Goal: Task Accomplishment & Management: Complete application form

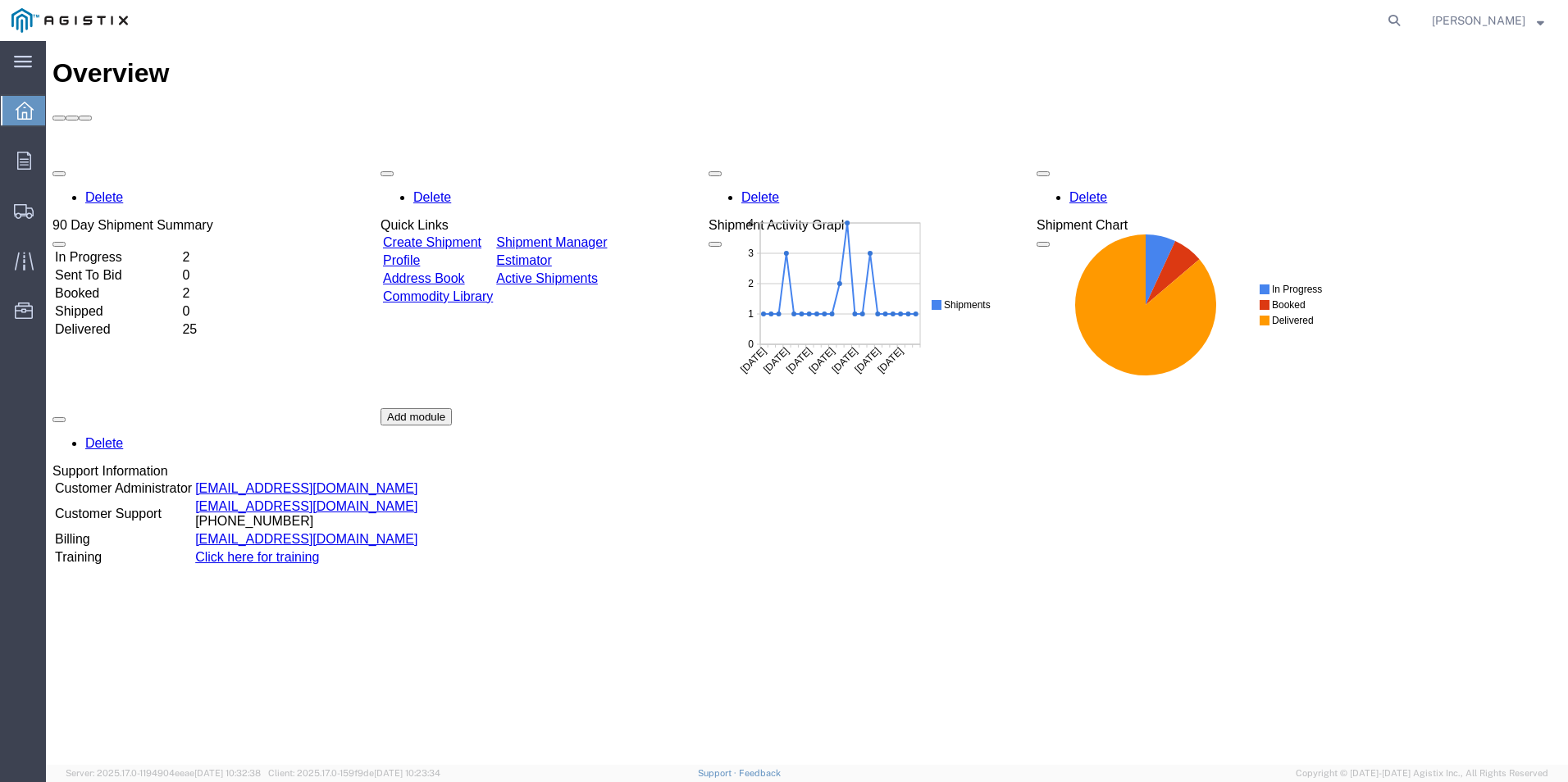
click at [1538, 18] on strong "button" at bounding box center [1540, 20] width 7 height 6
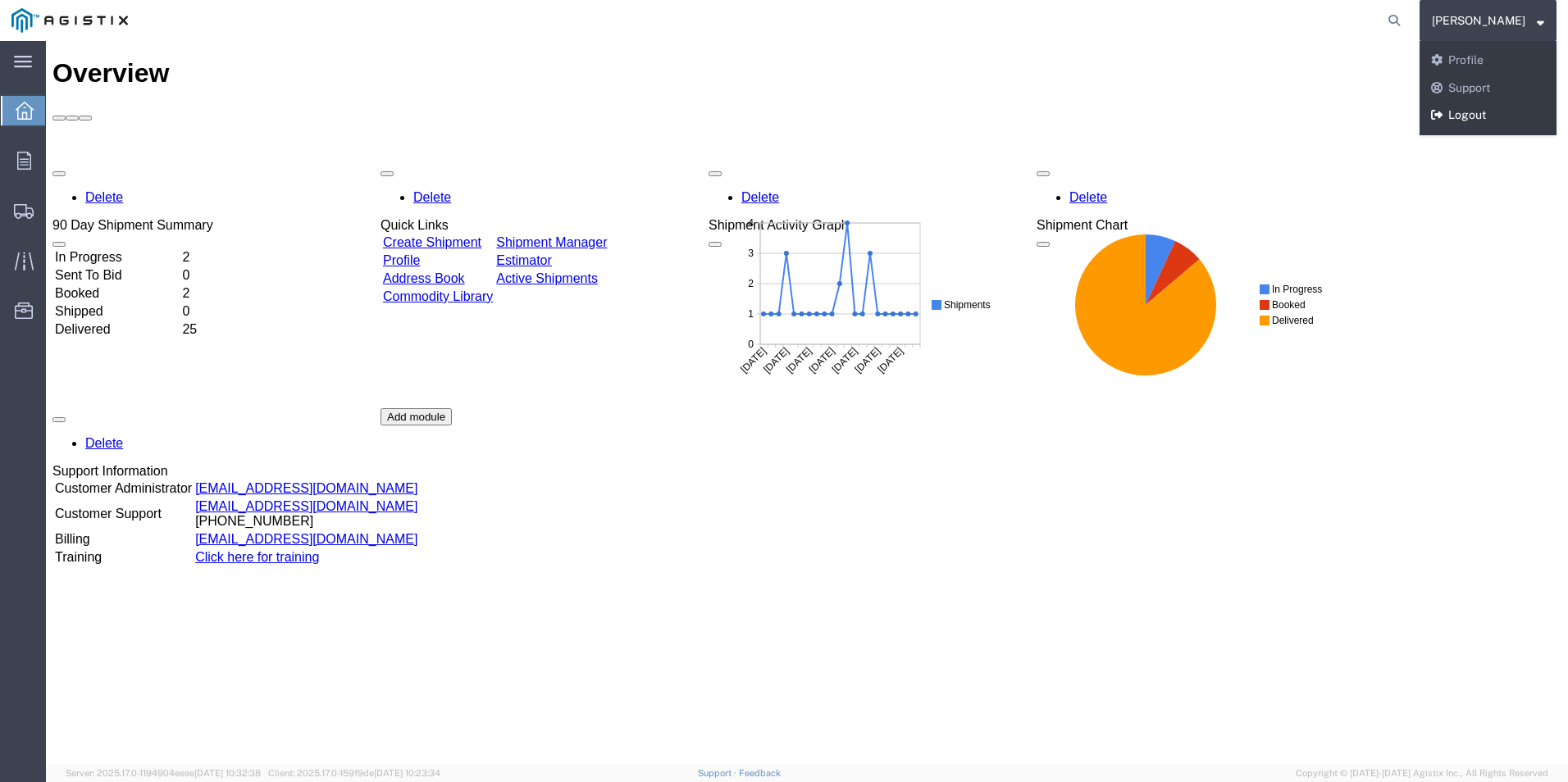
click at [1476, 118] on link "Logout" at bounding box center [1488, 116] width 137 height 28
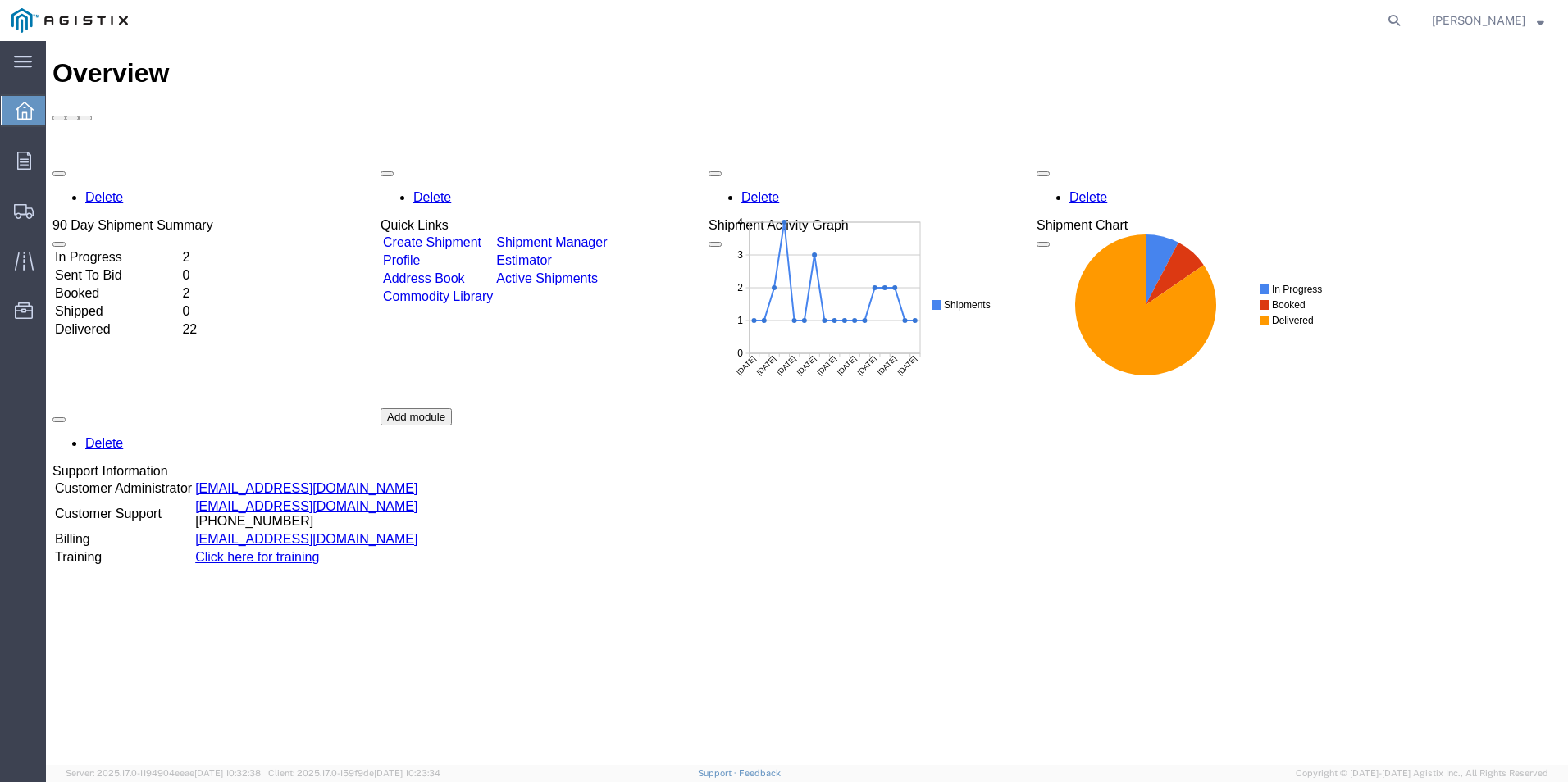
click at [147, 250] on td "In Progress" at bounding box center [117, 258] width 126 height 17
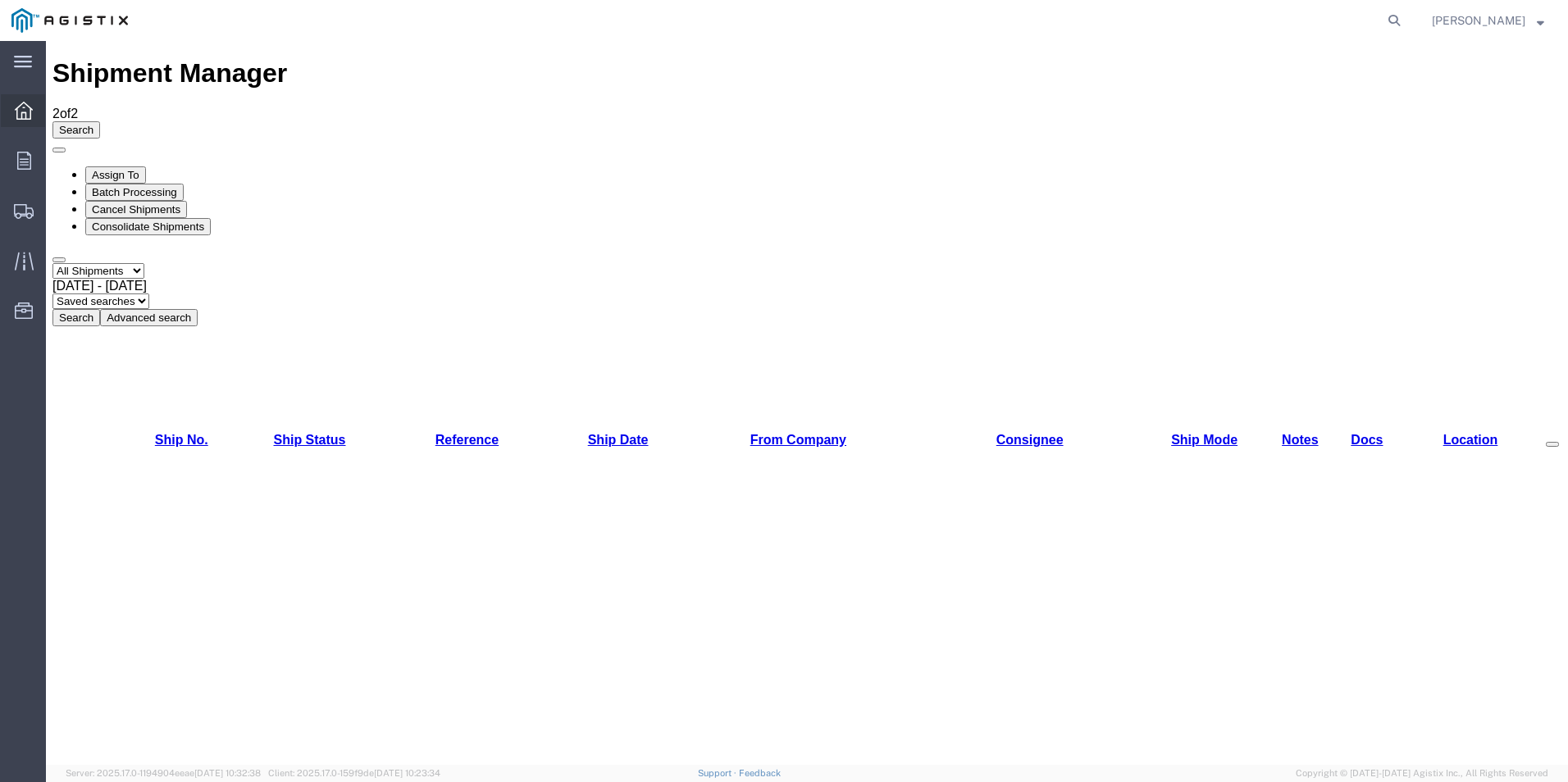
click at [29, 116] on icon at bounding box center [24, 111] width 18 height 18
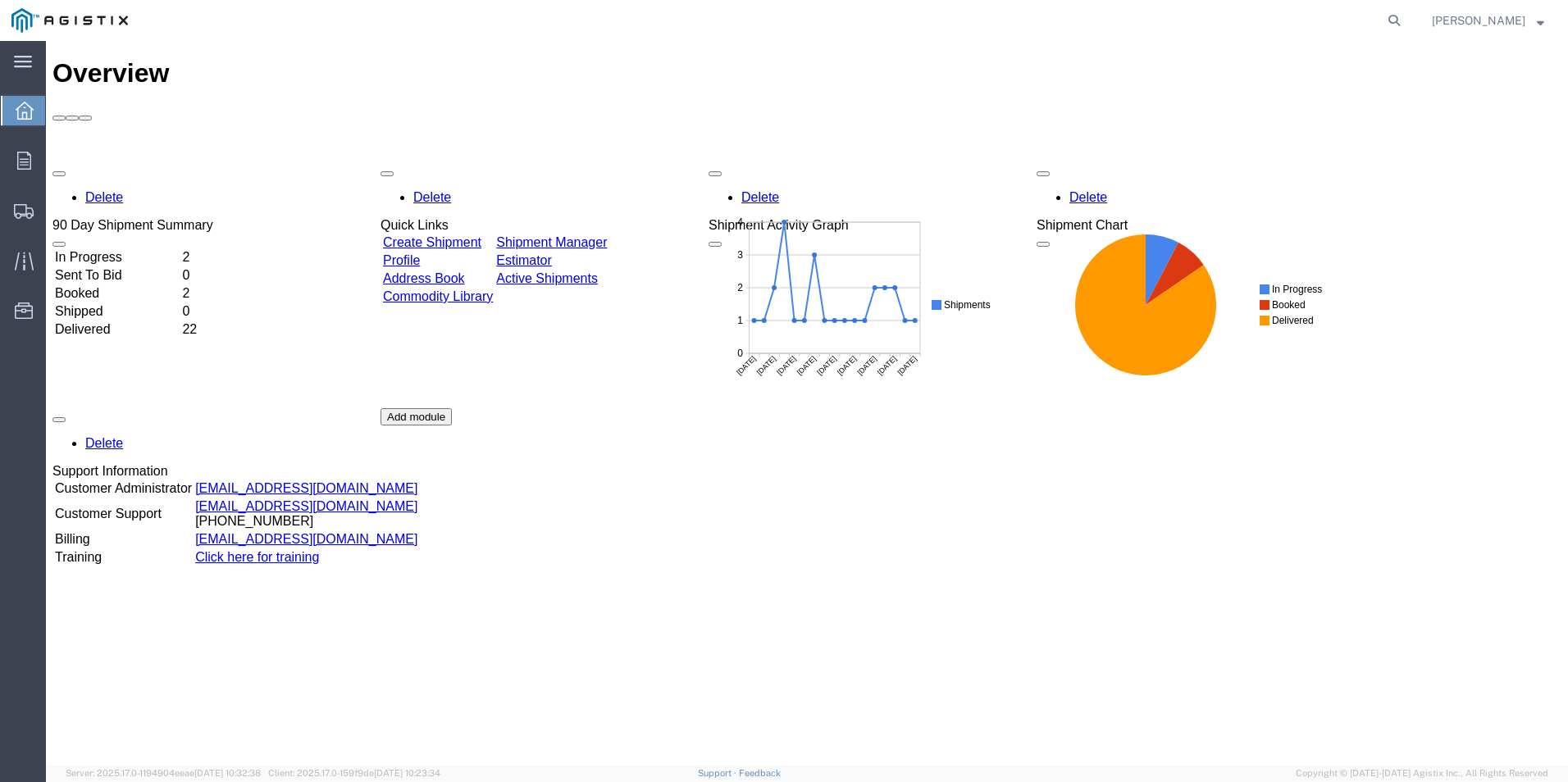
click at [474, 236] on link "Create Shipment" at bounding box center [432, 242] width 98 height 14
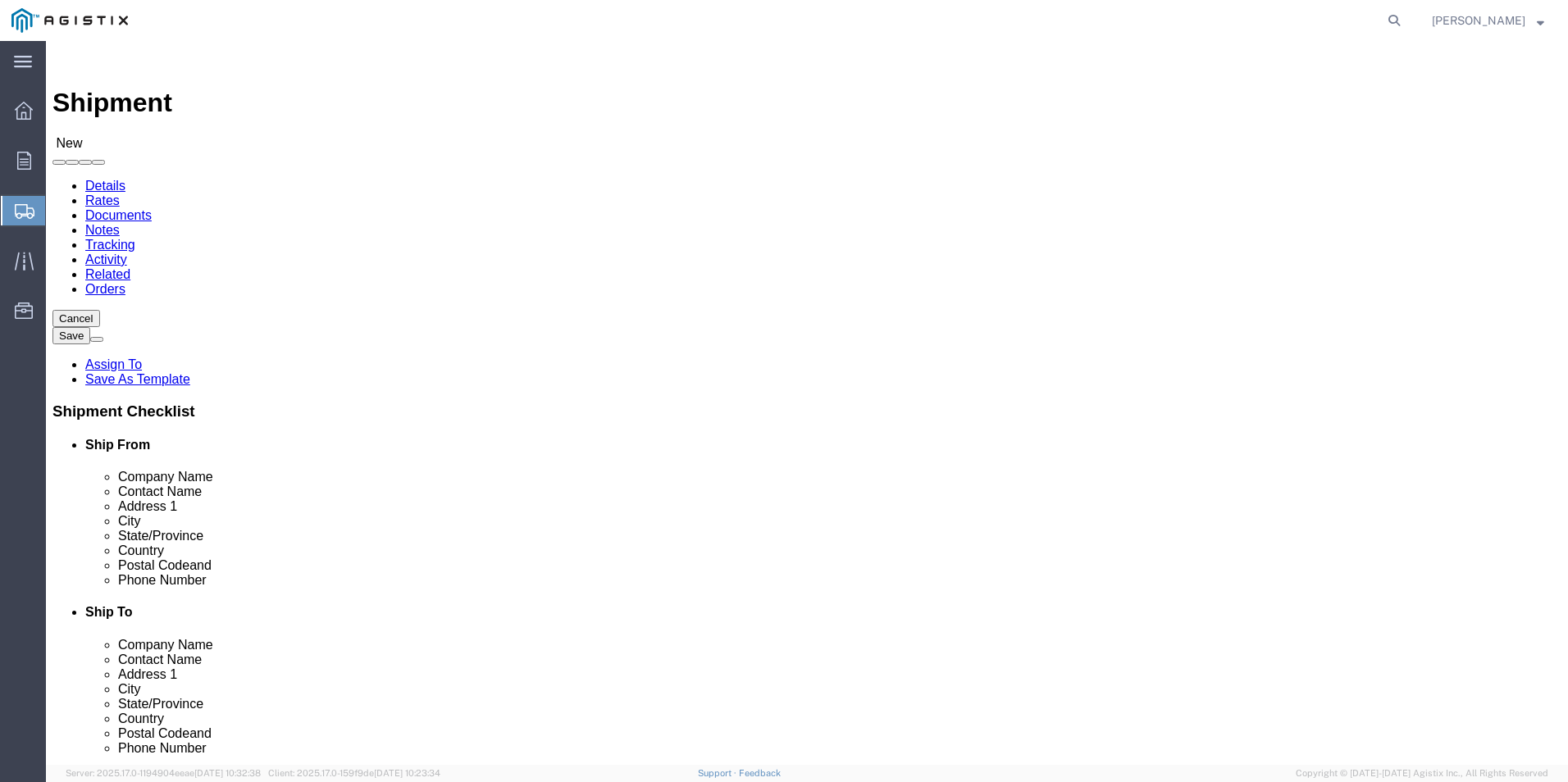
select select
click at [29, 127] on div at bounding box center [24, 110] width 46 height 32
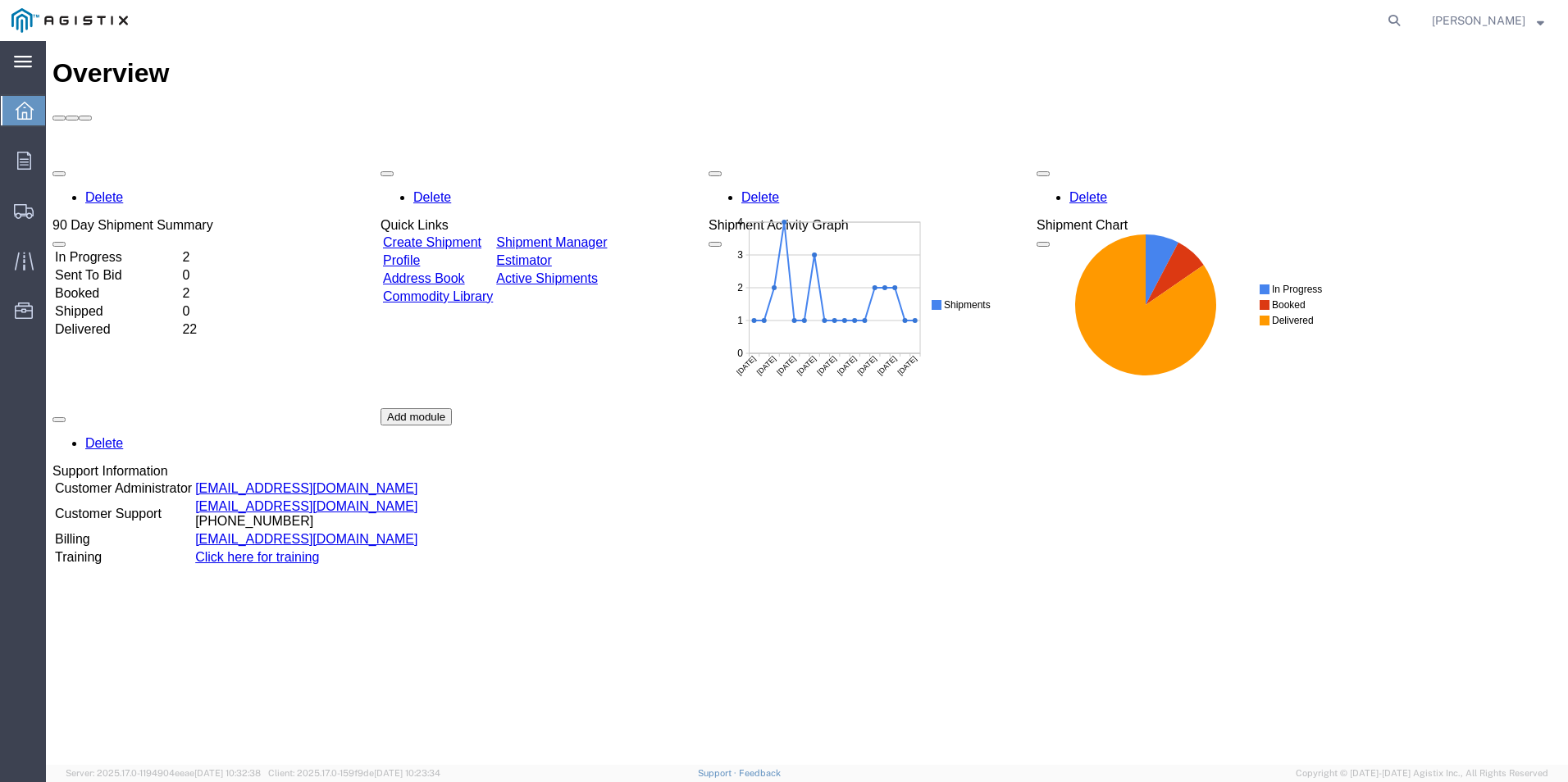
click at [32, 67] on div "main_menu Created with Sketch." at bounding box center [23, 61] width 46 height 41
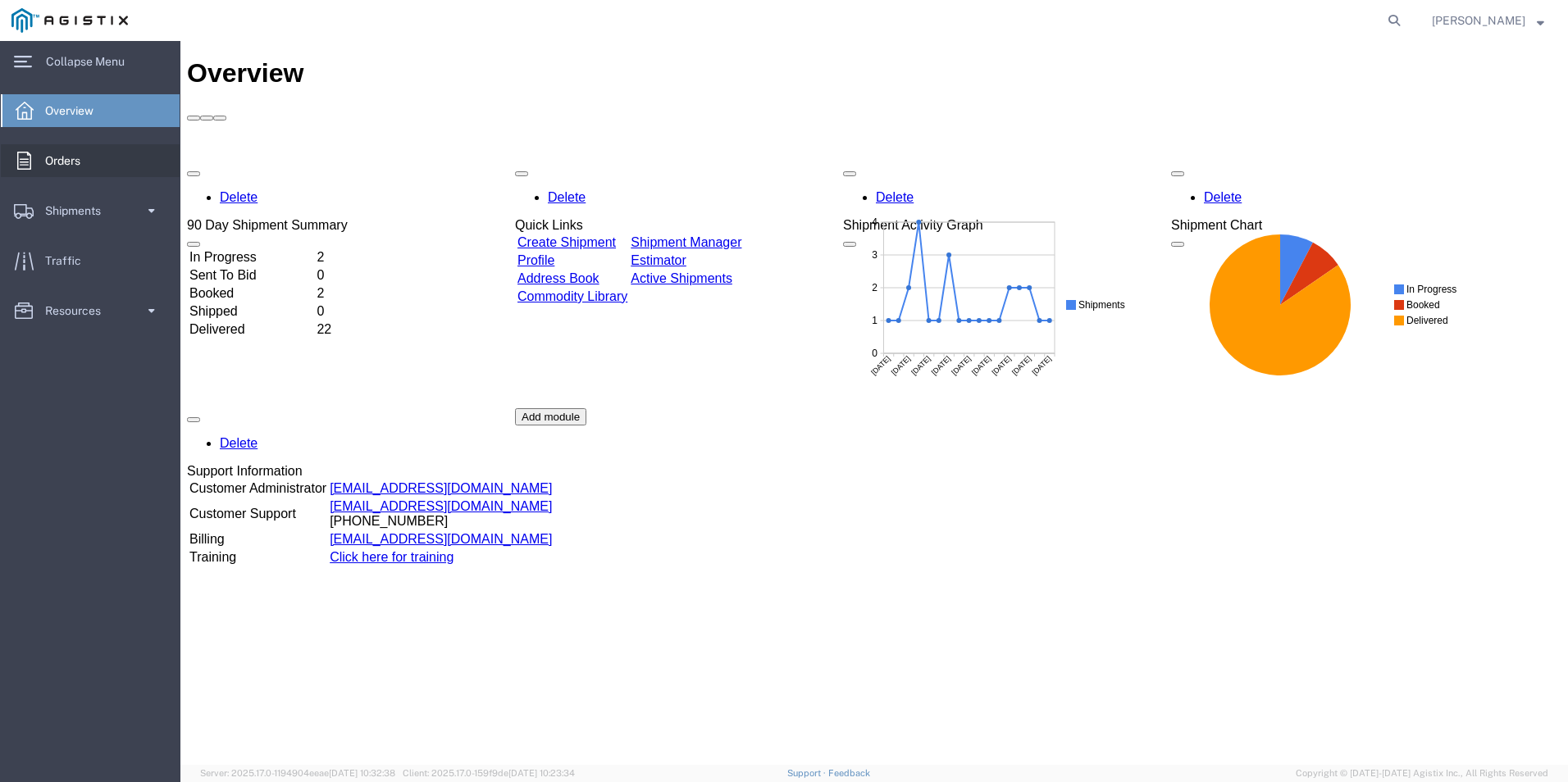
click at [75, 160] on span "Orders" at bounding box center [68, 160] width 47 height 32
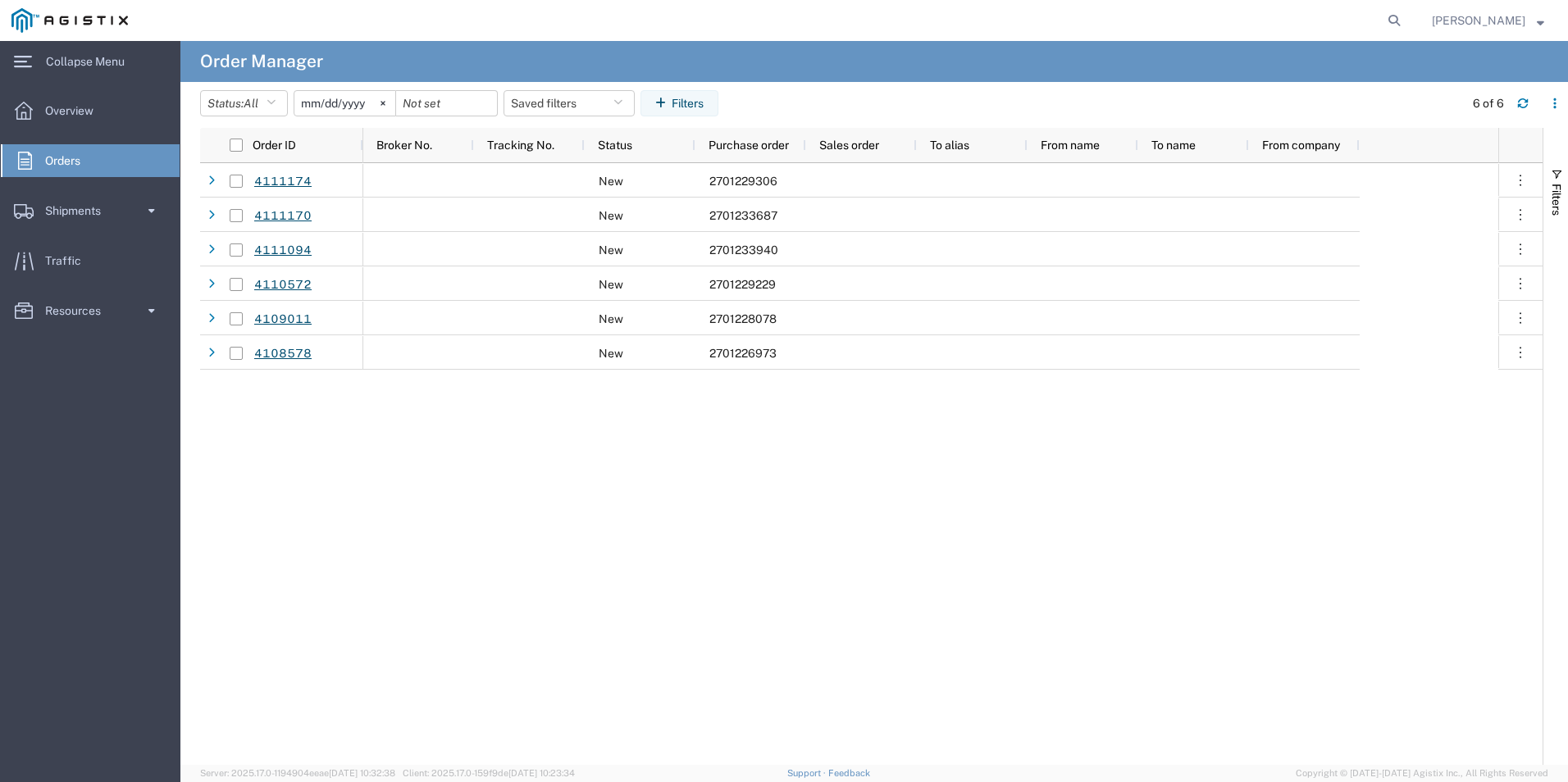
click at [365, 98] on input "[DATE]" at bounding box center [344, 103] width 101 height 25
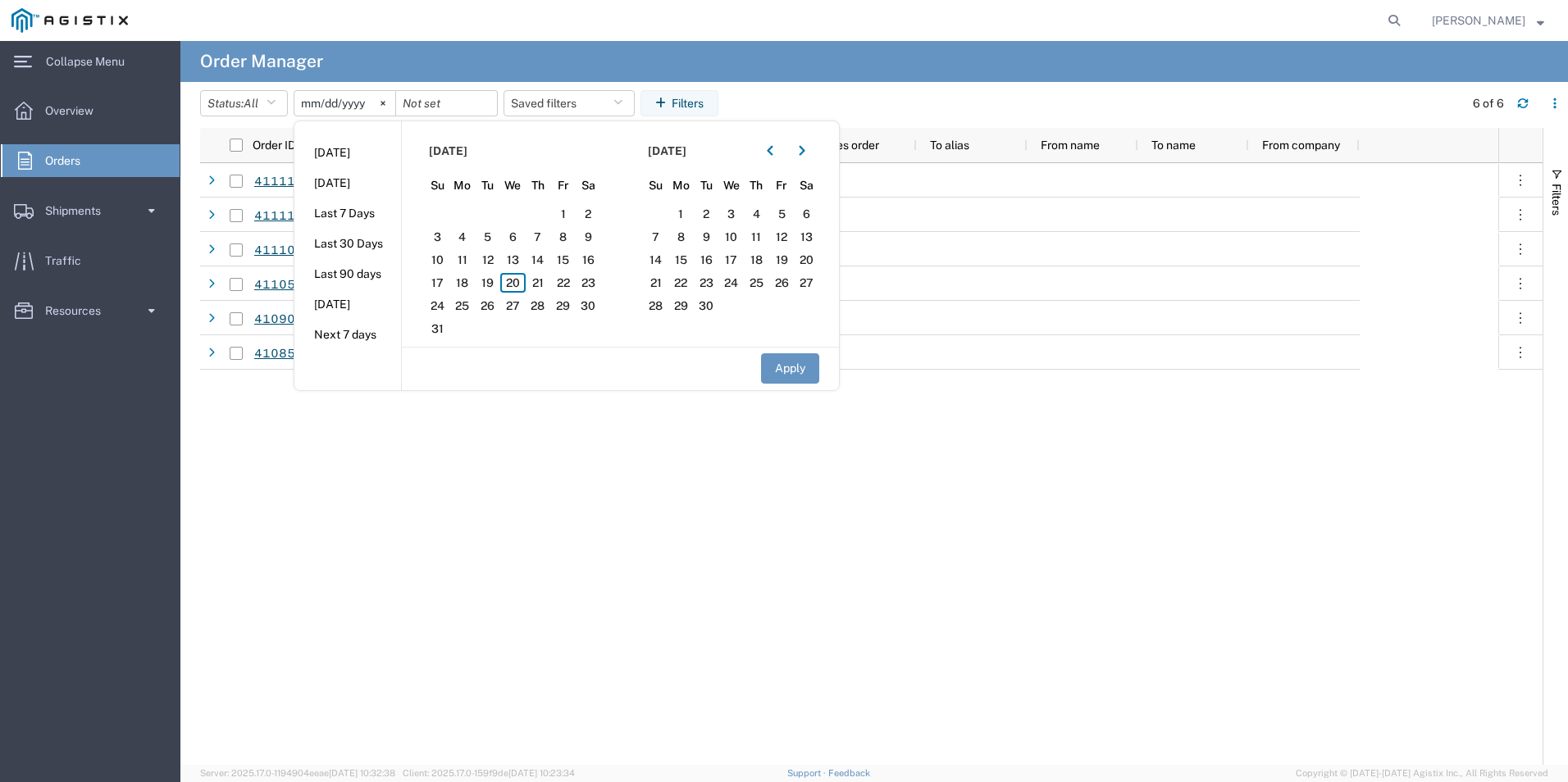
click at [329, 105] on input "[DATE]" at bounding box center [344, 103] width 101 height 25
click at [575, 209] on span "1" at bounding box center [562, 214] width 25 height 19
click at [570, 211] on span "1" at bounding box center [562, 214] width 25 height 19
click at [564, 287] on span "22" at bounding box center [562, 282] width 25 height 19
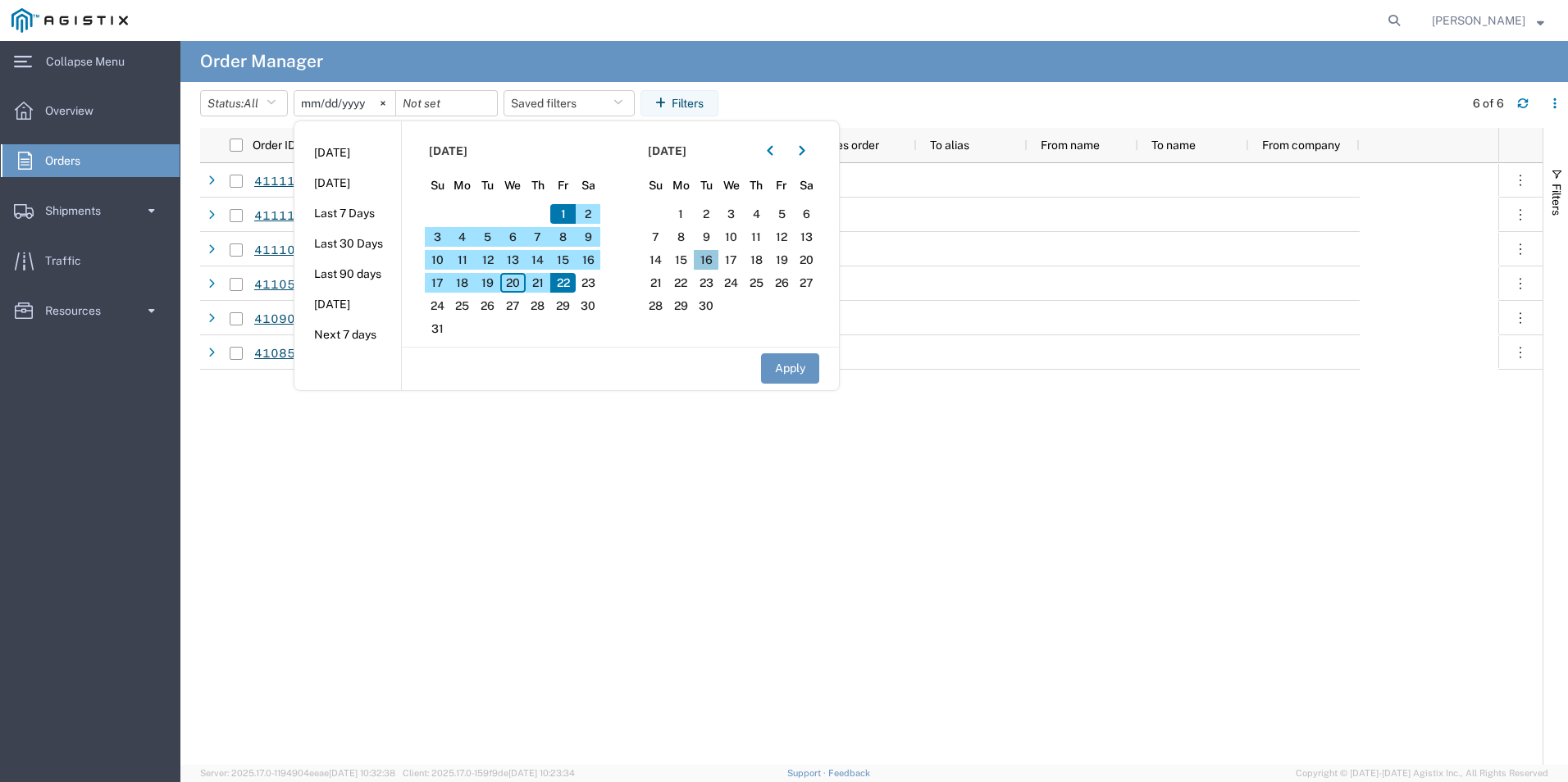
click at [719, 263] on span "16" at bounding box center [705, 260] width 25 height 19
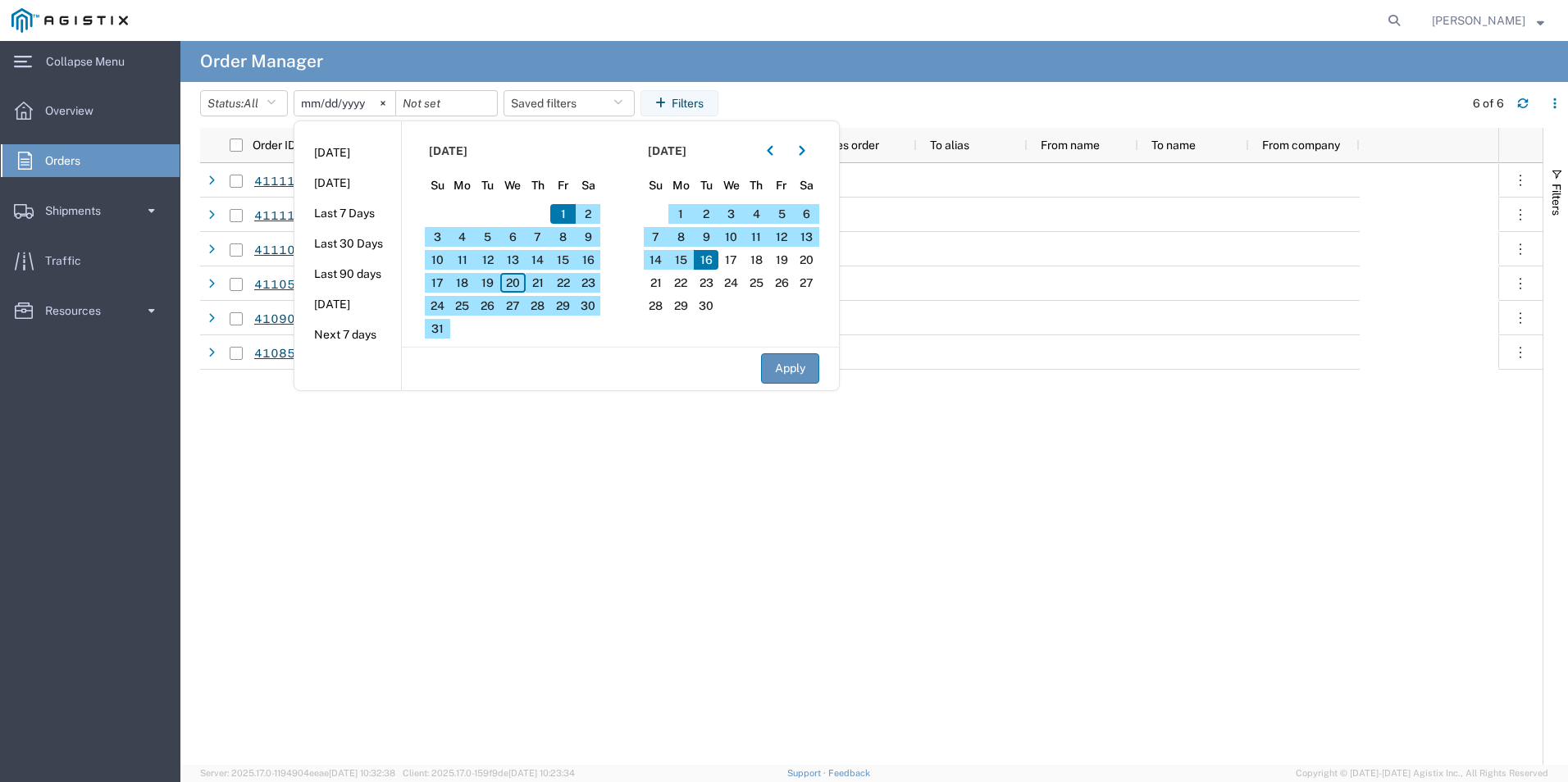
click at [790, 368] on button "Apply" at bounding box center [790, 368] width 58 height 31
type input "[DATE]"
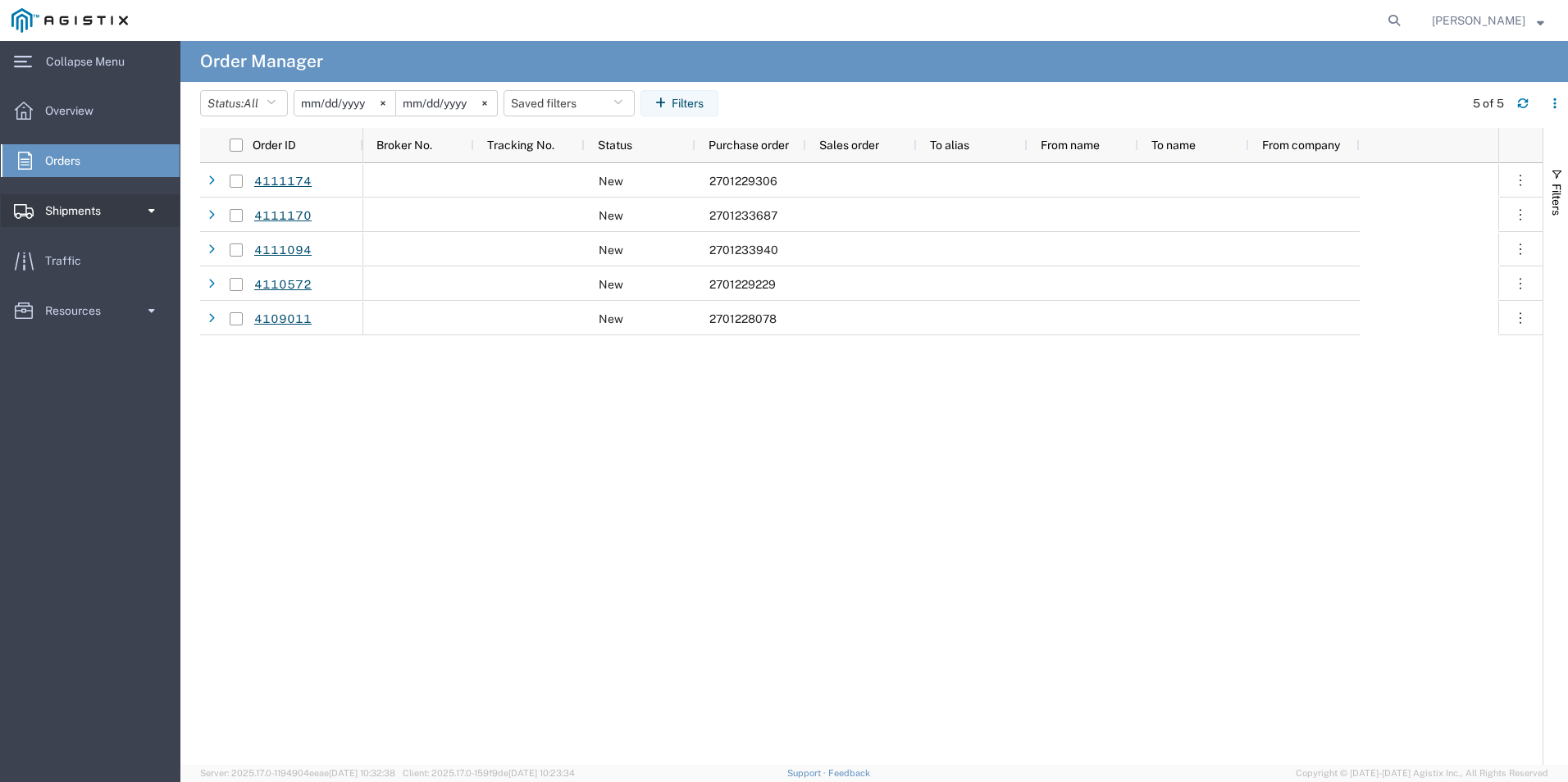
click at [125, 202] on link "Shipments" at bounding box center [90, 210] width 178 height 32
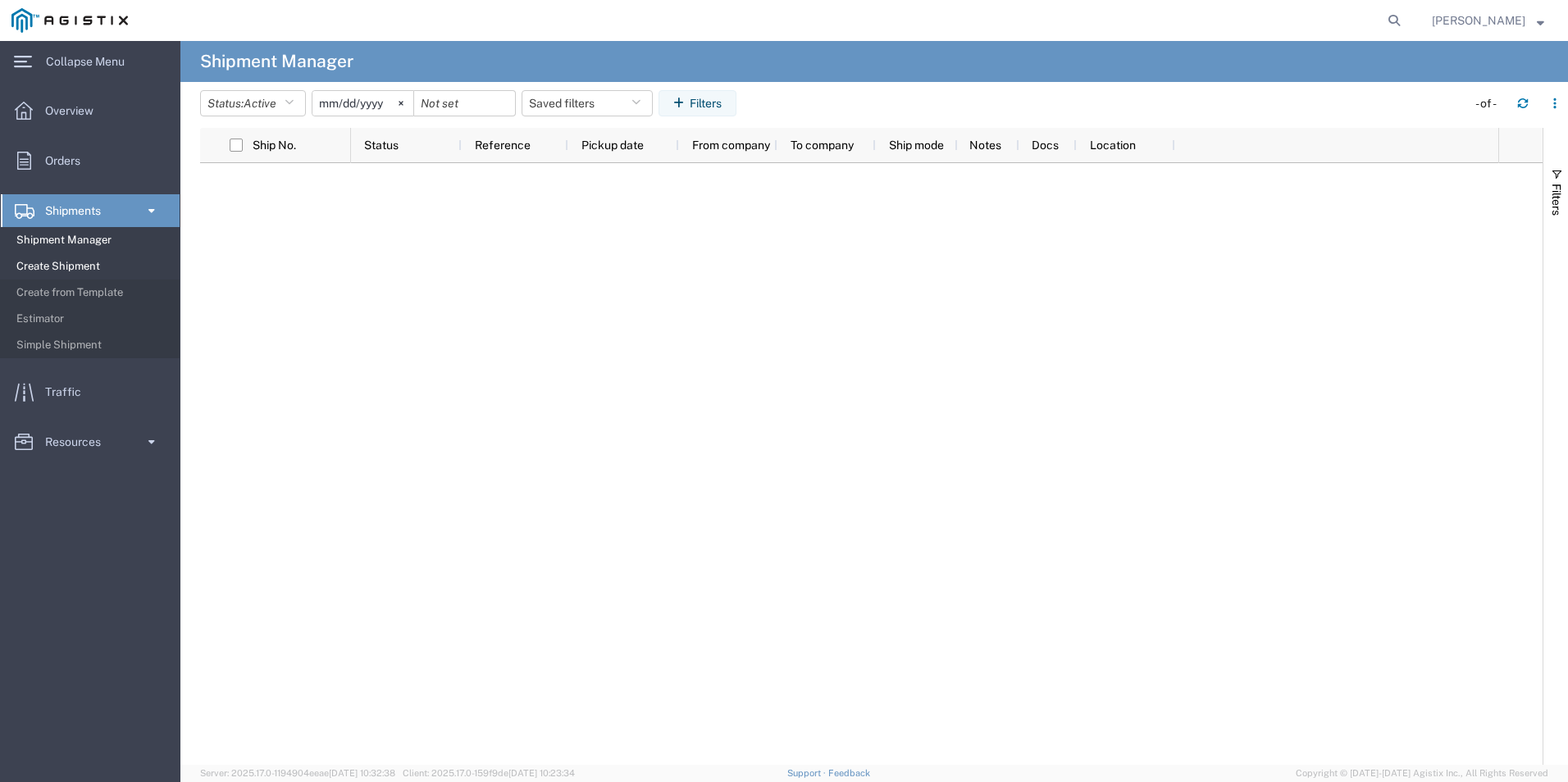
click at [83, 263] on span "Create Shipment" at bounding box center [92, 266] width 152 height 32
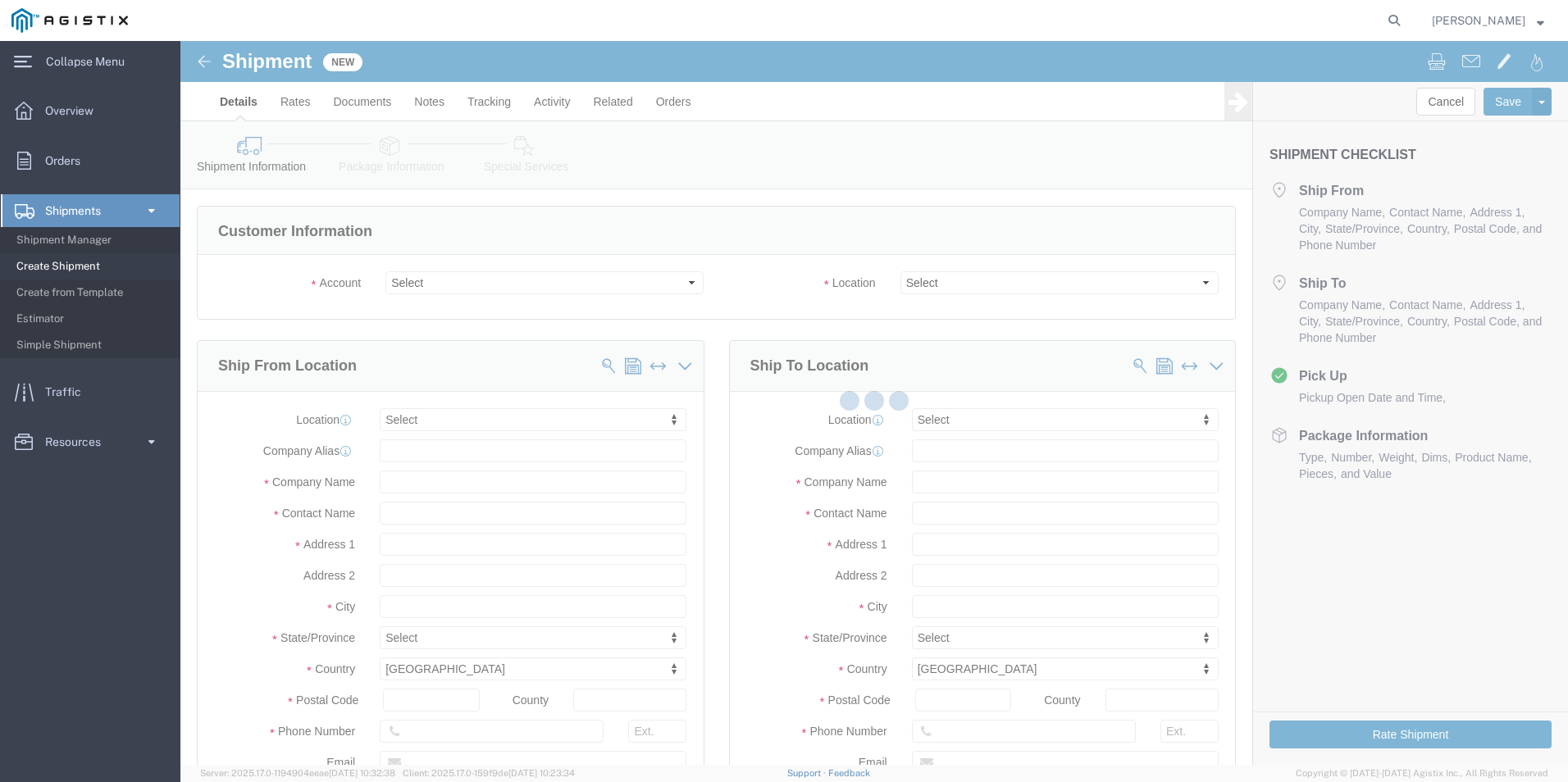
select select
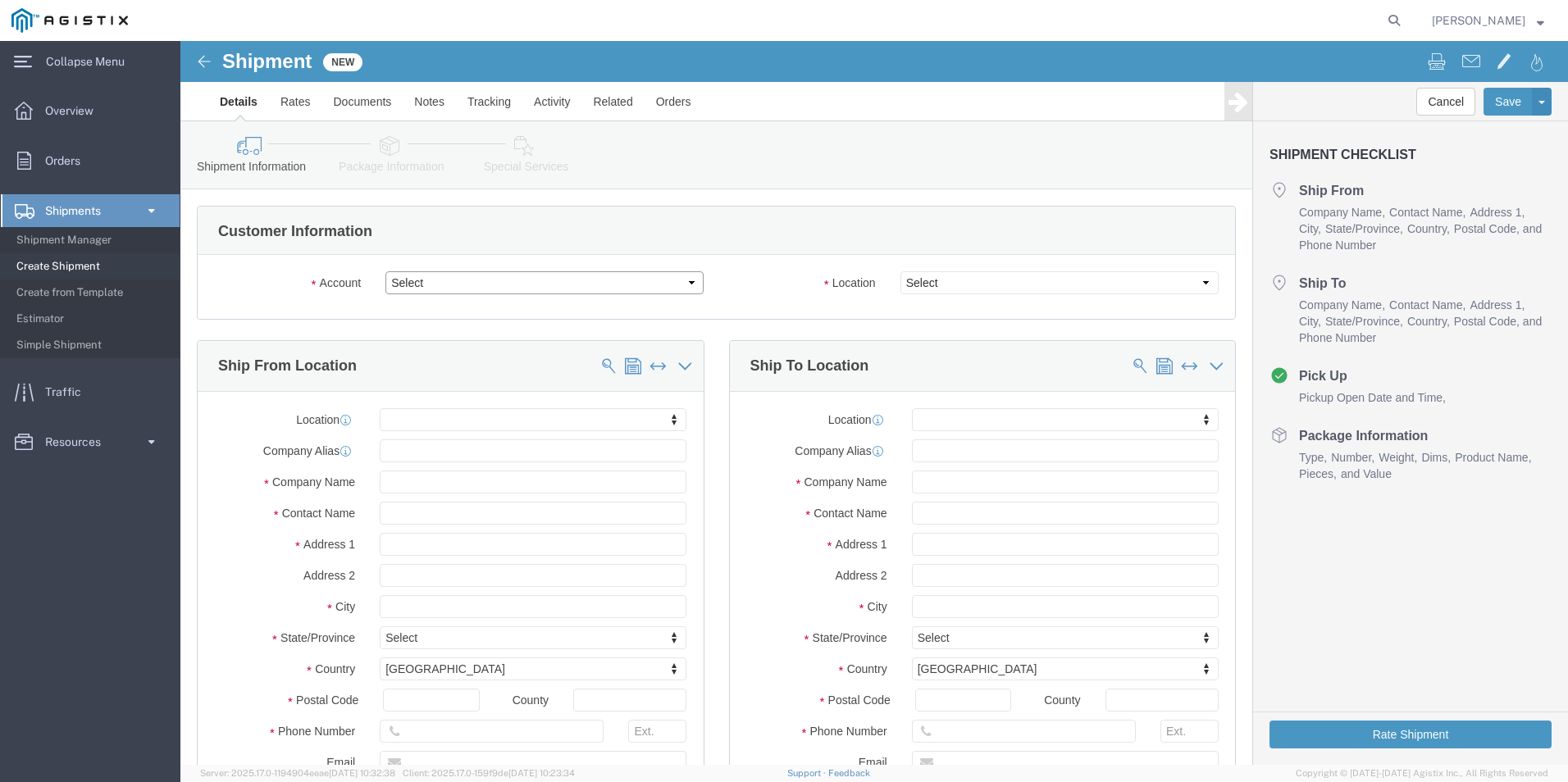
click select "Select OneSource Supply Solutions LLC PG&E"
select select "9596"
click select "Select OneSource Supply Solutions LLC PG&E"
select select
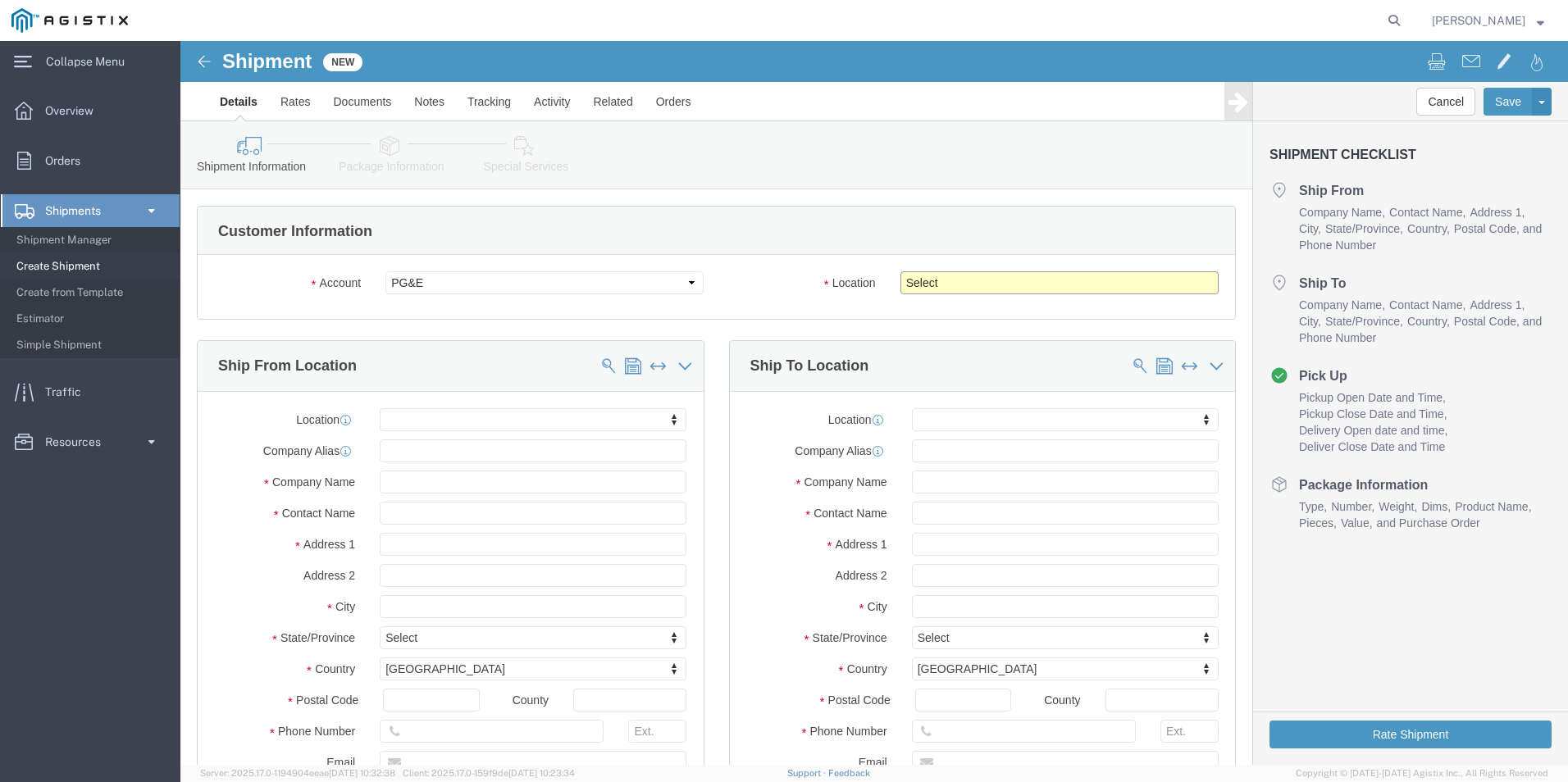
click select "Select All Others [GEOGRAPHIC_DATA] [GEOGRAPHIC_DATA] [GEOGRAPHIC_DATA] [GEOGRA…"
select select "23082"
click select "Select All Others [GEOGRAPHIC_DATA] [GEOGRAPHIC_DATA] [GEOGRAPHIC_DATA] [GEOGRA…"
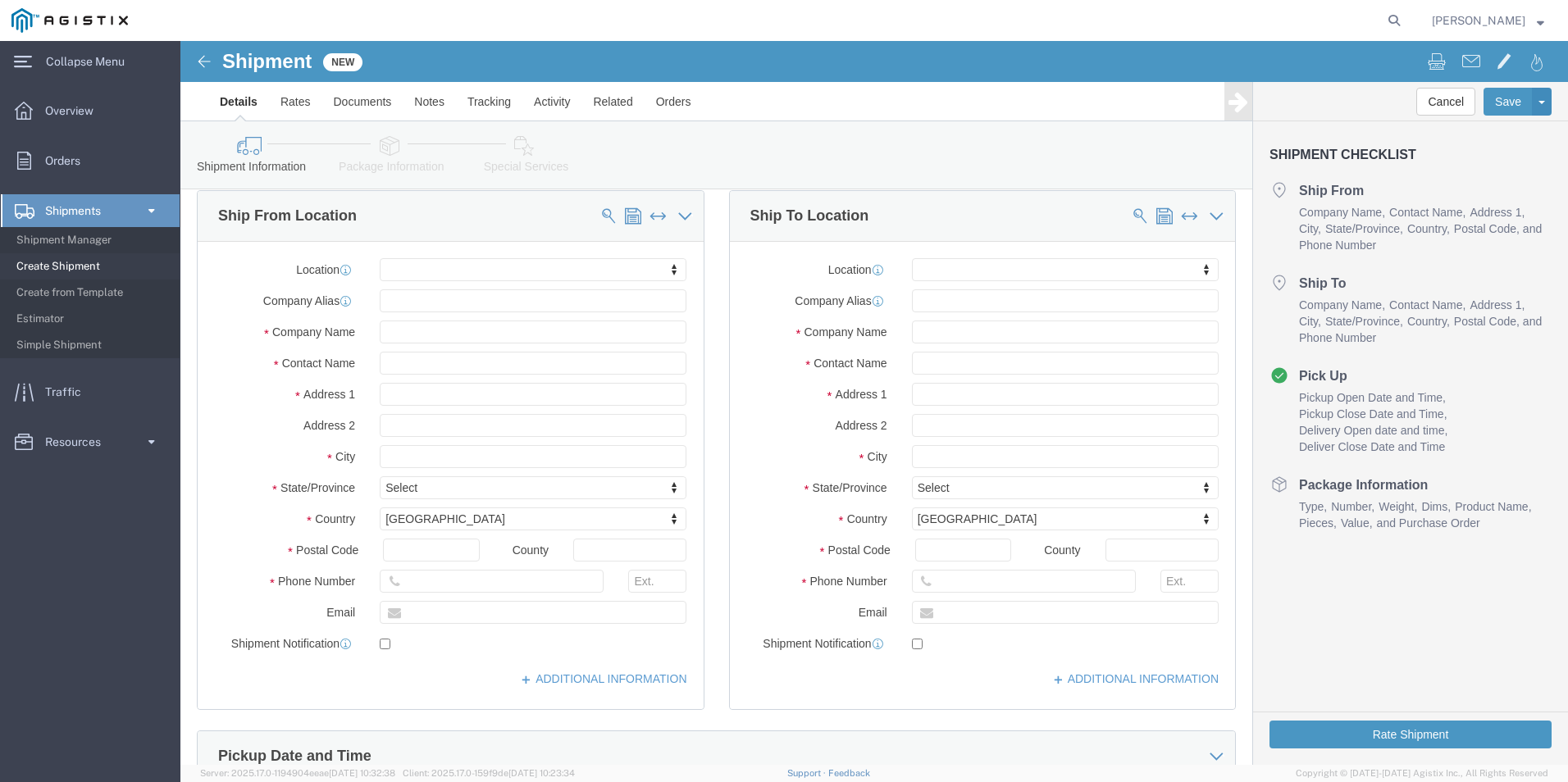
scroll to position [164, 0]
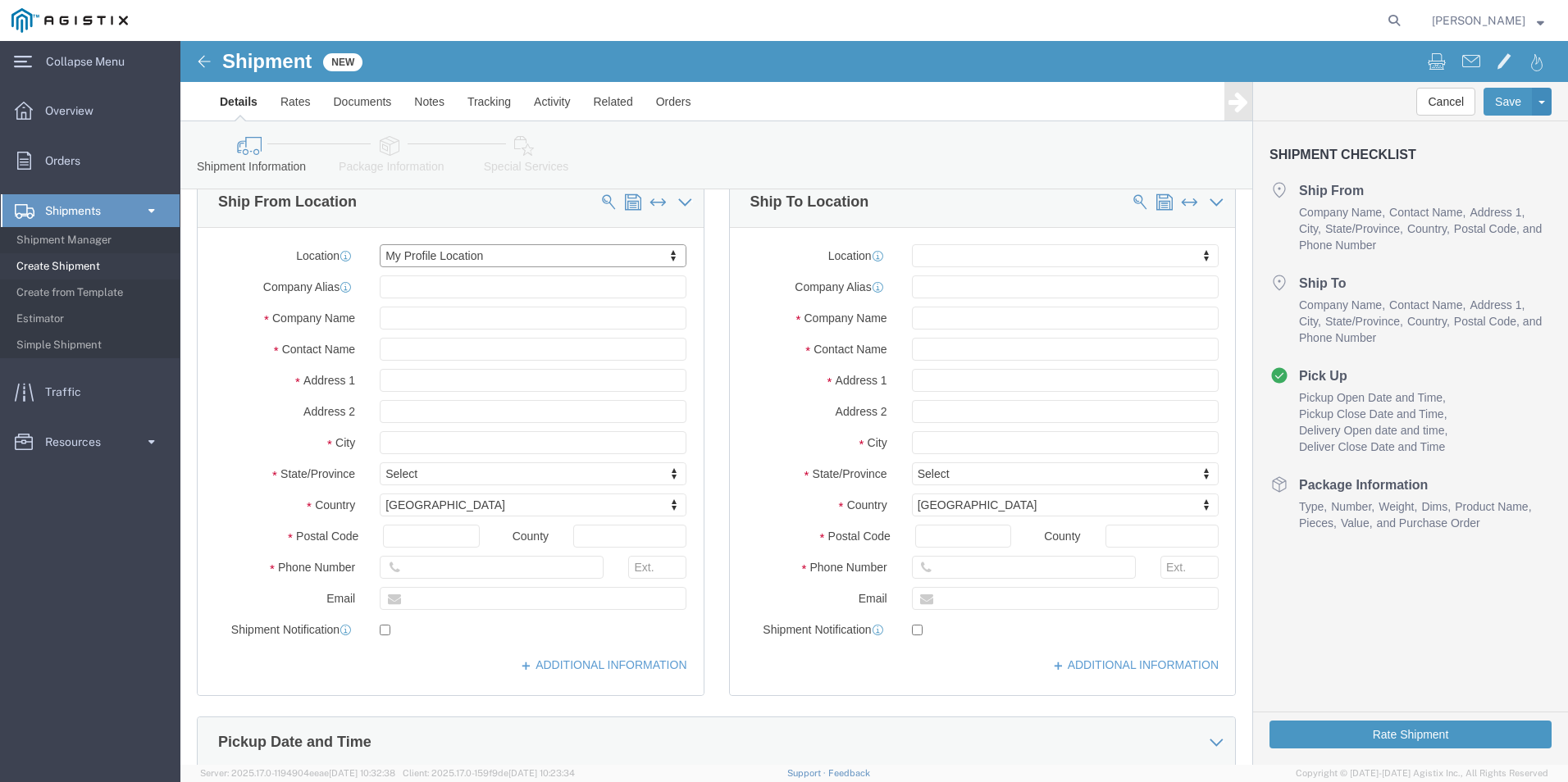
select select "CA"
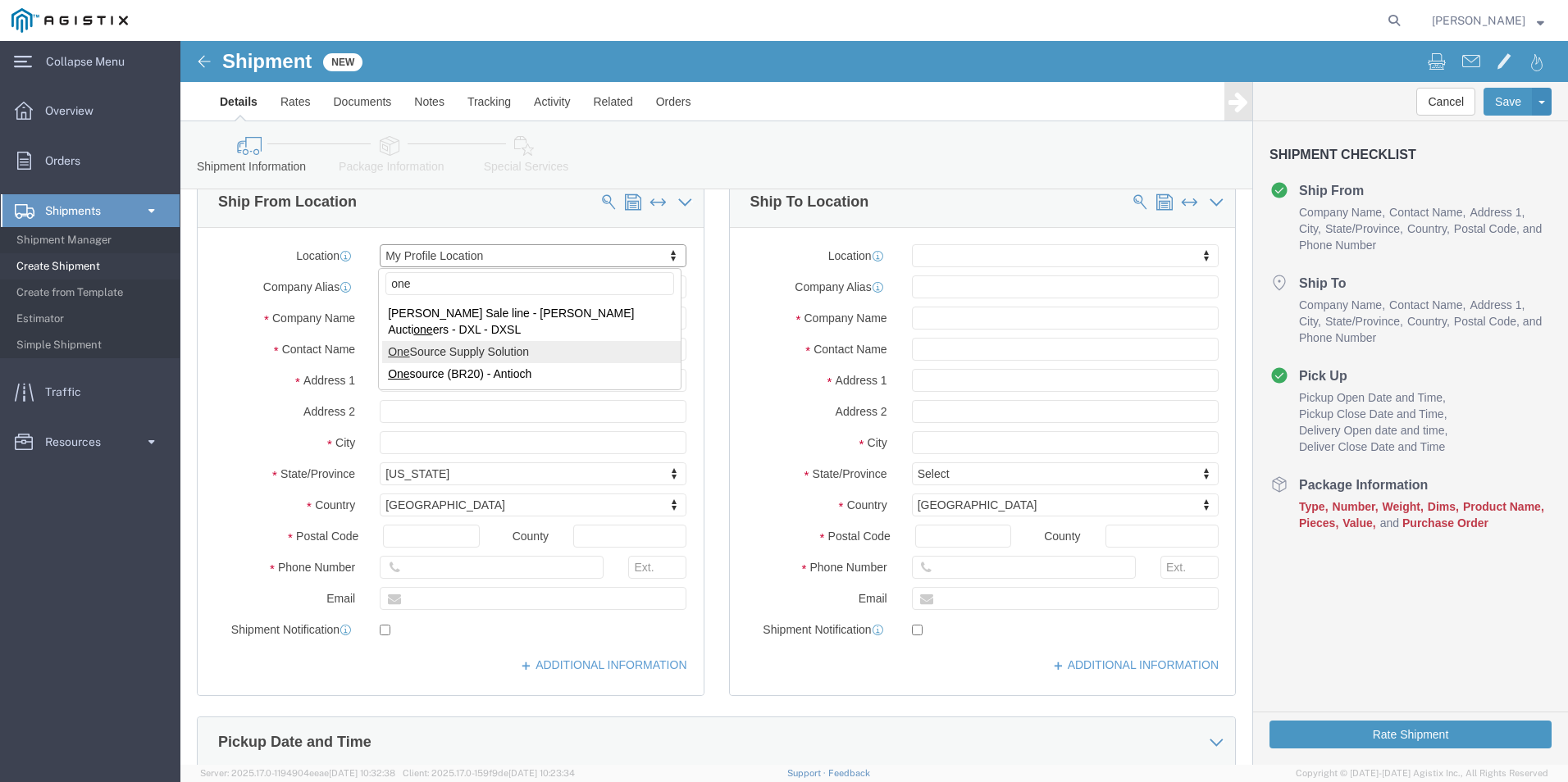
type input "one"
select select "24381"
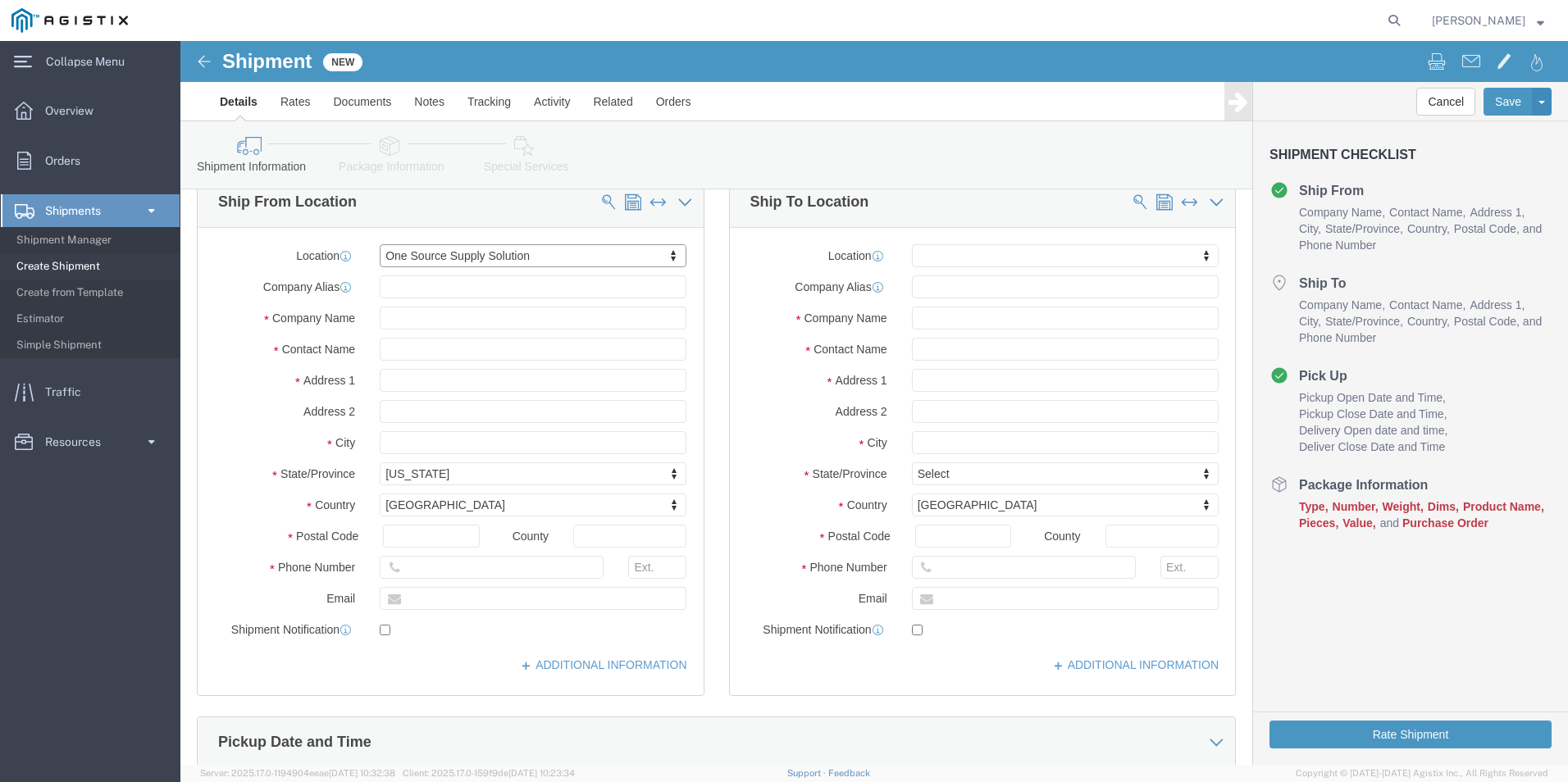
select select "CA"
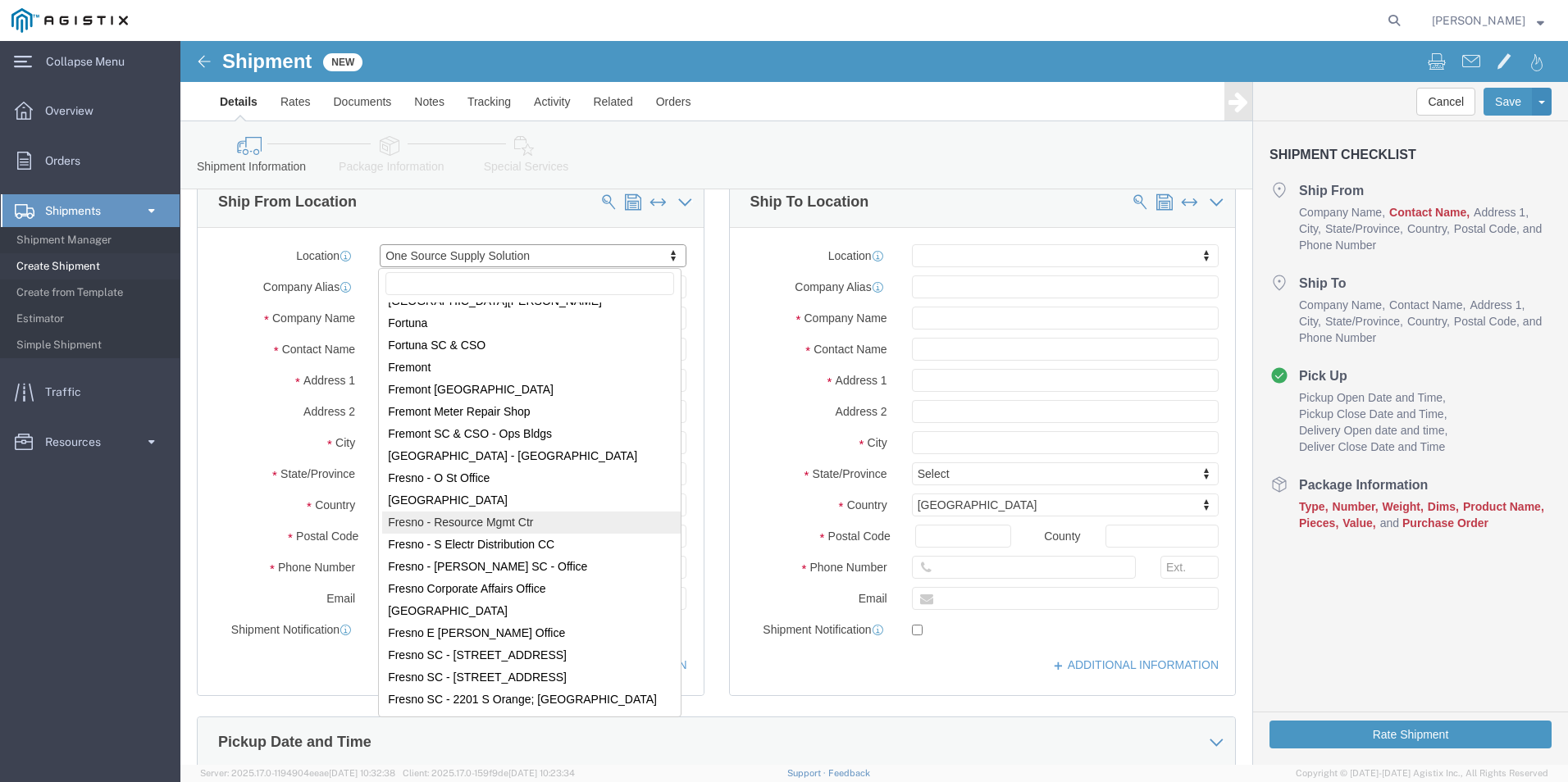
scroll to position [3049, 0]
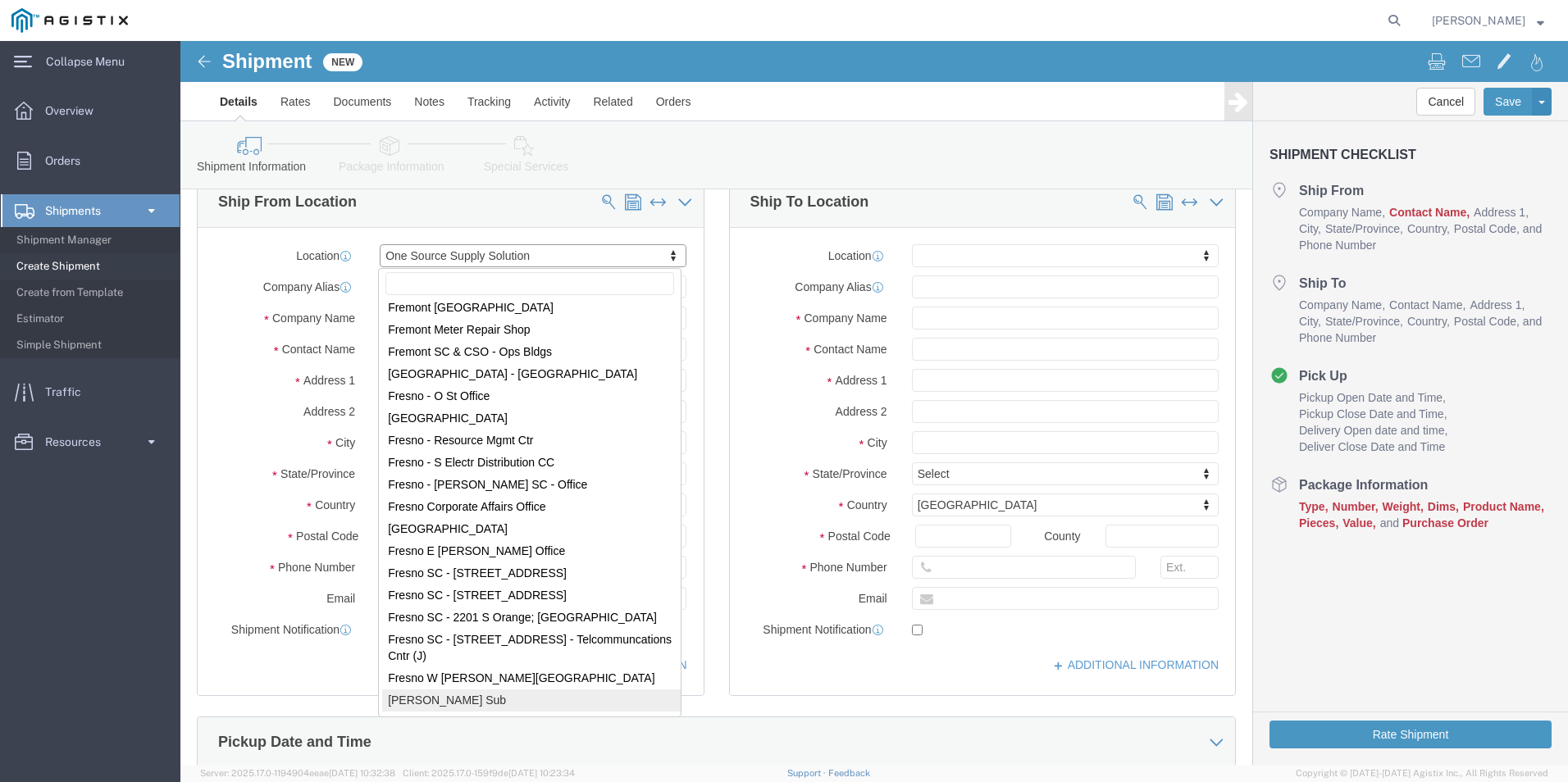
select select "19750"
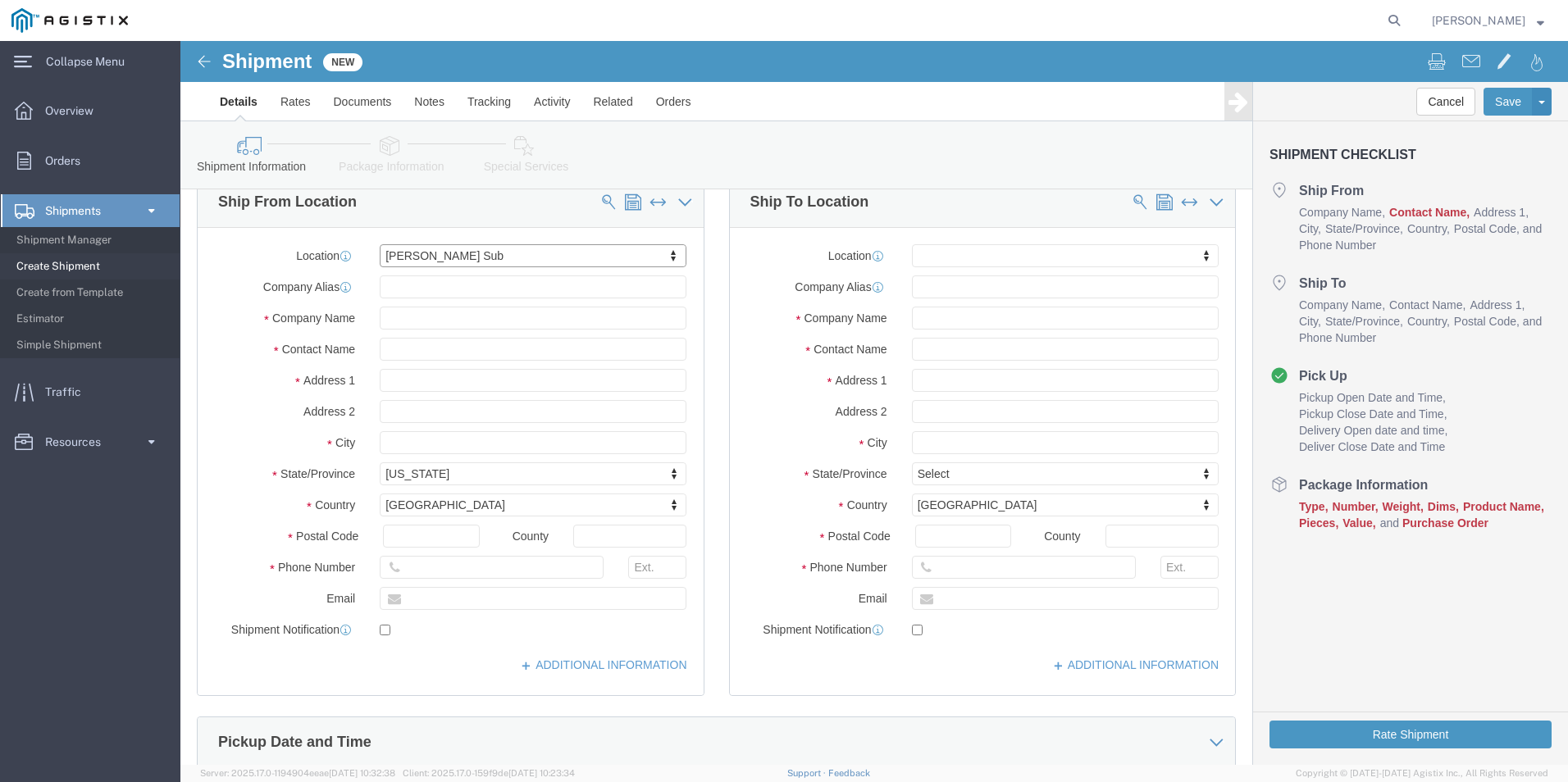
select select "CA"
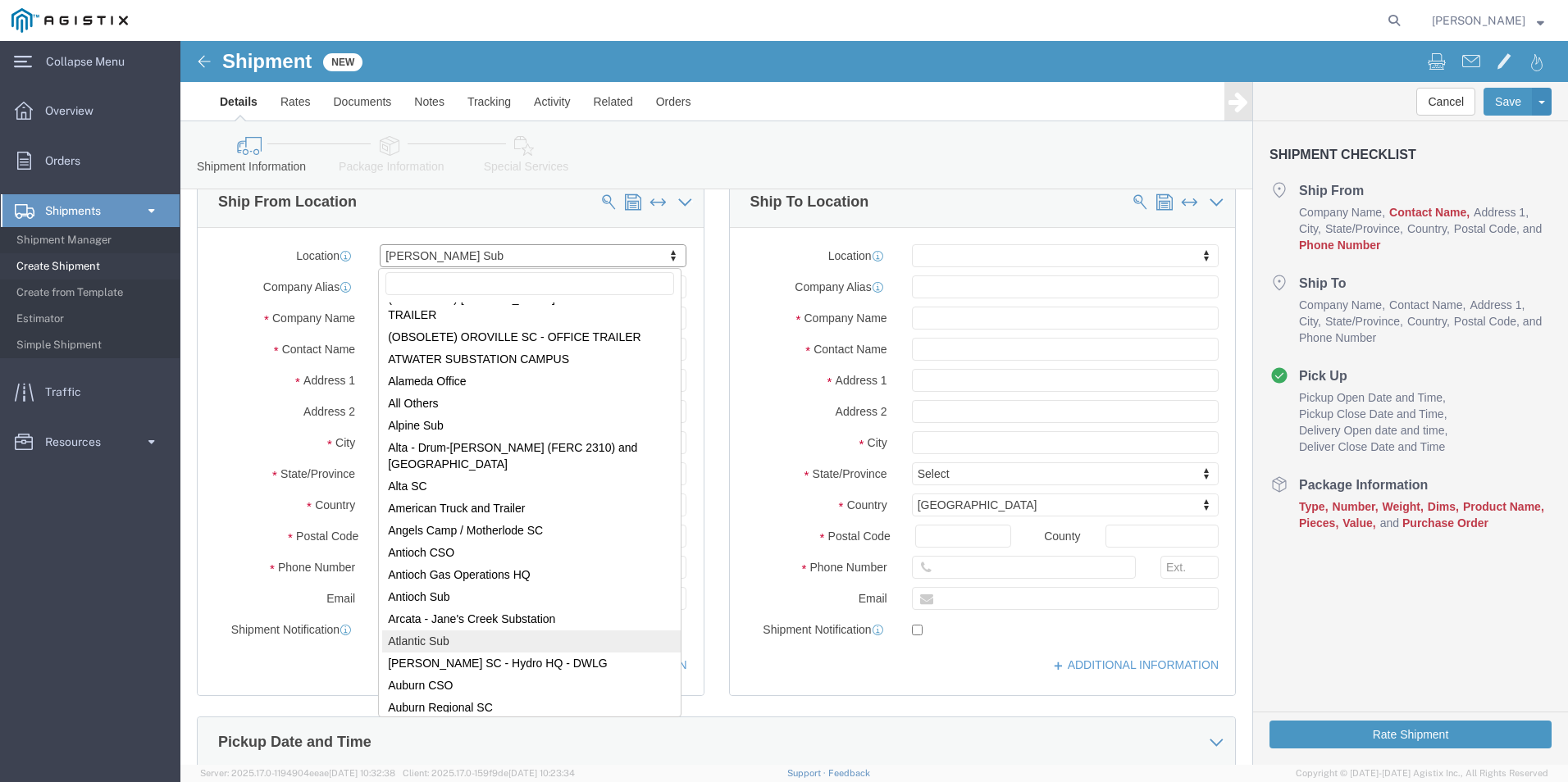
scroll to position [0, 0]
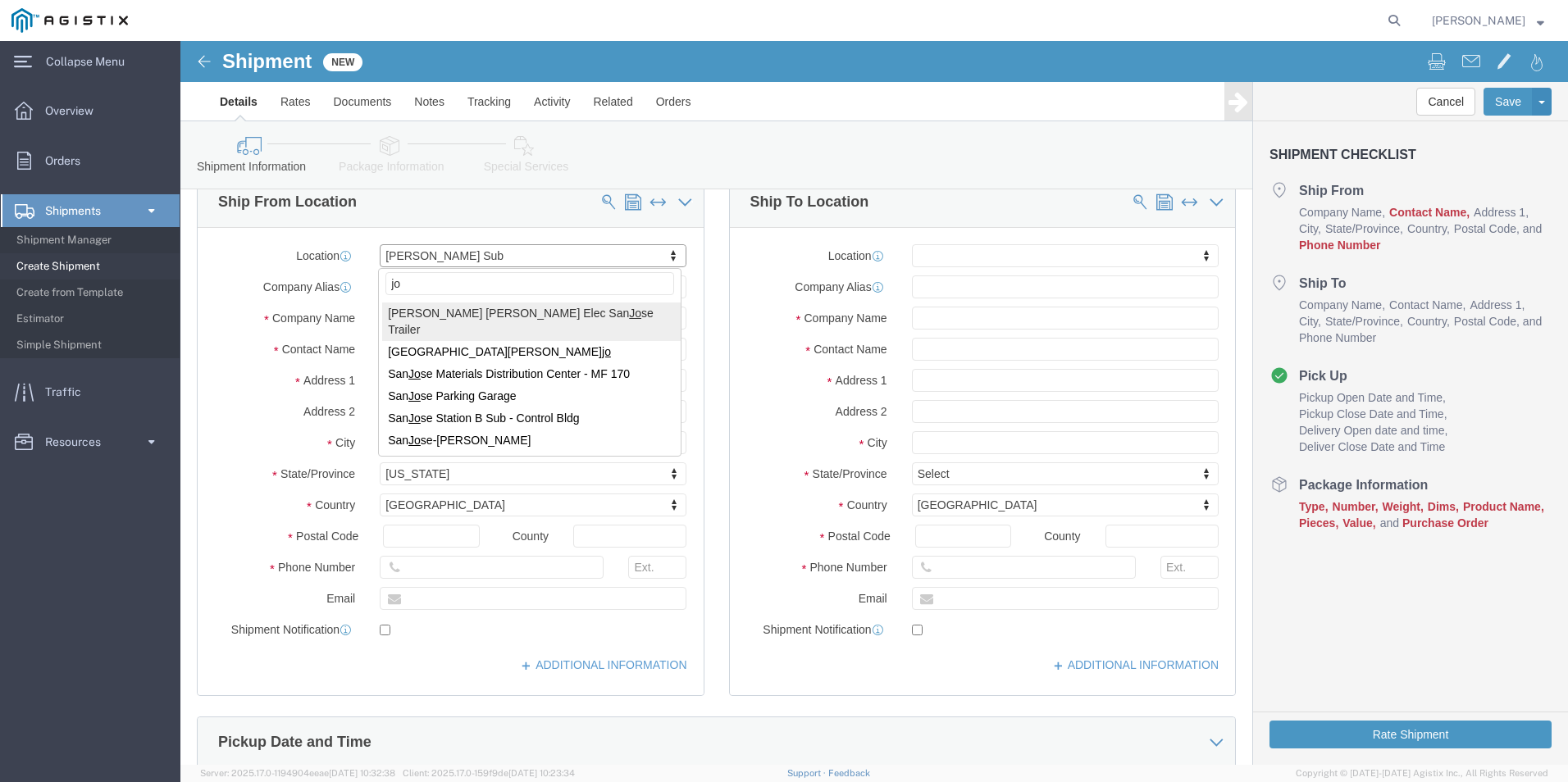
type input "j"
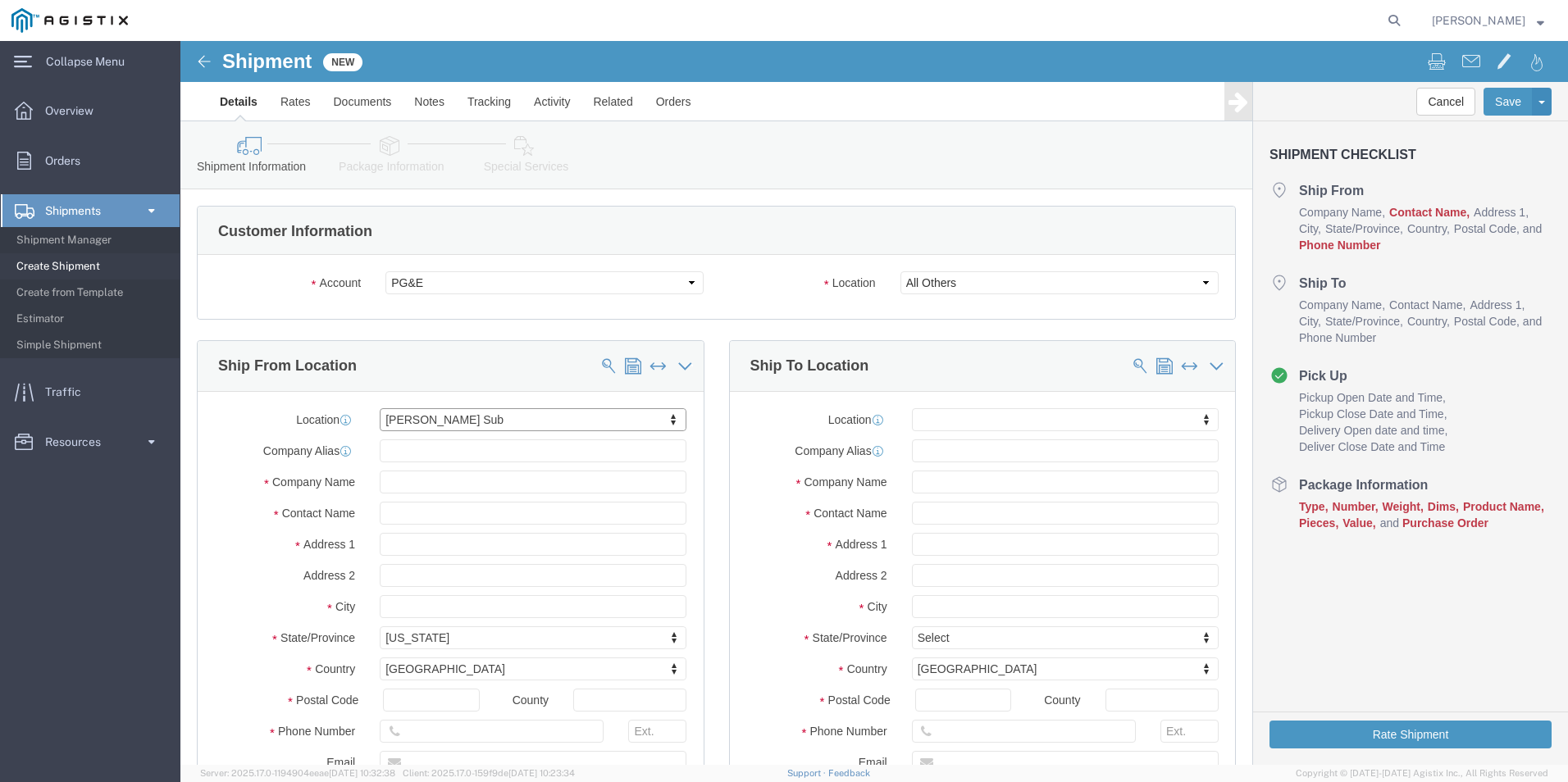
drag, startPoint x: 361, startPoint y: 323, endPoint x: 367, endPoint y: 289, distance: 34.5
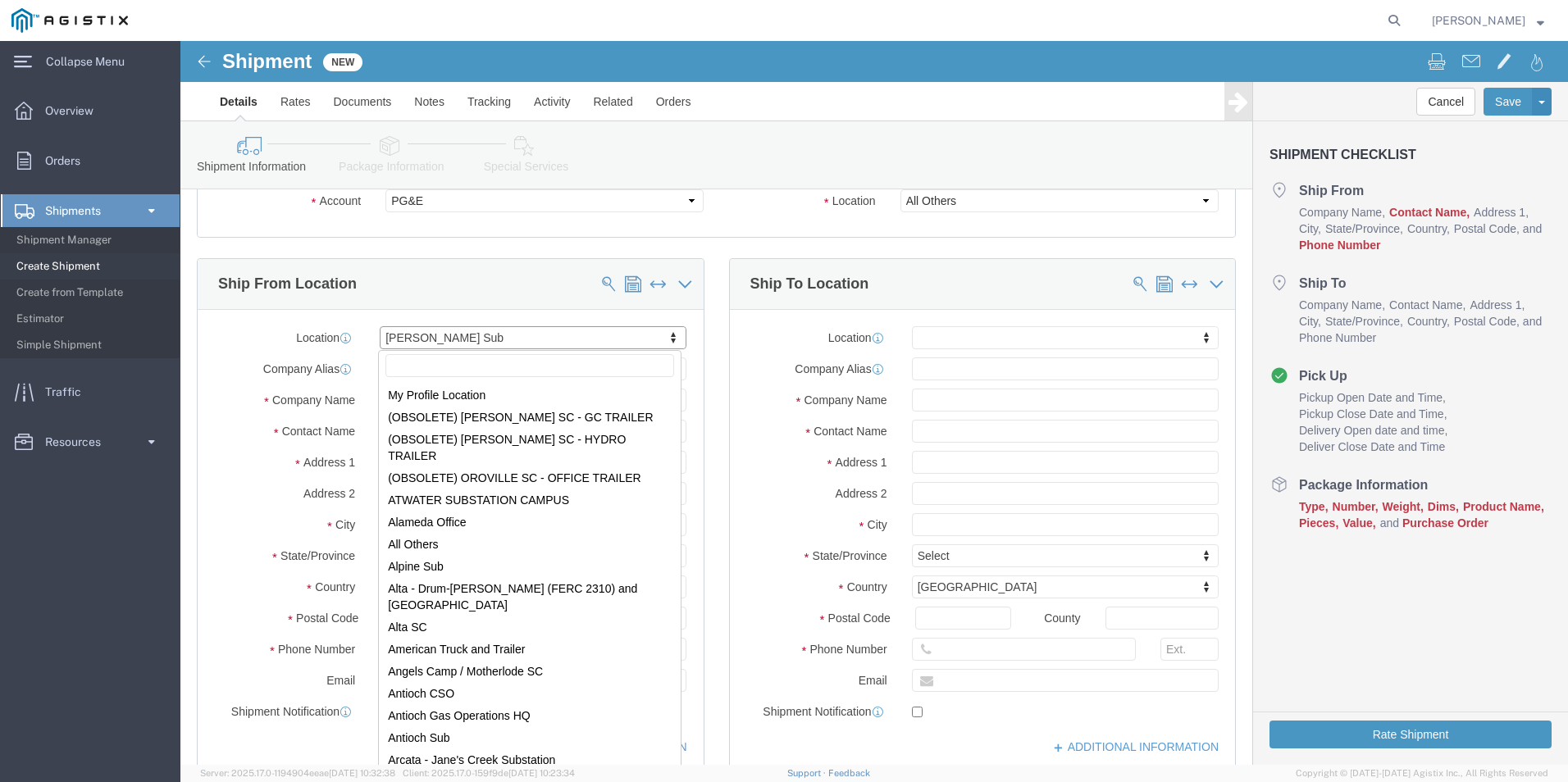
select select "MYPROFILE"
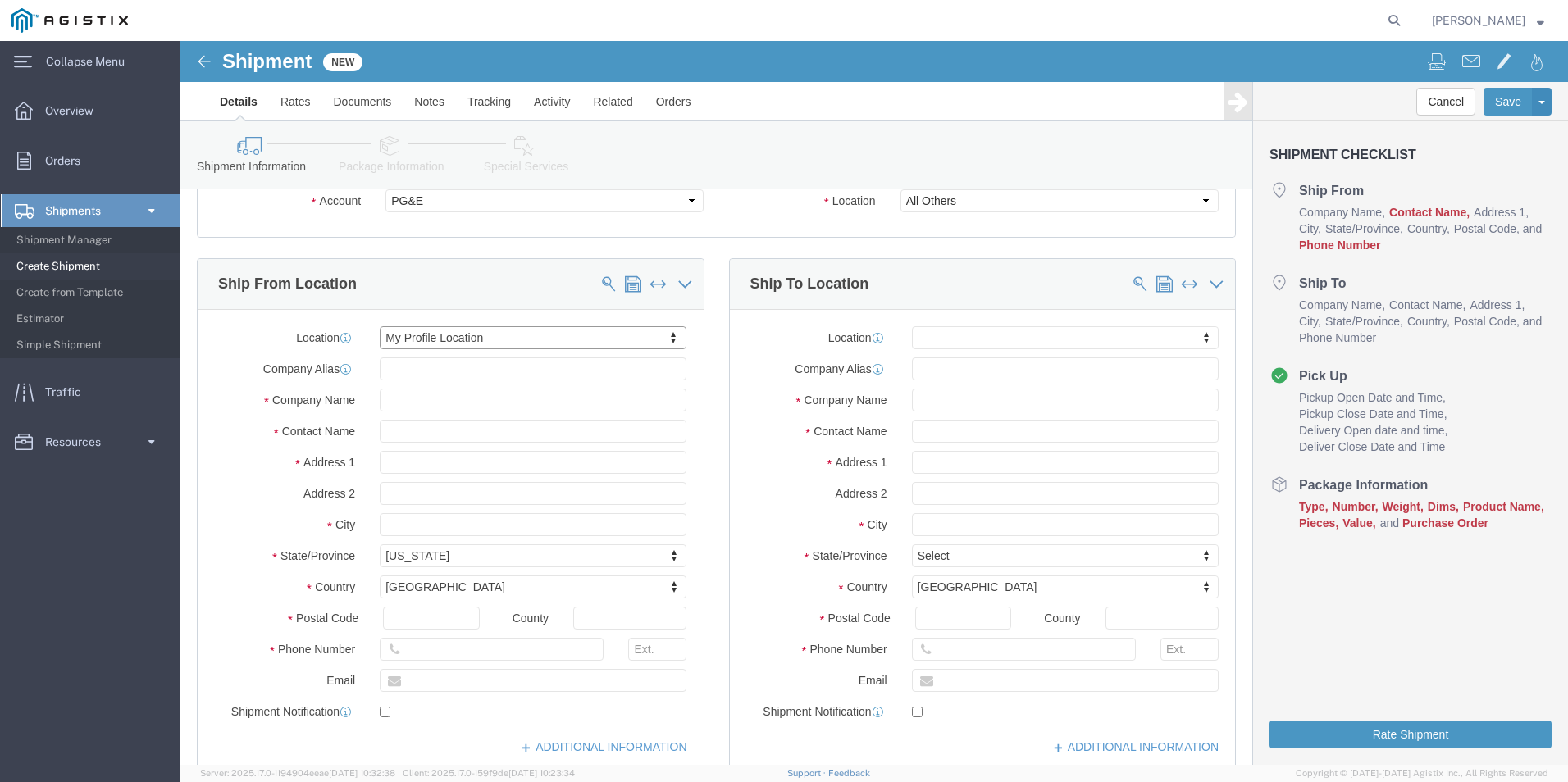
select select "CA"
click input "text"
type input "onesource fullerton"
click input "text"
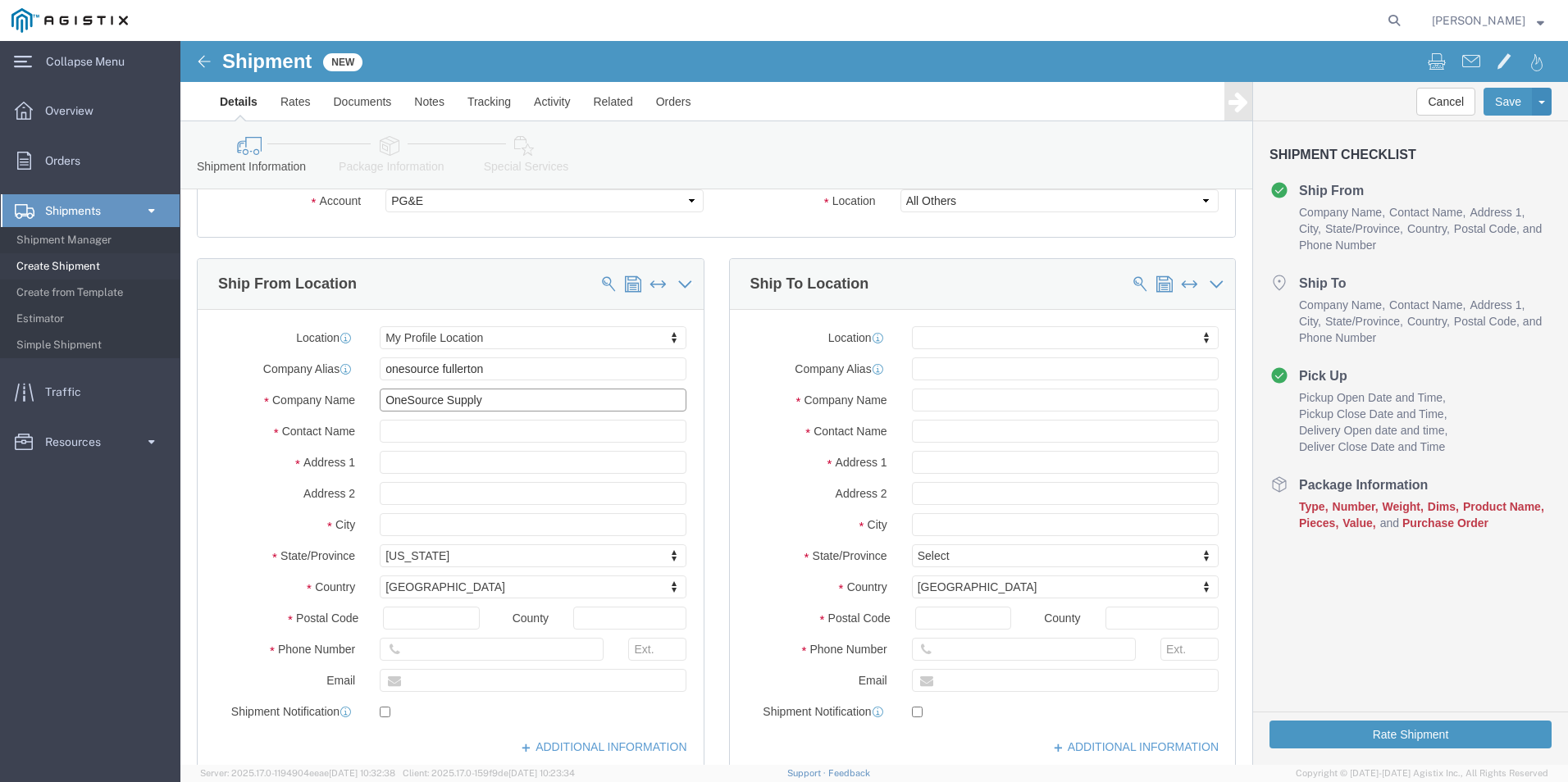
type input "OneSource Supply"
type input "[PERSON_NAME]"
type input "[STREET_ADDRESS]"
select select
click input "FULLERTON"
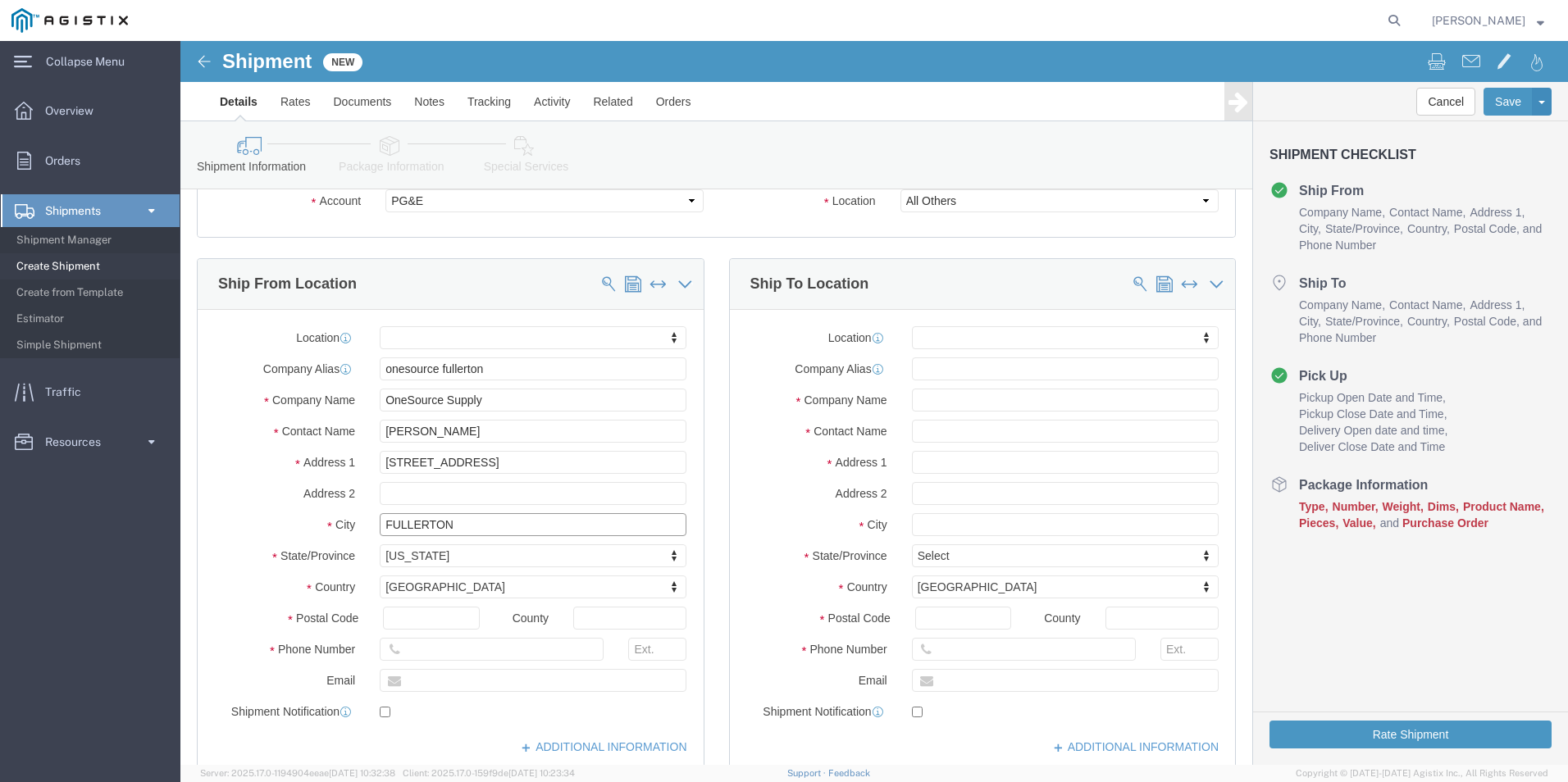
type input "FULLERTO"
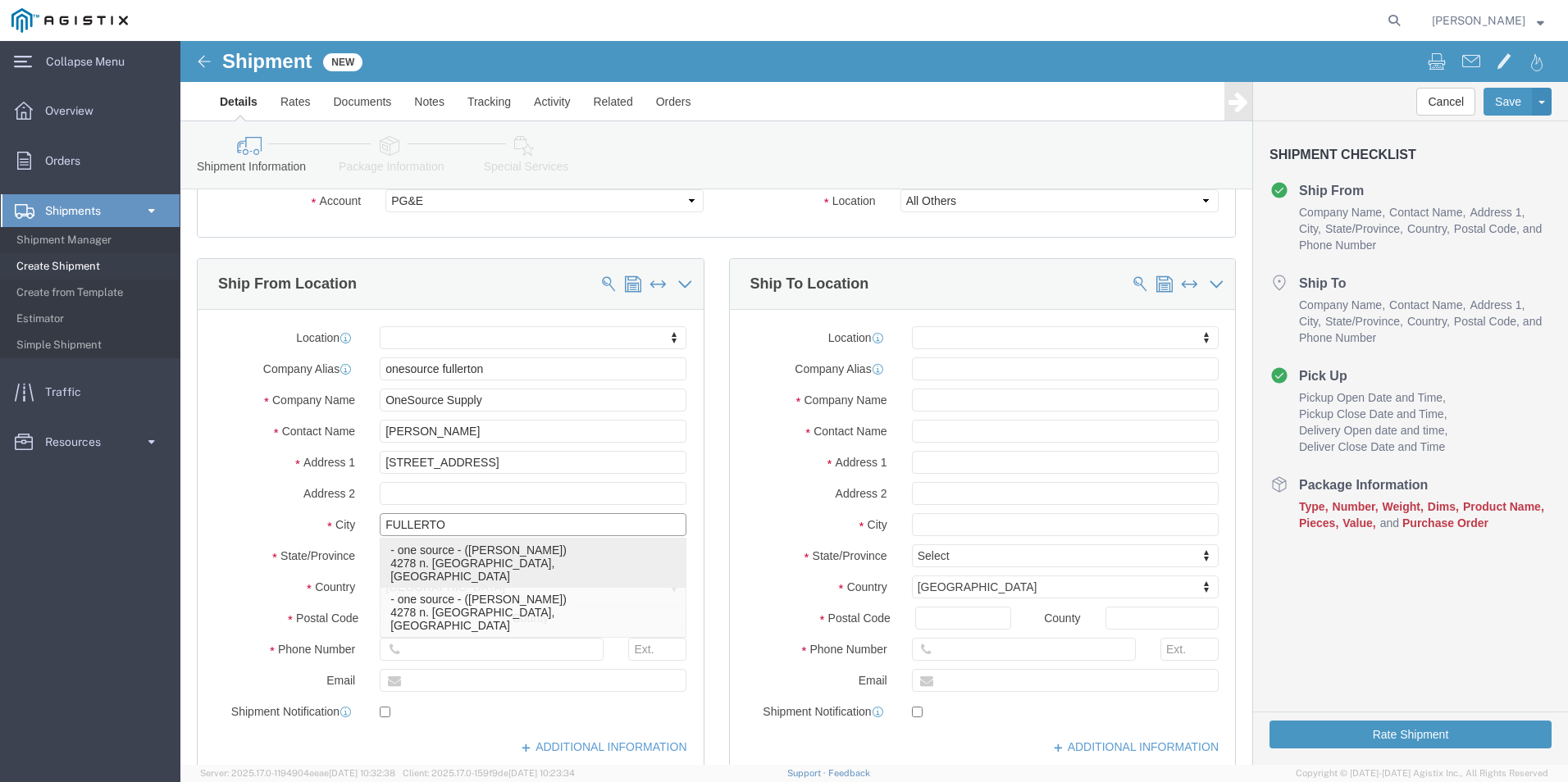
click p "- one source - ([PERSON_NAME]) 4278 n. [GEOGRAPHIC_DATA], [GEOGRAPHIC_DATA]"
select select "CA"
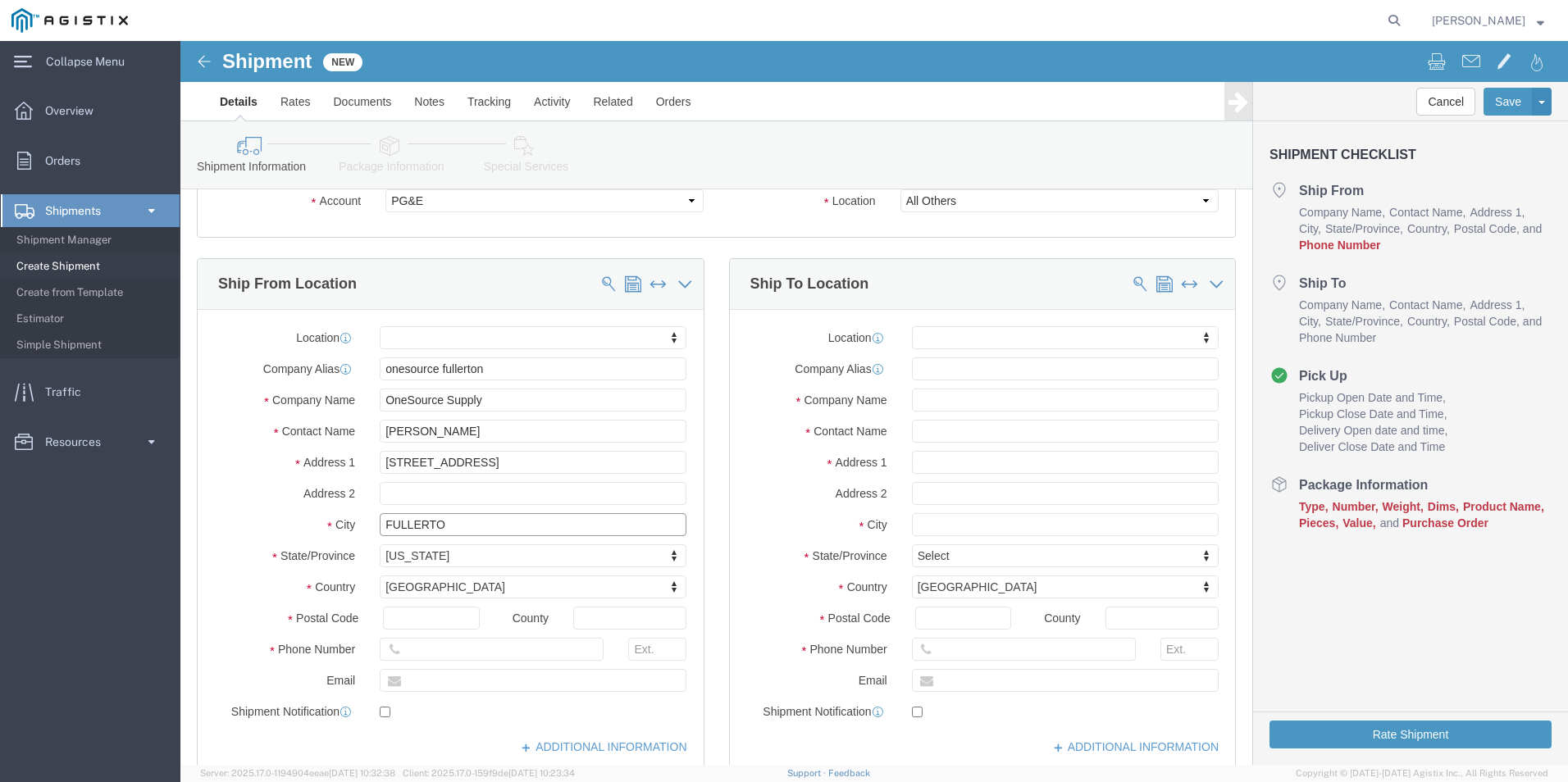
type input "fullerton"
click input "text"
type input "6577498511"
click input "text"
type input "[PERSON_NAME][EMAIL_ADDRESS][PERSON_NAME][DOMAIN_NAME]"
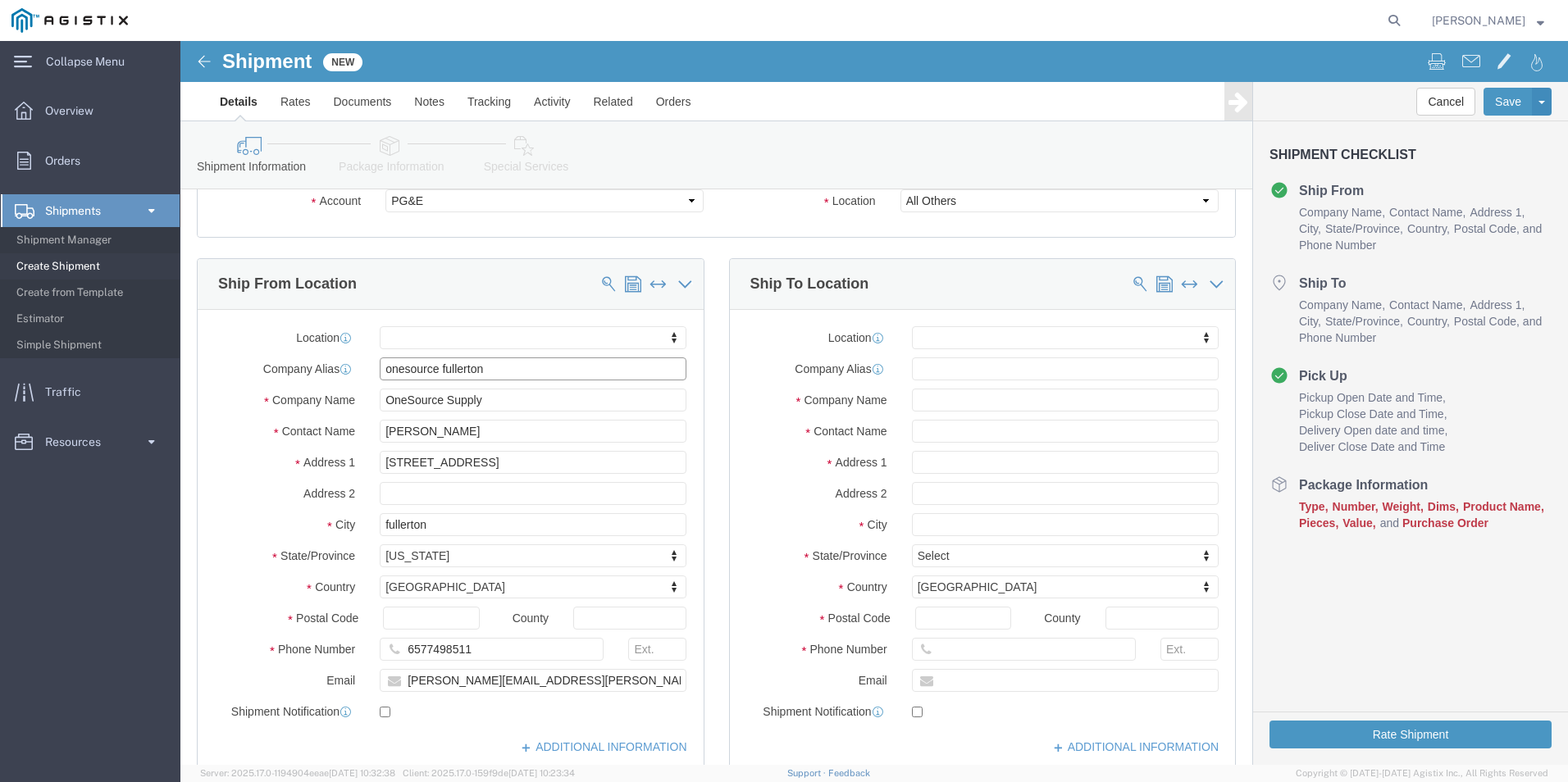
click input "onesource fullerton"
type input "FULLERTON SOURCE"
click input "OneSource Supply"
type input "[PERSON_NAME]"
click span
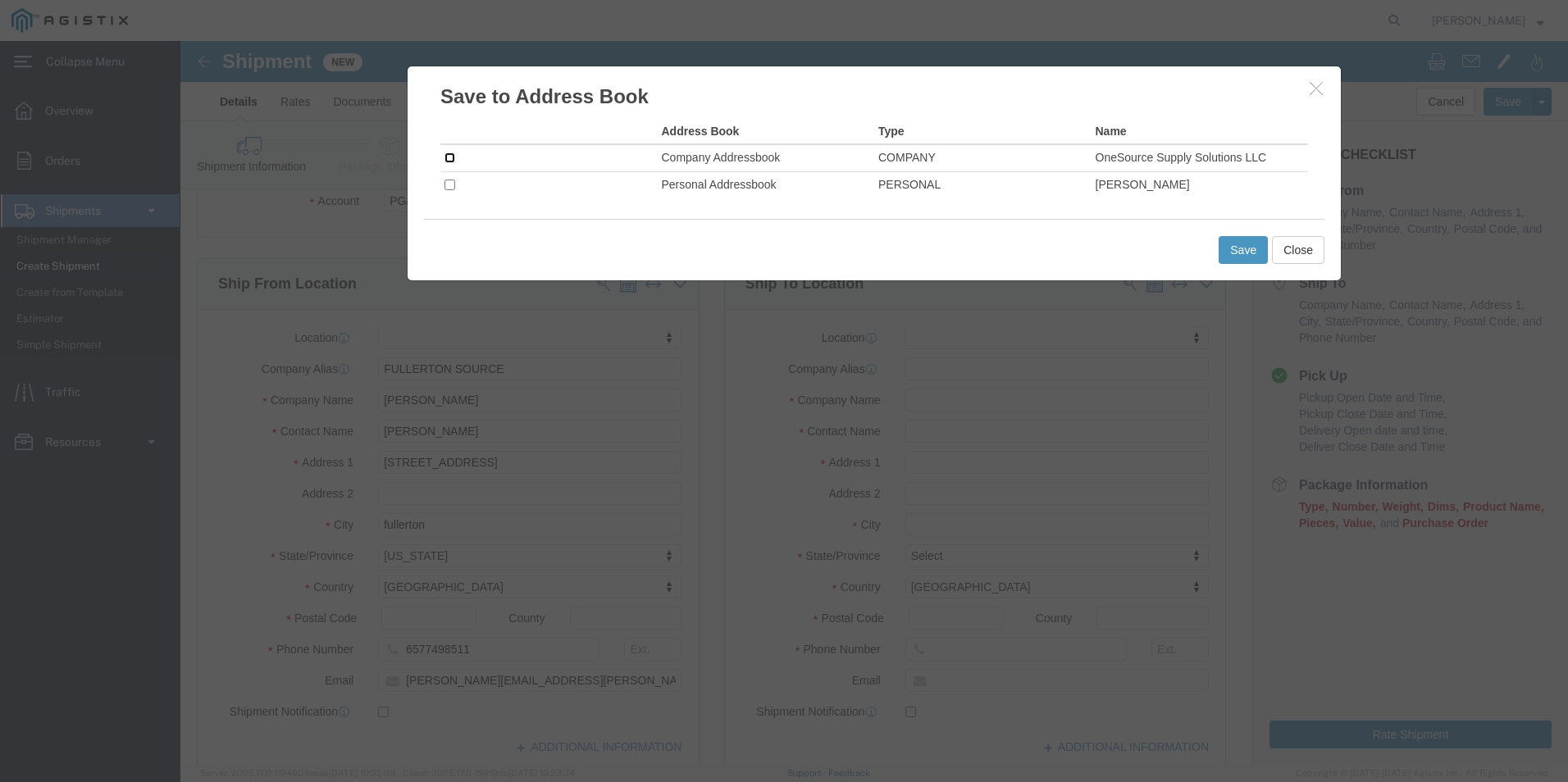
click input "checkbox"
checkbox input "true"
click input "checkbox"
click button "Save"
click td
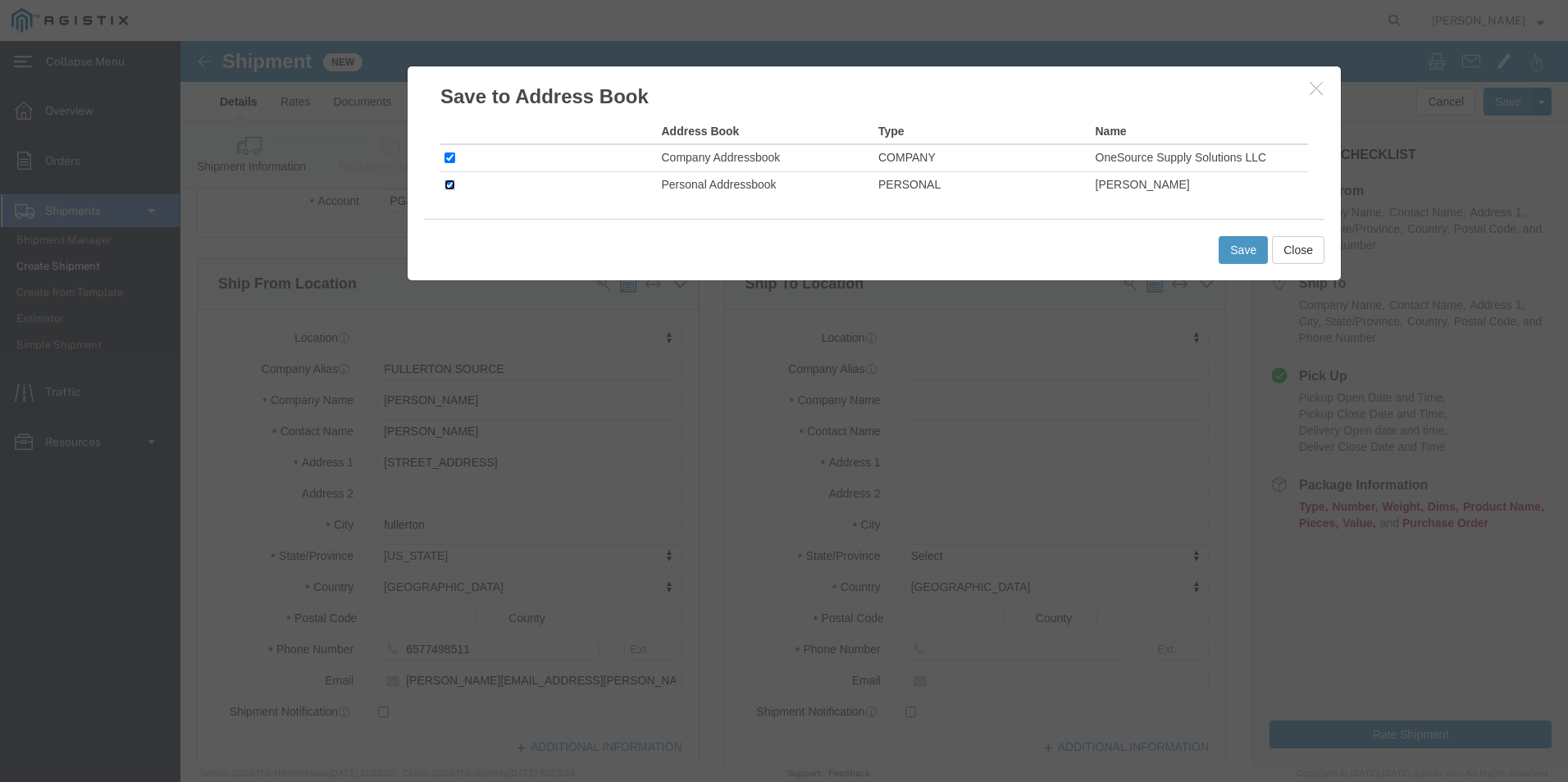
click input "checkbox"
checkbox input "false"
click button "Save"
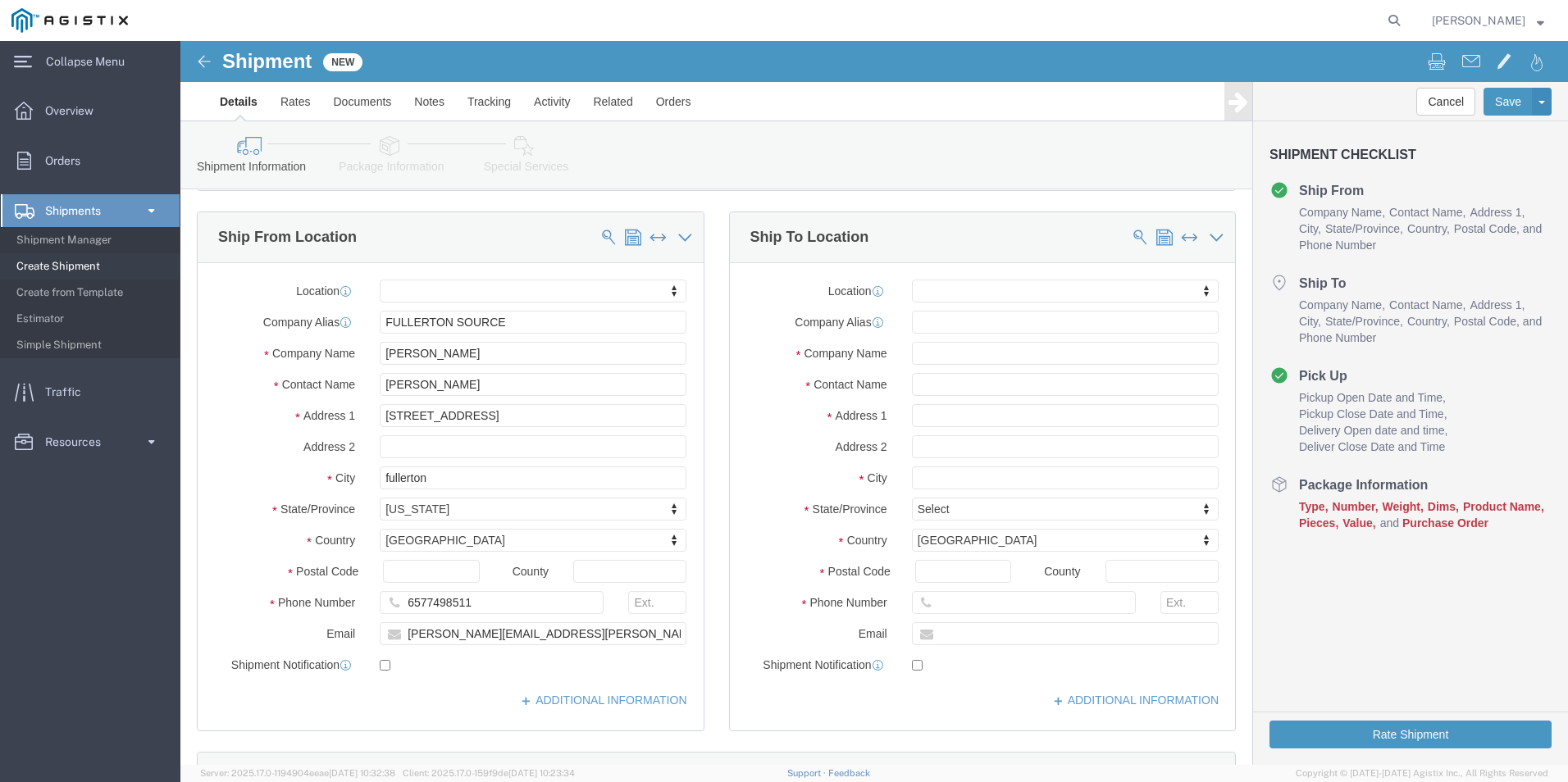
scroll to position [82, 0]
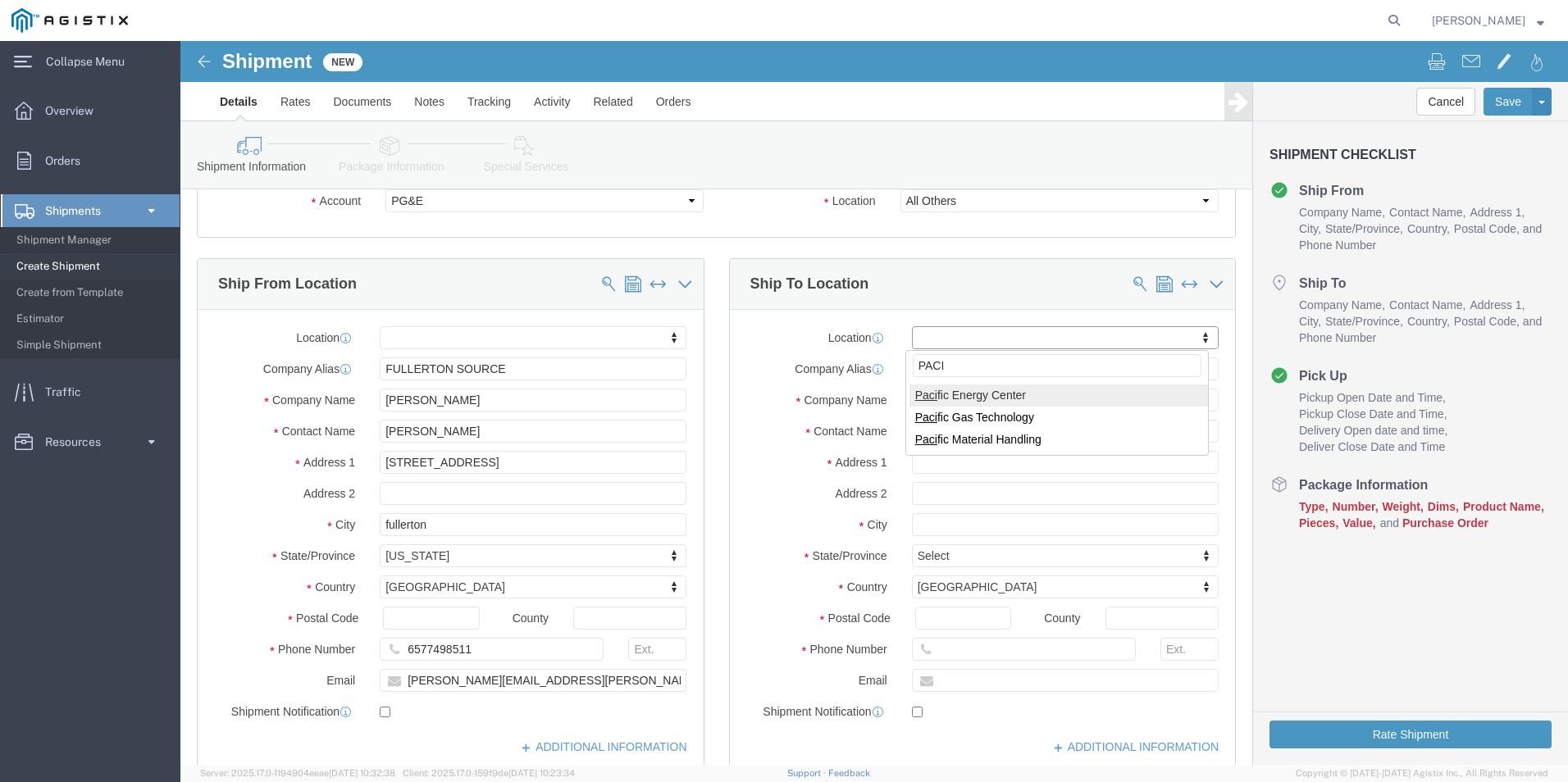
type input "PACI"
select select "71669"
select select "CA"
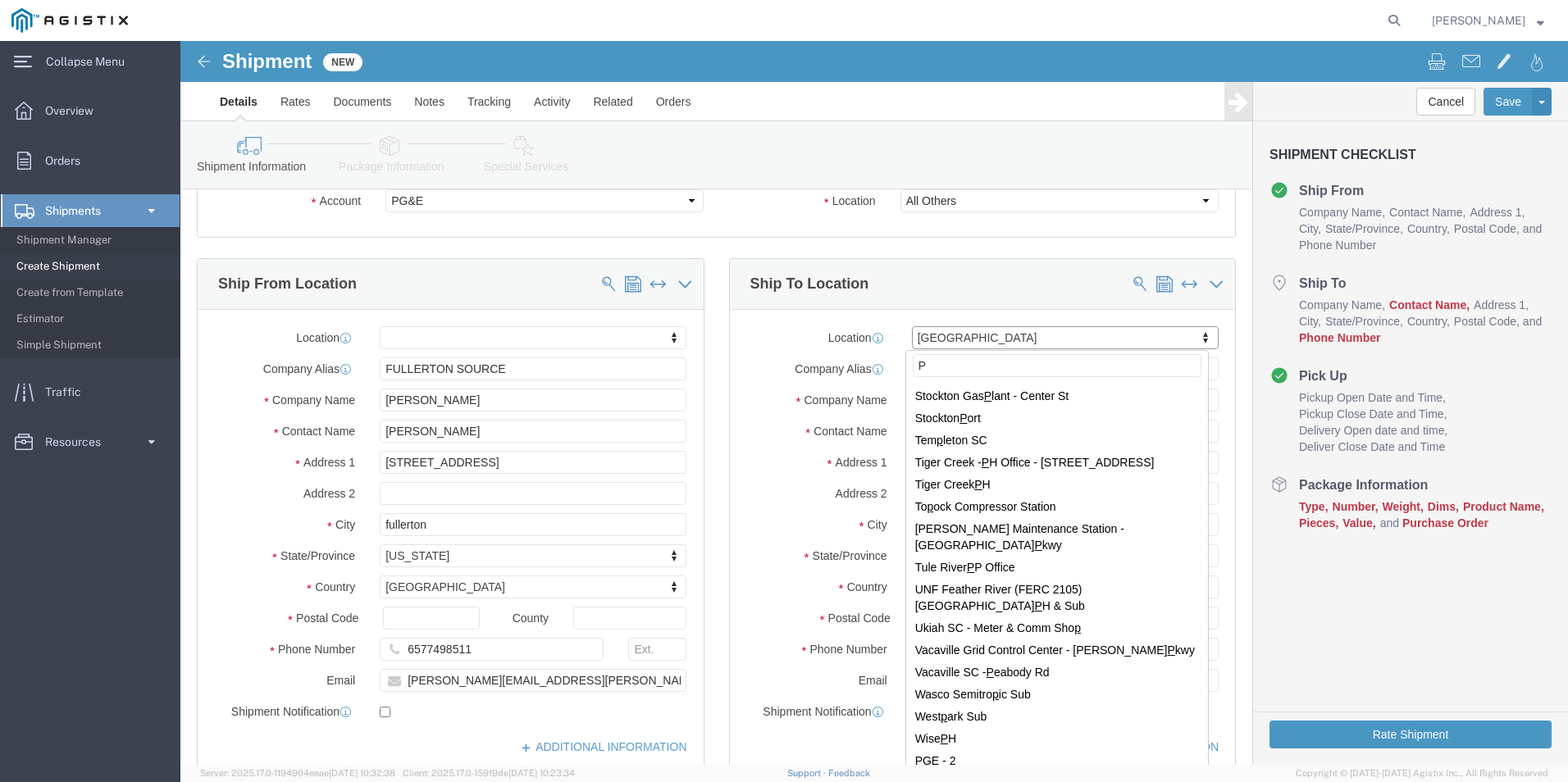
scroll to position [0, 0]
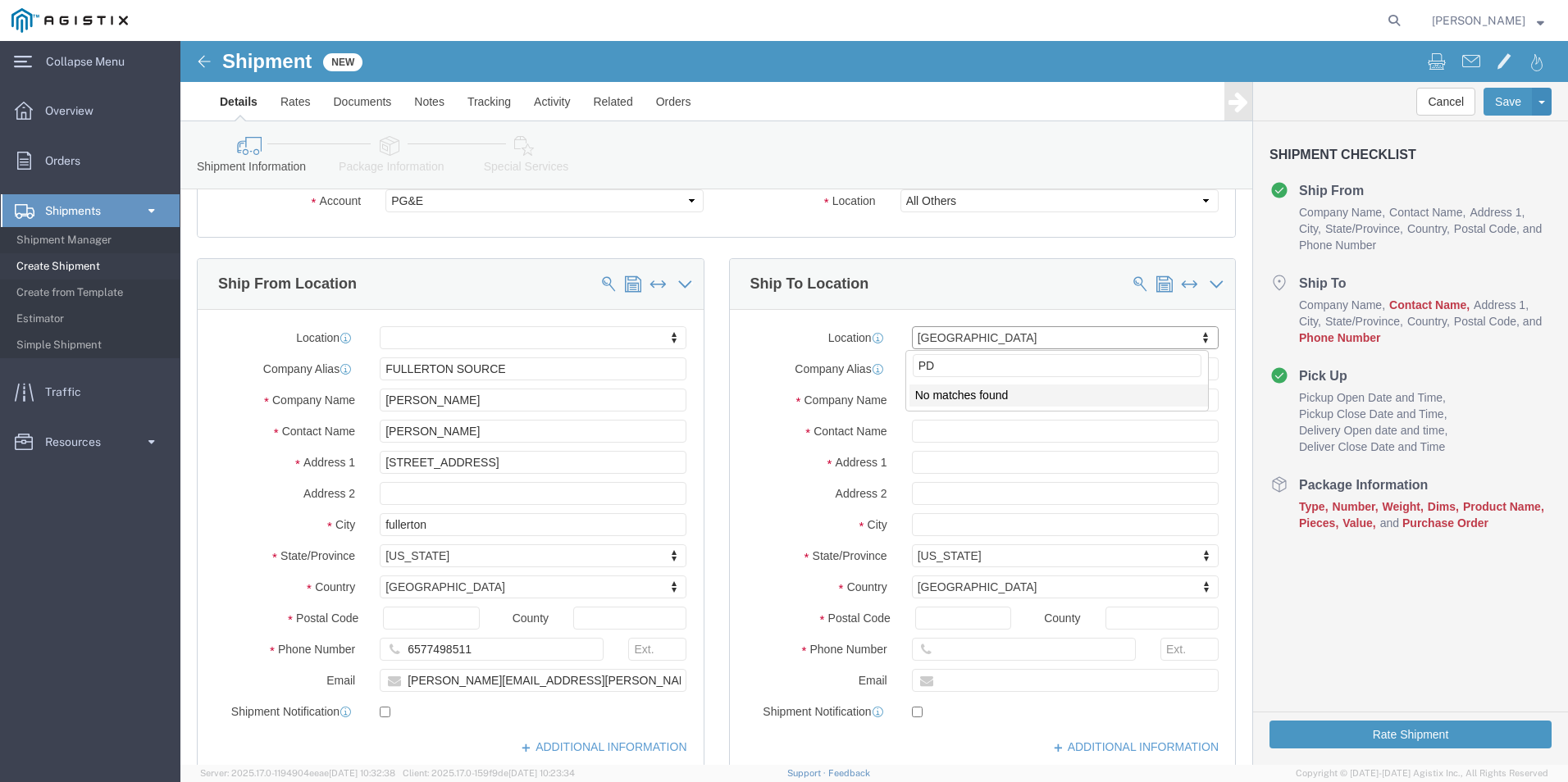
type input "D"
type input "PG"
select select "23168"
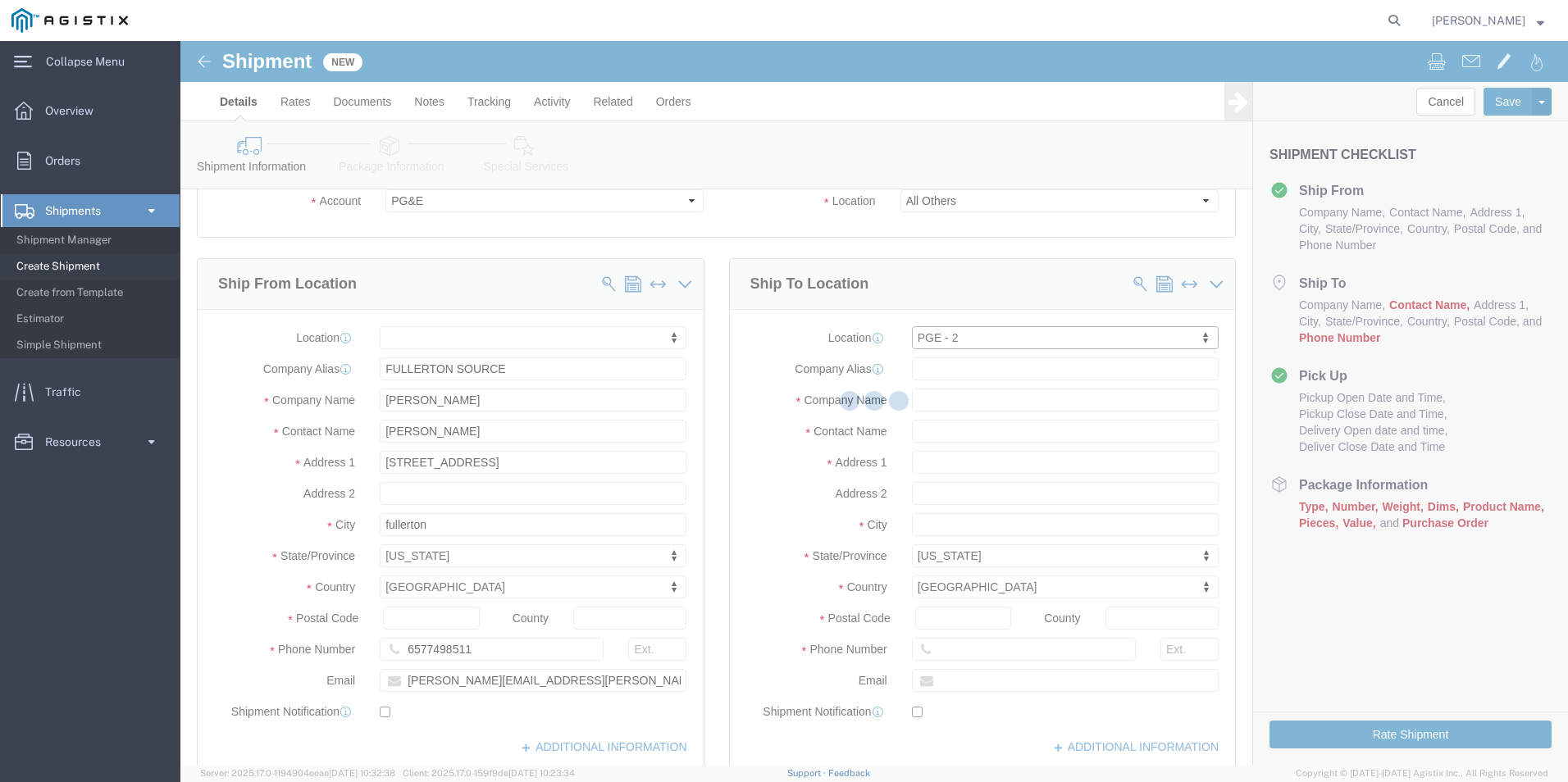
select select "CA"
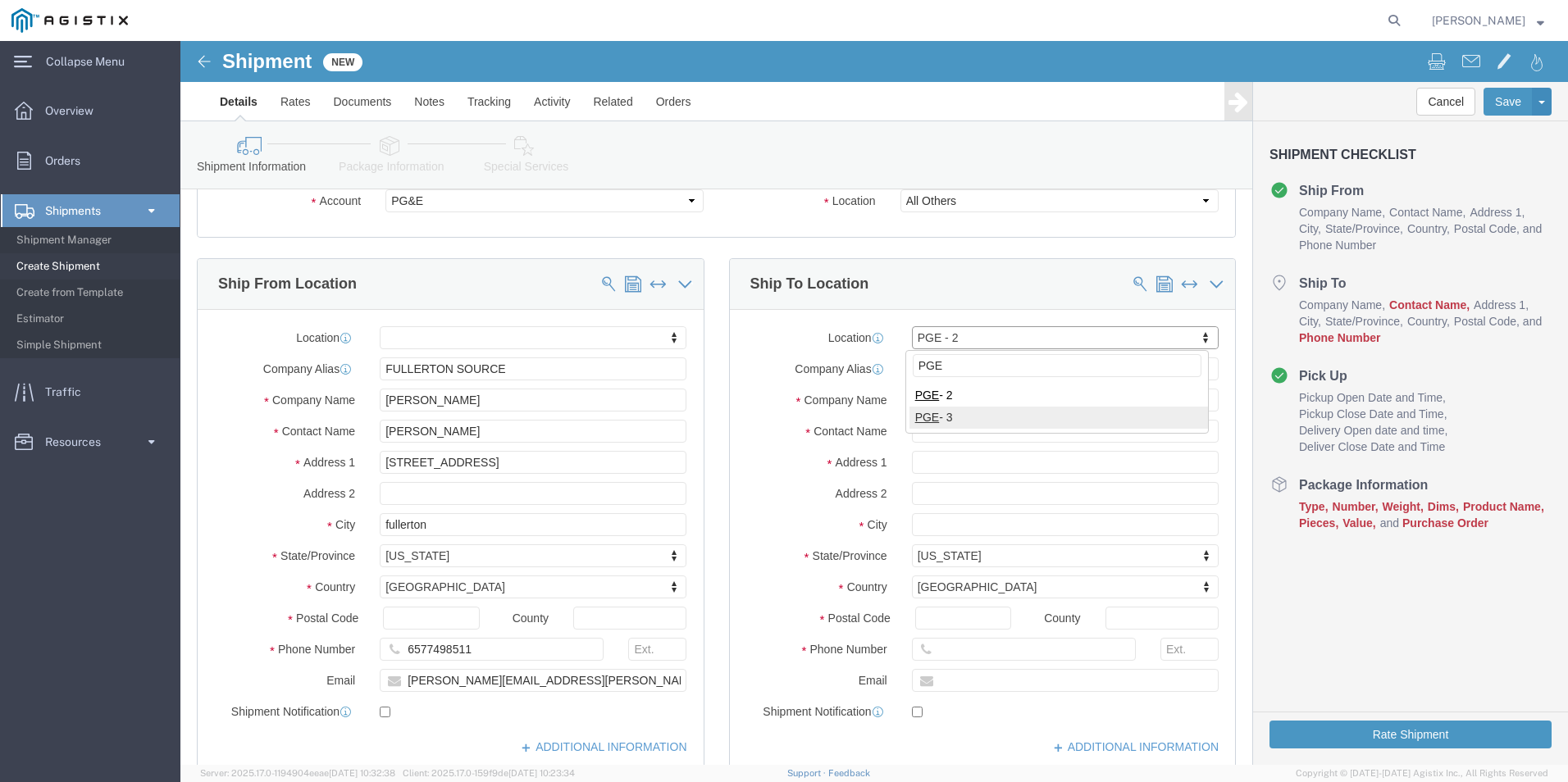
type input "PGE"
select select "23169"
select select "CA"
type input "PG"
select select "59291"
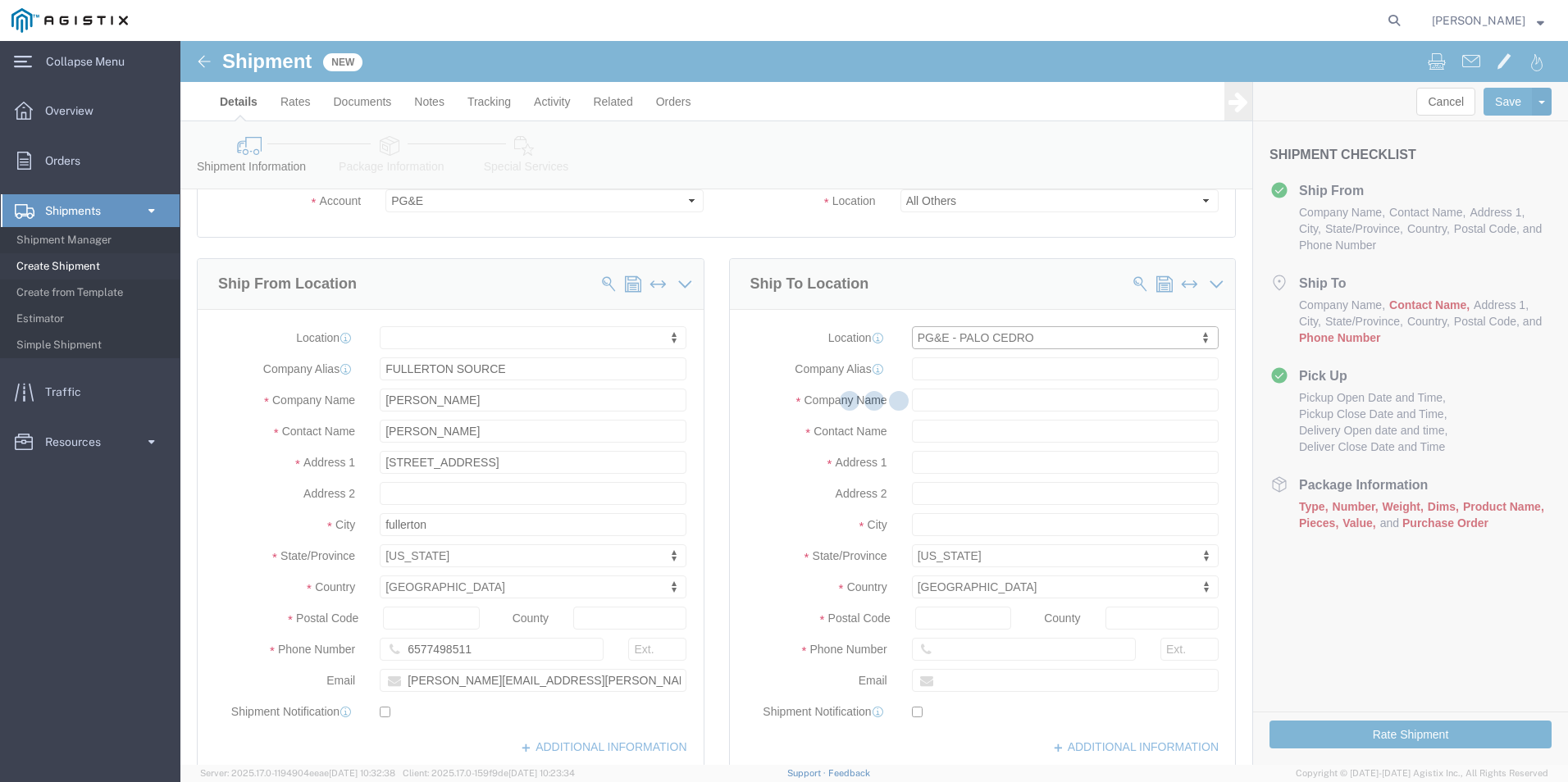
select select "CA"
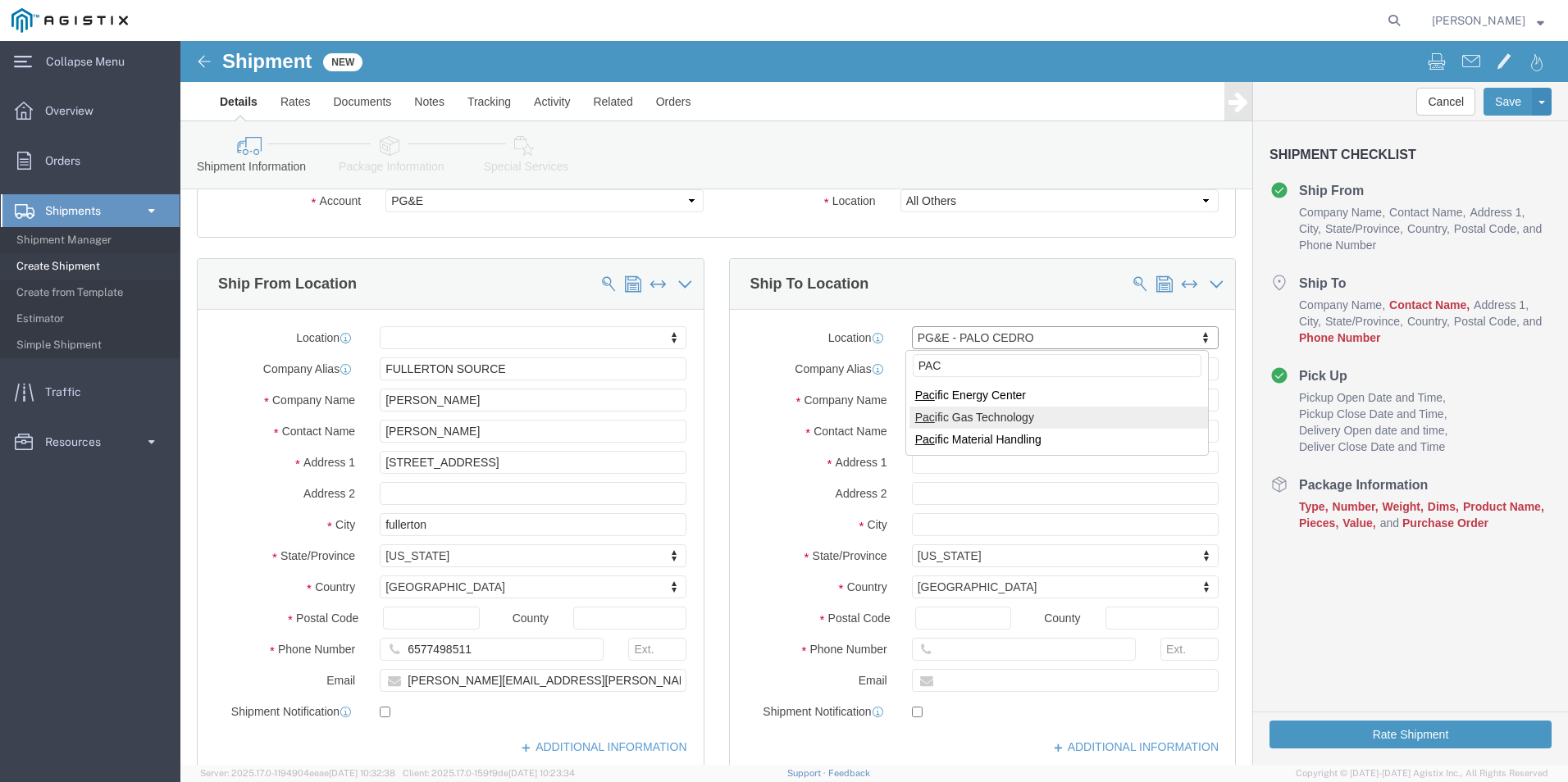
type input "PAC"
select select "53874"
select select "CA"
type input "PACI"
select select "28663"
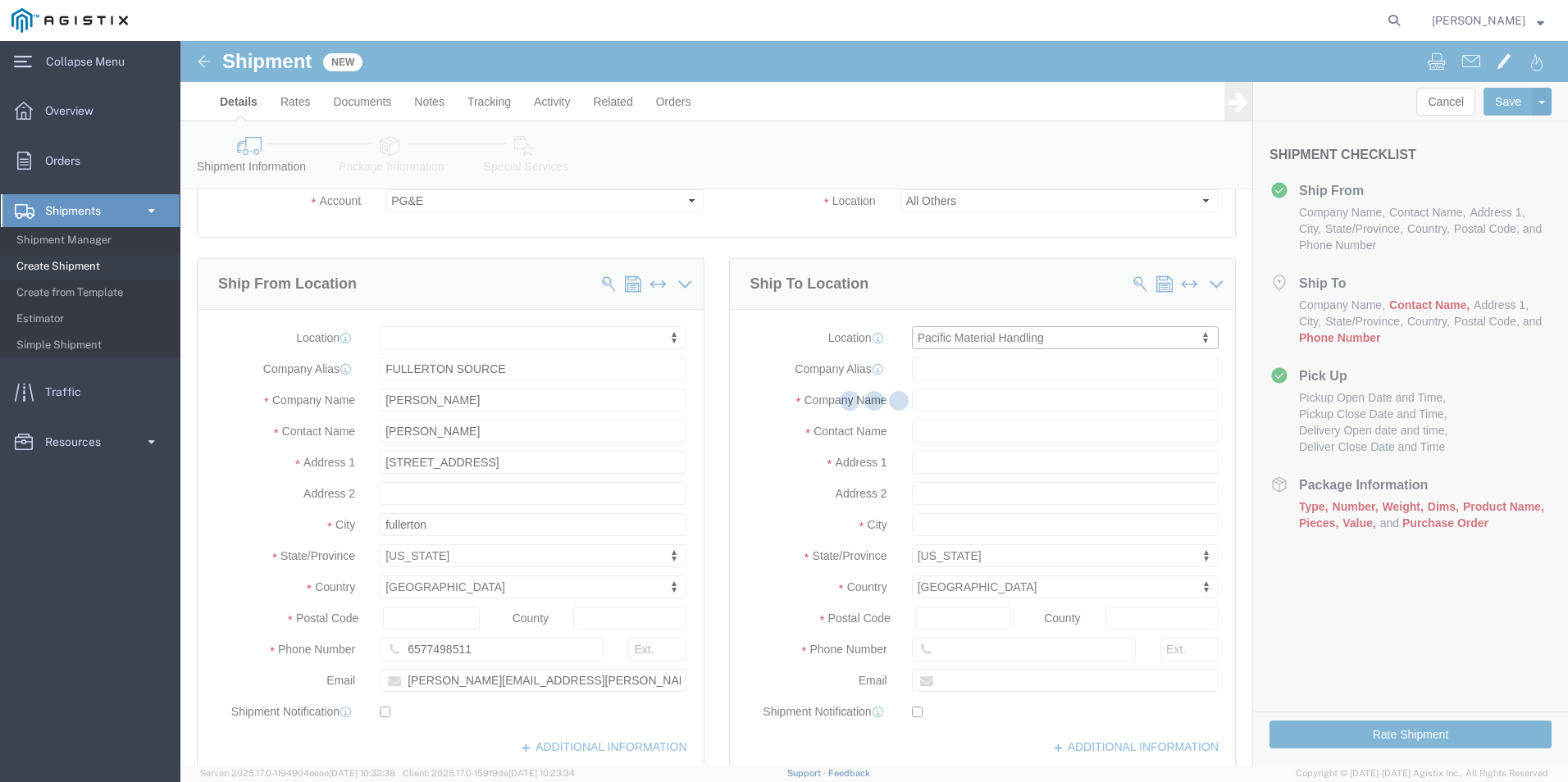
select select "CA"
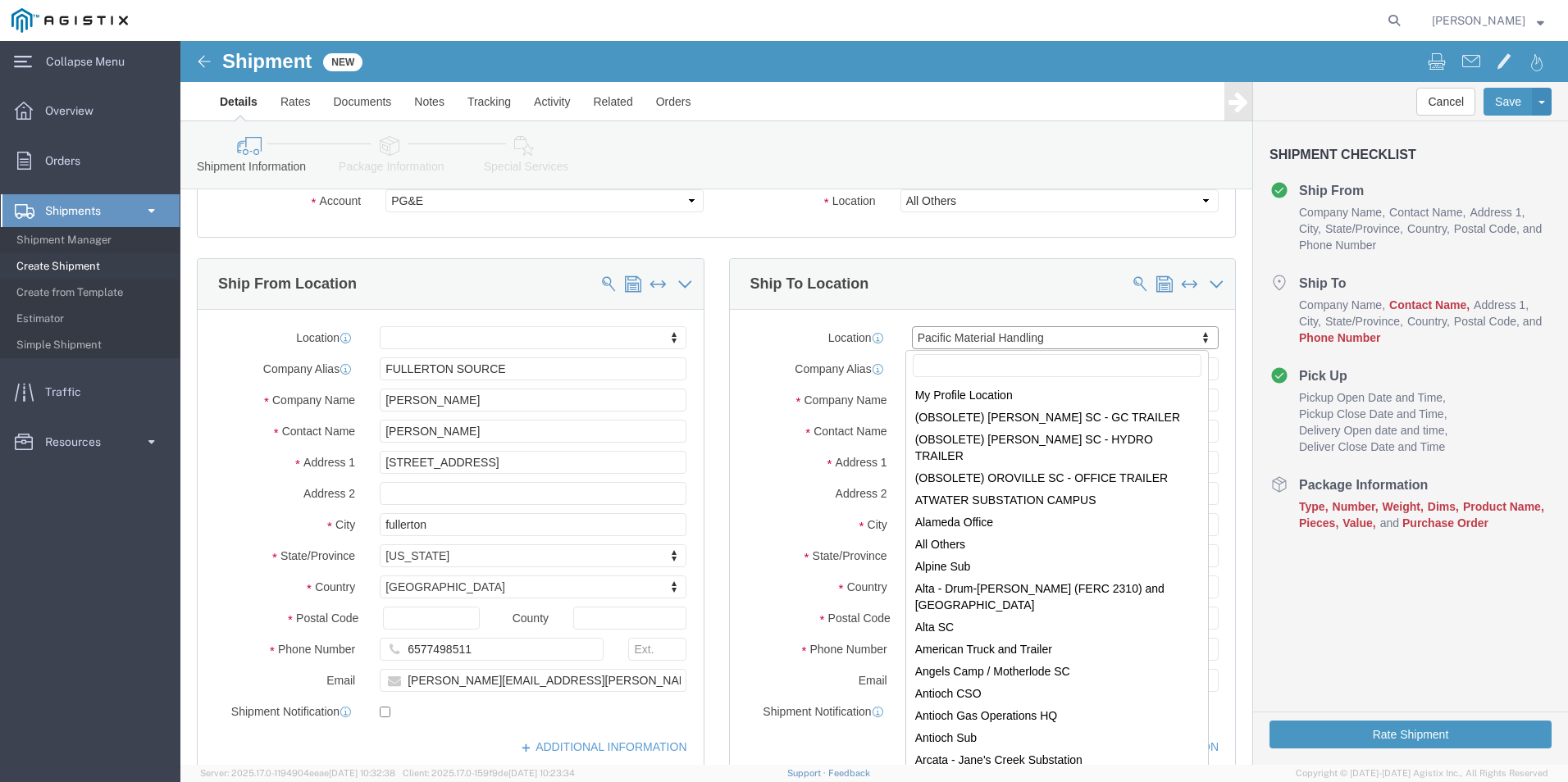
scroll to position [6464, 0]
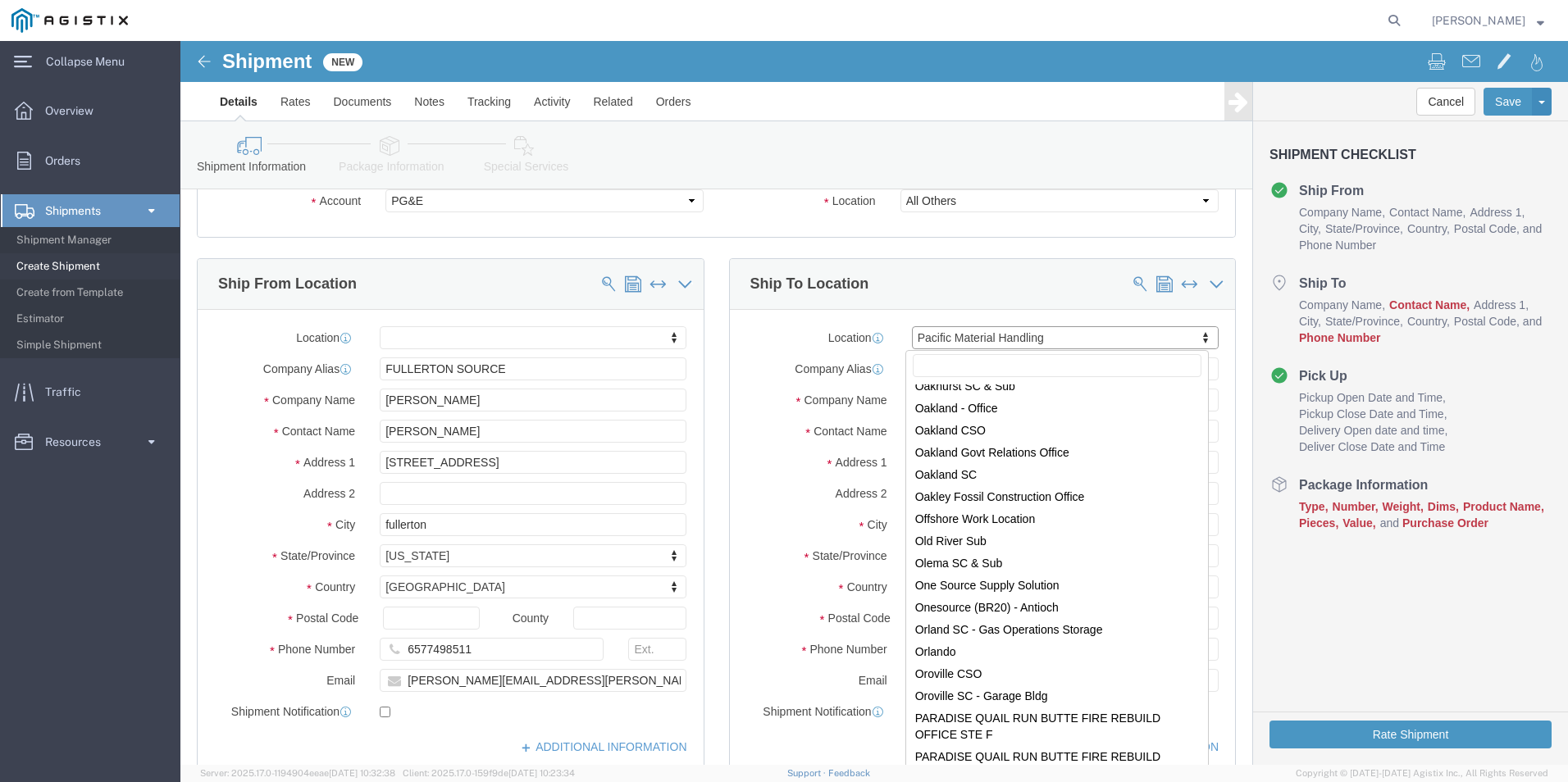
type input "J"
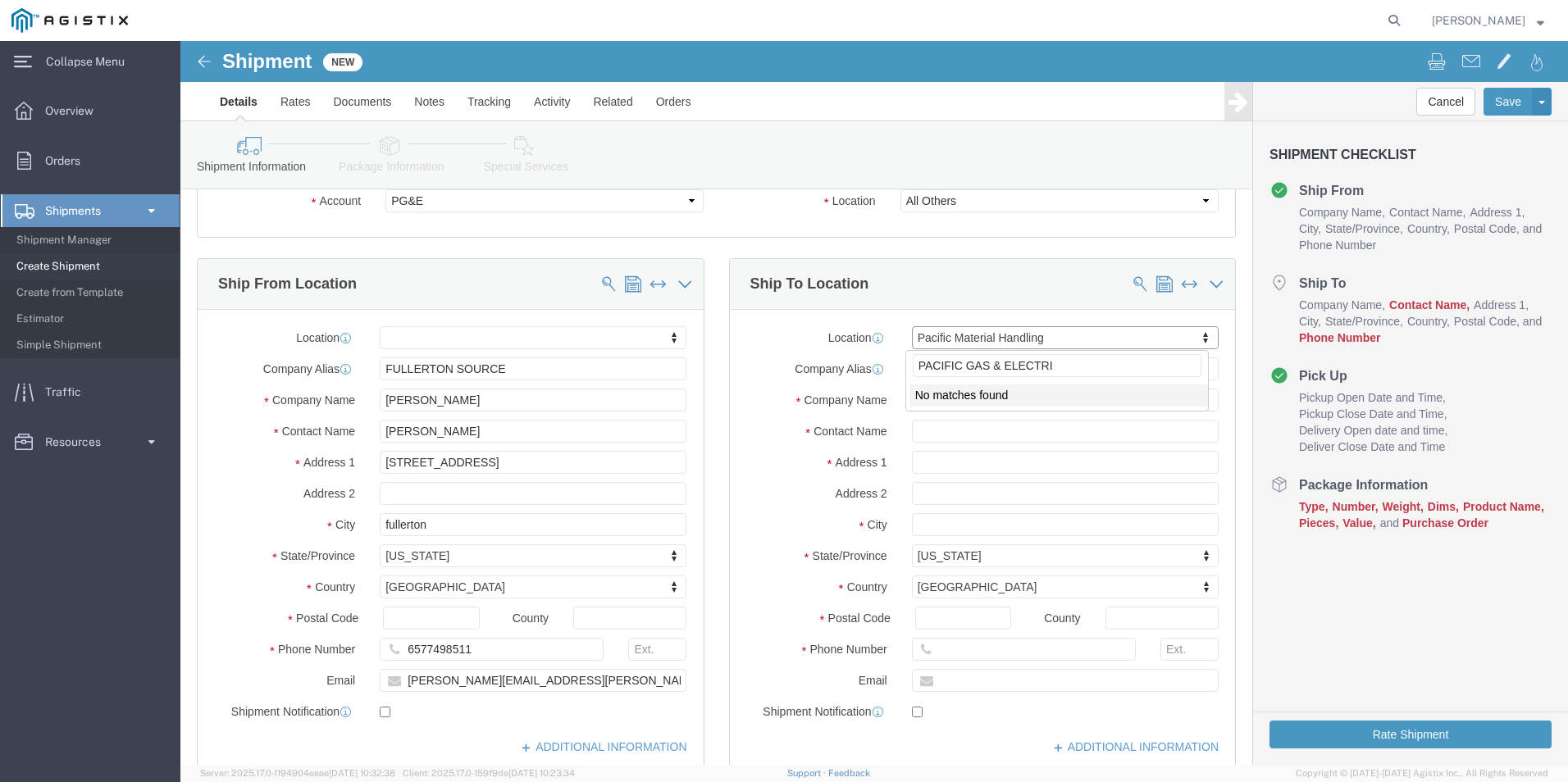
type input "PACIFIC GAS & ELECTRIC"
type input "PG&E"
type input "[PERSON_NAME]"
type input "[STREET_ADDRESS]"
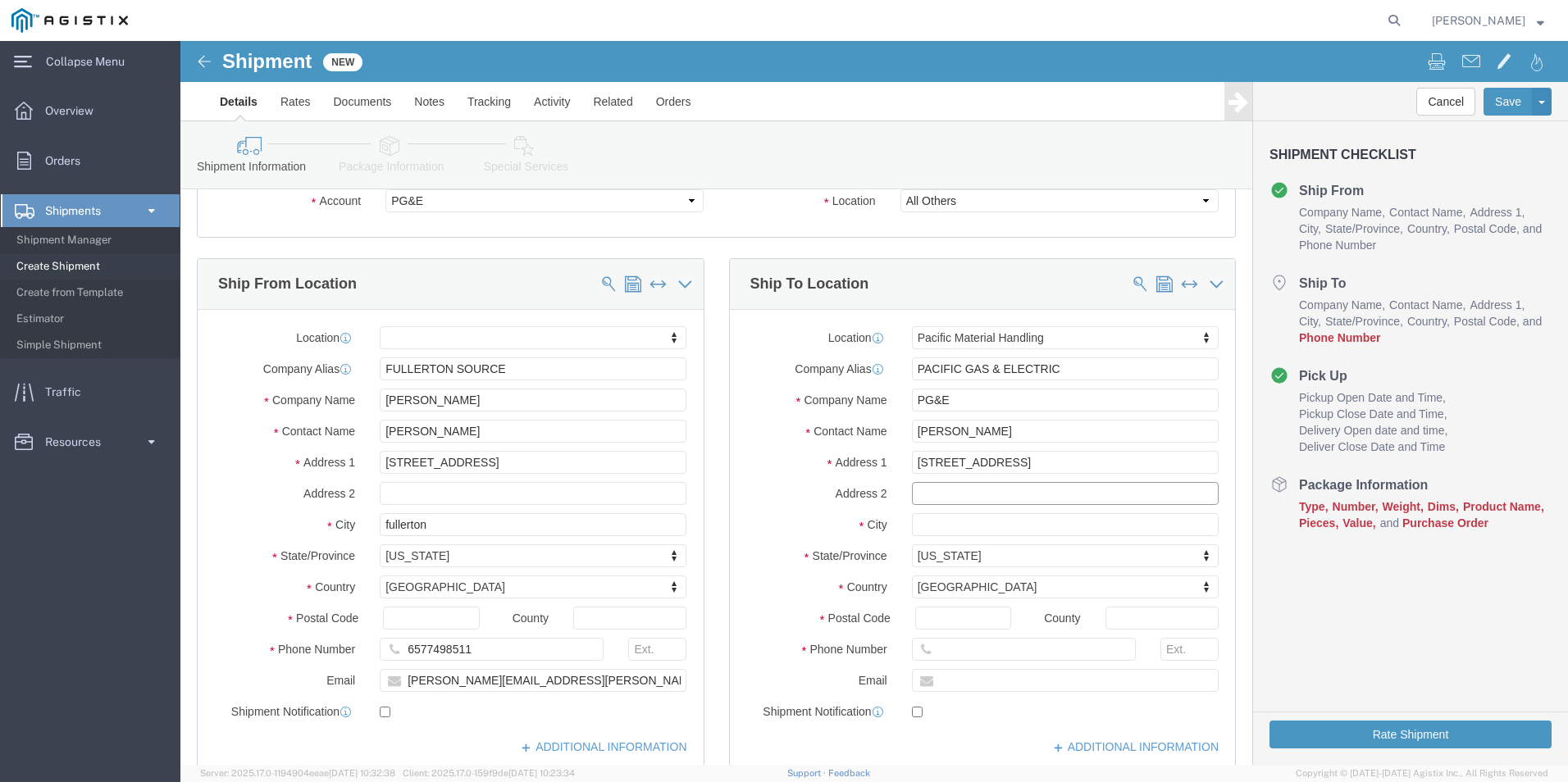
select select
type input "[GEOGRAPHIC_DATA]"
type input "93725"
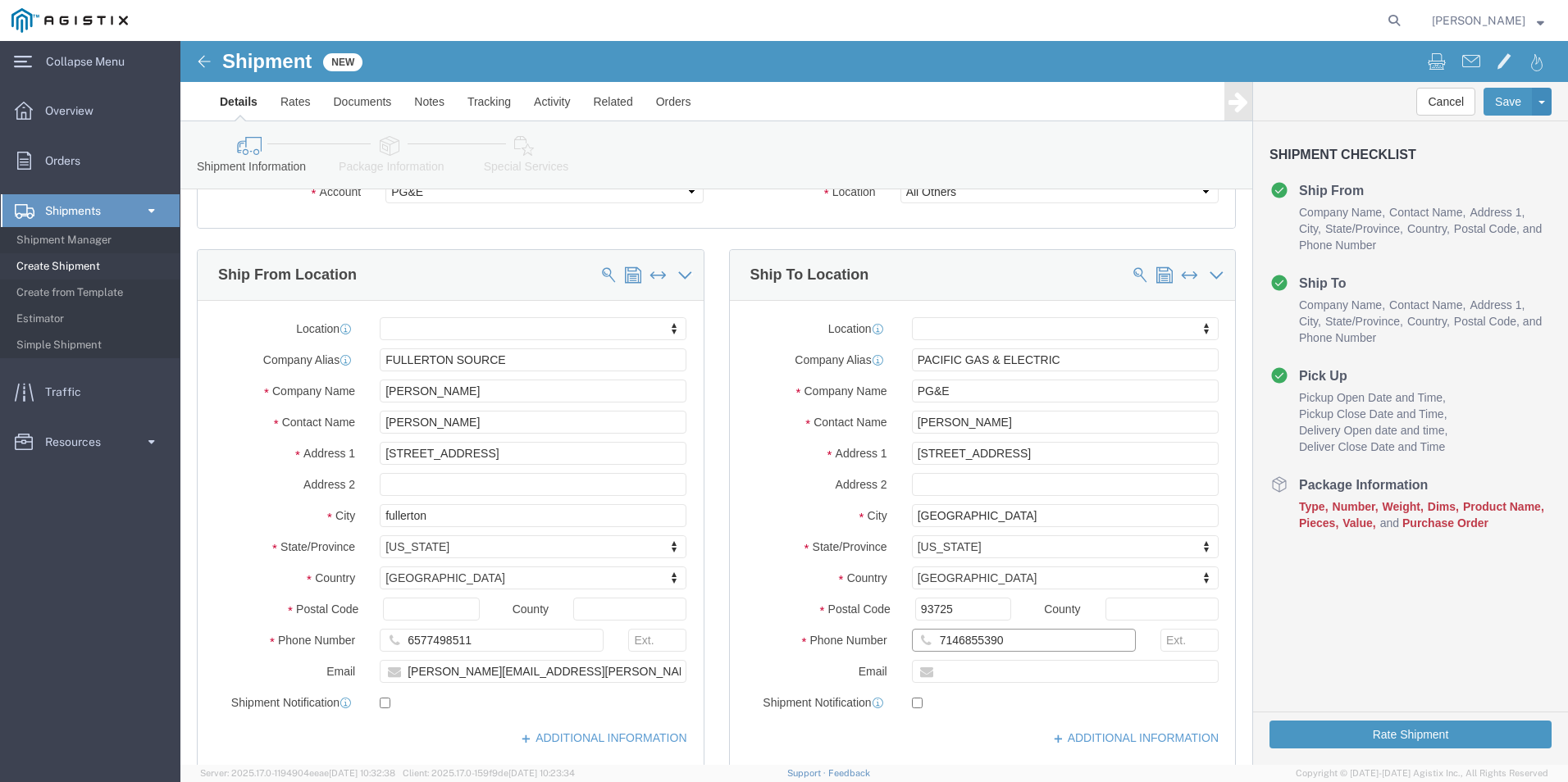
scroll to position [82, 0]
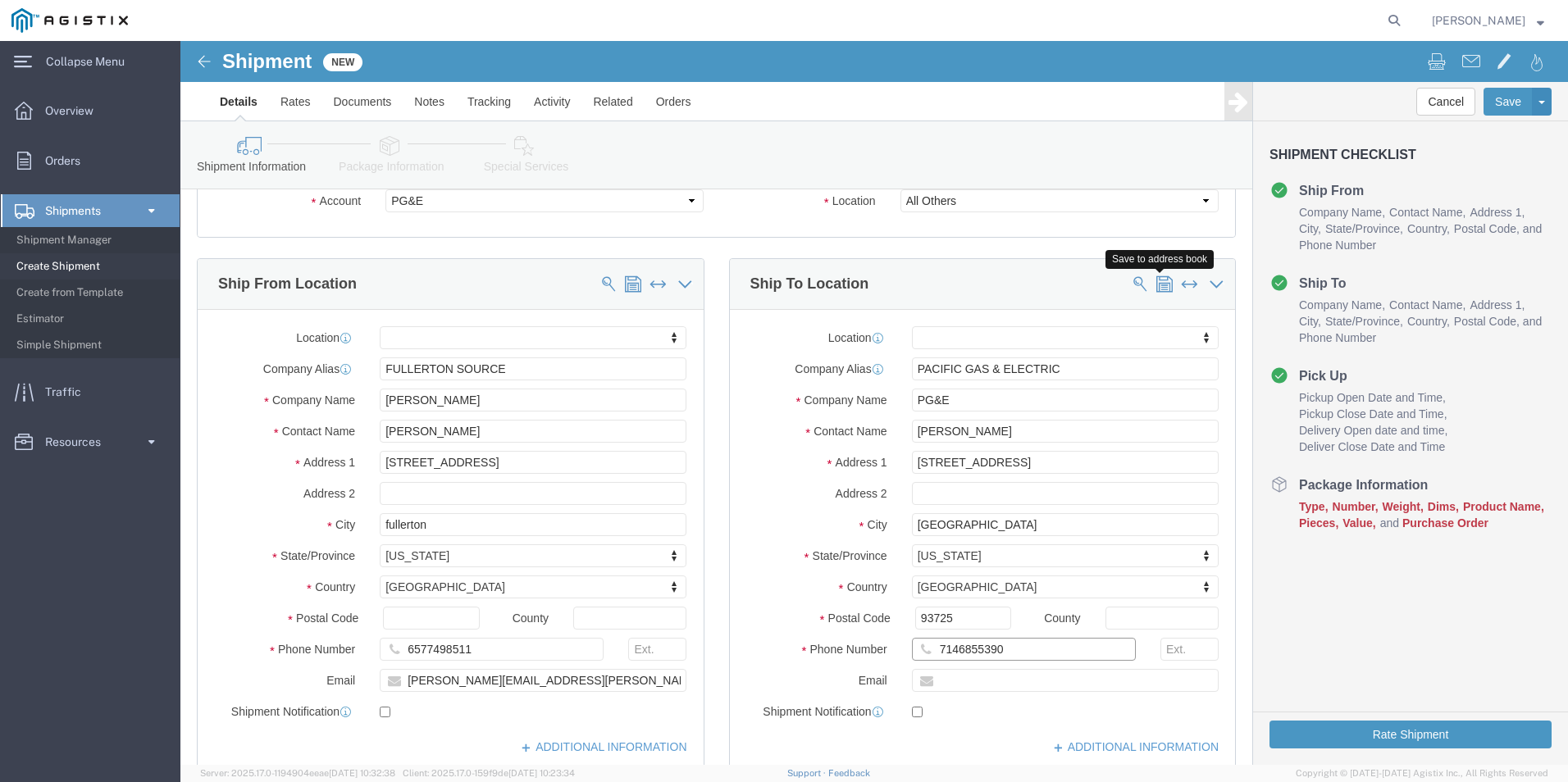
type input "7146855390"
click span
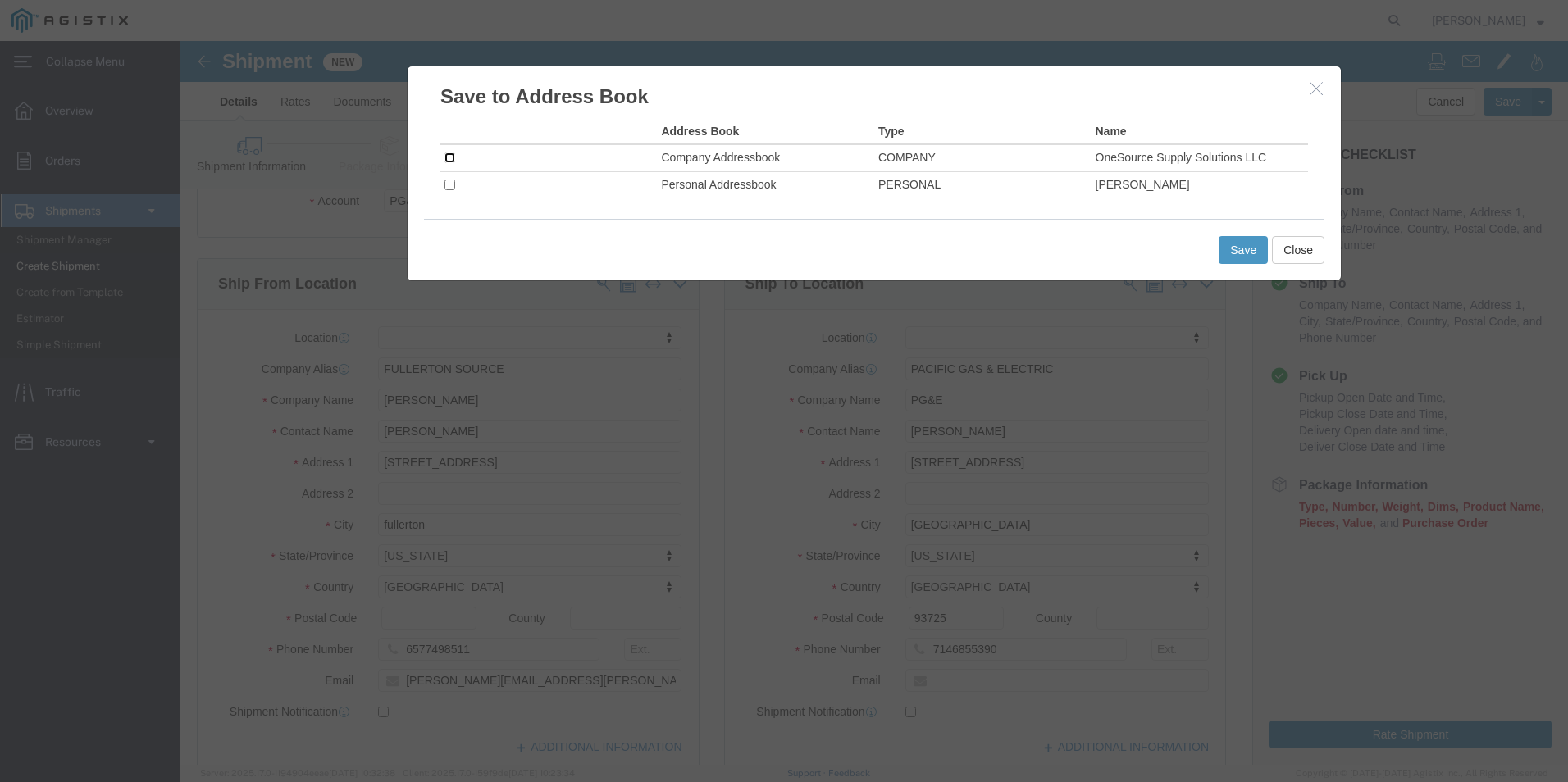
click input "checkbox"
checkbox input "true"
click button "Save"
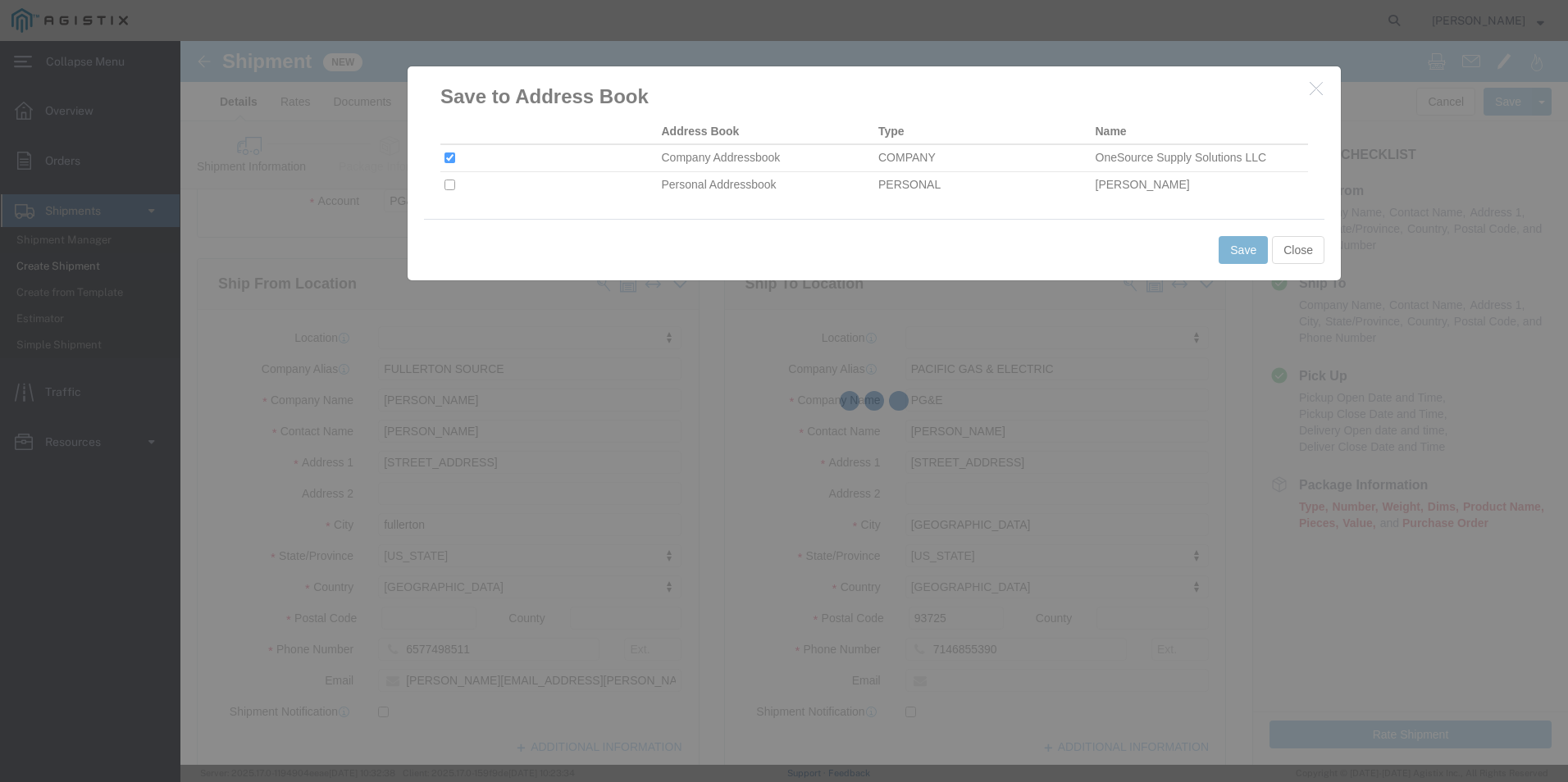
click at [1244, 255] on div at bounding box center [874, 402] width 1388 height 724
click at [1235, 251] on div at bounding box center [874, 402] width 1388 height 724
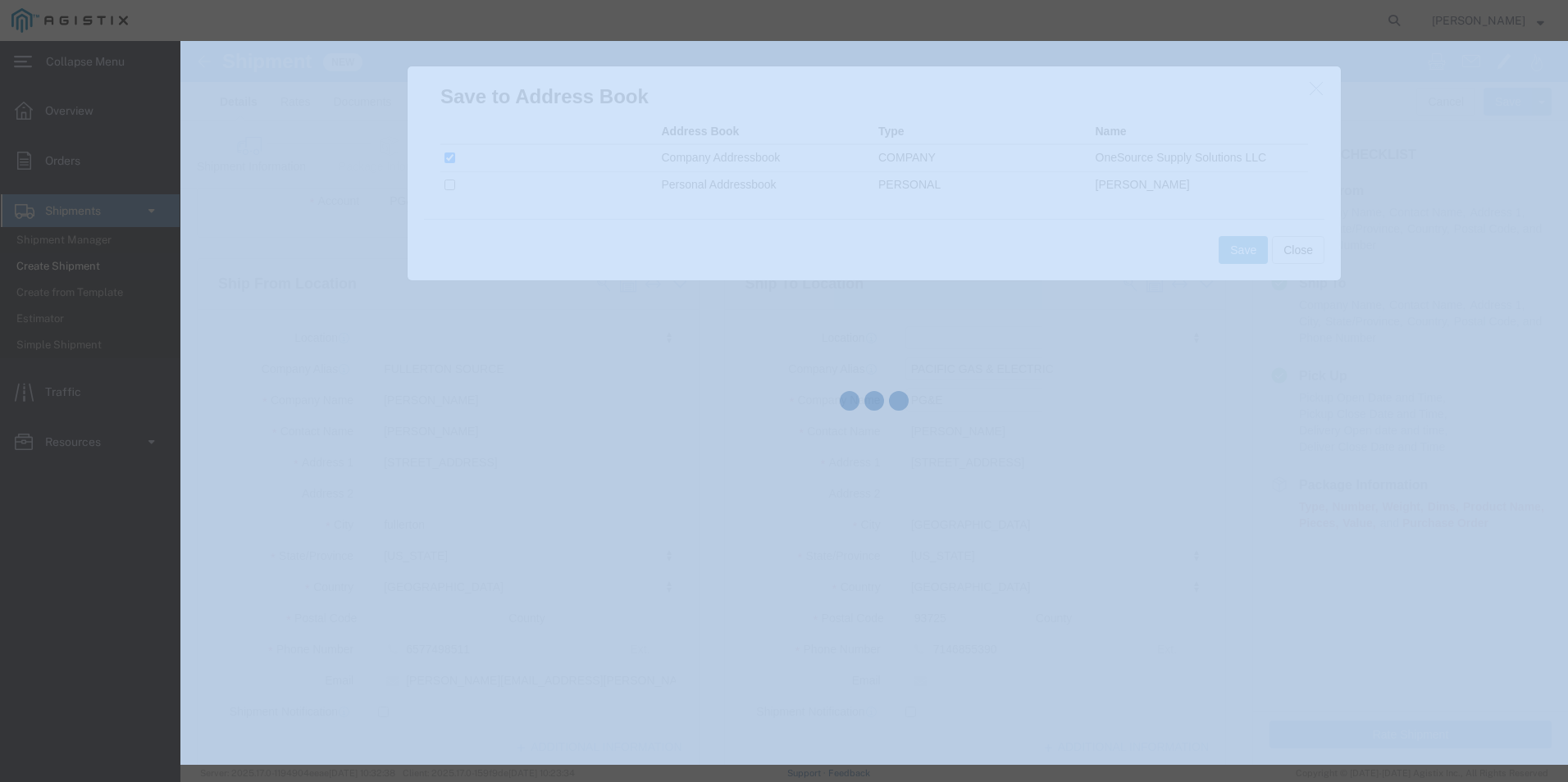
click at [1235, 251] on div at bounding box center [874, 402] width 1388 height 724
click at [1231, 251] on div at bounding box center [874, 402] width 1388 height 724
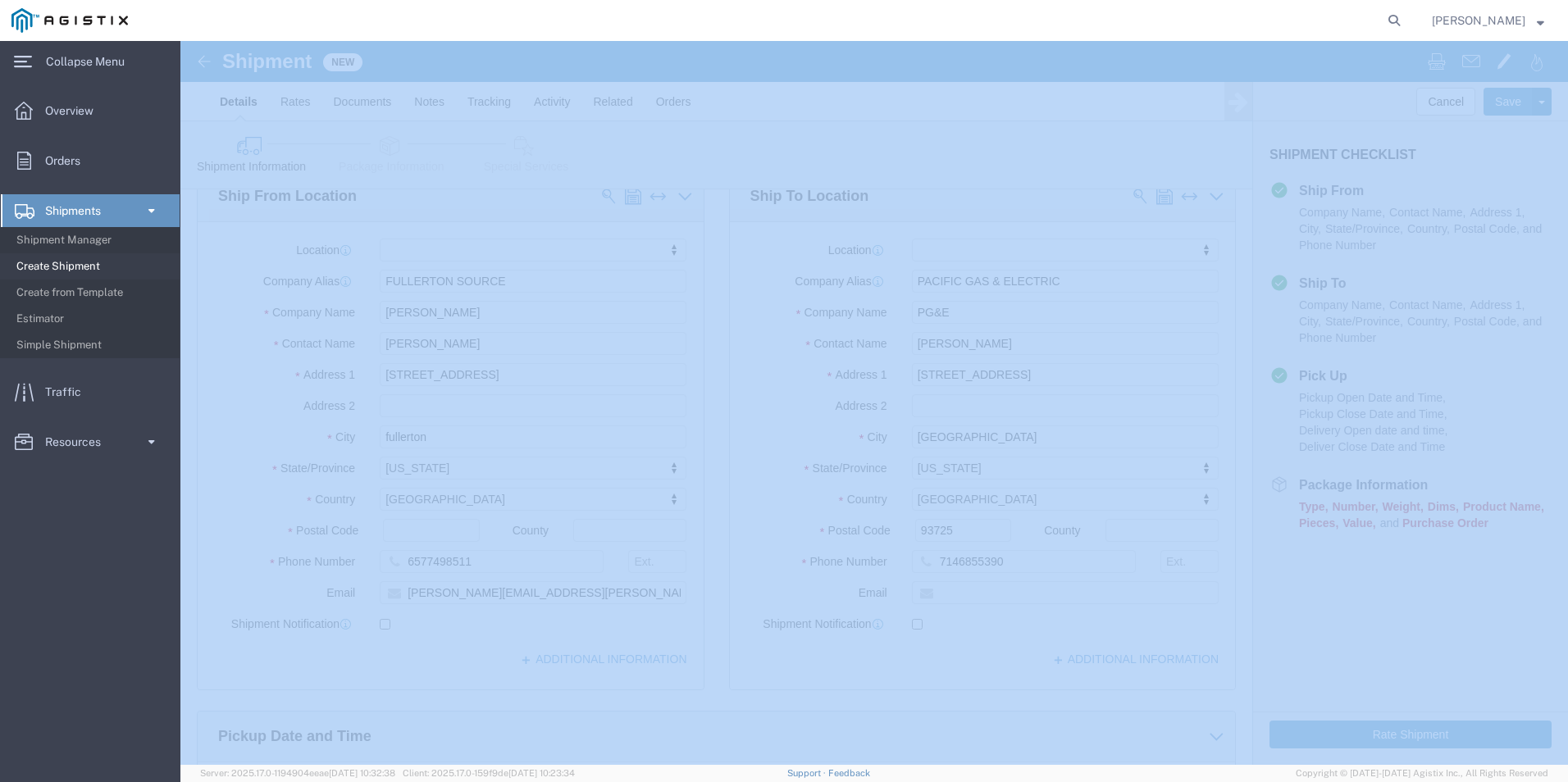
scroll to position [409, 0]
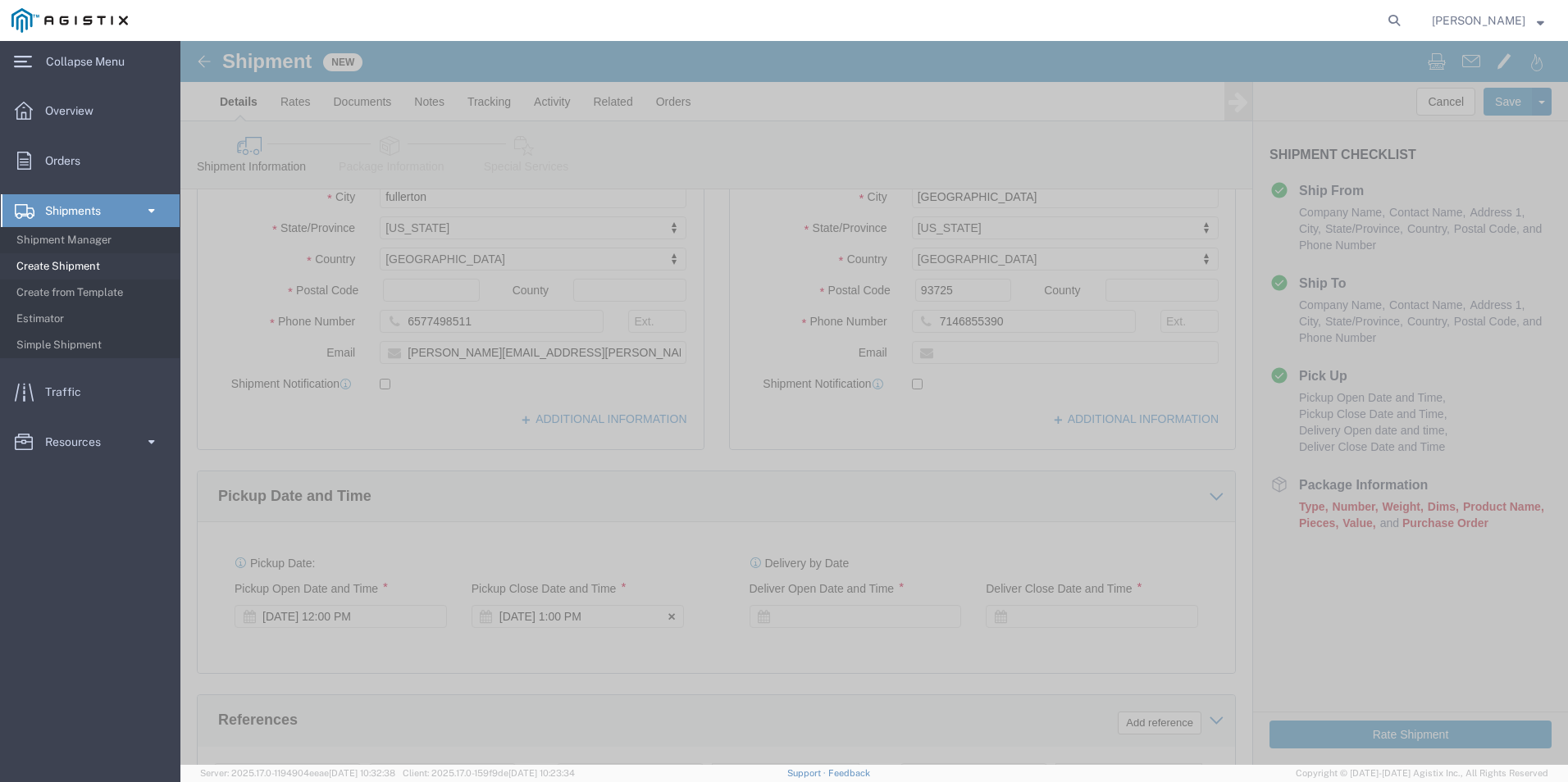
click div "[DATE] 1:00 PM"
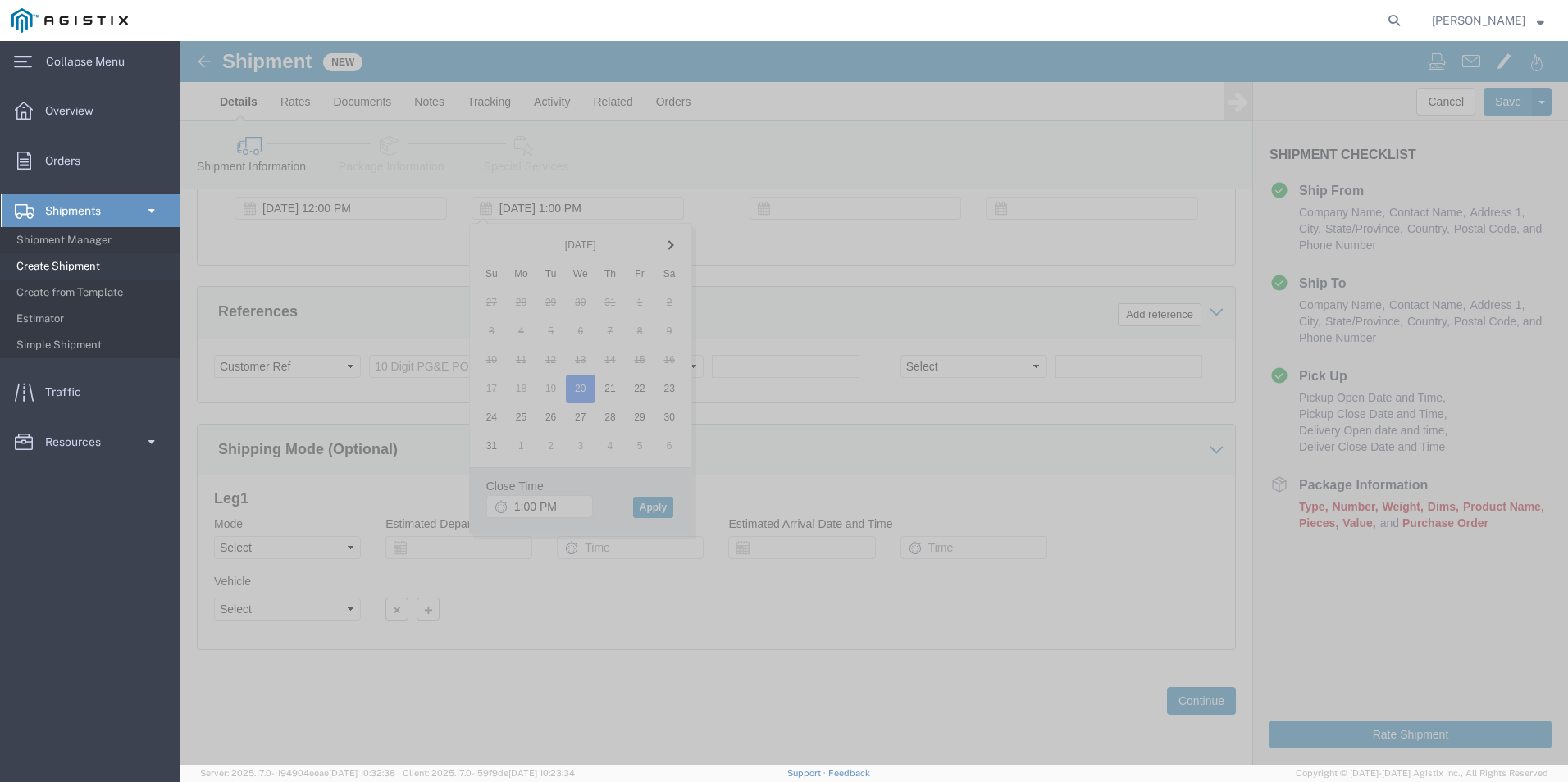
click div "Leg 1 Mode Select Air Less than Truckload Multi-Leg Ocean Freight Rail Small Pa…"
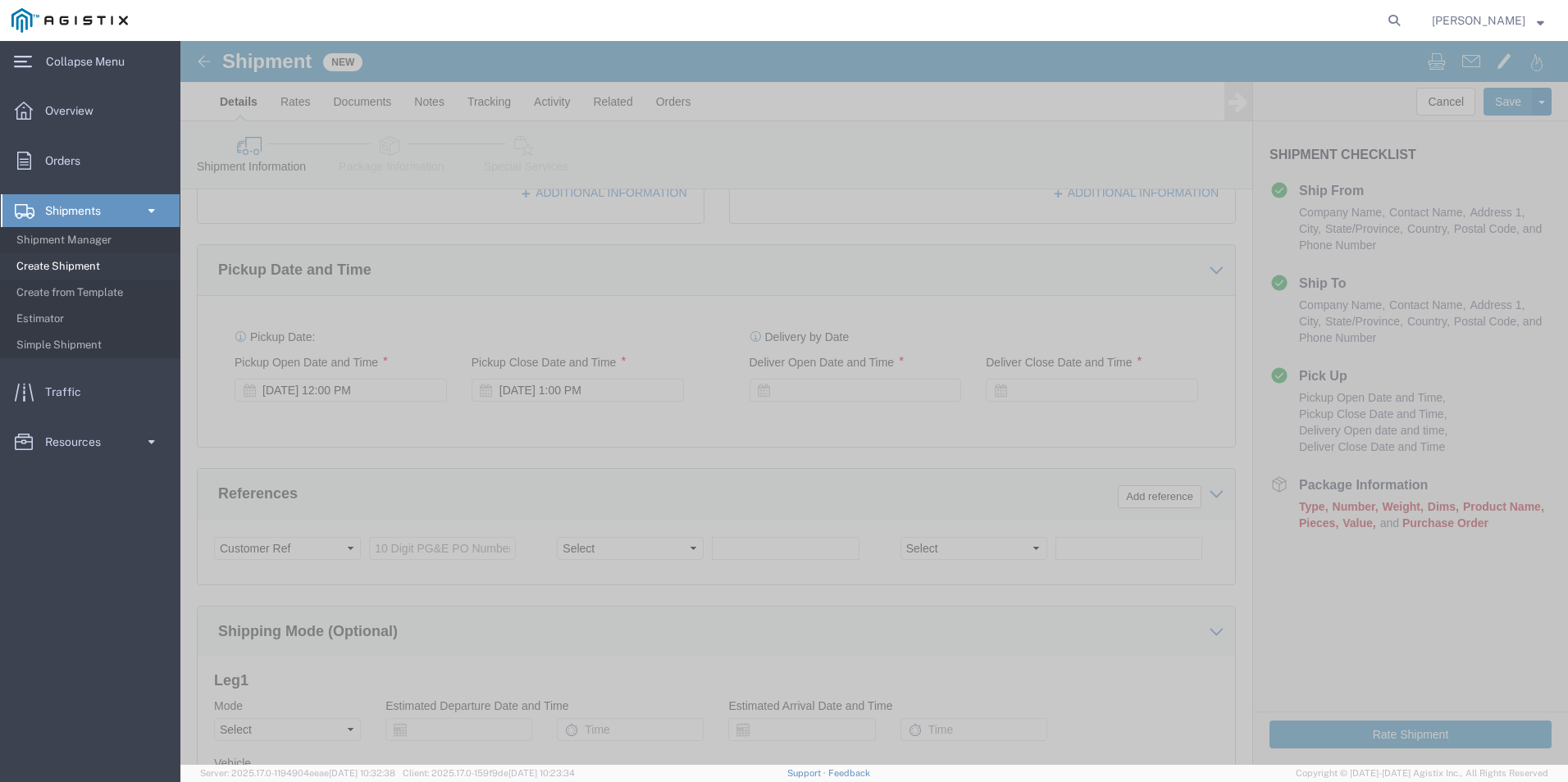
scroll to position [572, 0]
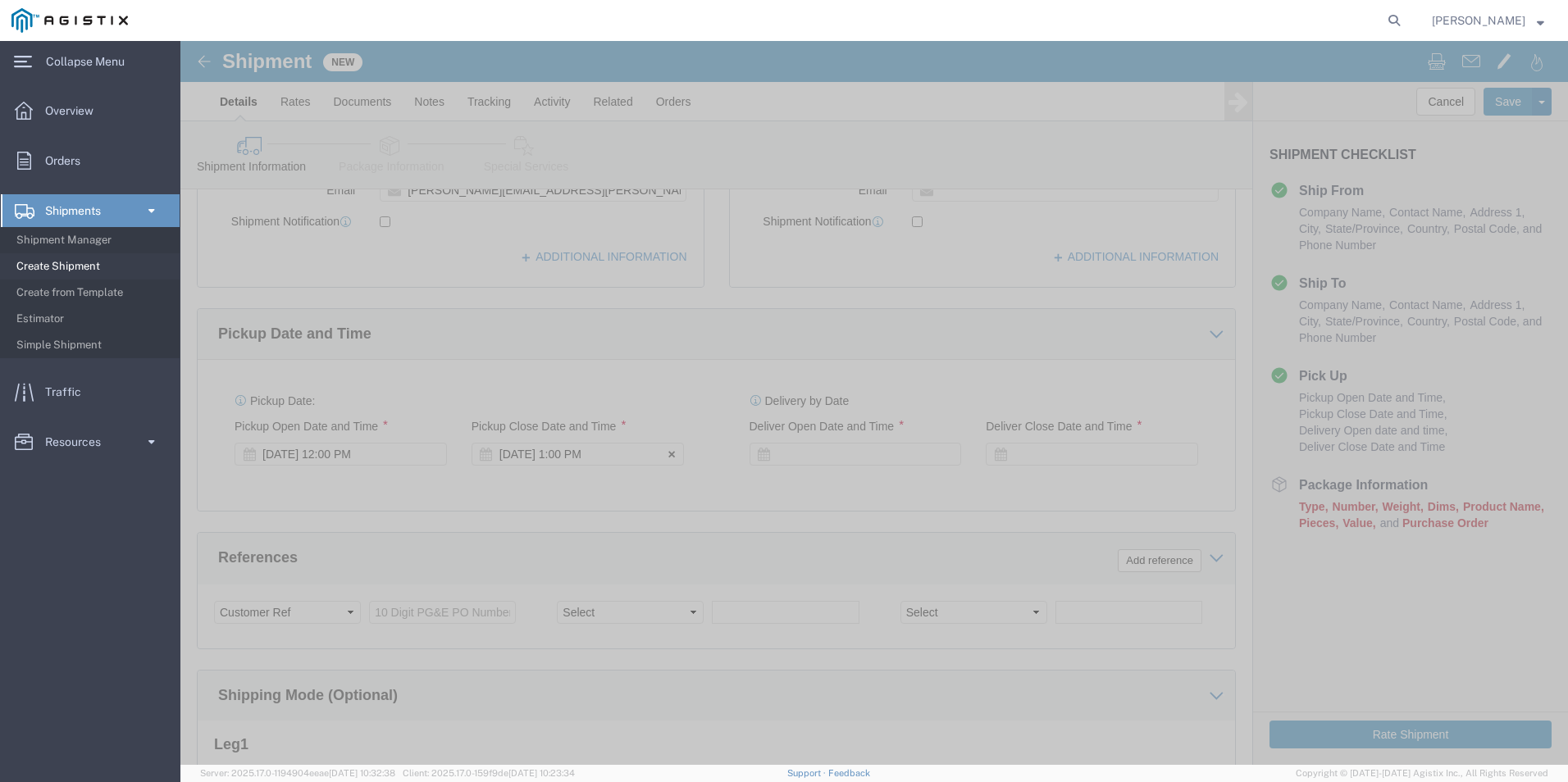
click div "[DATE] 1:00 PM"
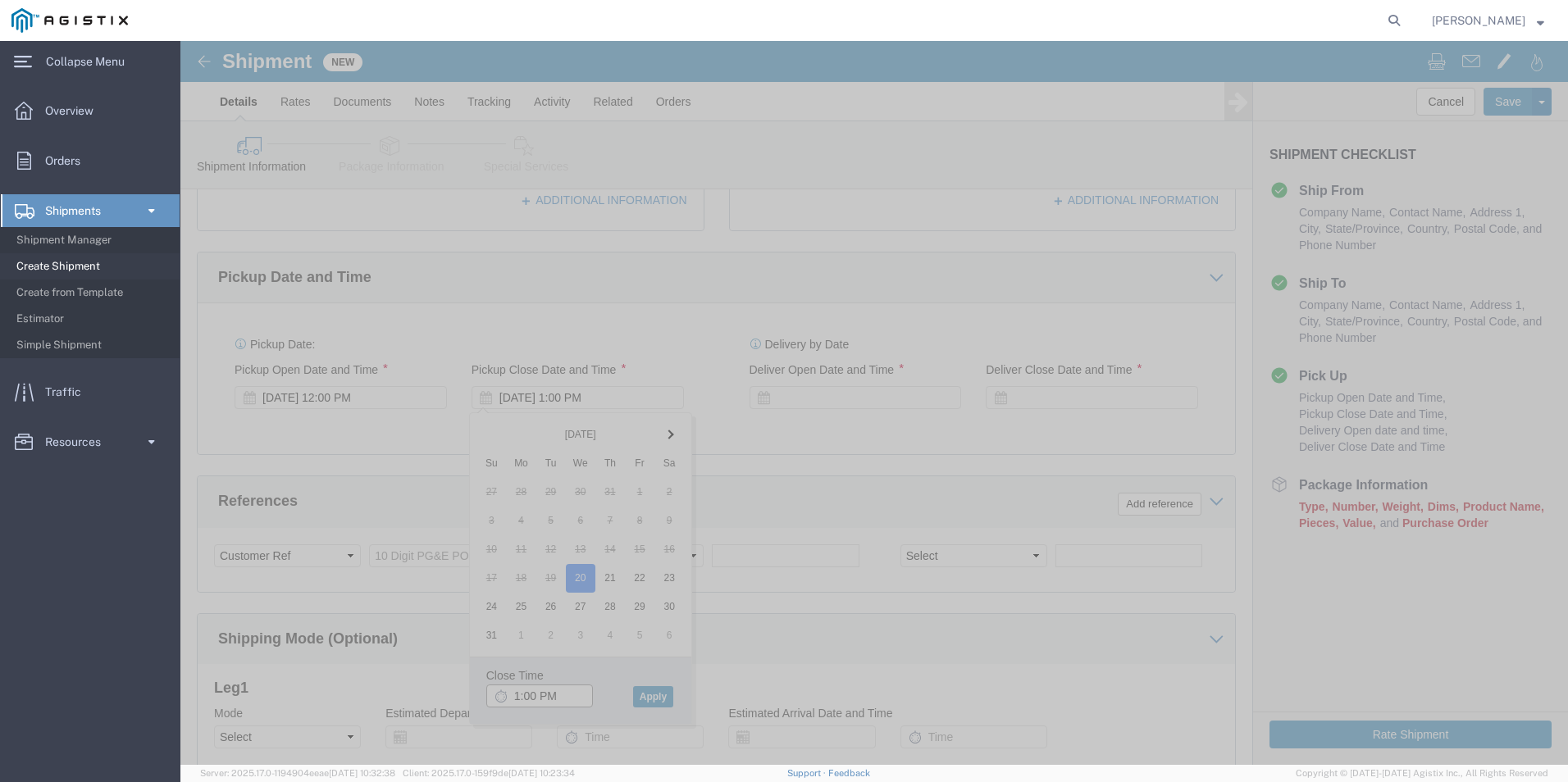
scroll to position [654, 0]
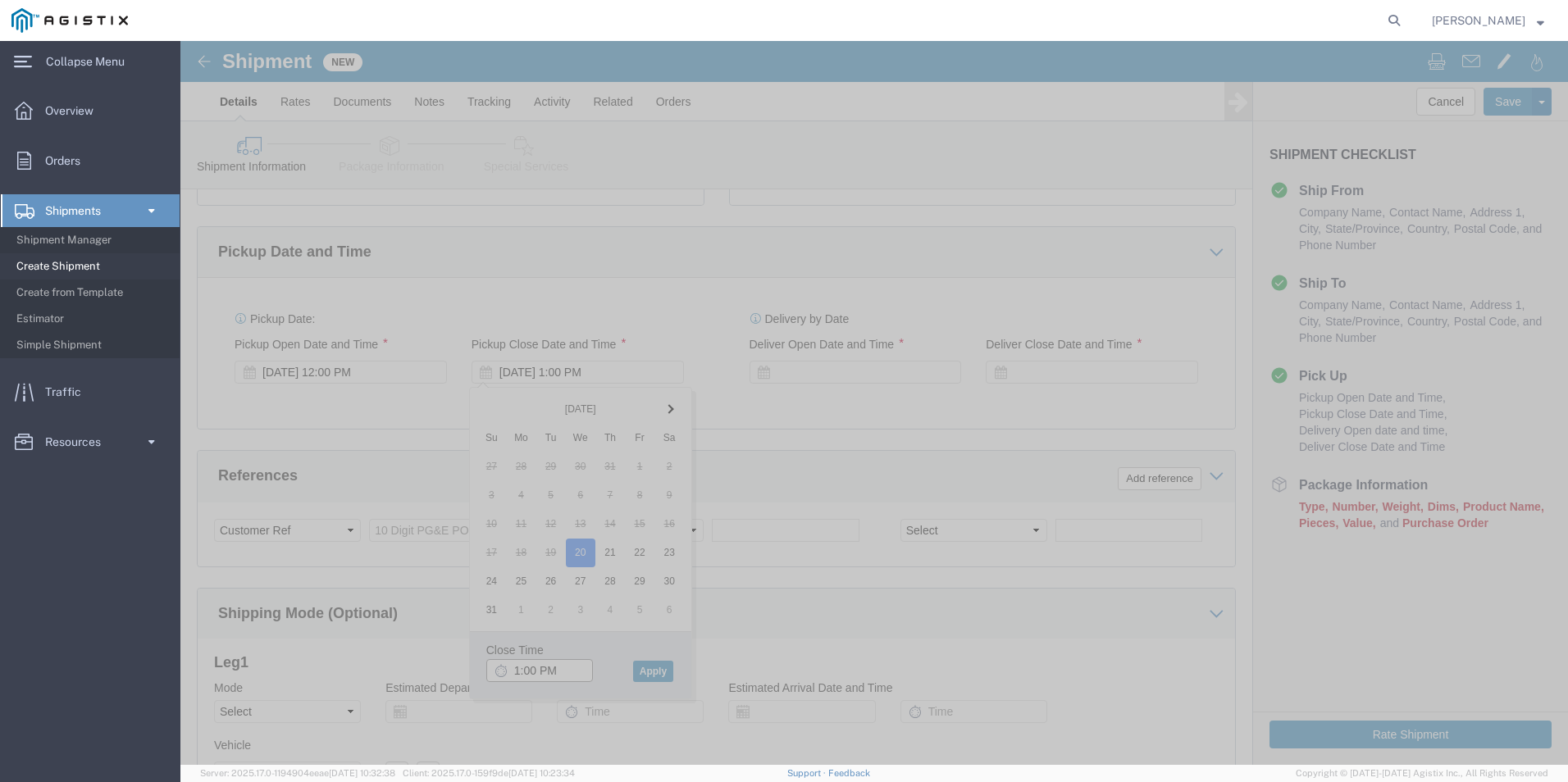
type input "11:00 PM"
click button "Apply"
click div
click button "Apply"
click div
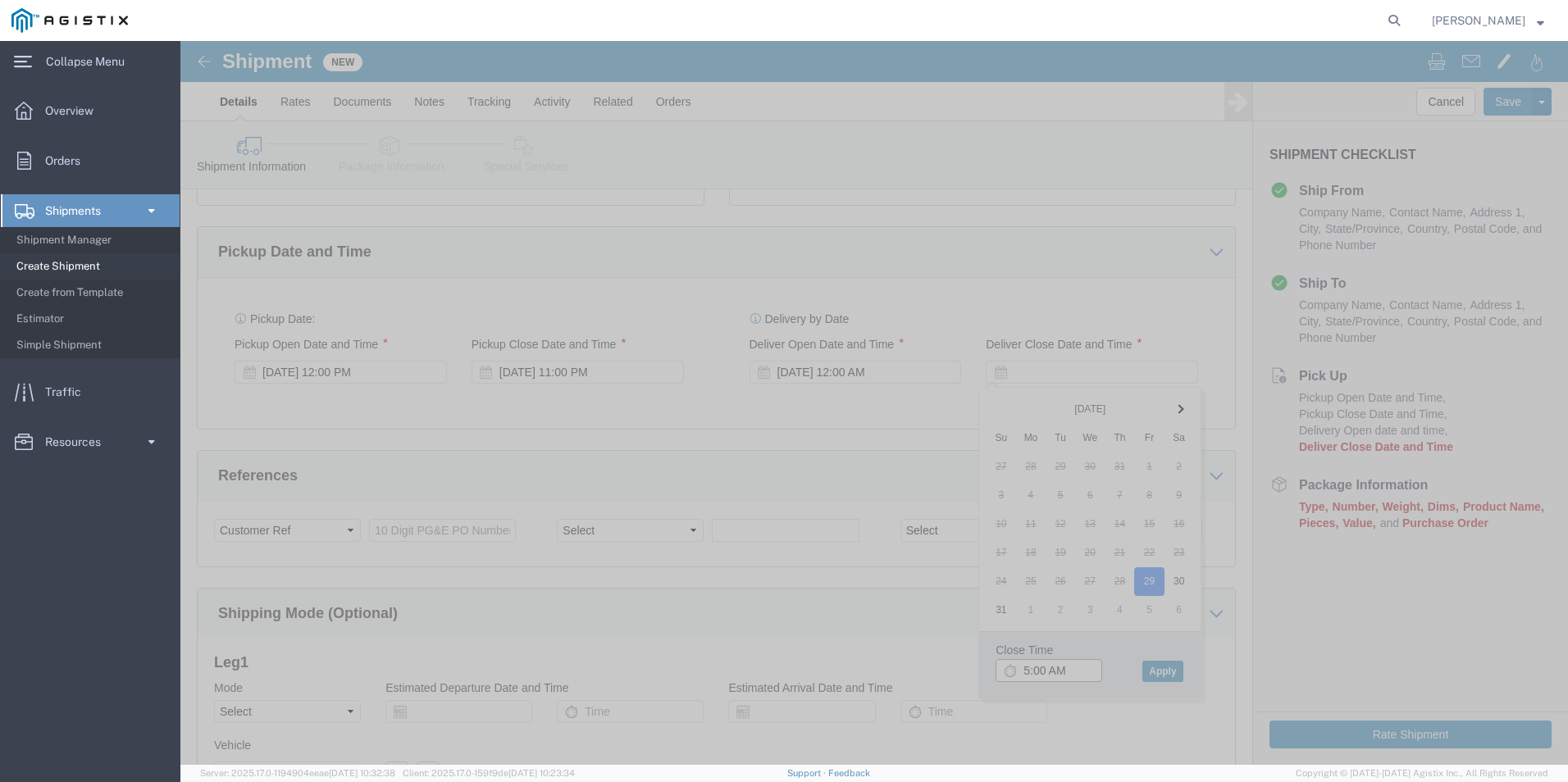
click input "5:00 AM"
type input "5:00 PM"
click button "Apply"
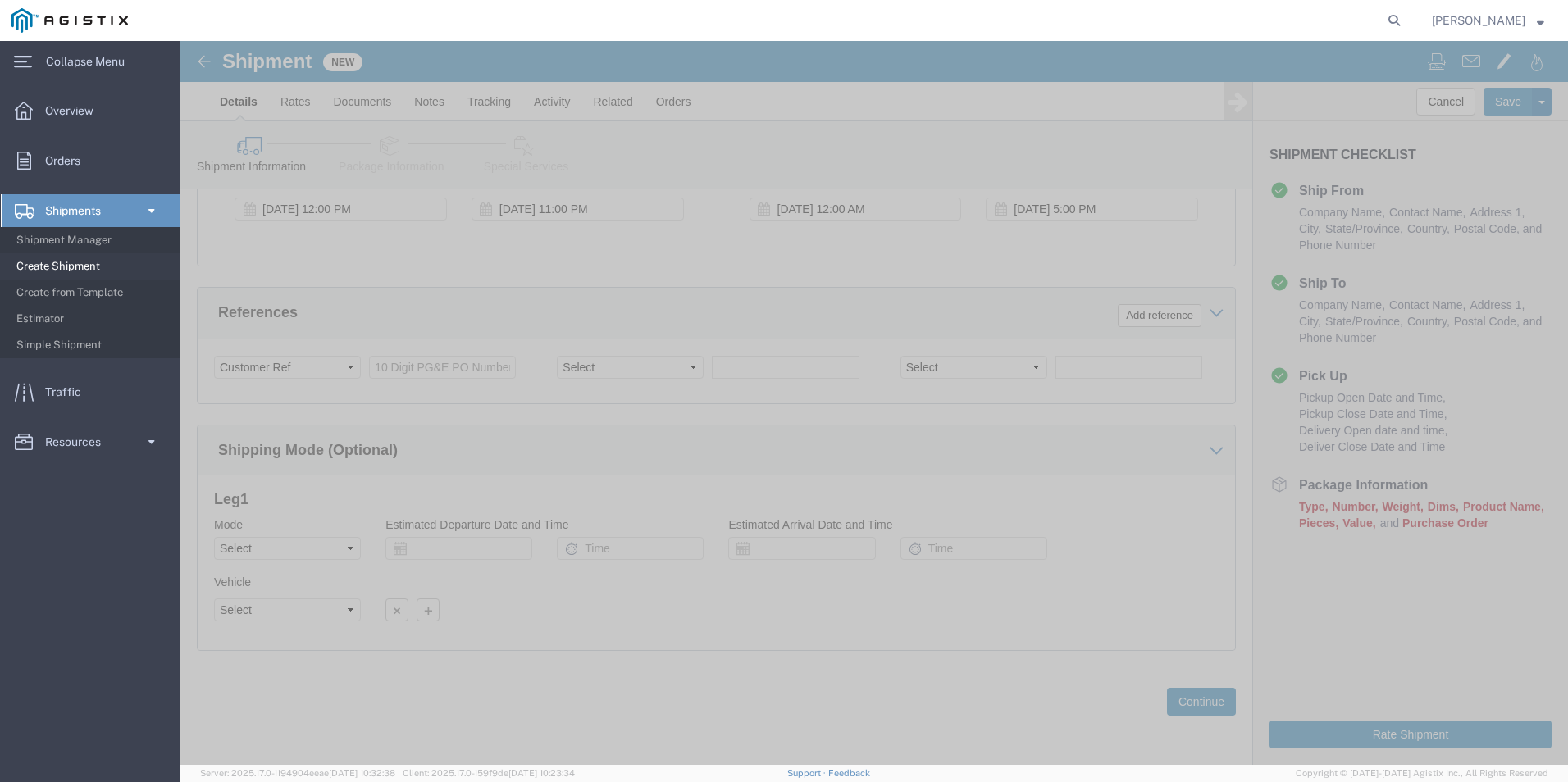
scroll to position [818, 0]
click button "Continue"
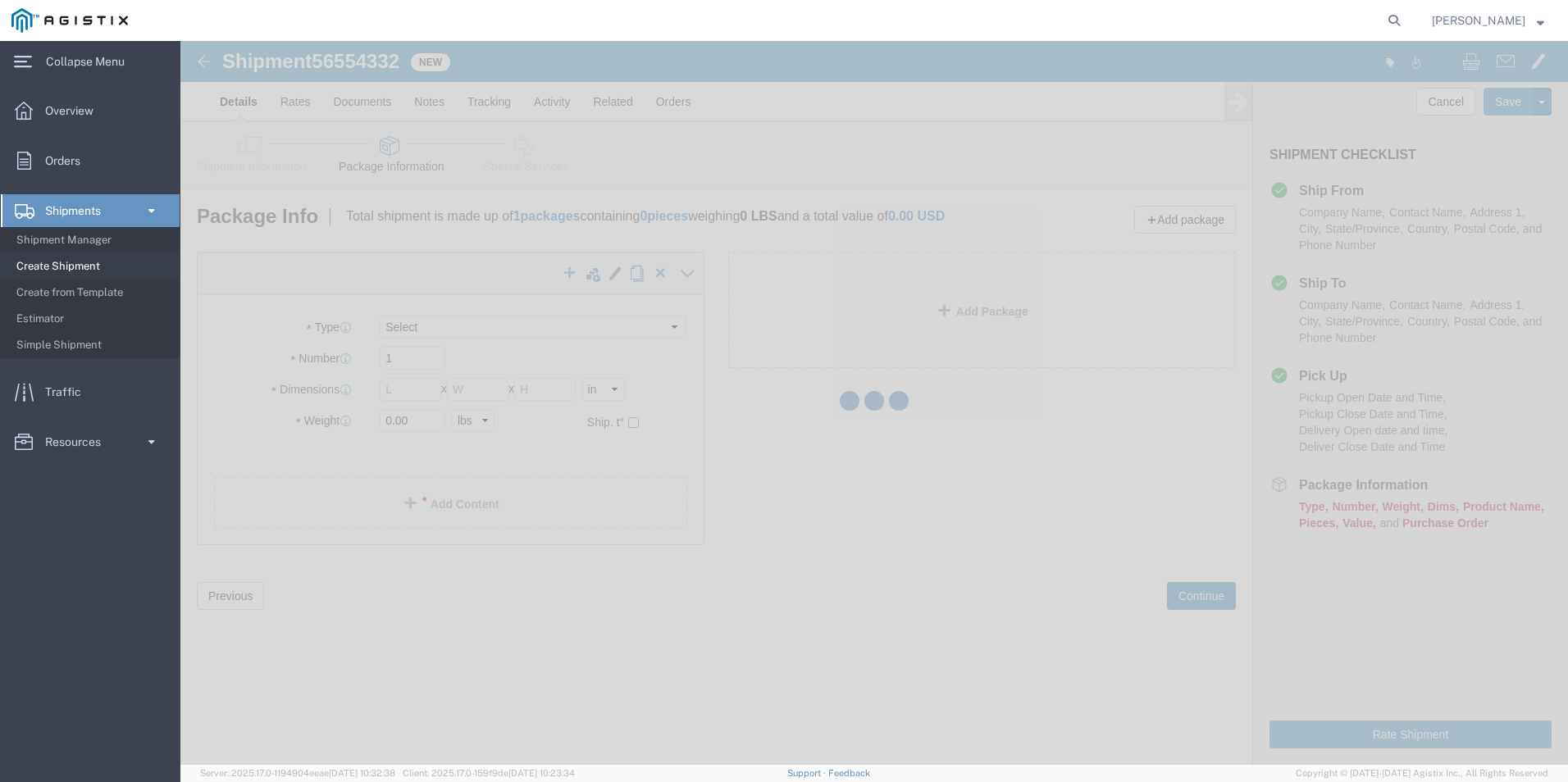
select select "CBOX"
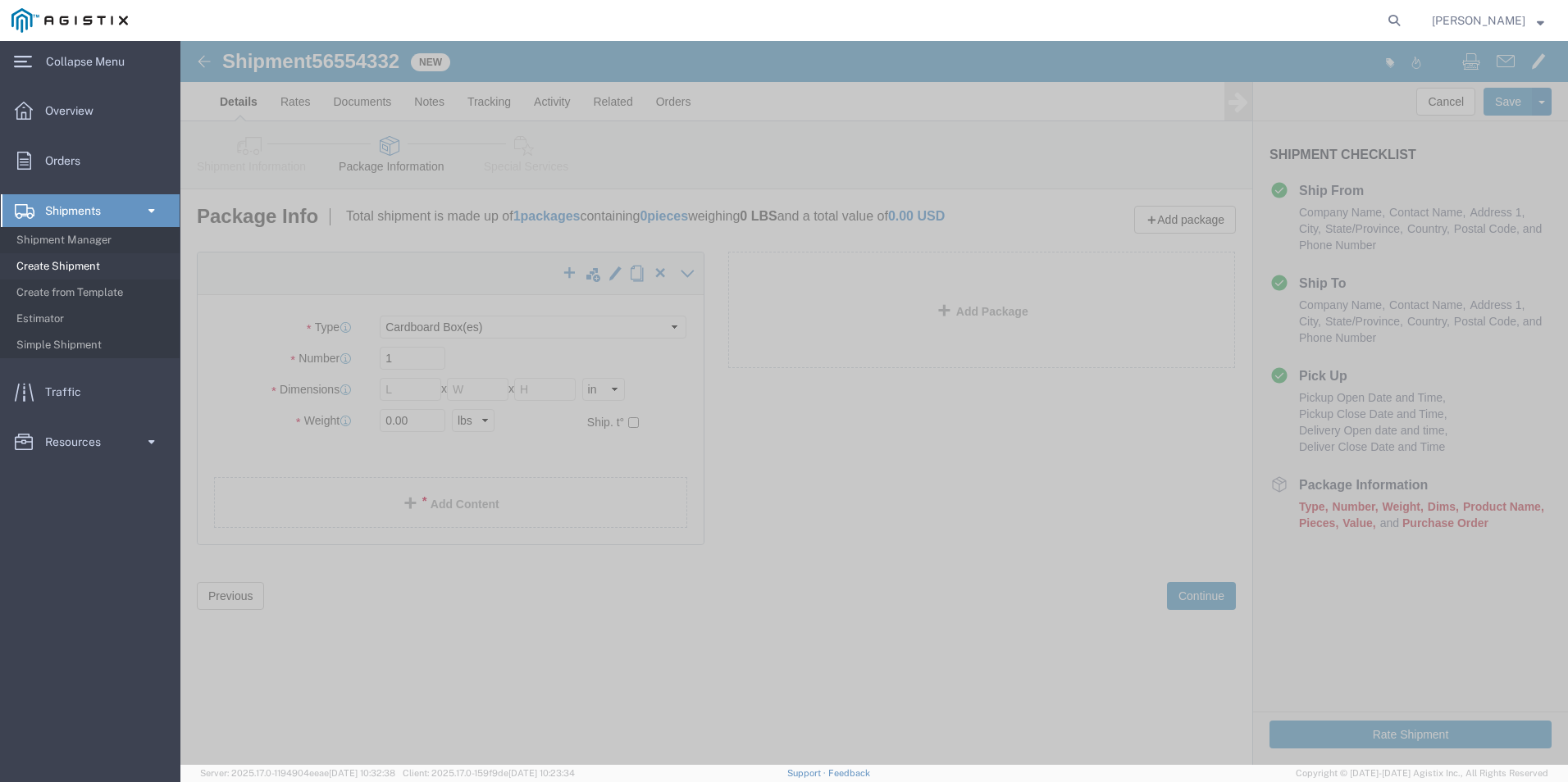
click link "Shipment Information"
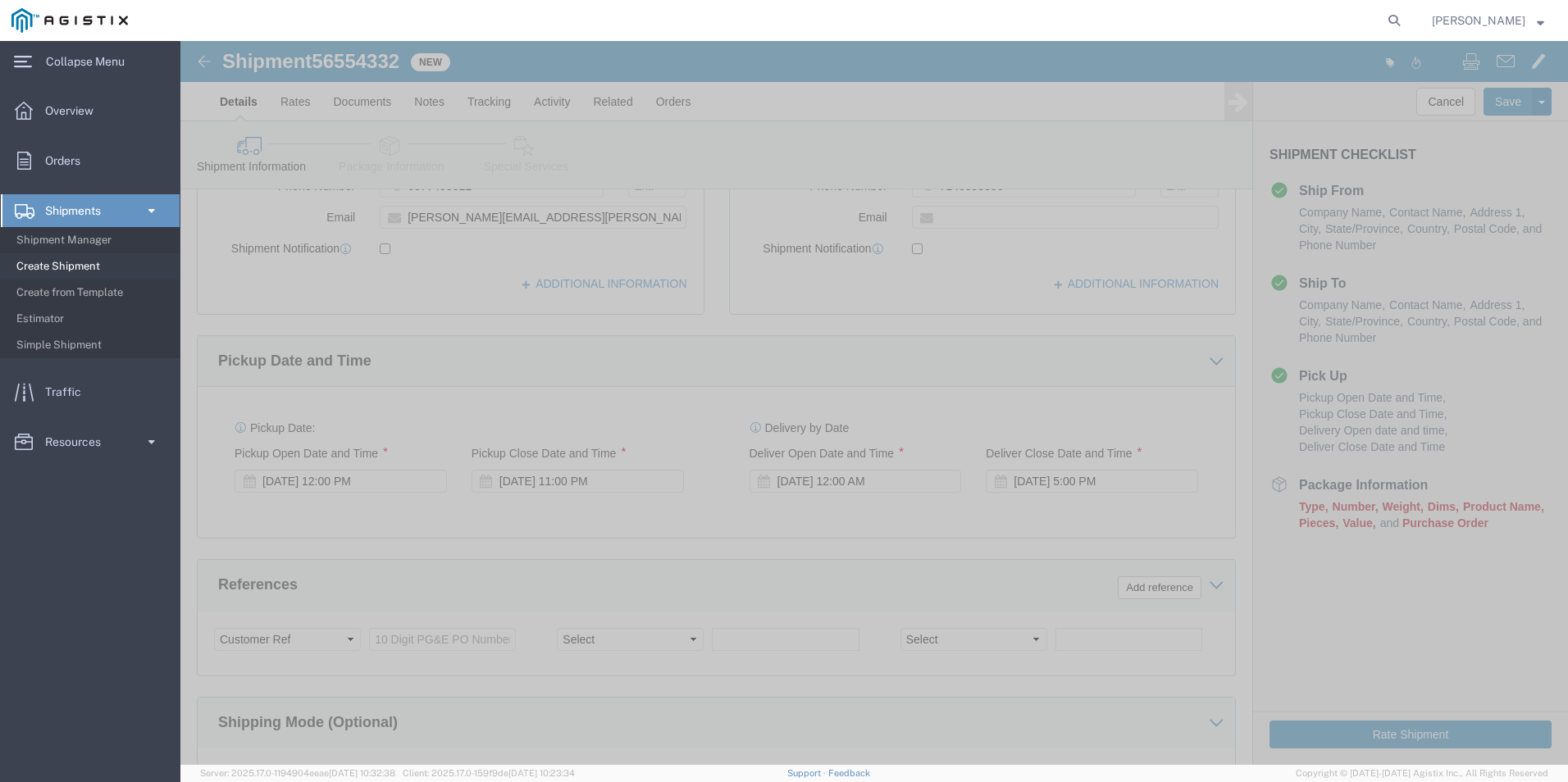
scroll to position [574, 0]
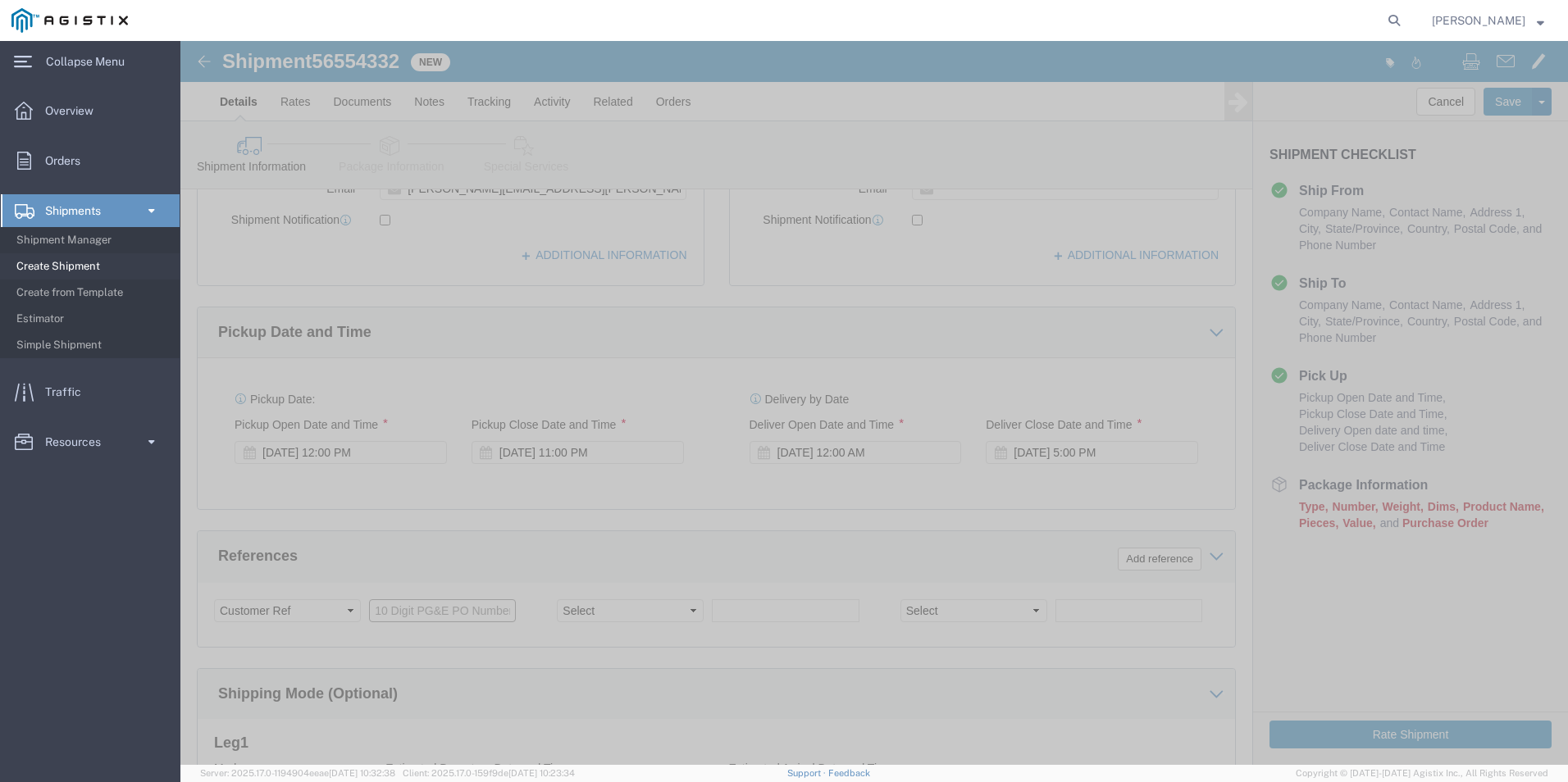
click input "text"
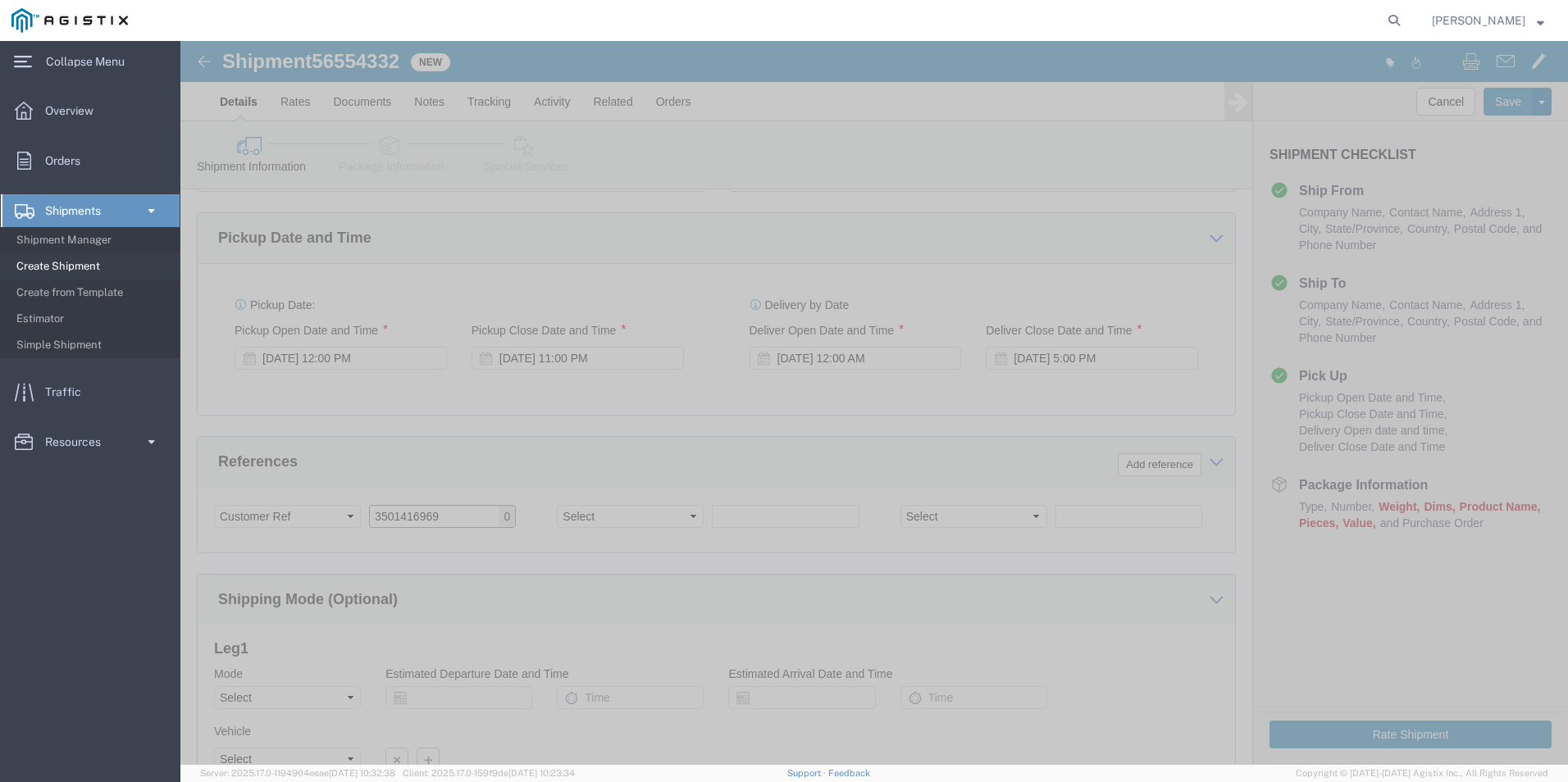
scroll to position [818, 0]
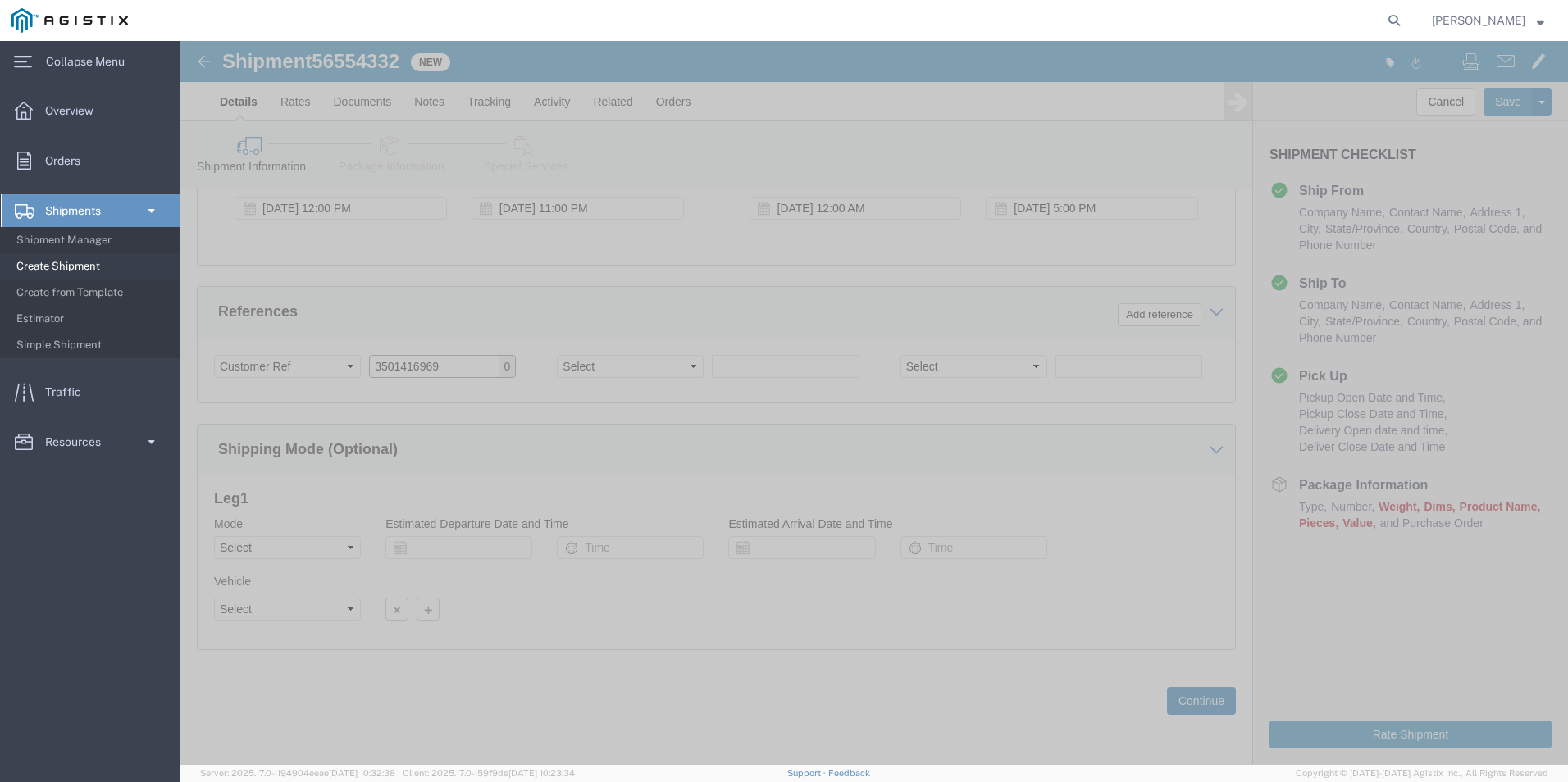
type input "3501416969"
click button "Continue"
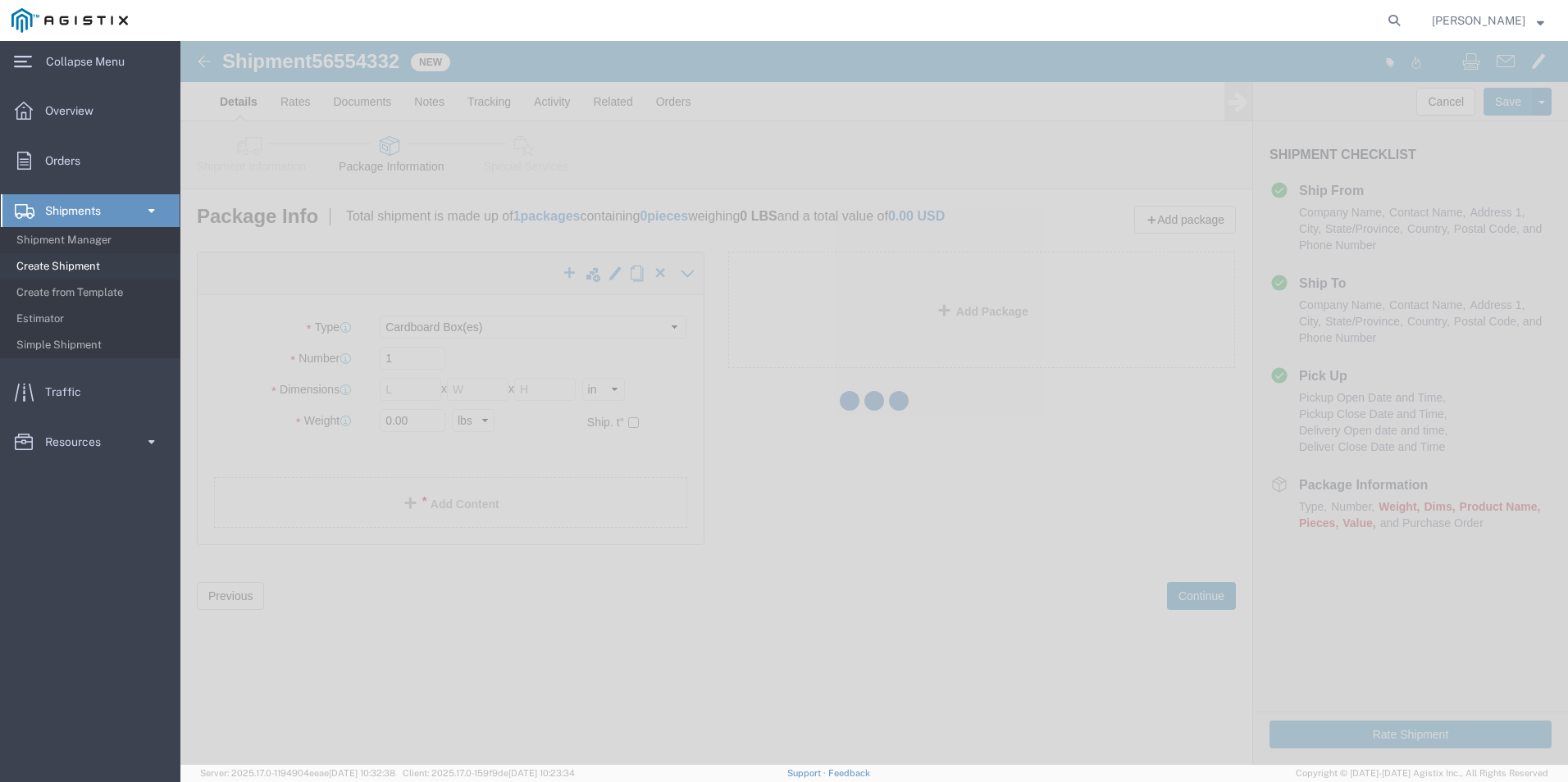
scroll to position [0, 0]
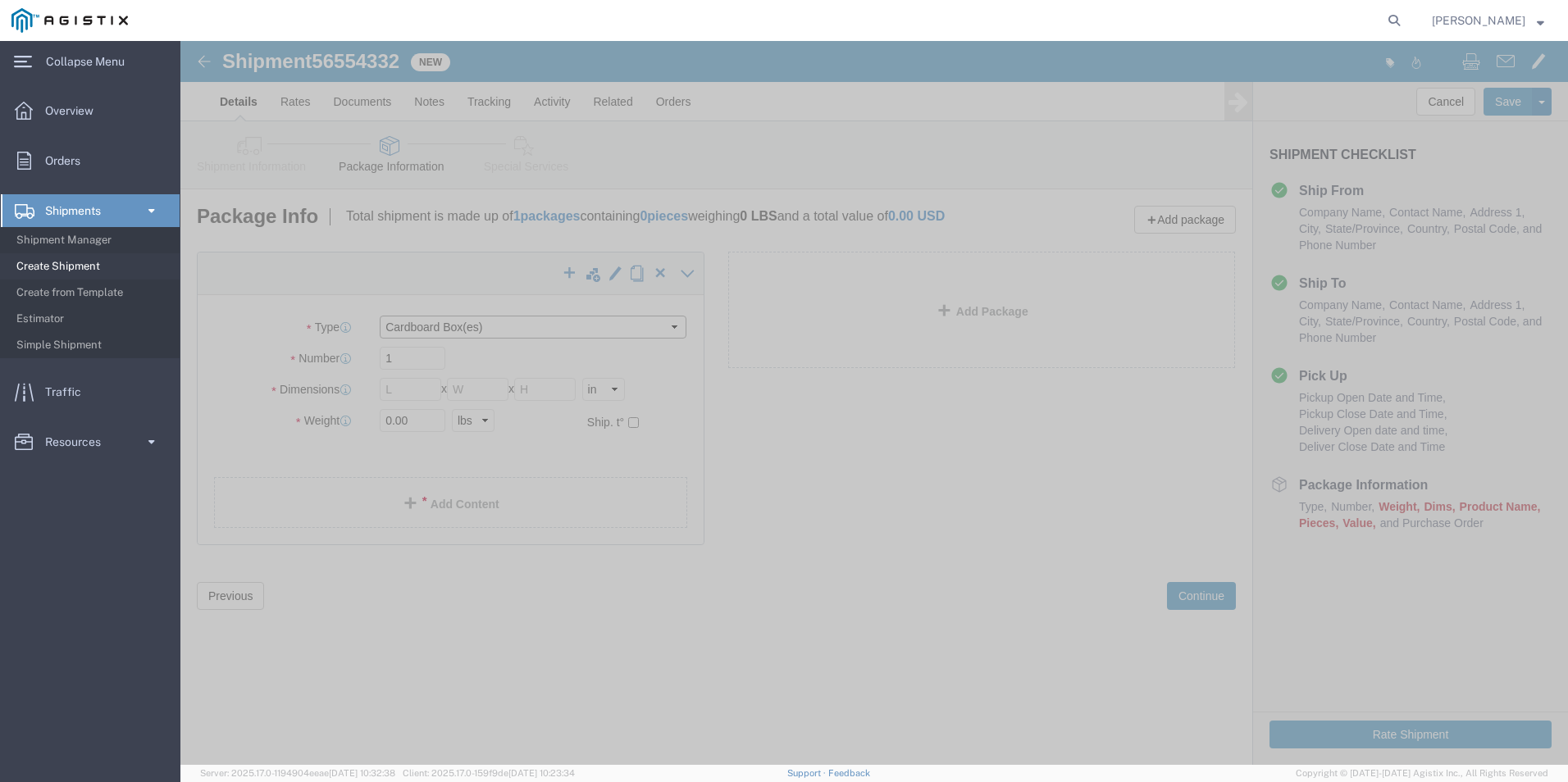
click select "Select Bulk Bundle(s) Cardboard Box(es) Carton(s) Crate(s) Drum(s) (Fiberboard)…"
select select "PSNS"
click select "Select Bulk Bundle(s) Cardboard Box(es) Carton(s) Crate(s) Drum(s) (Fiberboard)…"
click input "text"
type input "48"
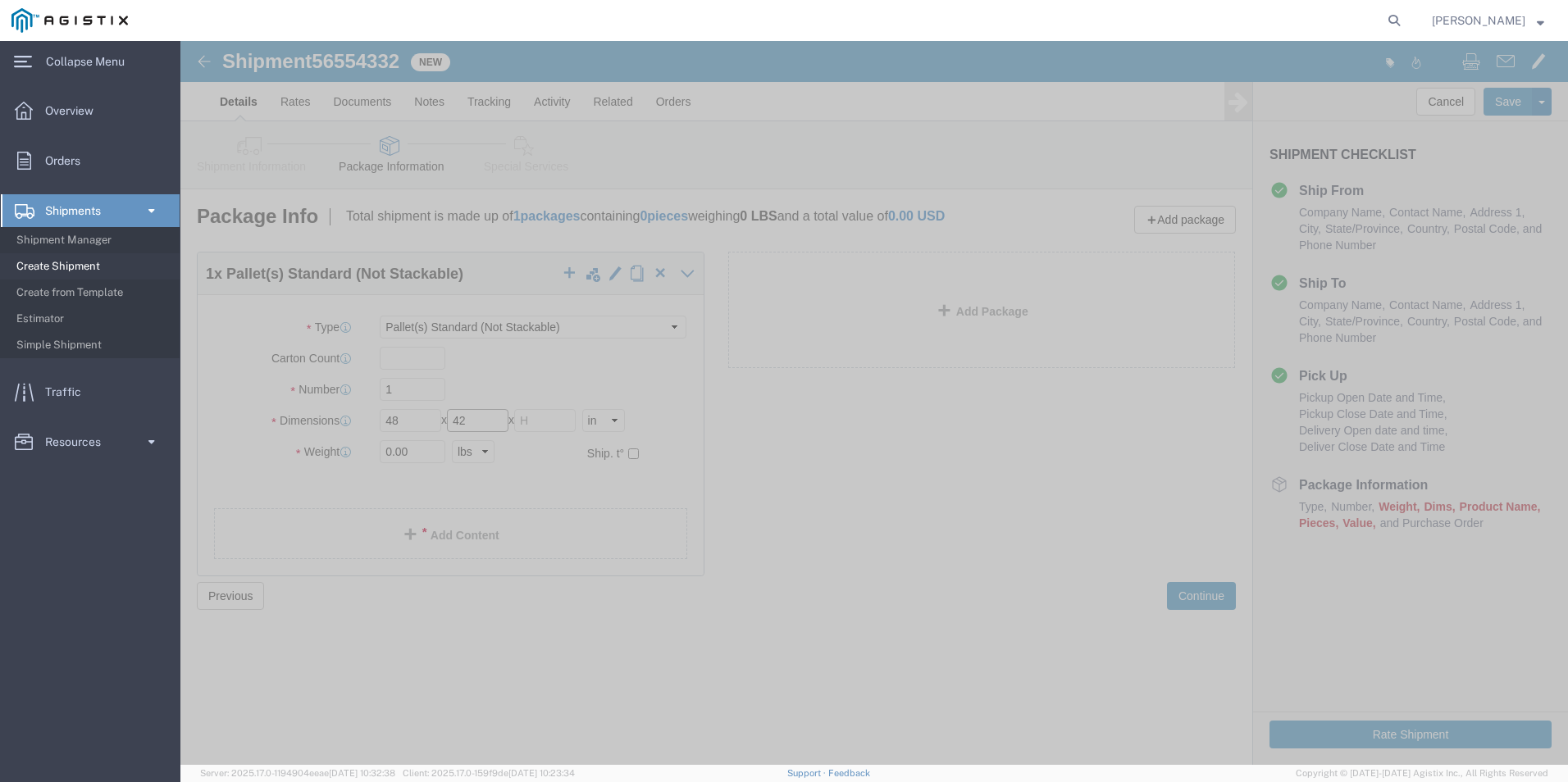
type input "42"
type input "35"
click input "0.00"
type input "0"
type input "2840"
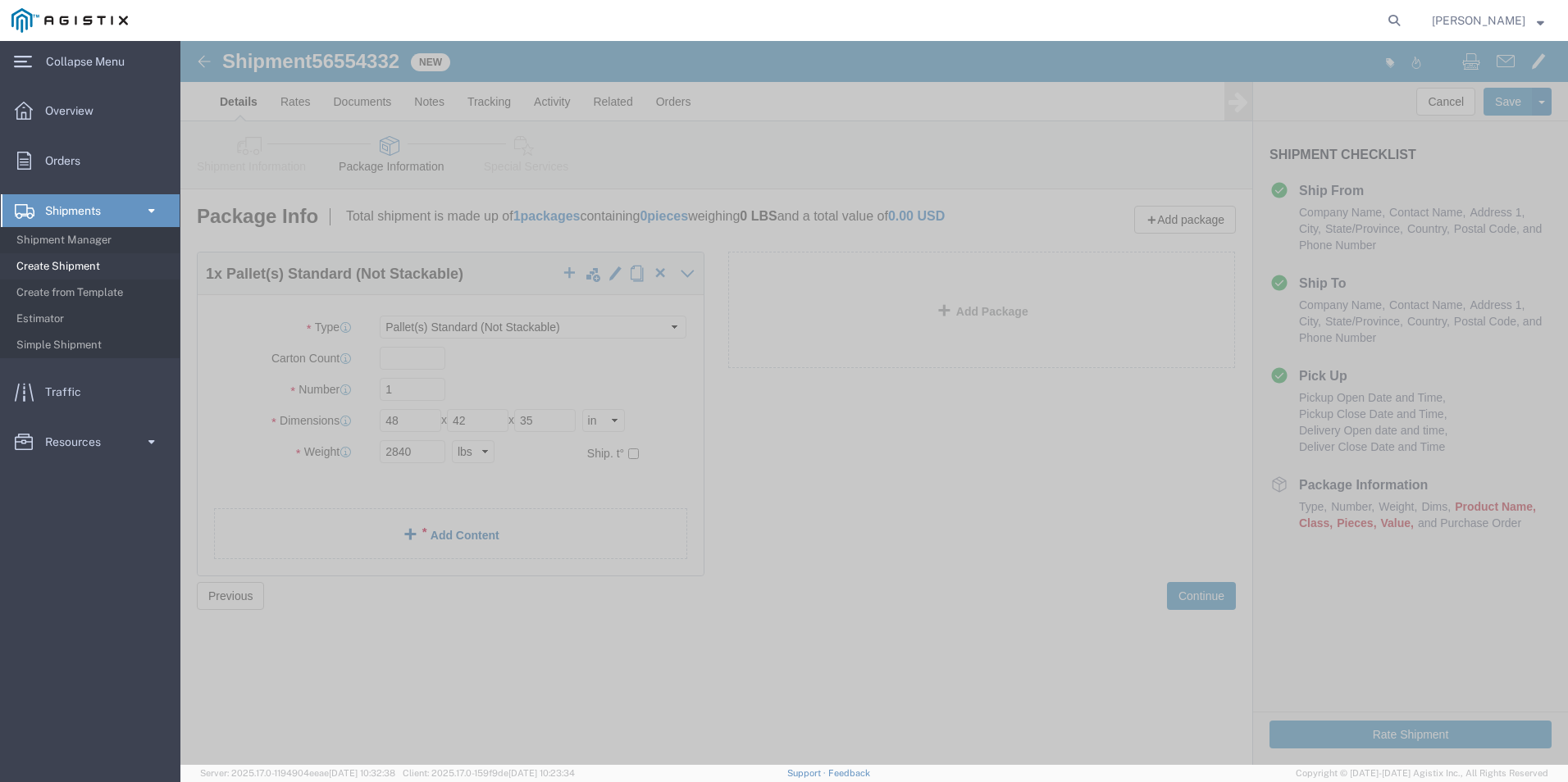
click link "Add Content"
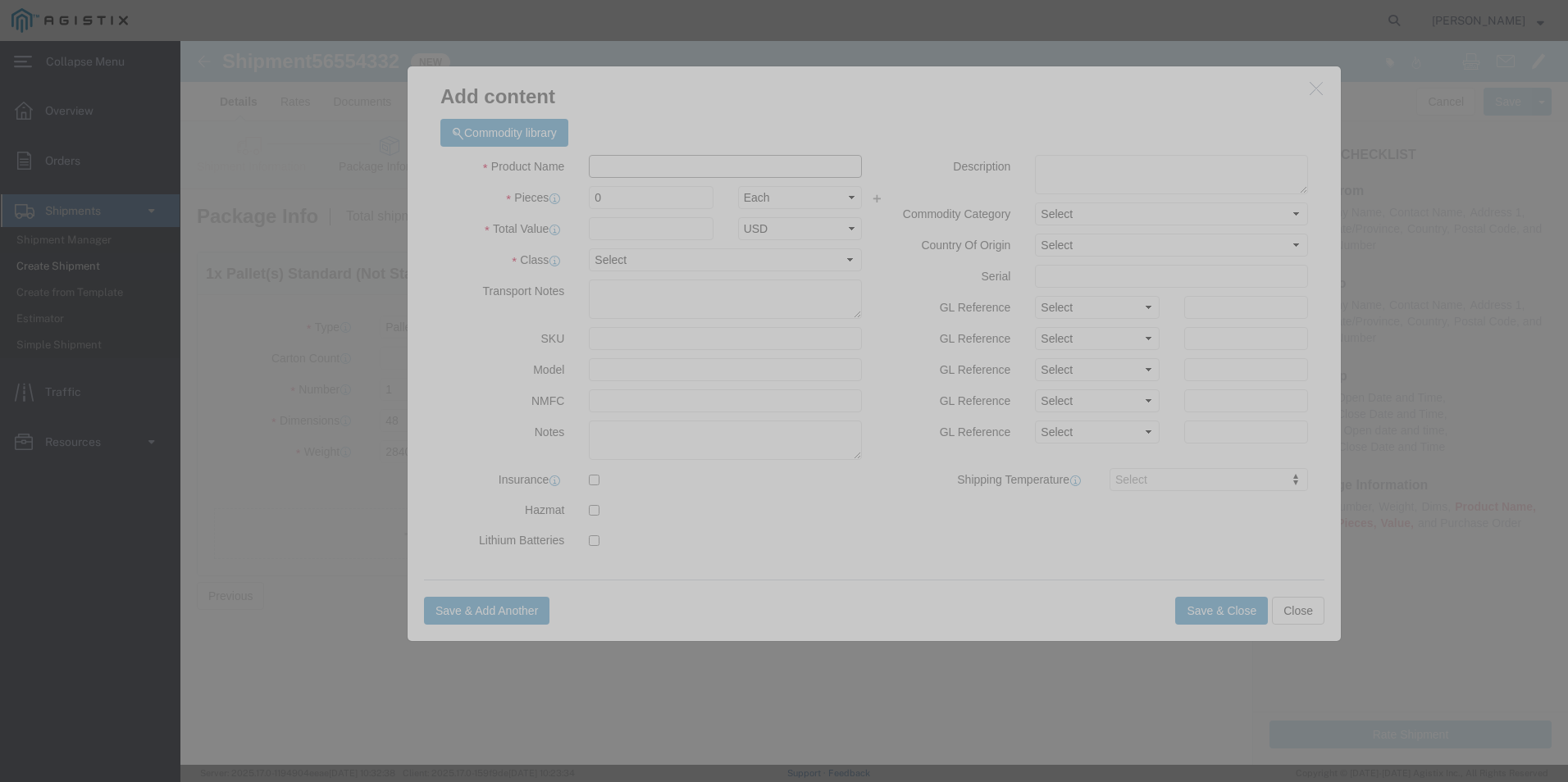
click input "text"
type input "M120079"
click td "Name: ASPHALT EZSTREET 13090"
select select
select select "USD"
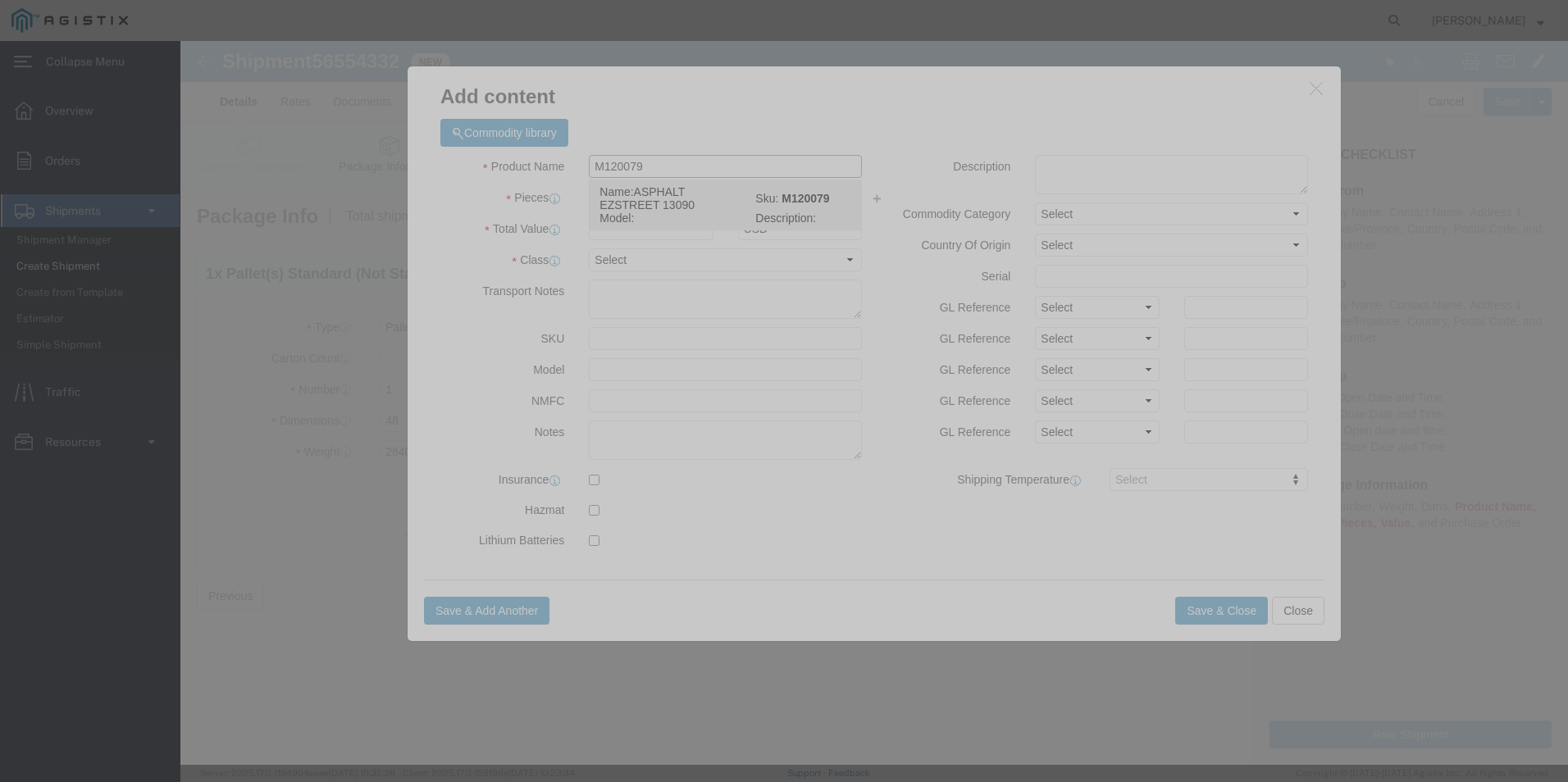
type input "ASPHALT EZSTREET 13090"
type input "M120079"
drag, startPoint x: 579, startPoint y: 125, endPoint x: 389, endPoint y: 124, distance: 190.0
click div "Product Name ASPHALT EZSTREET 13090 M120079"
click td "Sku: M120079"
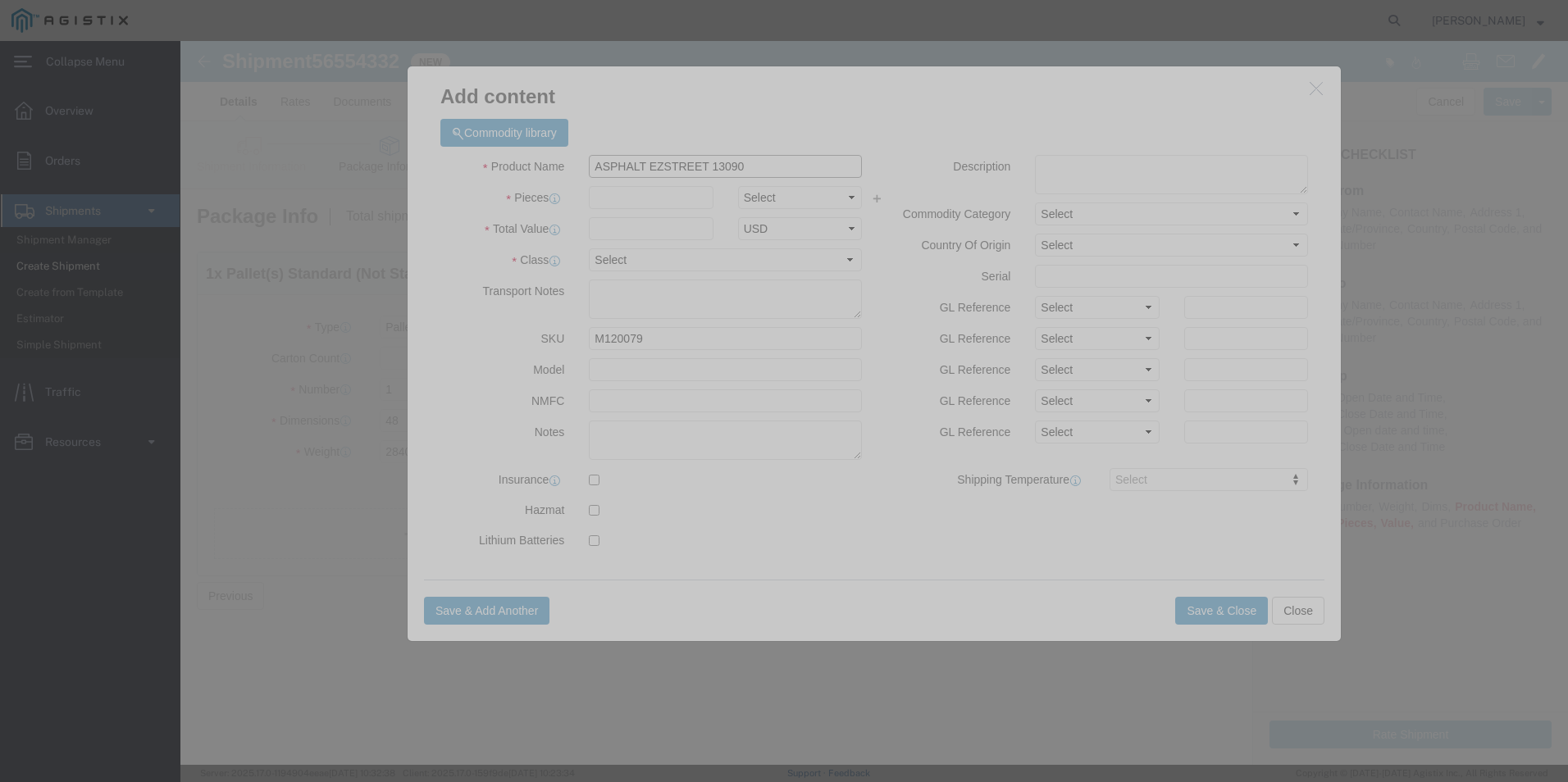
type input "ASPHALT EZSTREET 13090"
click input "text"
click h3 "Add content"
click input "text"
type input "56"
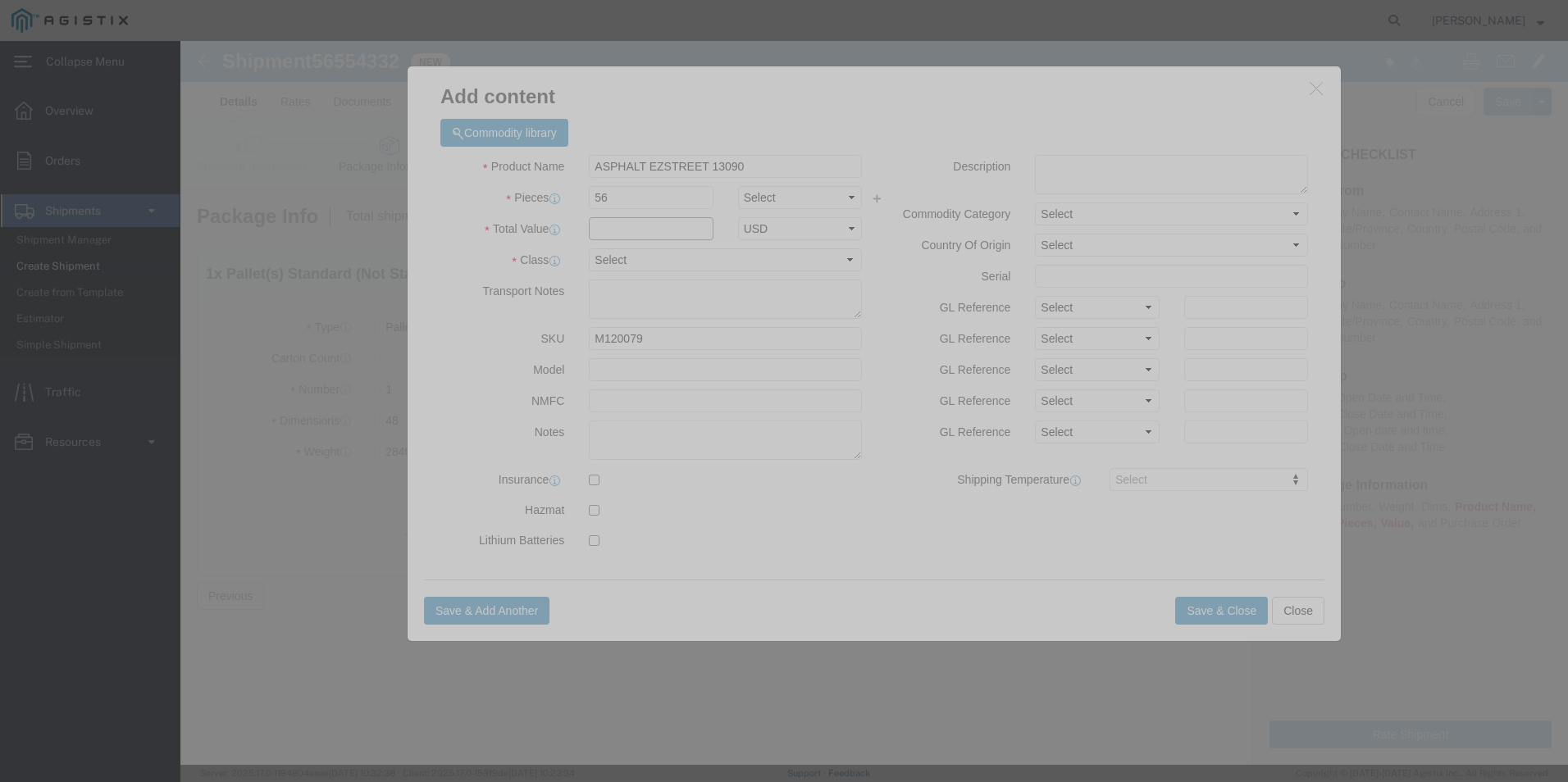
click input "text"
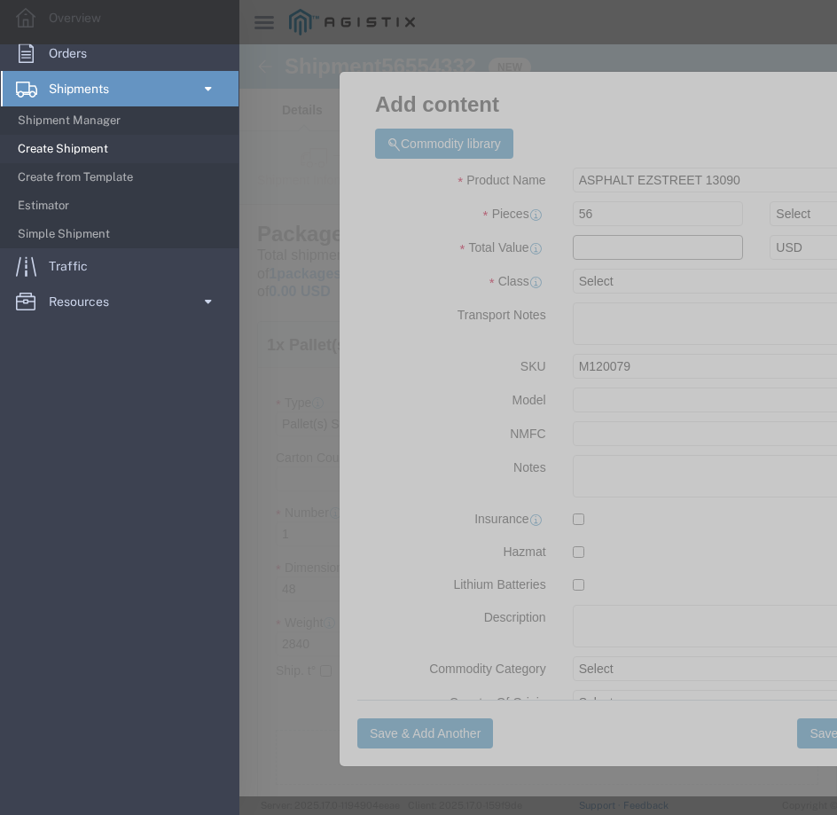
click input "text"
type input "1663.76"
click select "Select 50 55 60 65 70 85 92.5 100 125 175 250 300 400"
select select "60"
click select "Select 50 55 60 65 70 85 92.5 100 125 175 250 300 400"
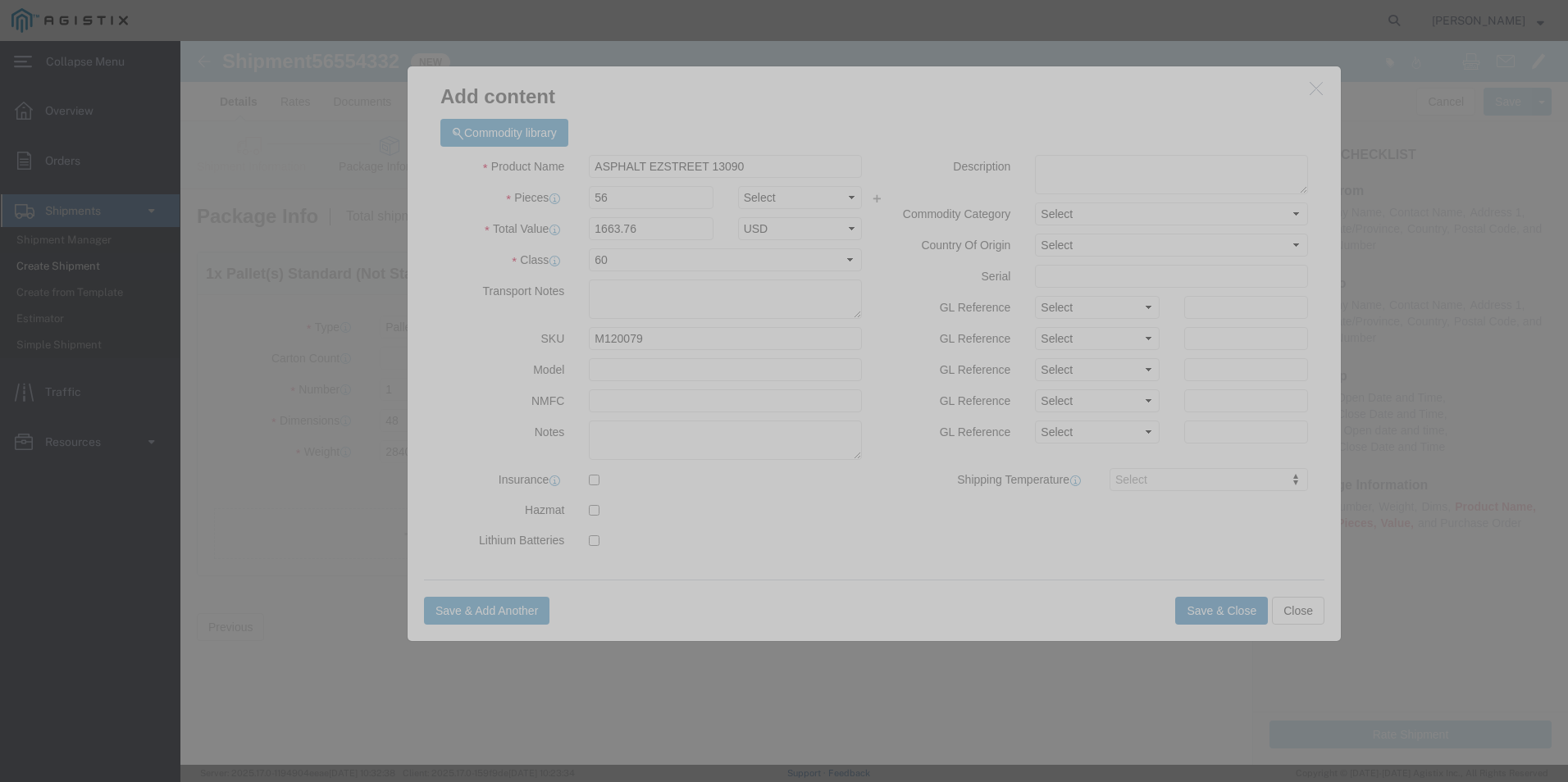
click button "Save & Close"
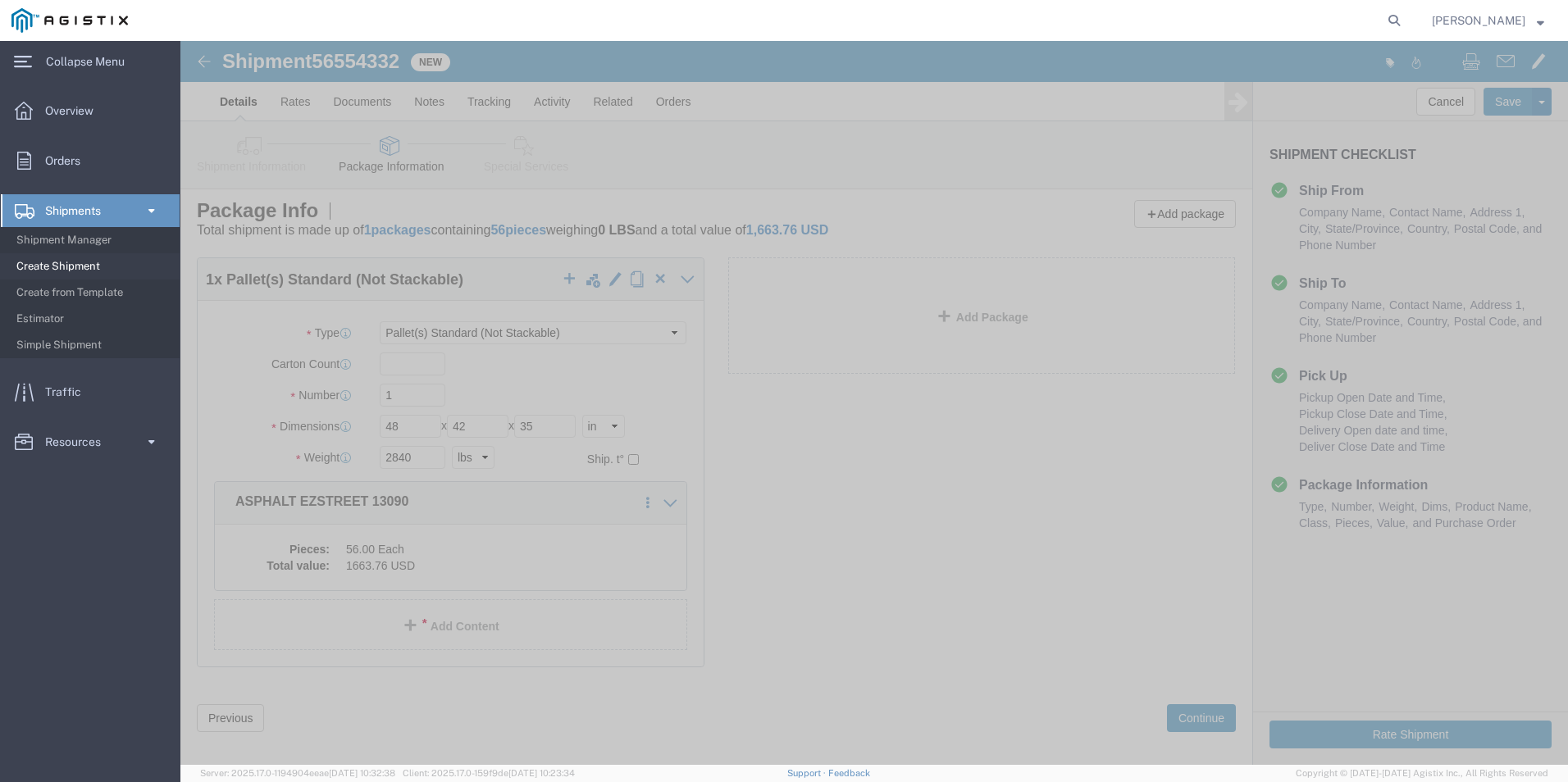
scroll to position [23, 0]
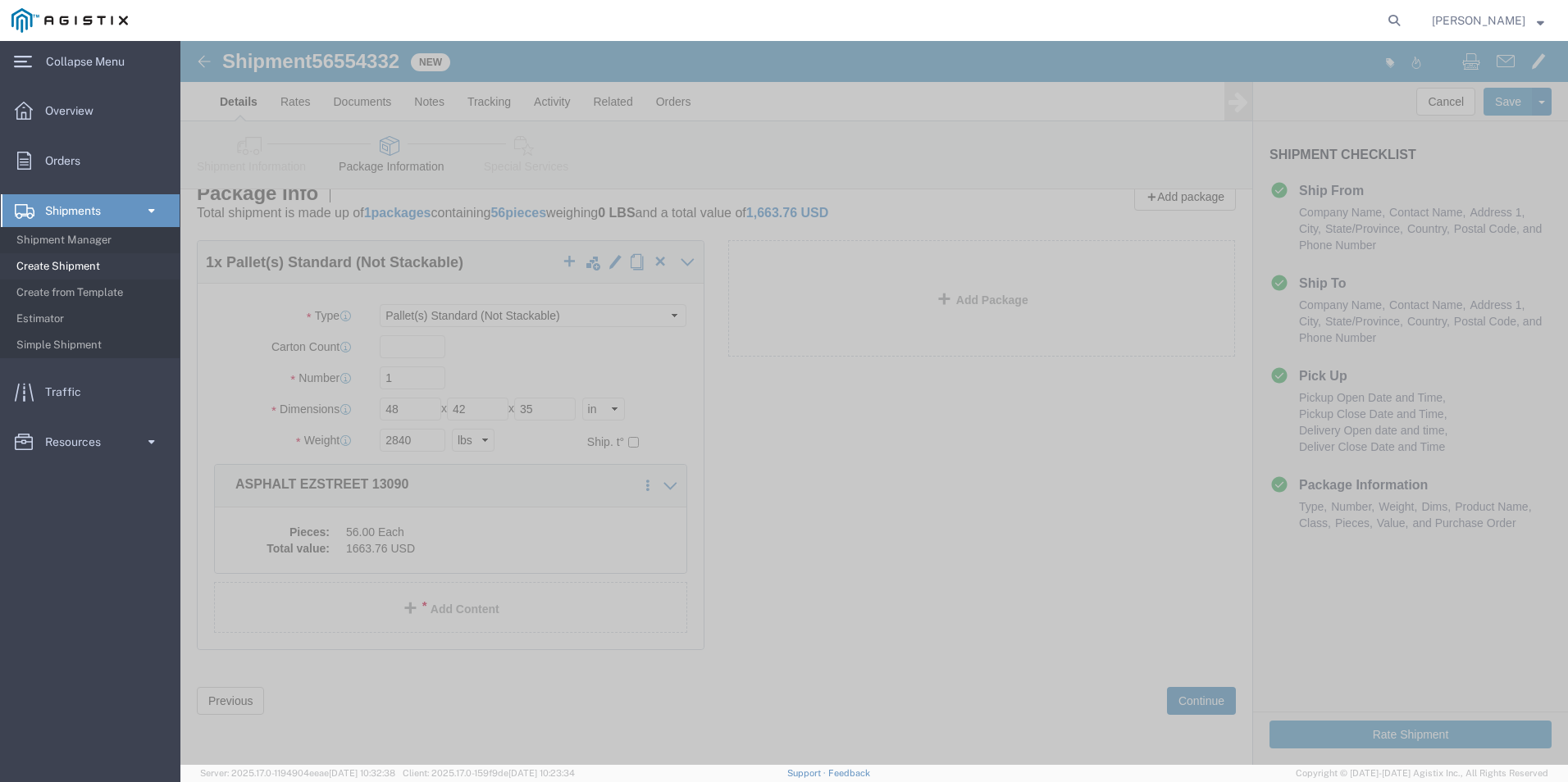
click button "Continue"
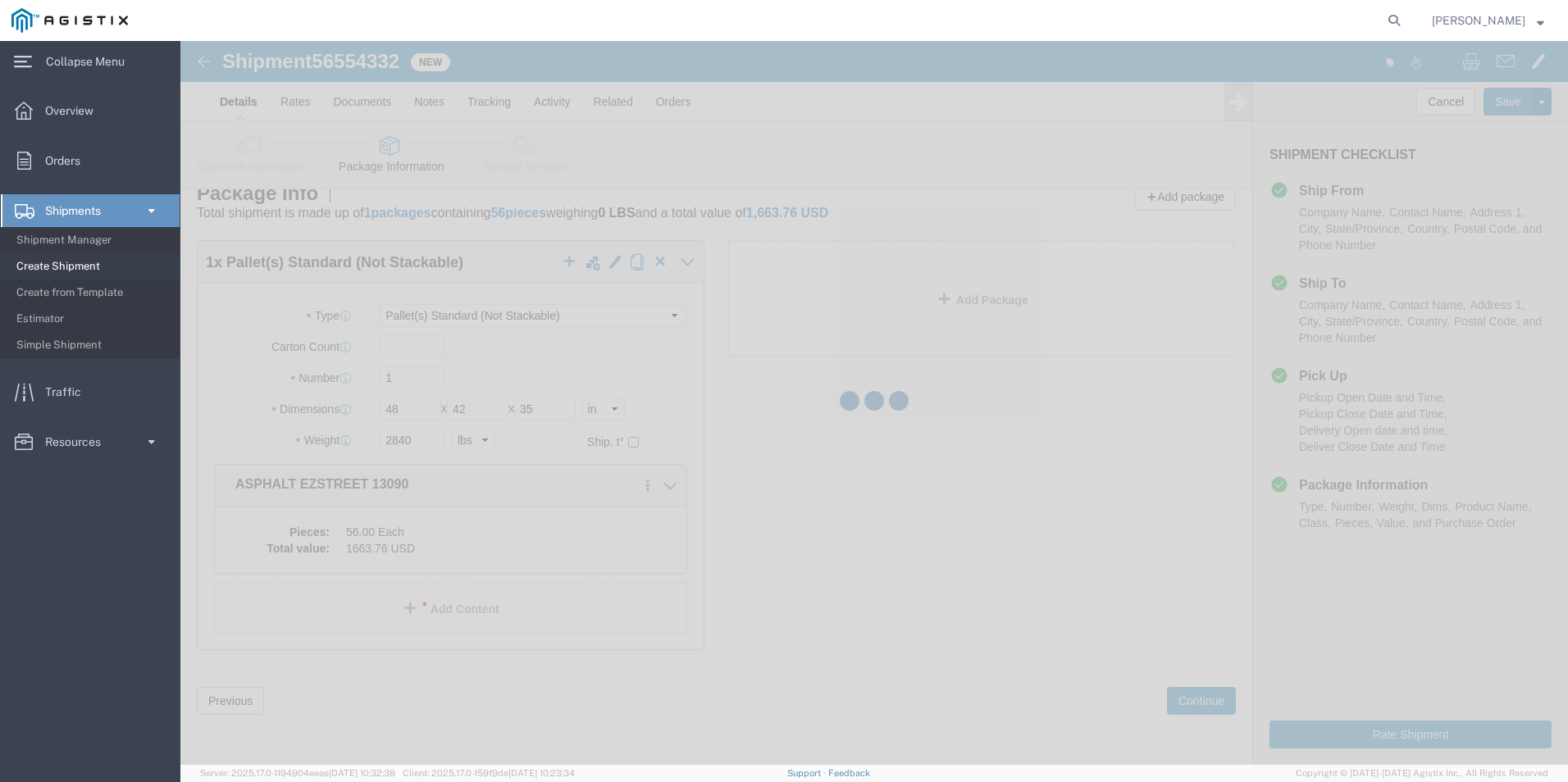
select select
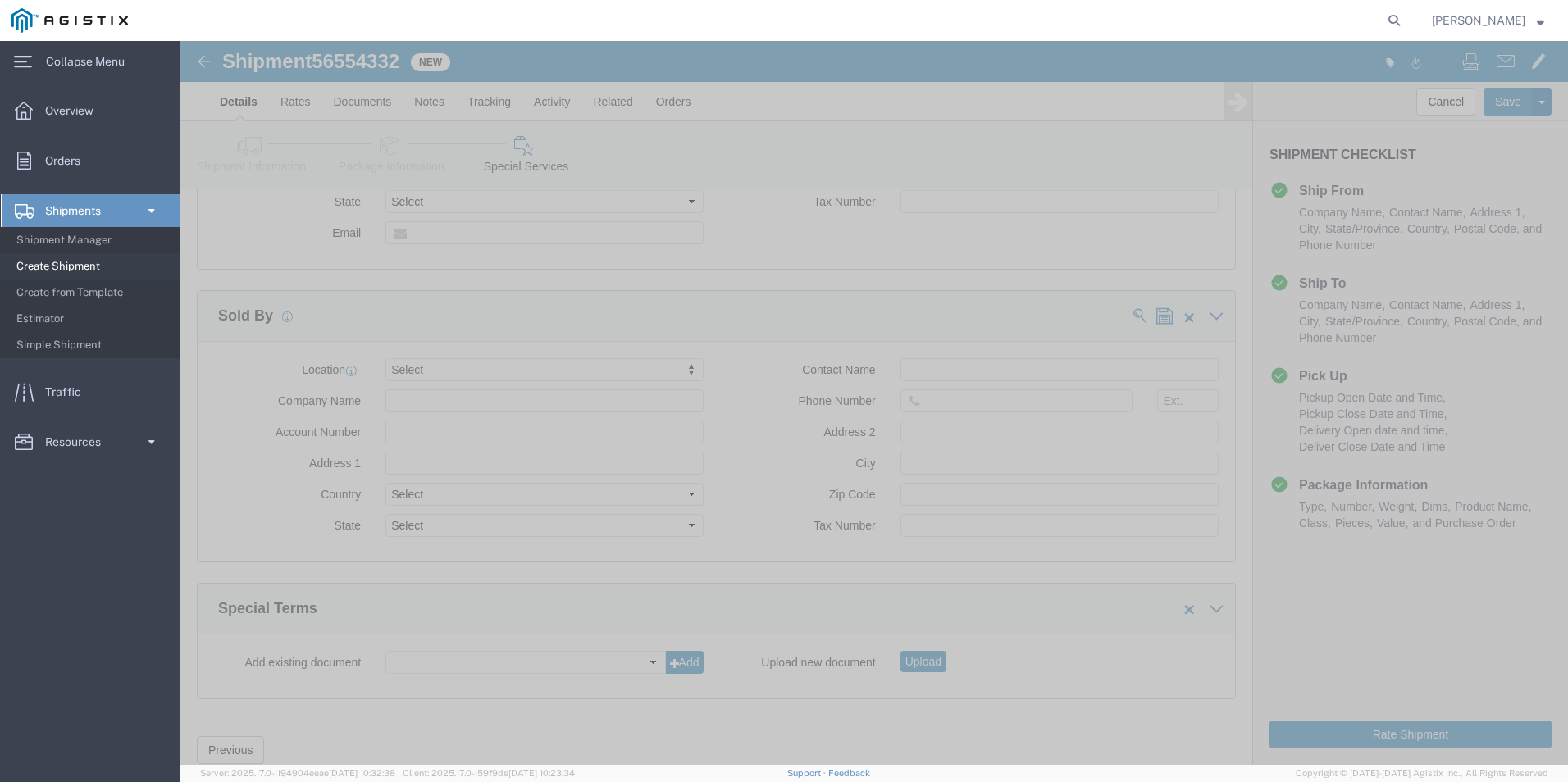
scroll to position [1517, 0]
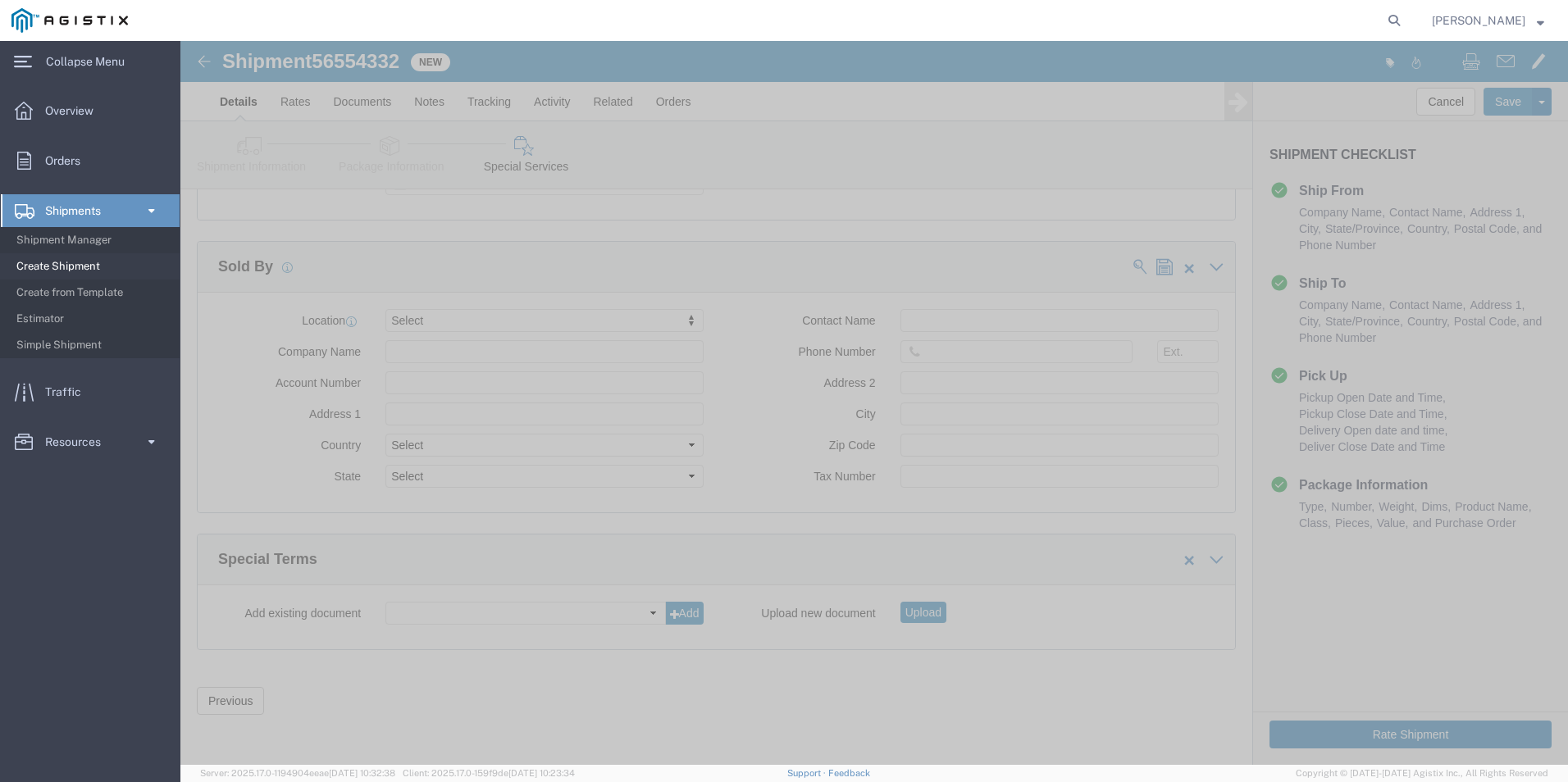
click button "Rate Shipment"
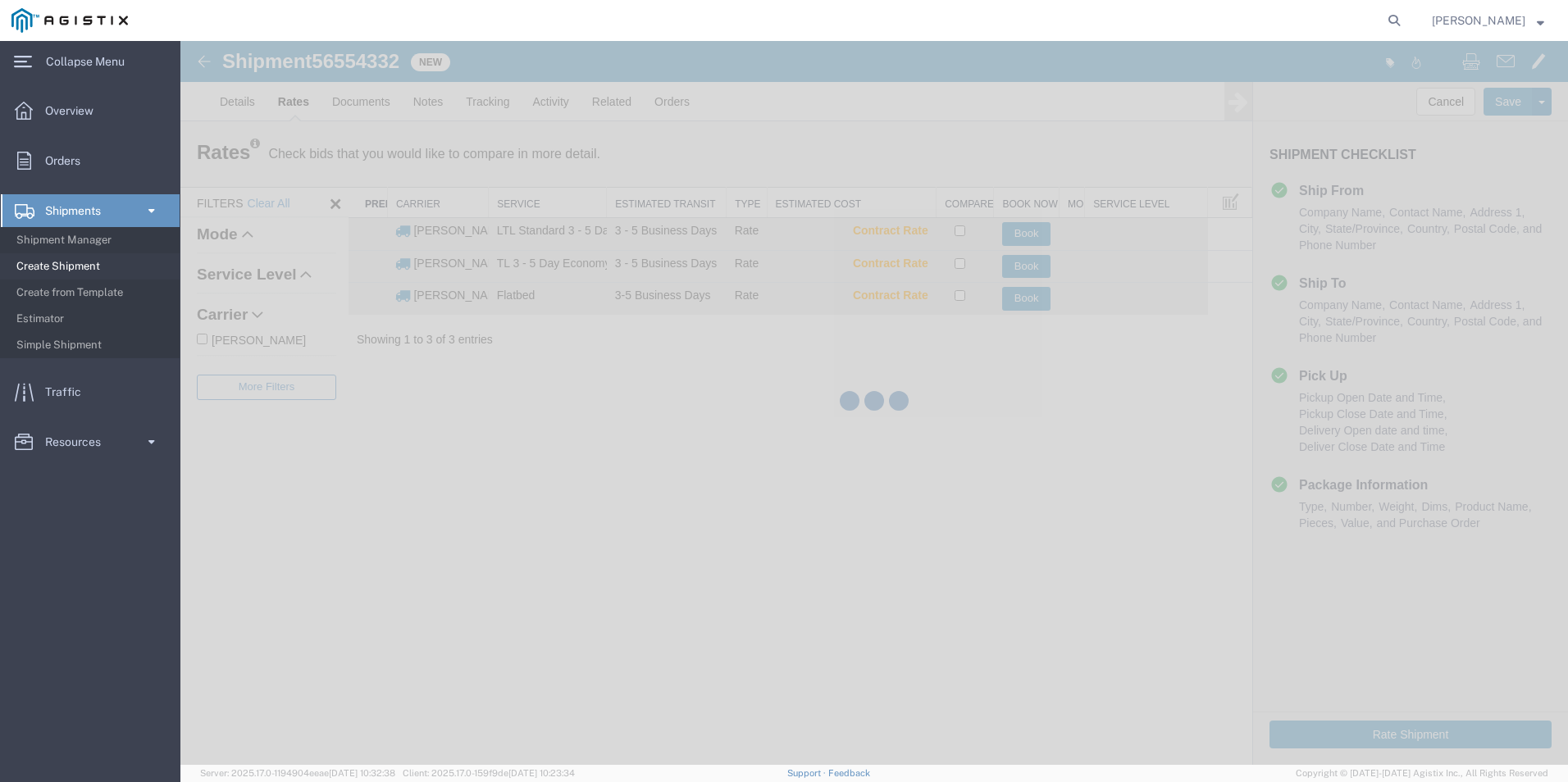
scroll to position [0, 0]
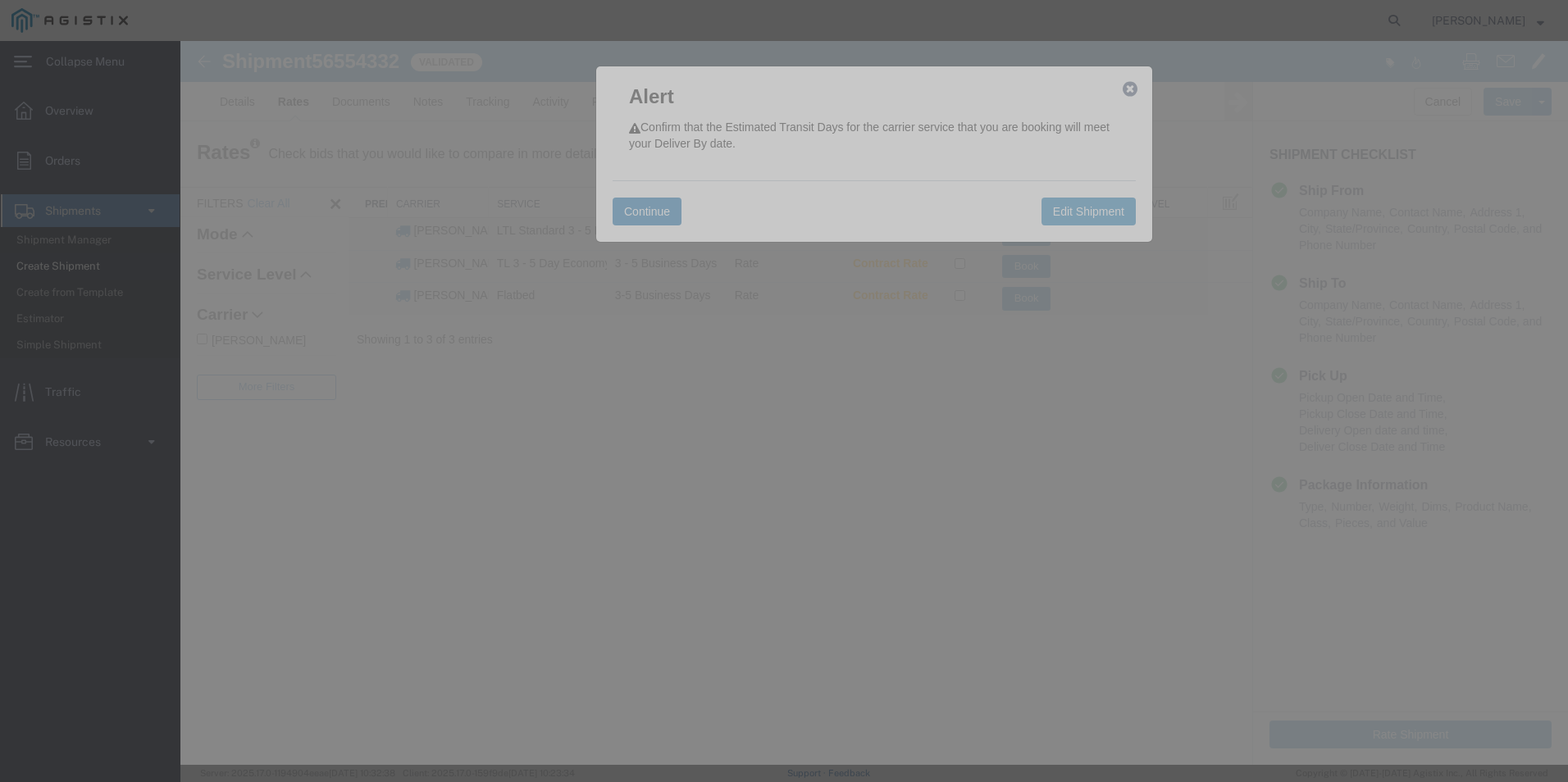
click at [662, 214] on button "Continue" at bounding box center [647, 212] width 69 height 28
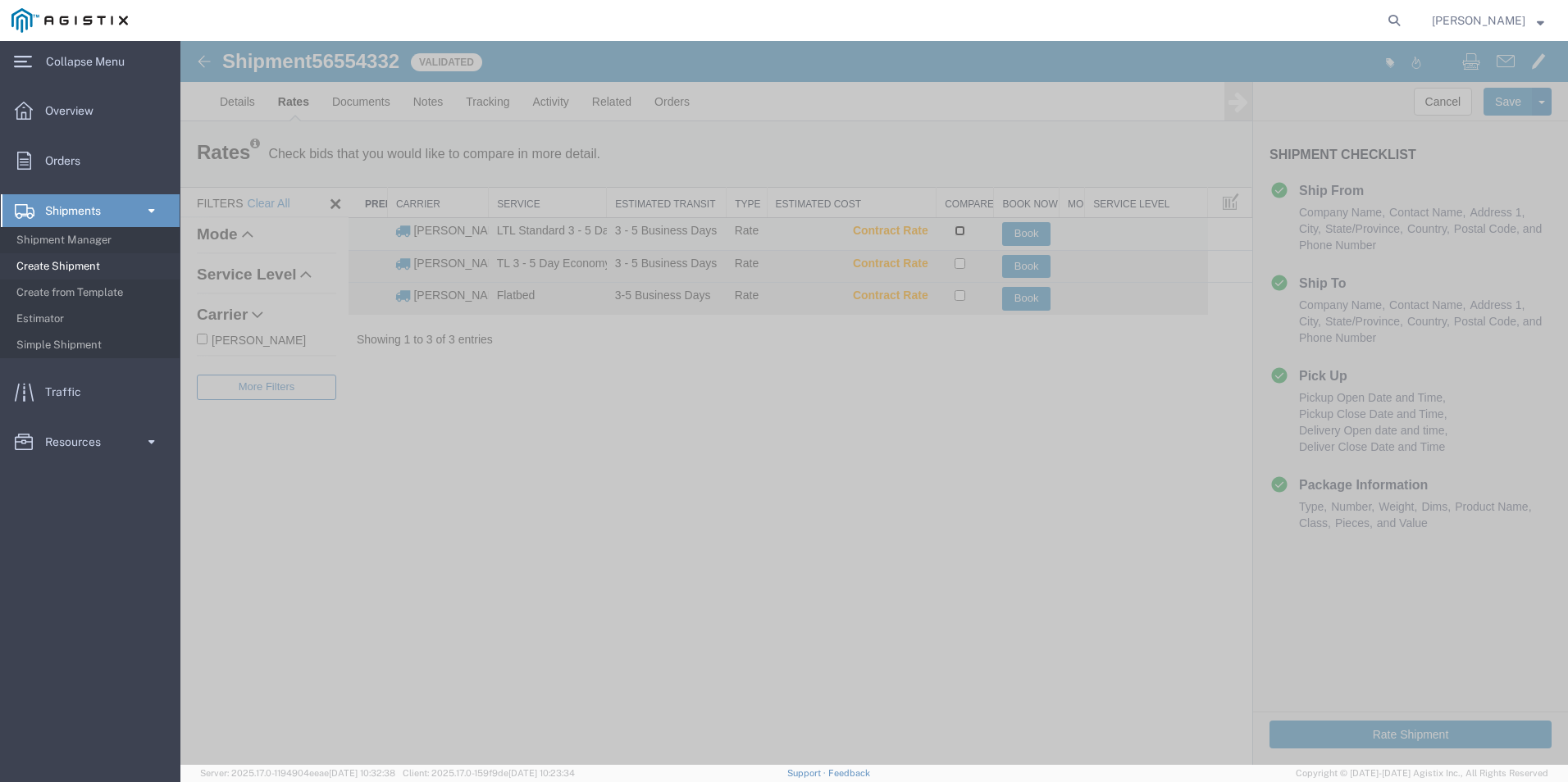
click at [961, 227] on input "checkbox" at bounding box center [960, 231] width 11 height 11
checkbox input "true"
click at [1023, 231] on button "Book" at bounding box center [1026, 234] width 49 height 24
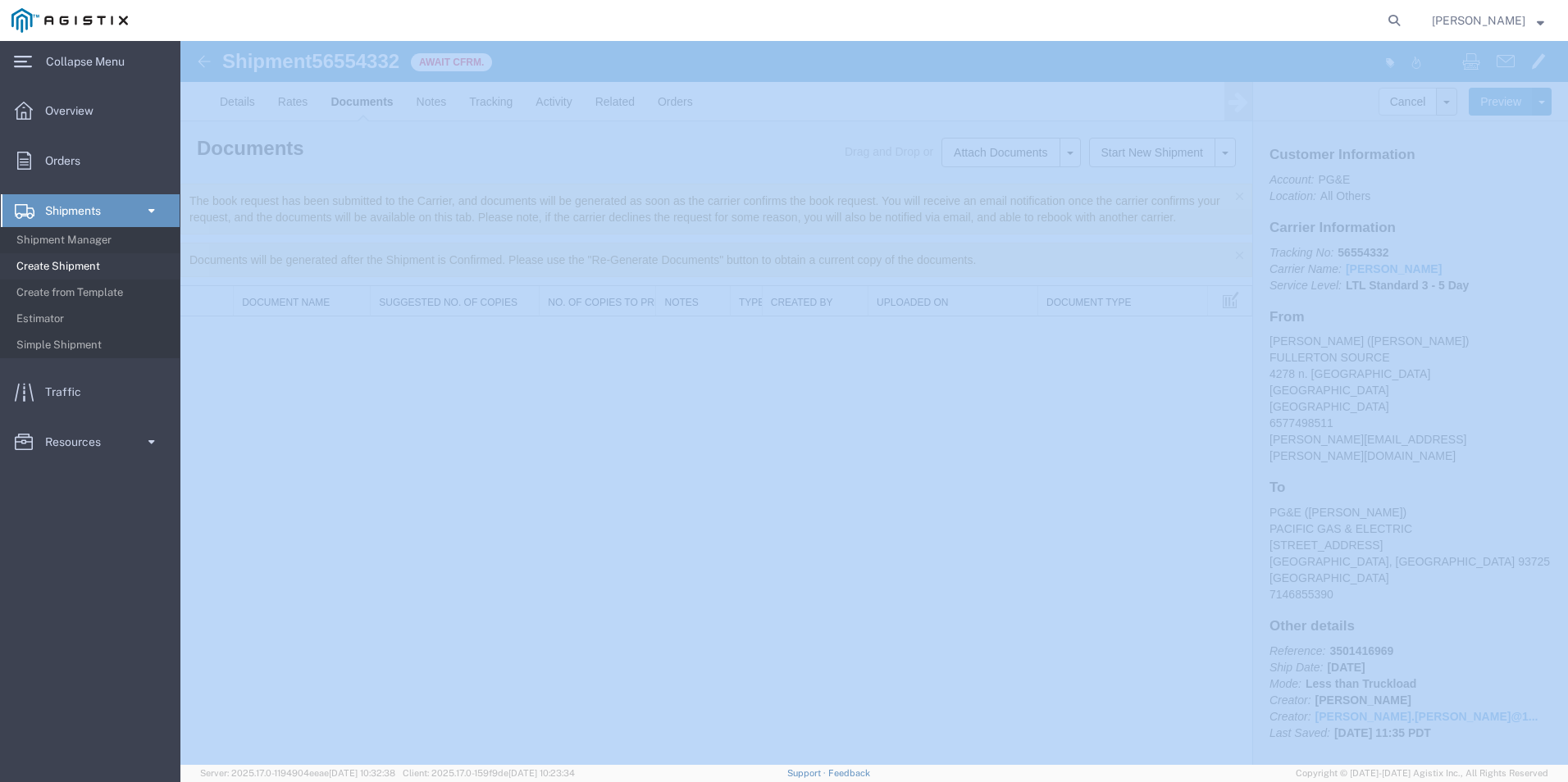
click at [69, 264] on span "Create Shipment" at bounding box center [92, 266] width 152 height 32
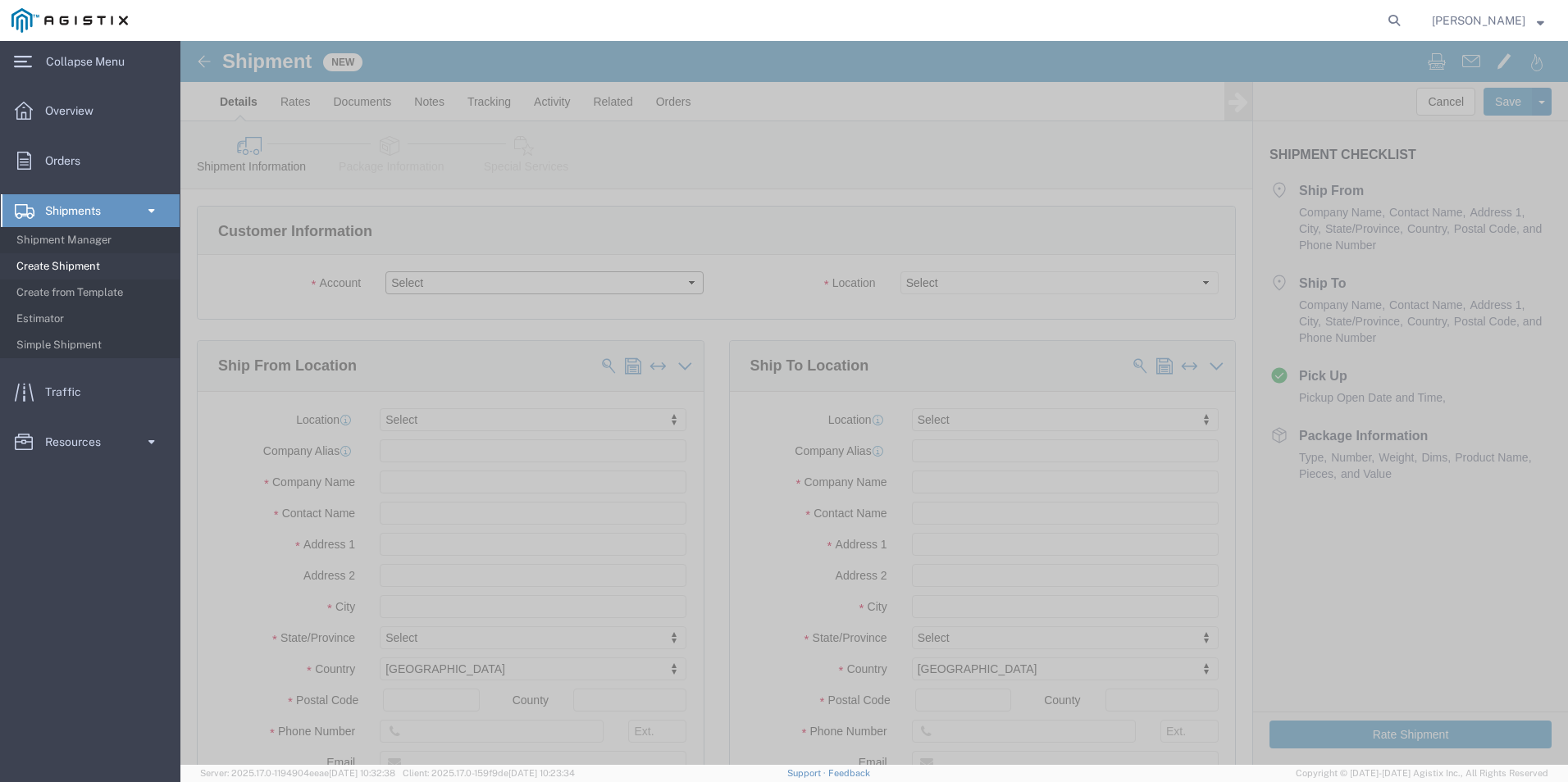
click select "Select OneSource Supply Solutions LLC PG&E"
select select "9596"
click select "Select OneSource Supply Solutions LLC PG&E"
select select
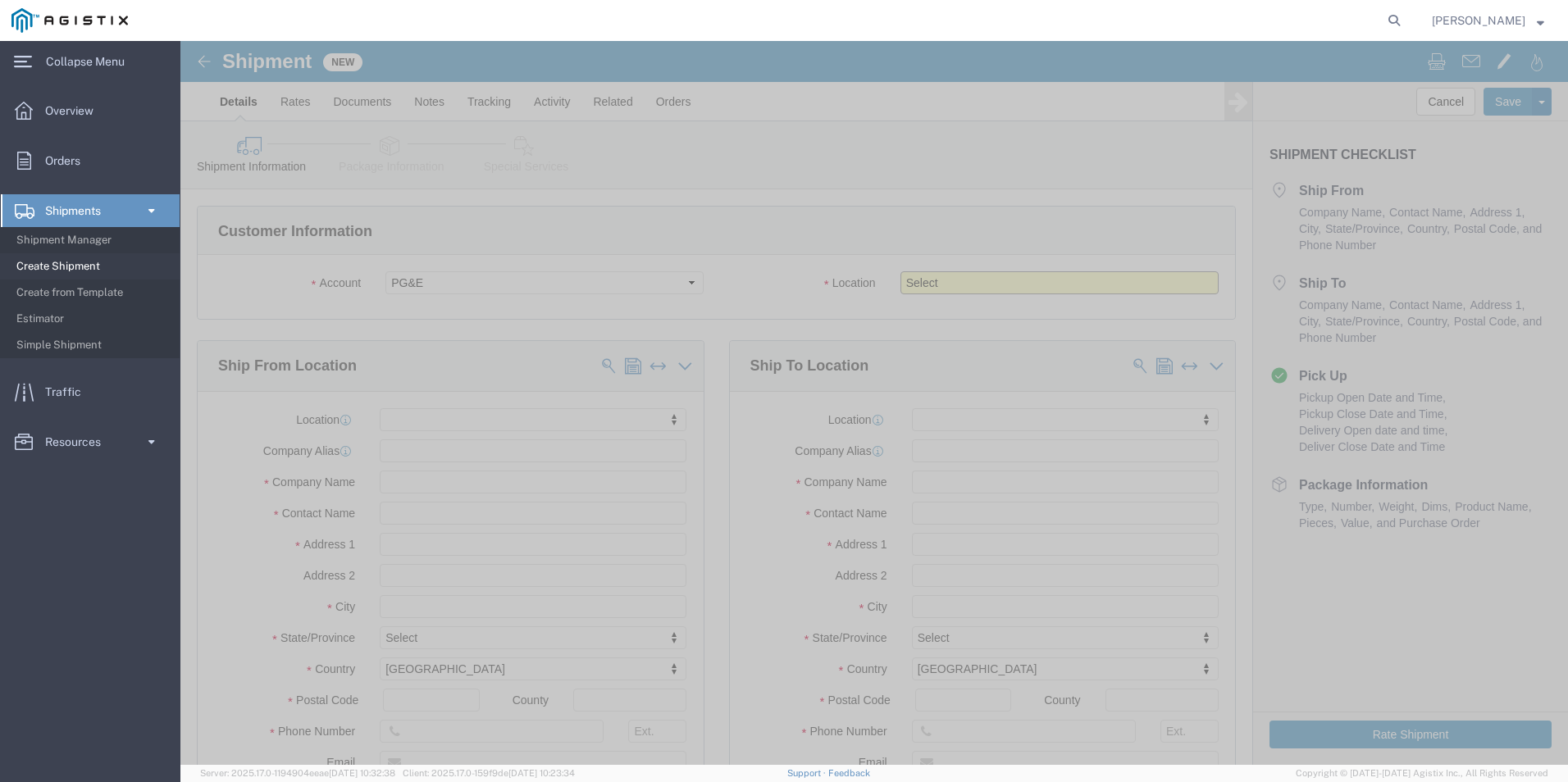
click select "Select All Others [GEOGRAPHIC_DATA] [GEOGRAPHIC_DATA] [GEOGRAPHIC_DATA] [GEOGRA…"
select select "19740"
click select "Select All Others [GEOGRAPHIC_DATA] [GEOGRAPHIC_DATA] [GEOGRAPHIC_DATA] [GEOGRA…"
click div "Account Select OneSource Supply Solutions LLC PG&E Location Select All Others F…"
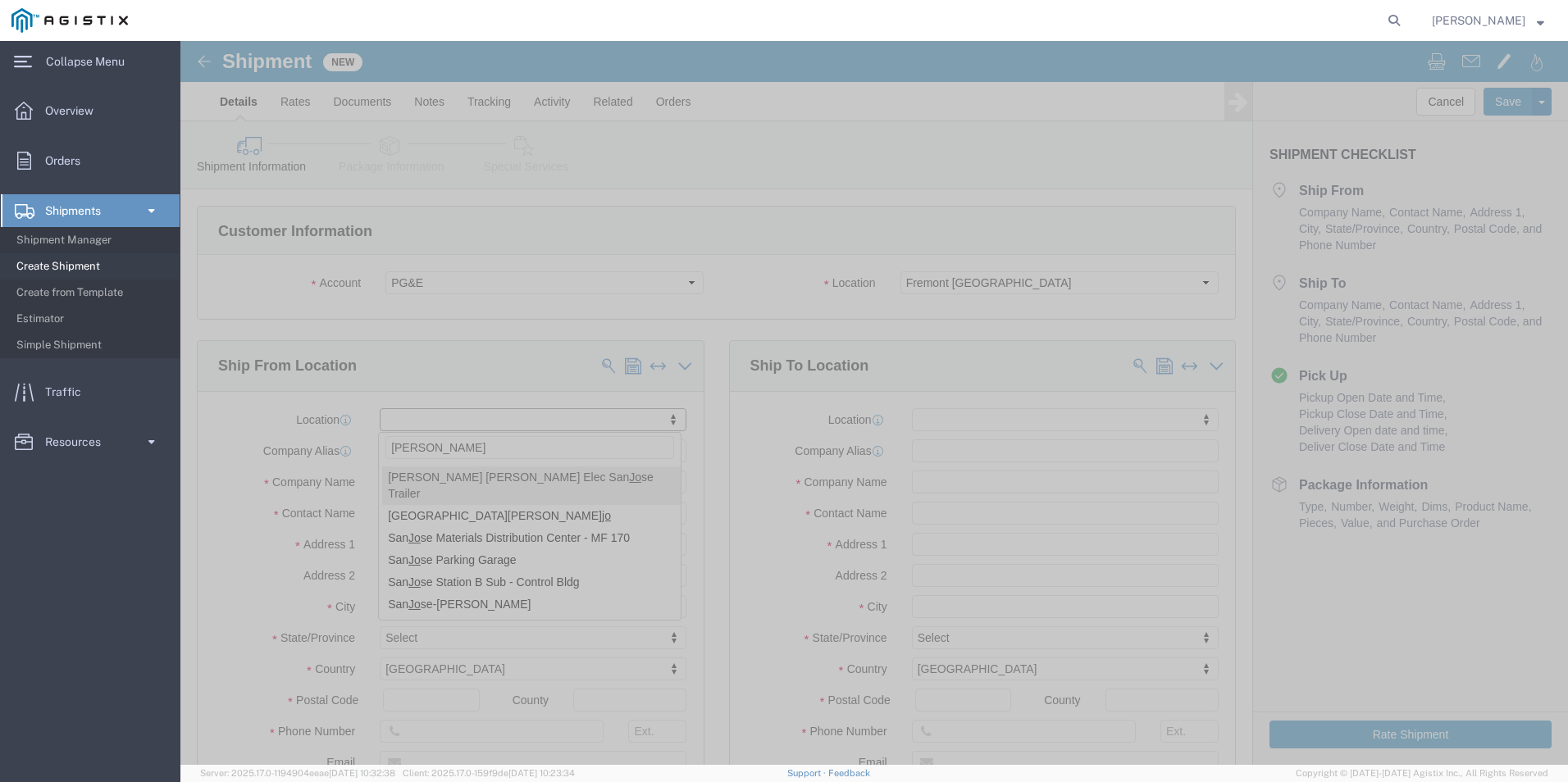
type input "J"
type input "O"
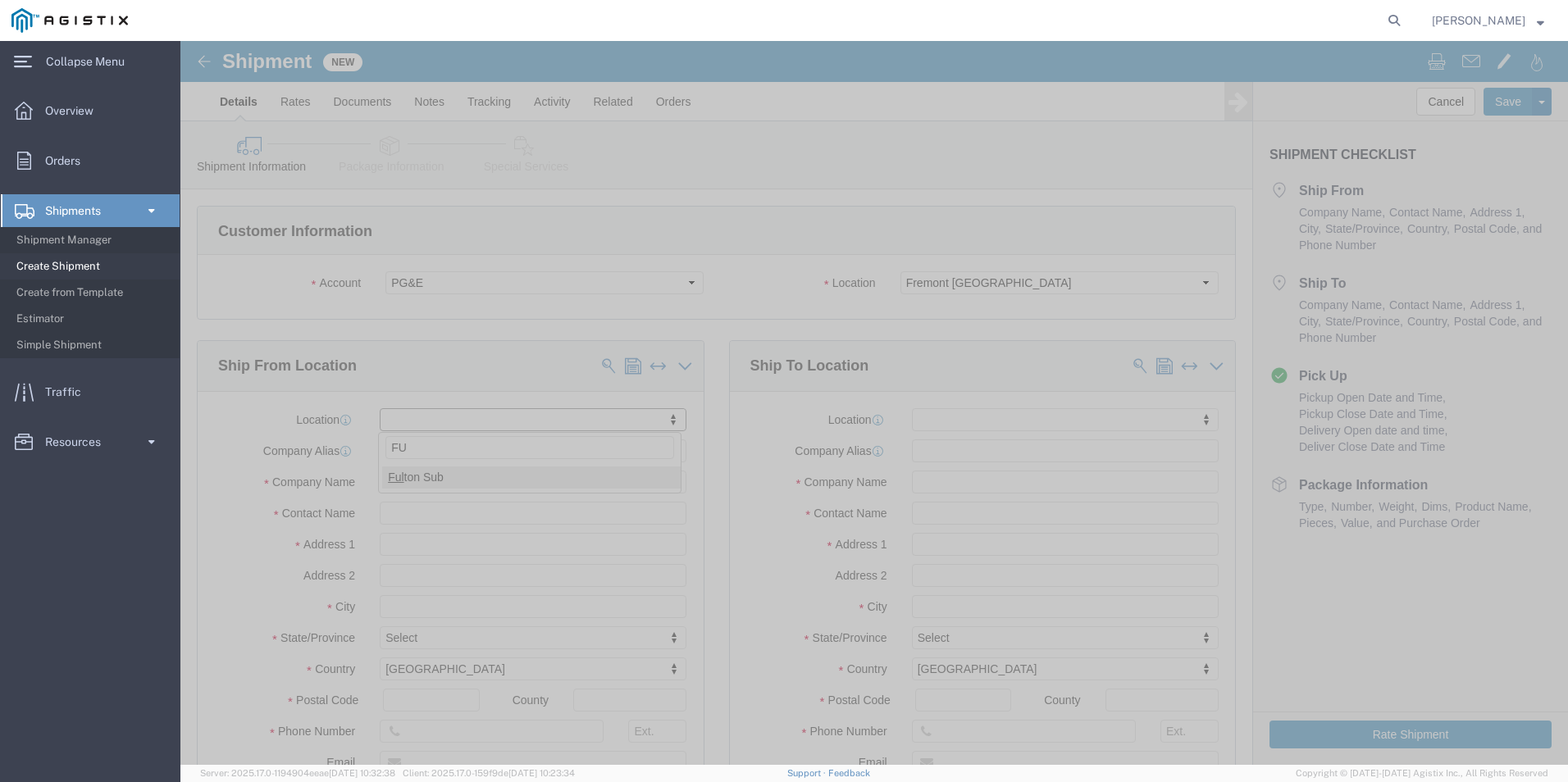
type input "F"
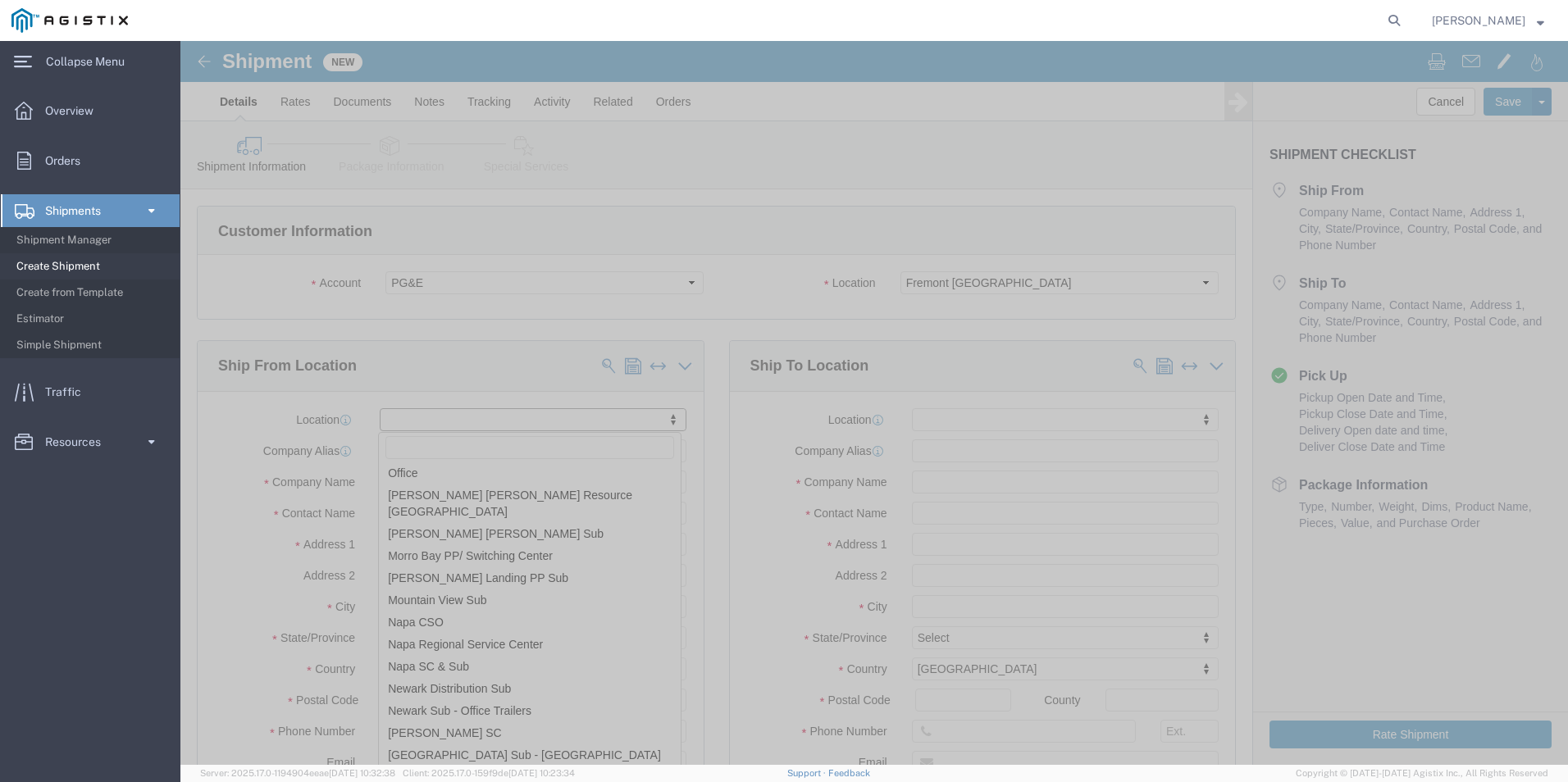
scroll to position [6395, 0]
select select "24381"
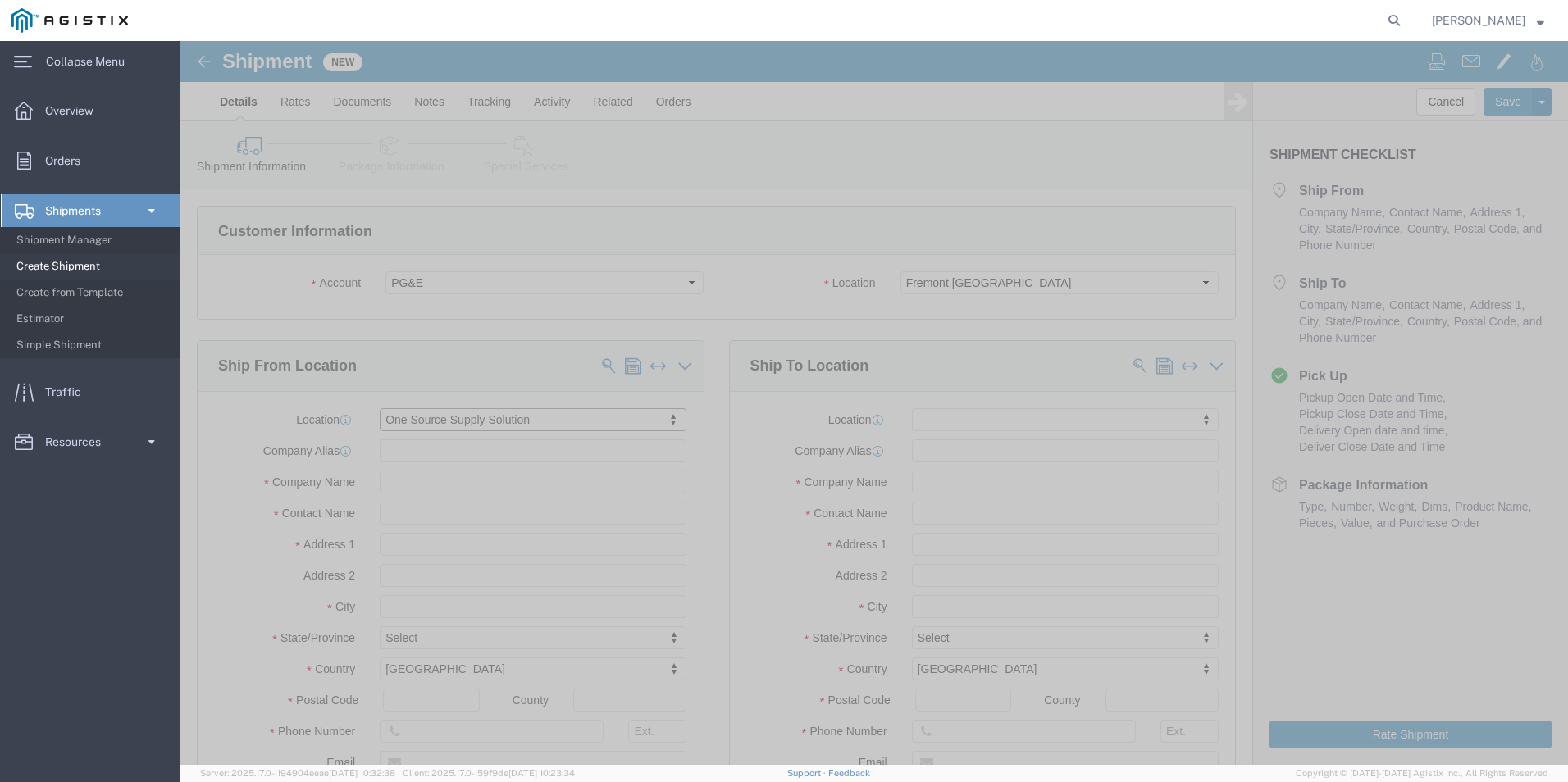
select select "CA"
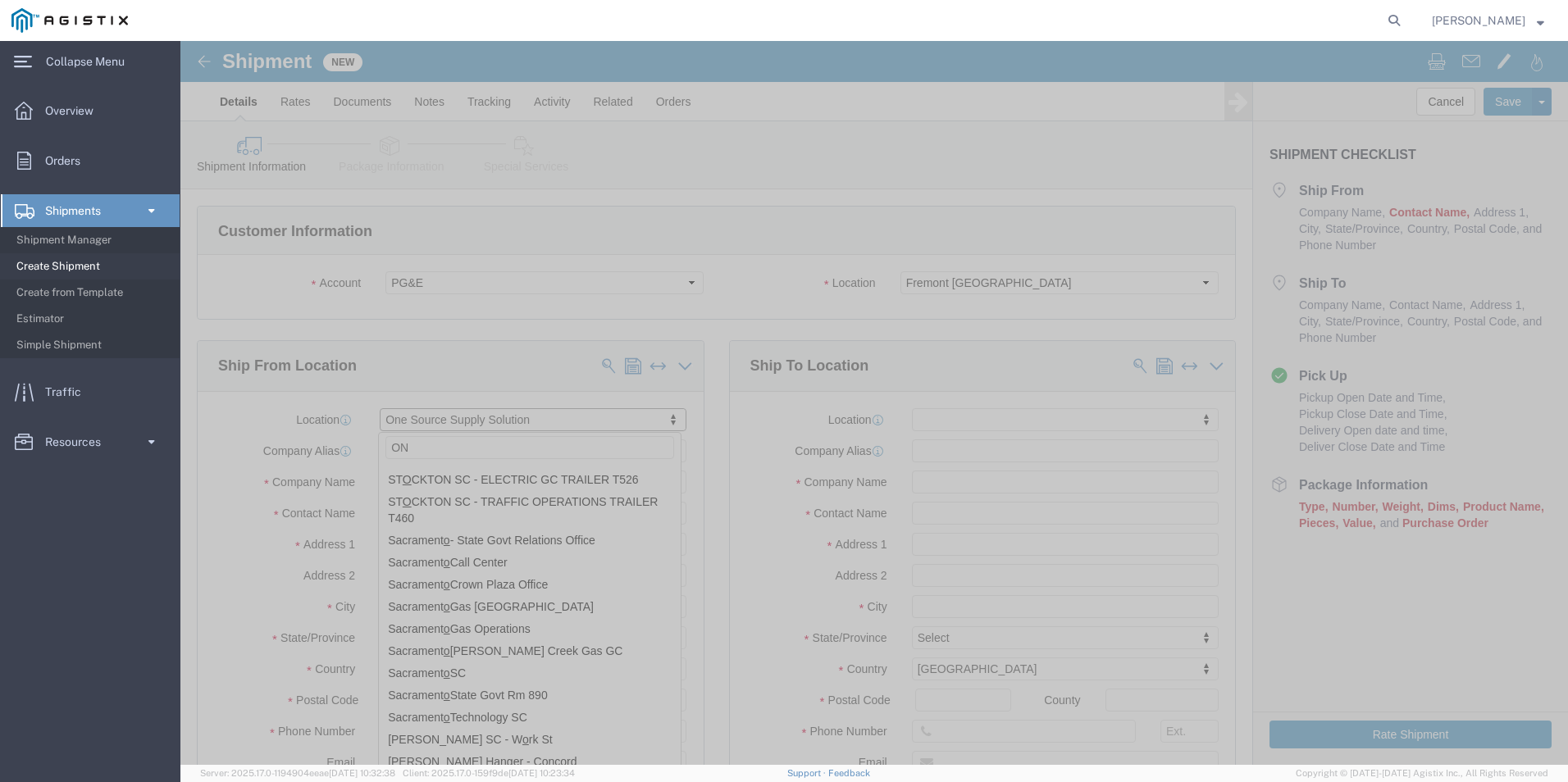
scroll to position [0, 0]
type input "ONE"
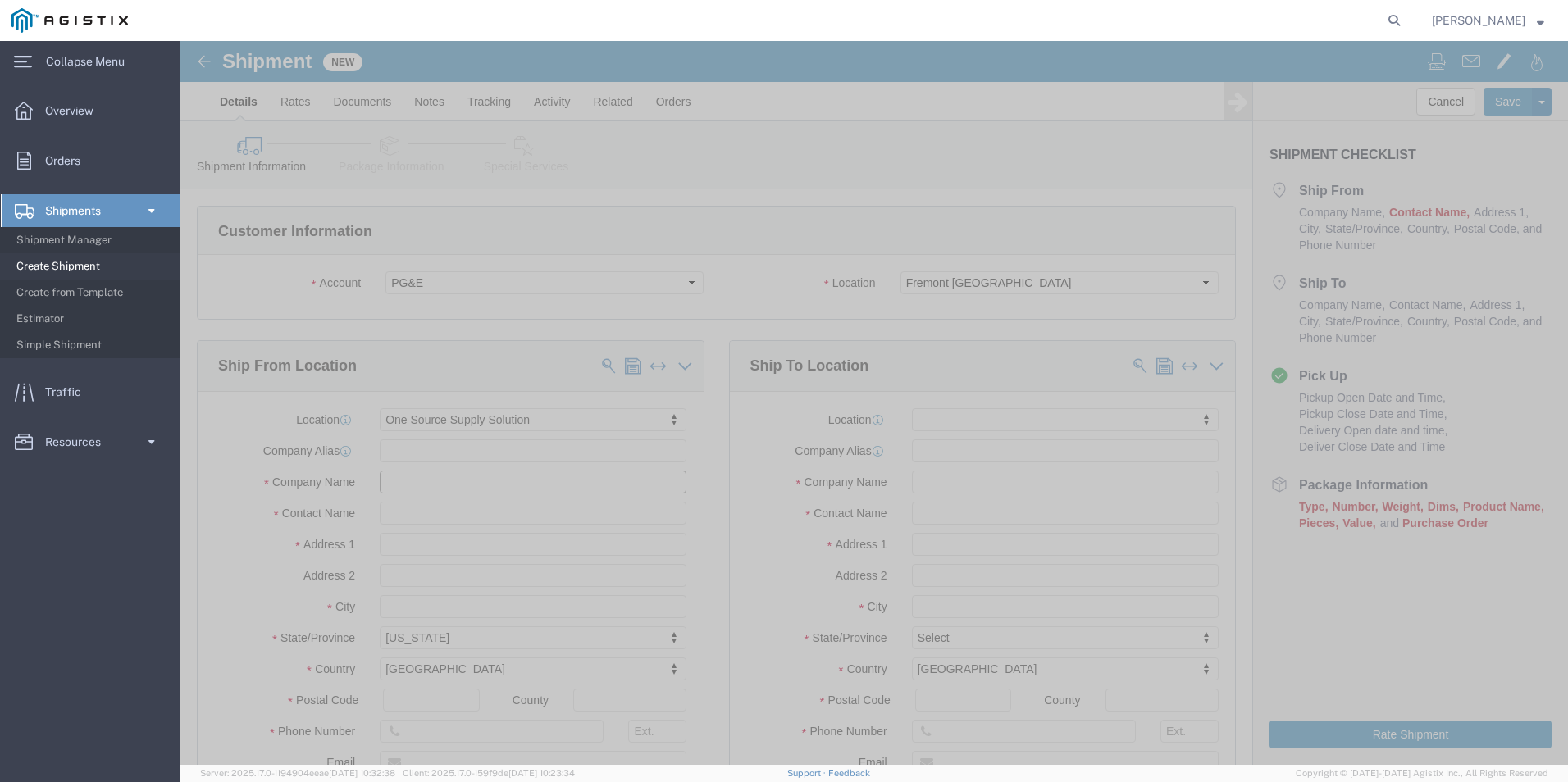
drag, startPoint x: 306, startPoint y: 445, endPoint x: 202, endPoint y: 438, distance: 104.2
click input "text"
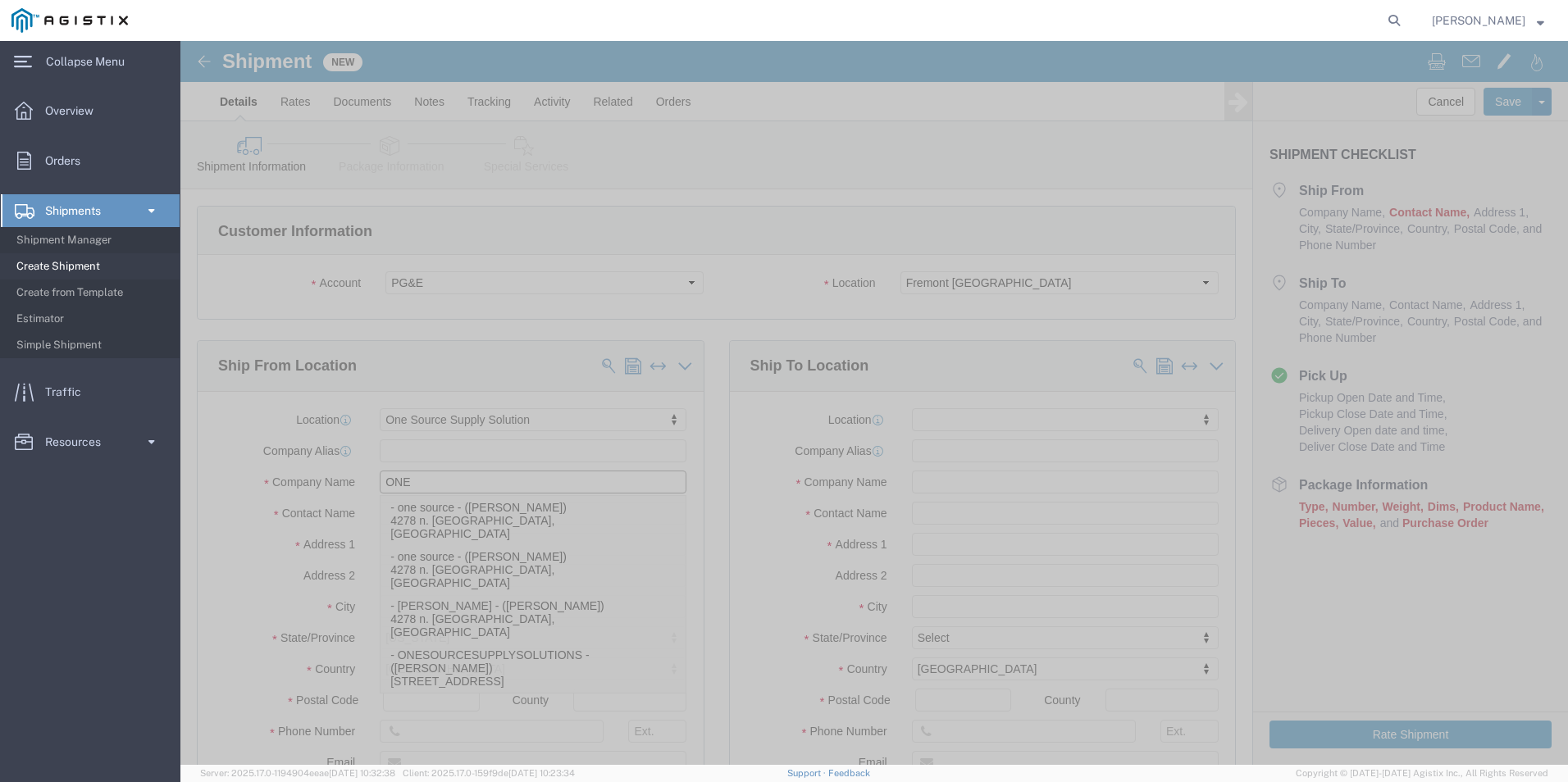
type input "ONE"
click p "- one source - ([PERSON_NAME]) 4278 n. [GEOGRAPHIC_DATA], [GEOGRAPHIC_DATA]"
select select
select select "CA"
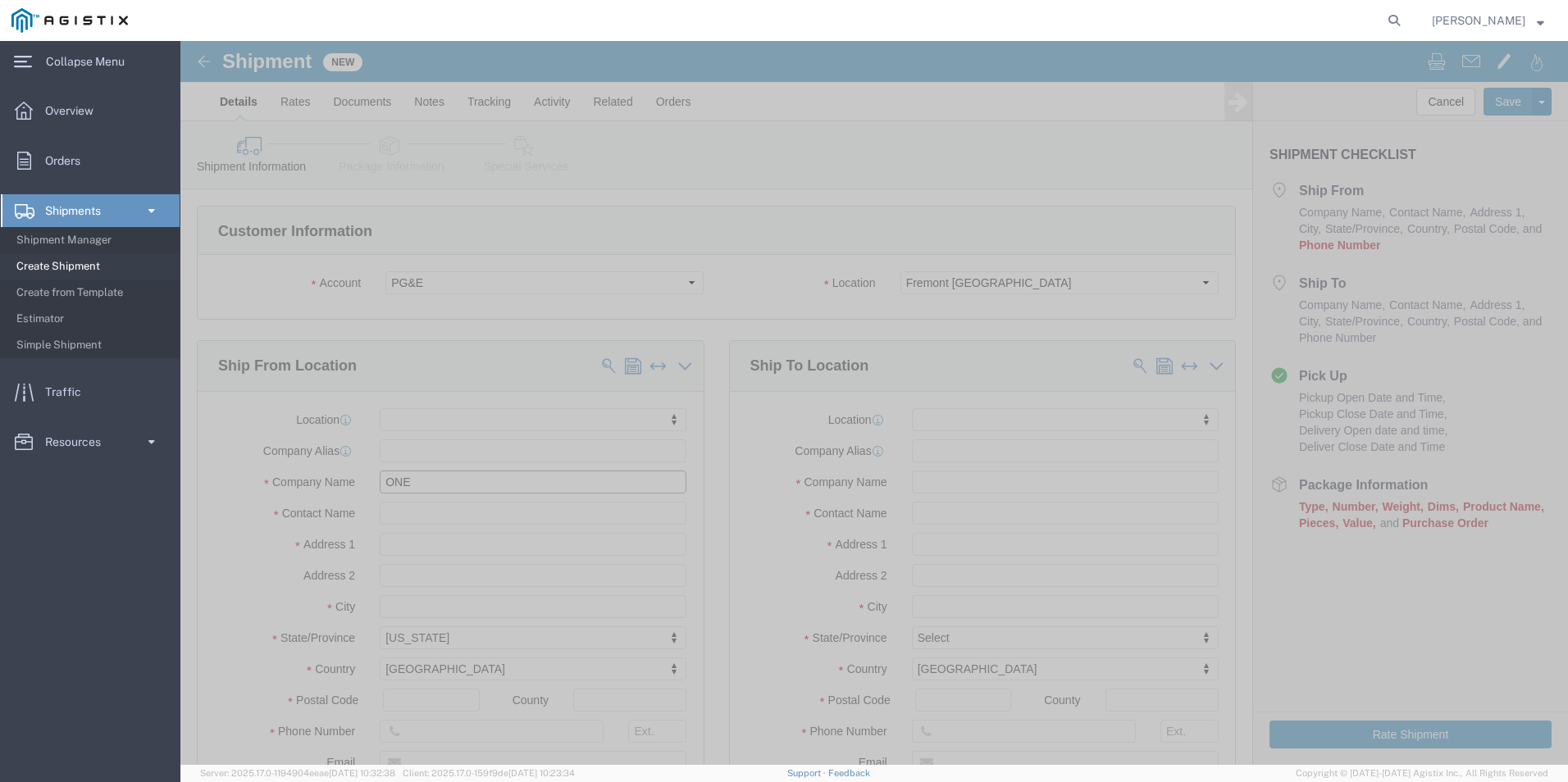
type input "one source"
type input "PACI"
select select "53874"
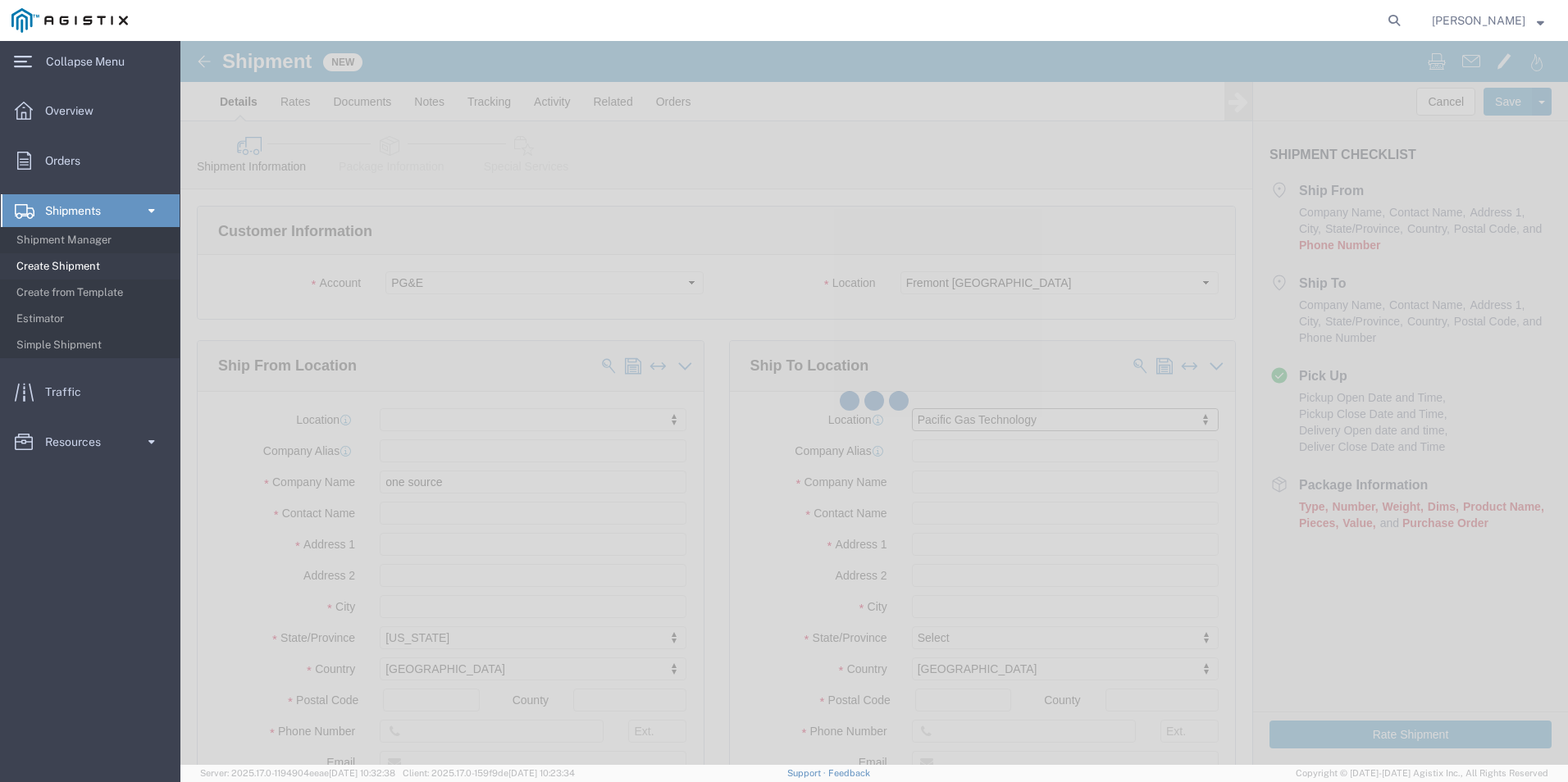
select select "CA"
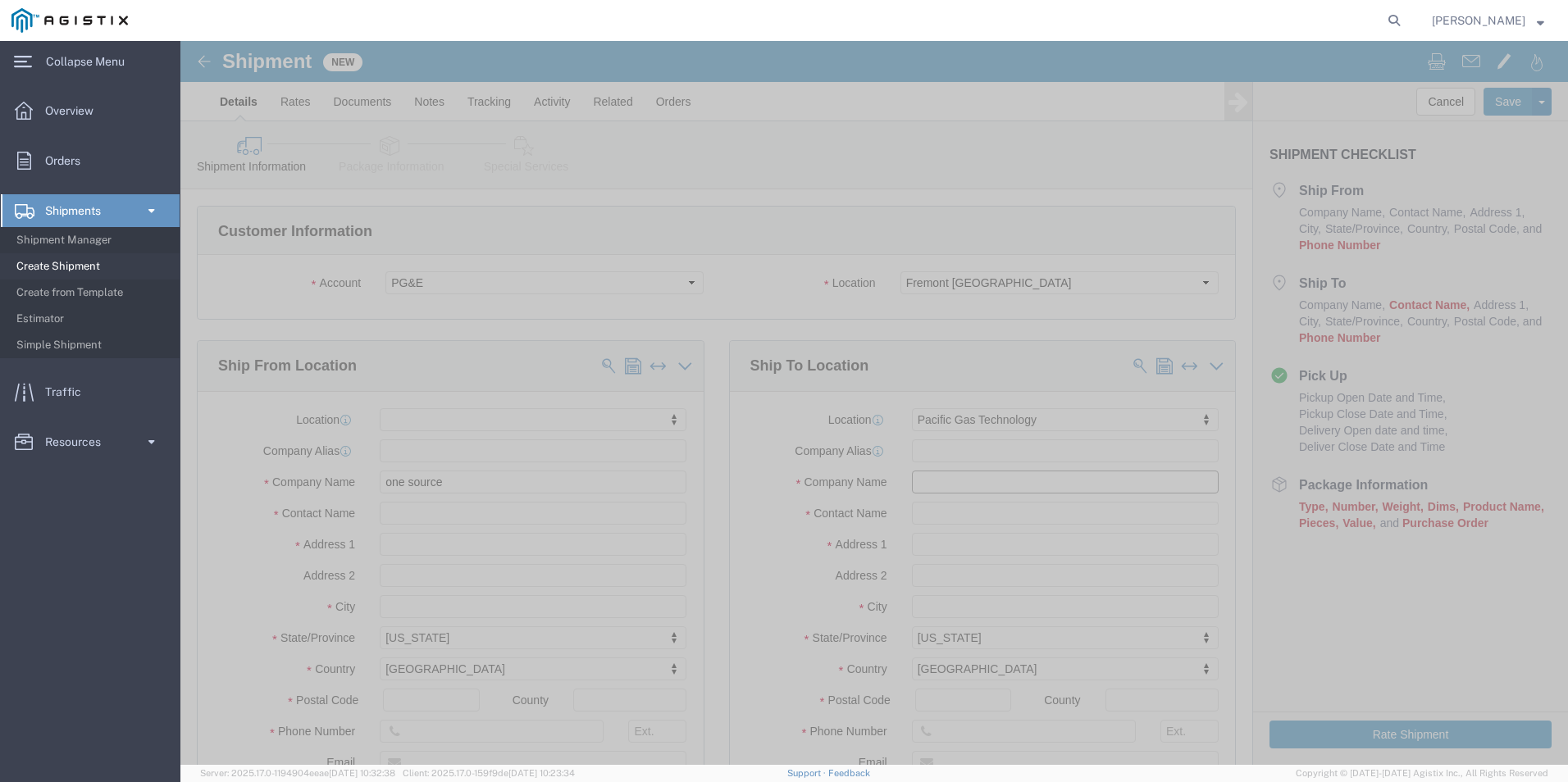
click input "text"
type input "P"
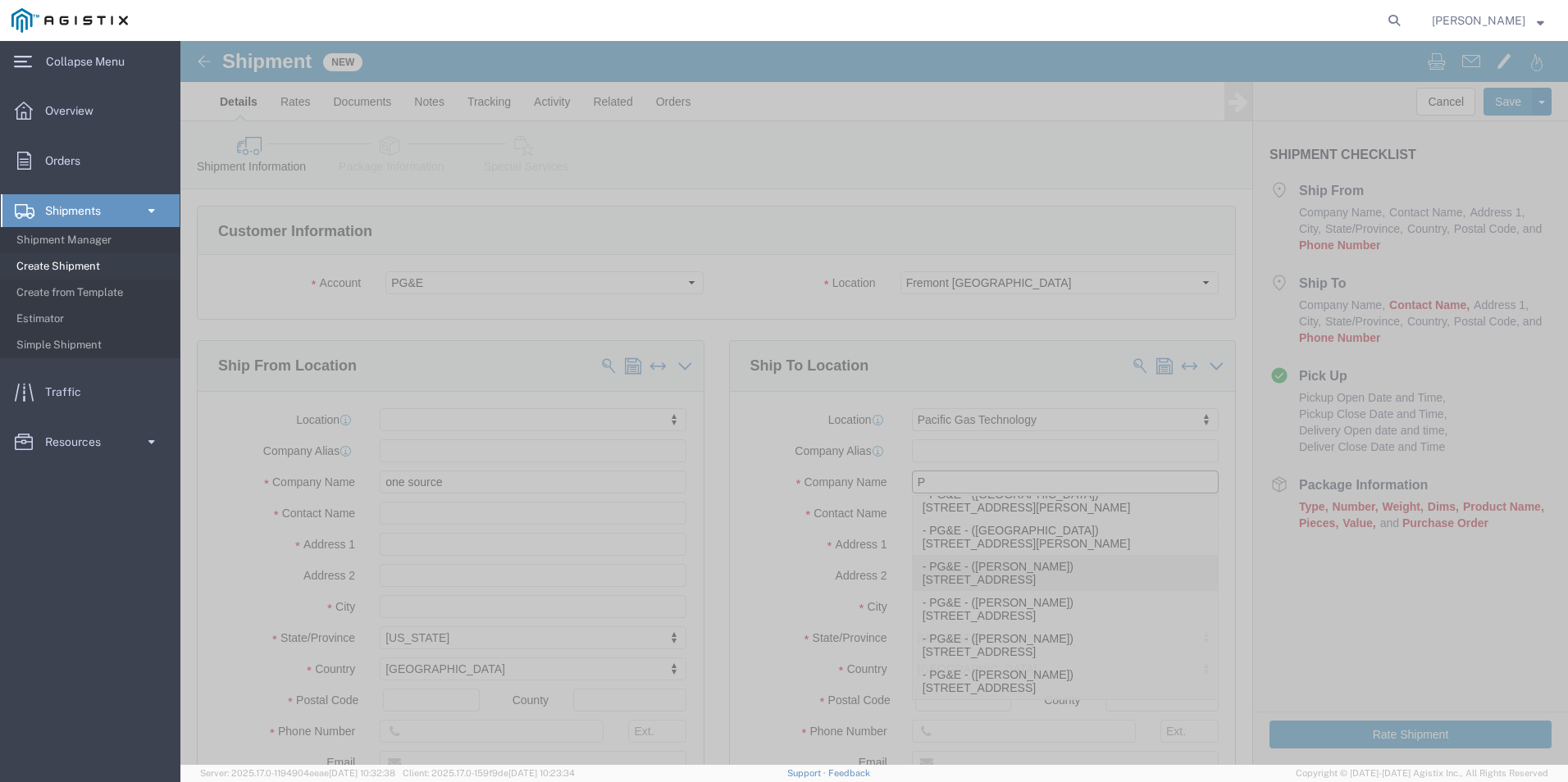
scroll to position [82, 0]
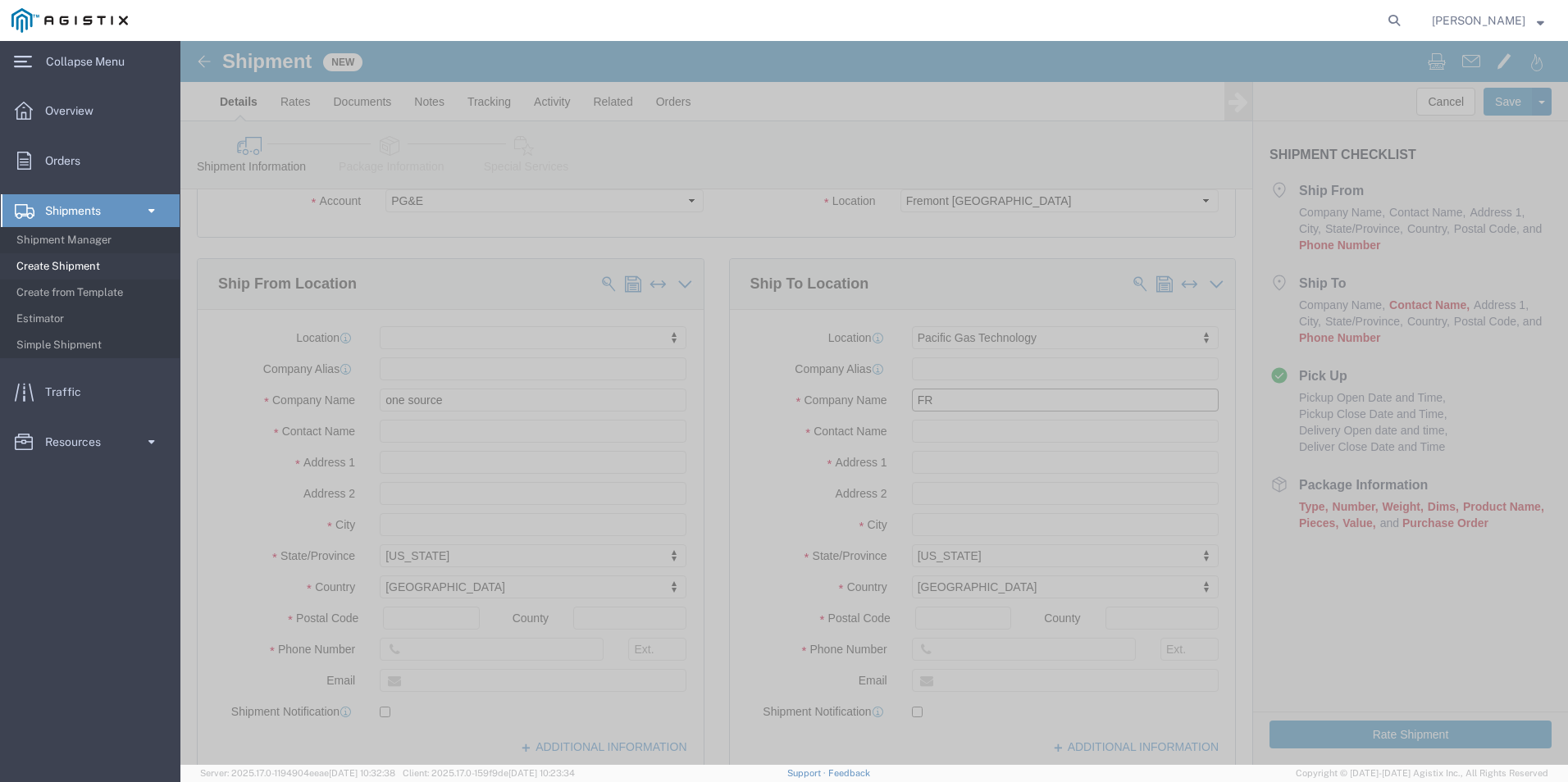
type input "F"
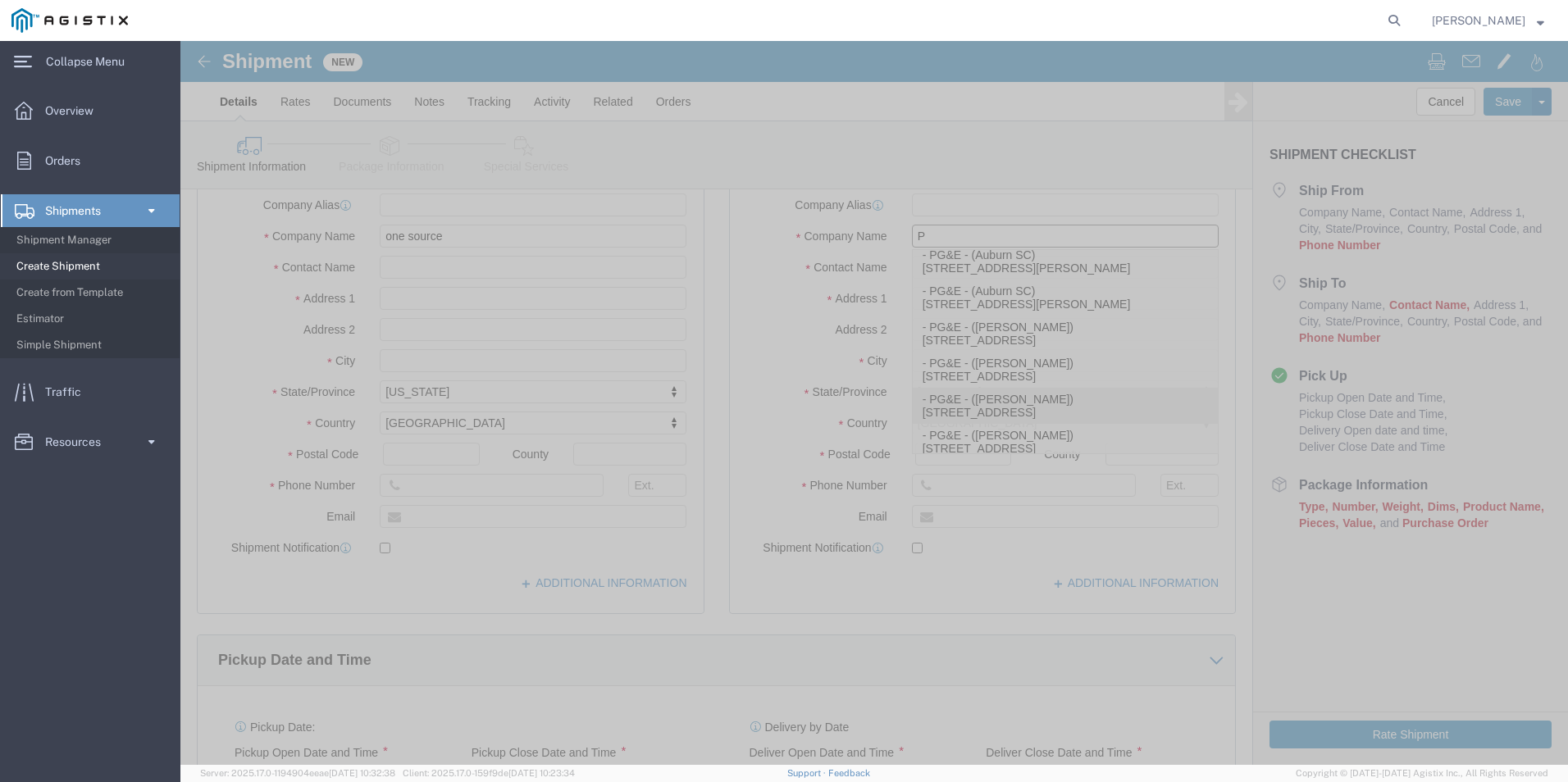
scroll to position [0, 0]
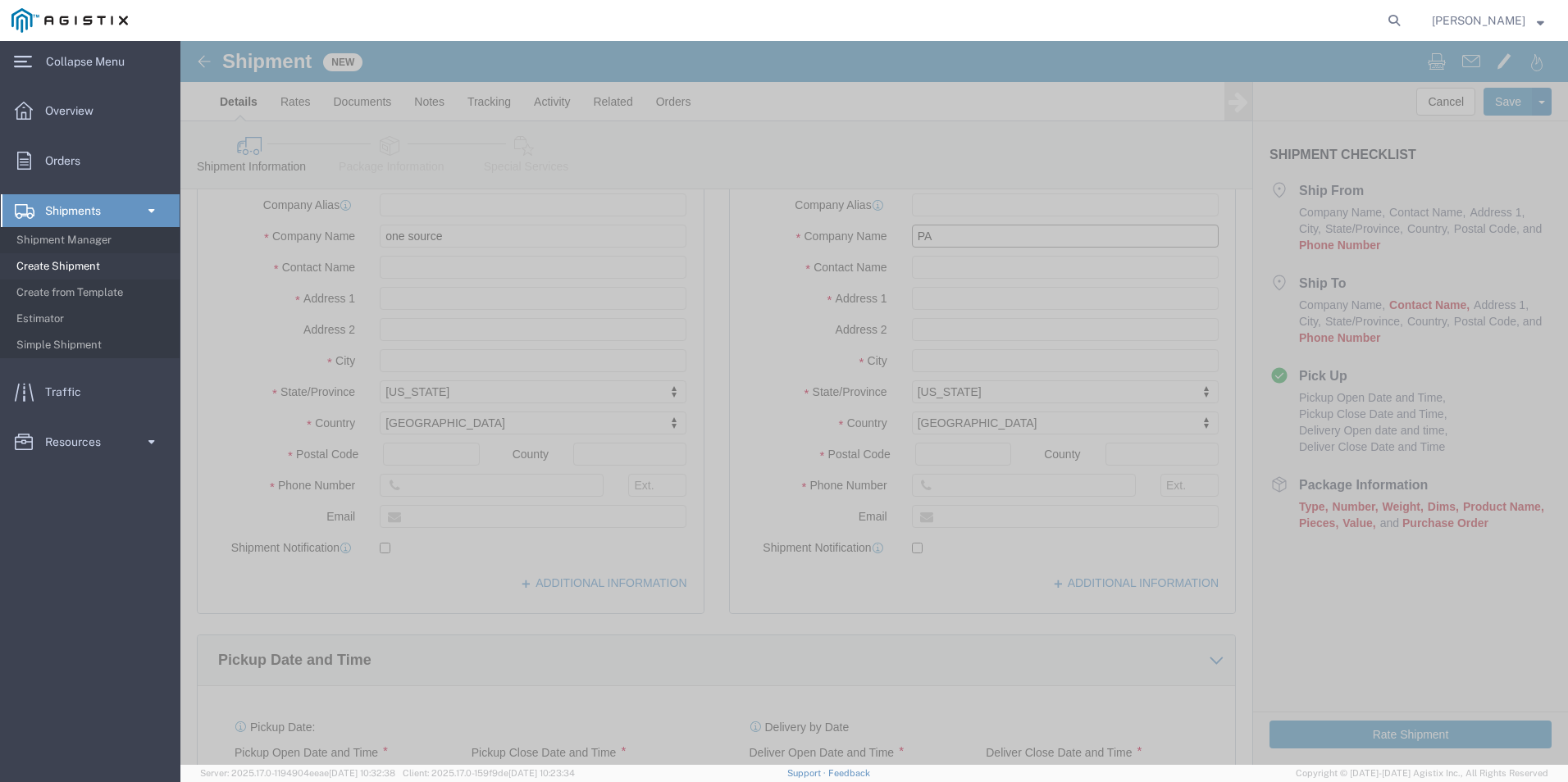
type input "P"
click input "text"
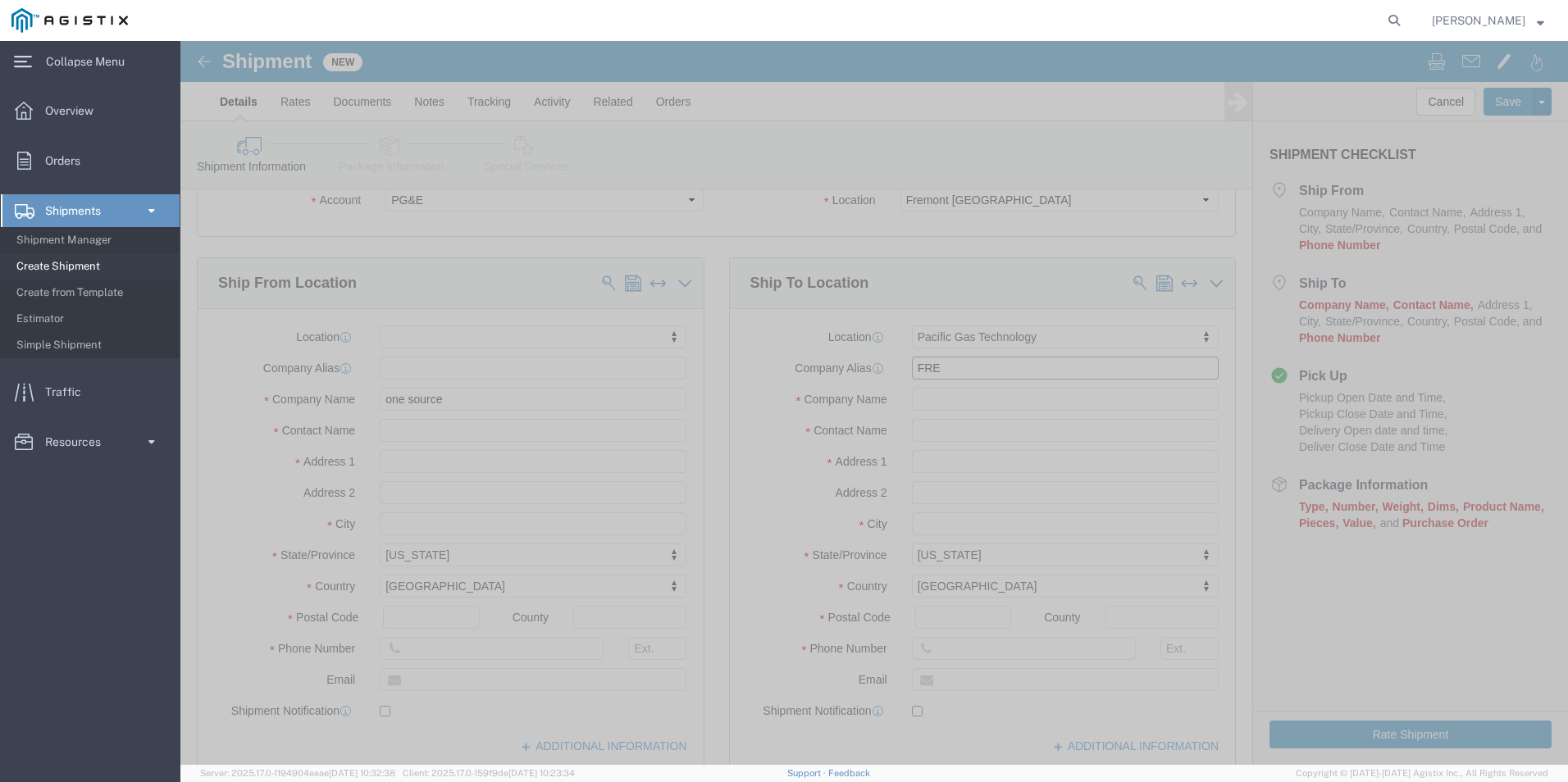
scroll to position [82, 0]
type input "FRE"
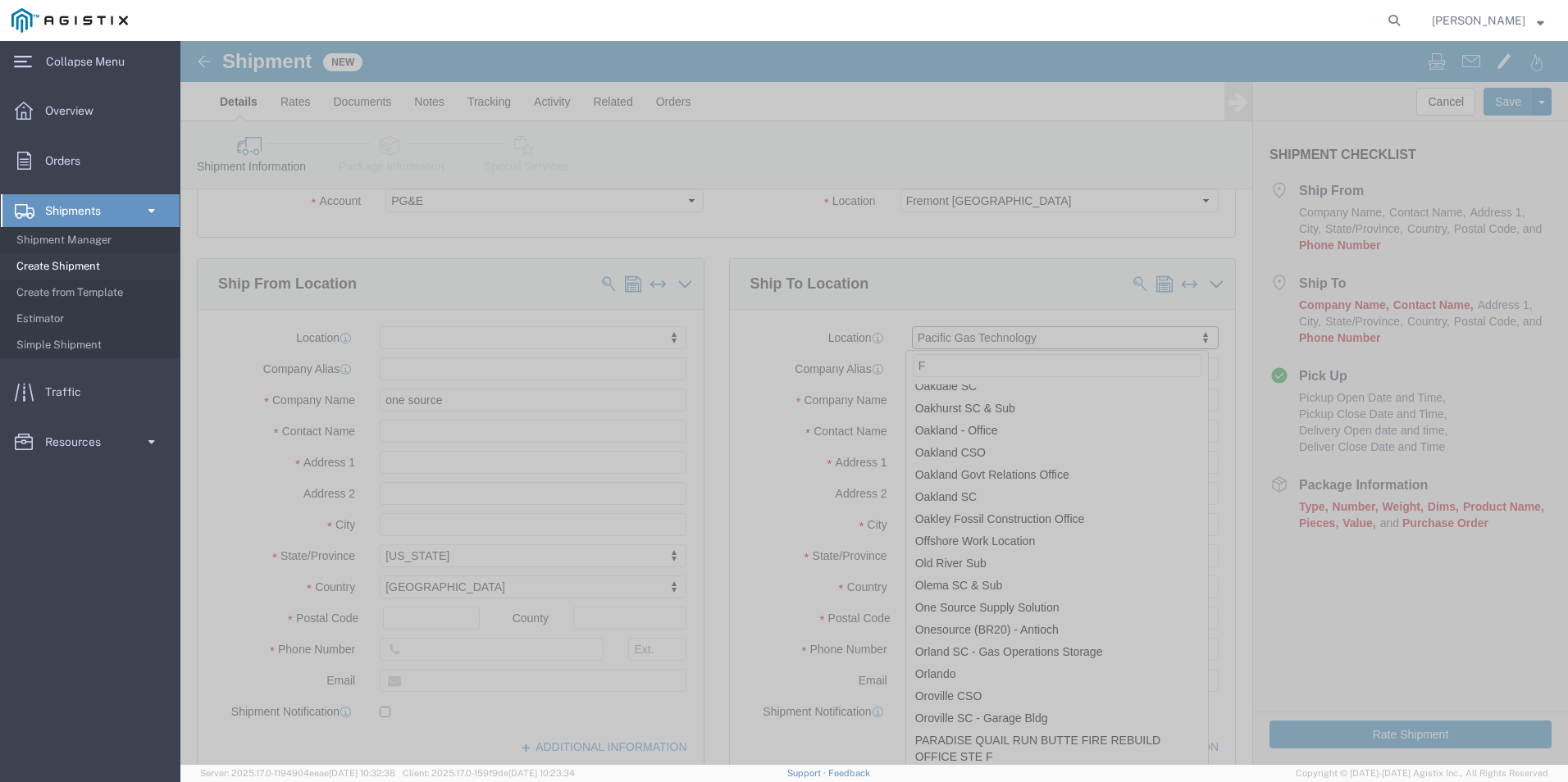
scroll to position [0, 0]
type input "FRE"
select select "19740"
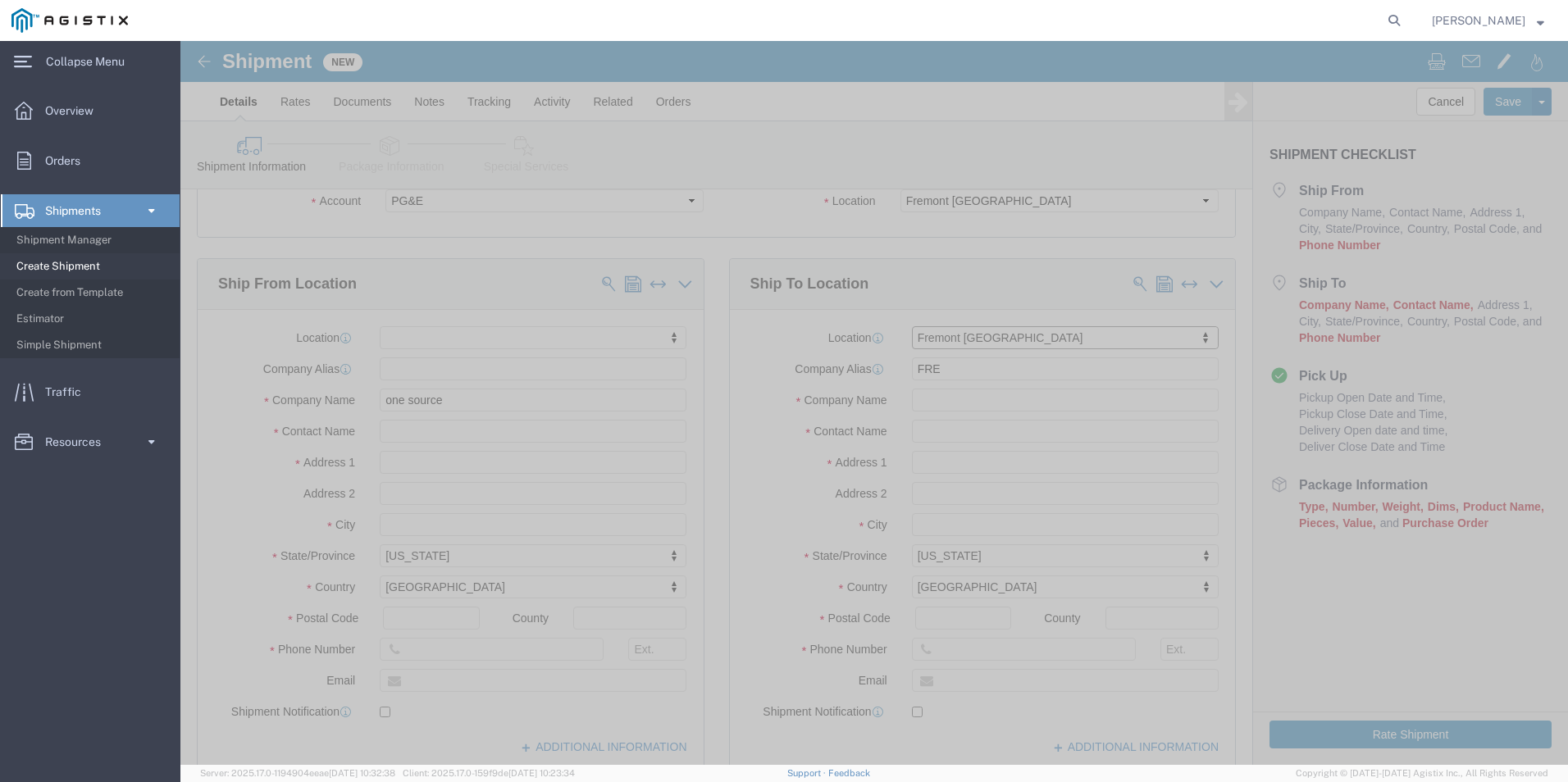
select select "CA"
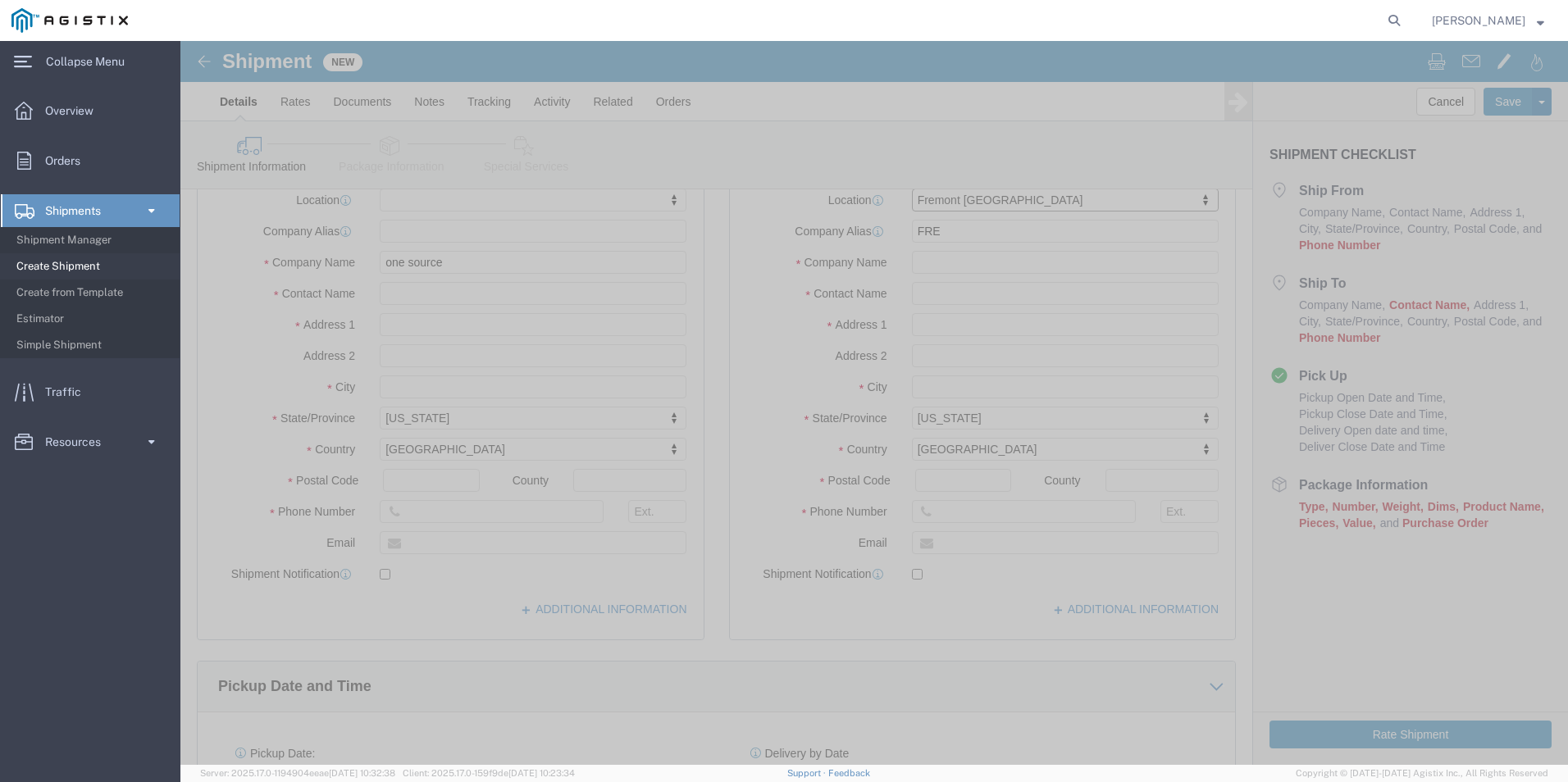
scroll to position [246, 0]
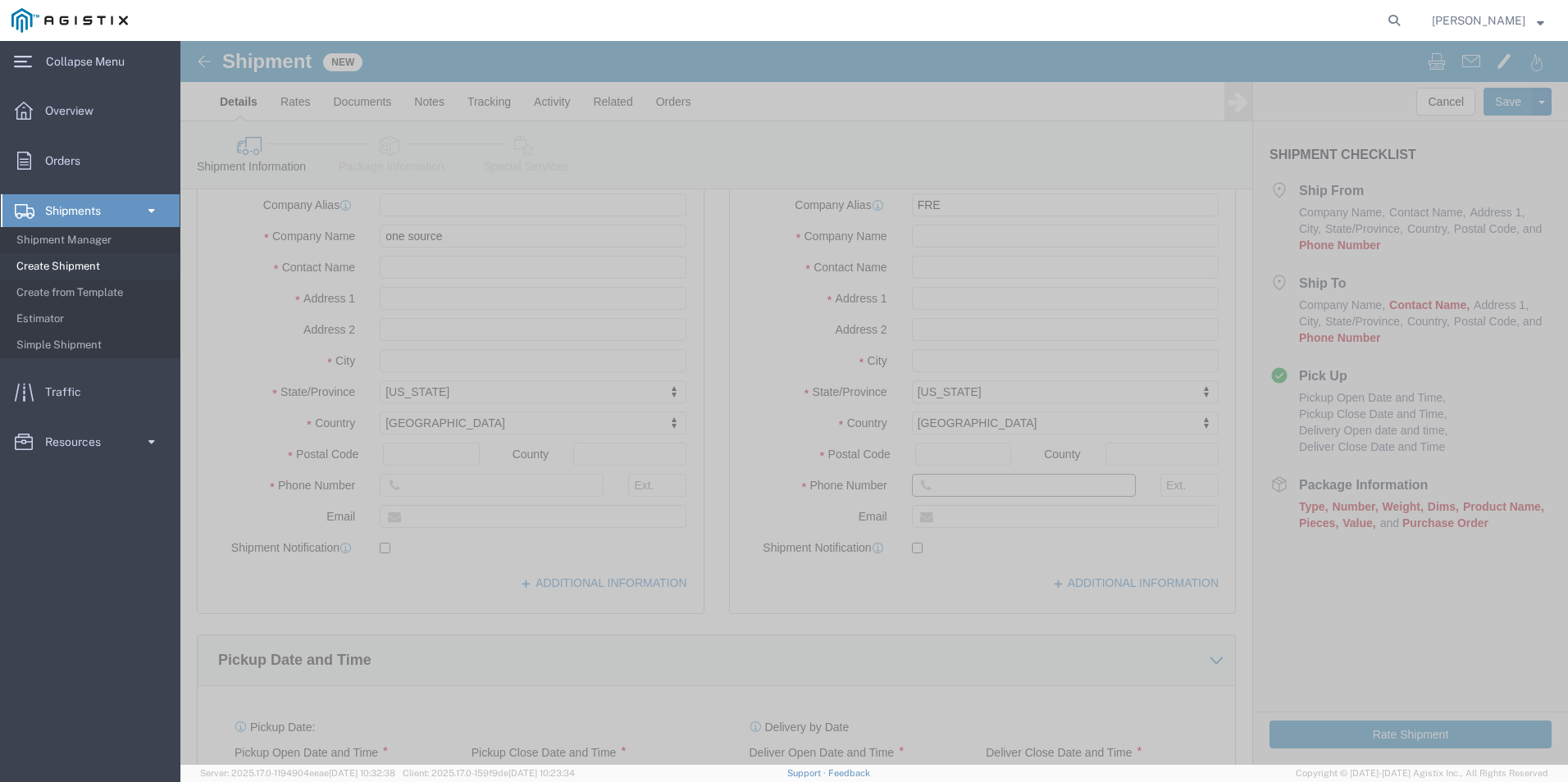
click input "text"
type input "7146855390"
click div "[DATE] 1:00 PM"
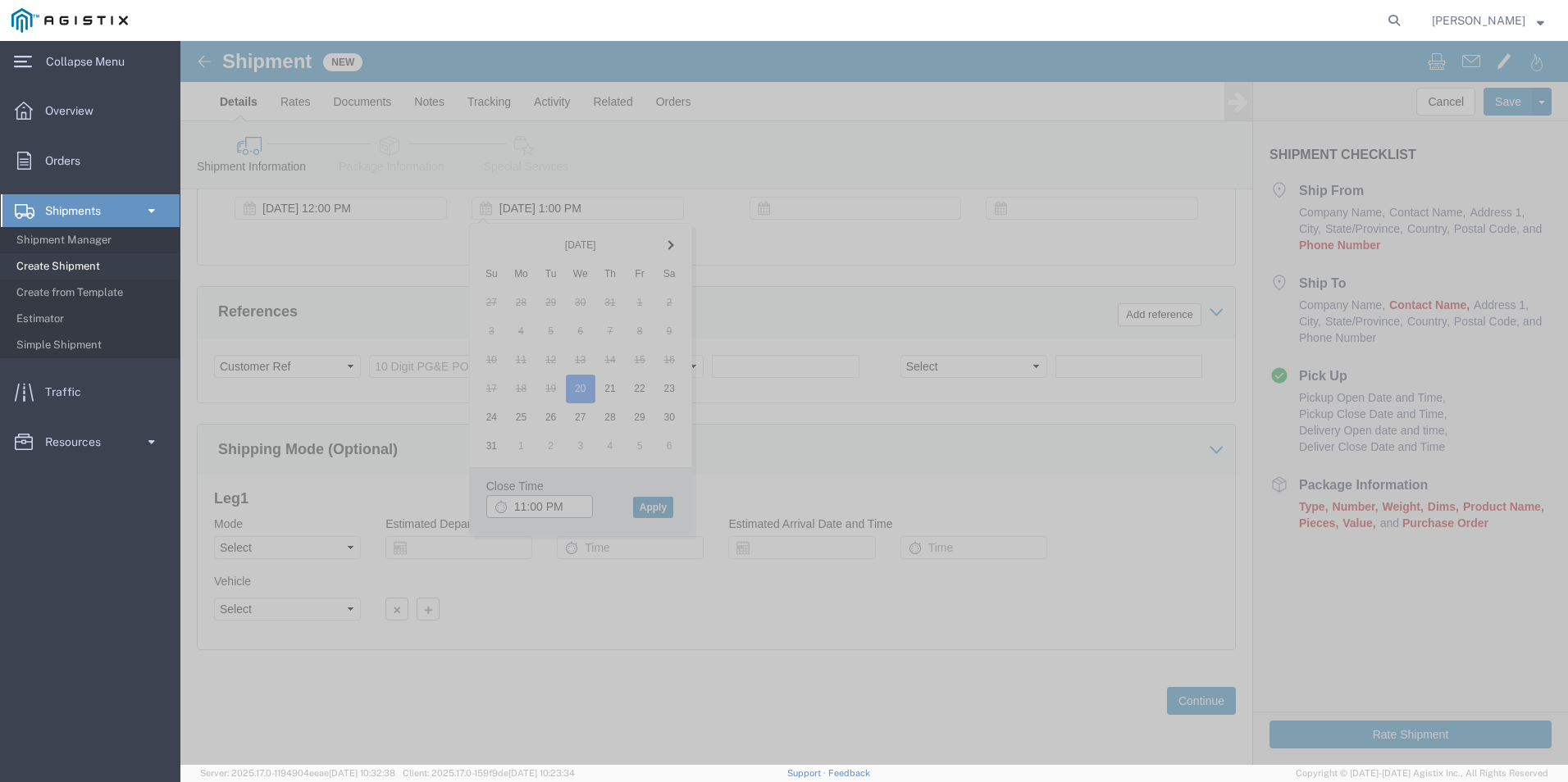
type input "11:00 PM"
click button "Apply"
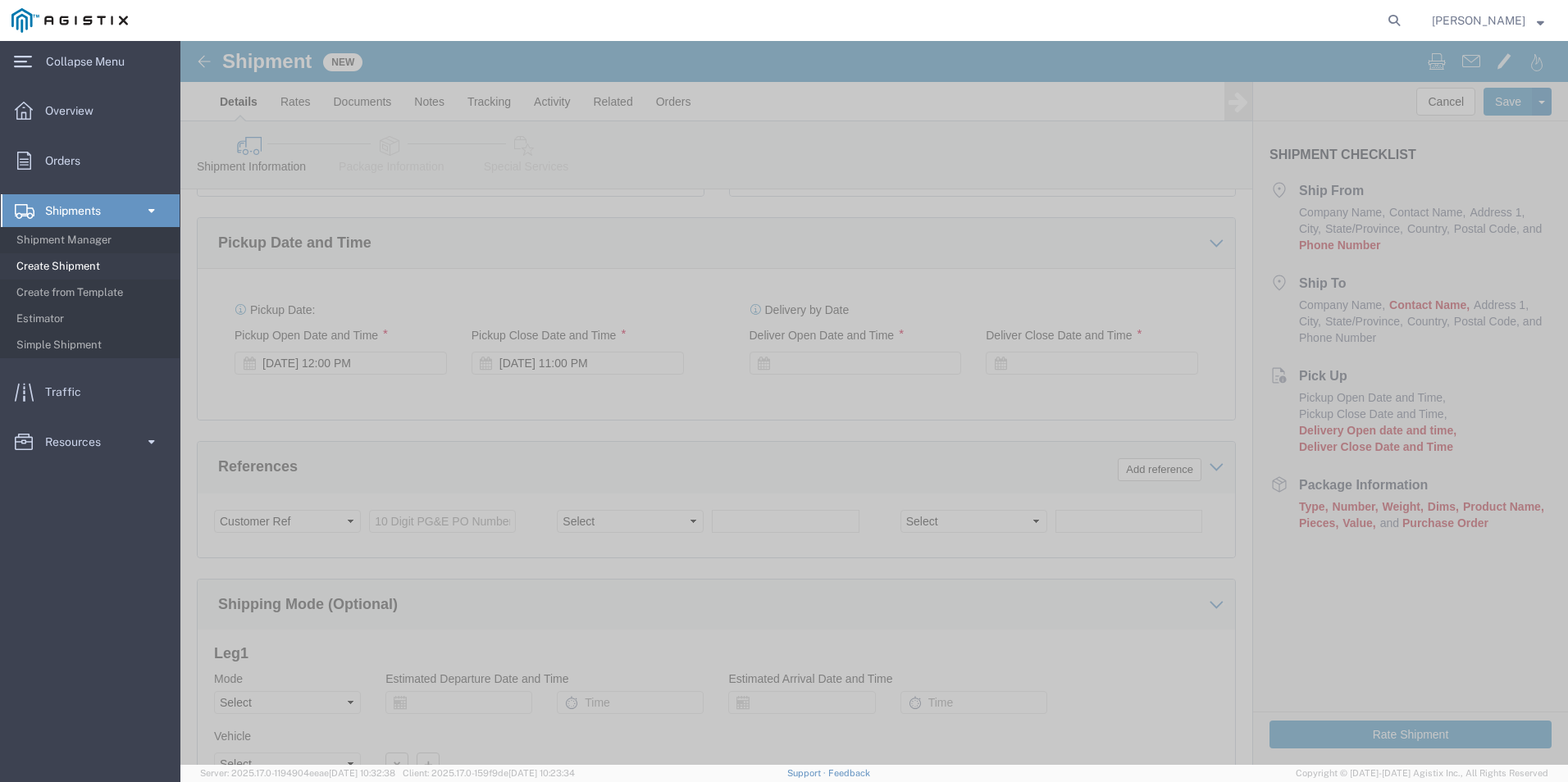
scroll to position [654, 0]
click div
click button "Apply"
click div
click input "1:00 PM"
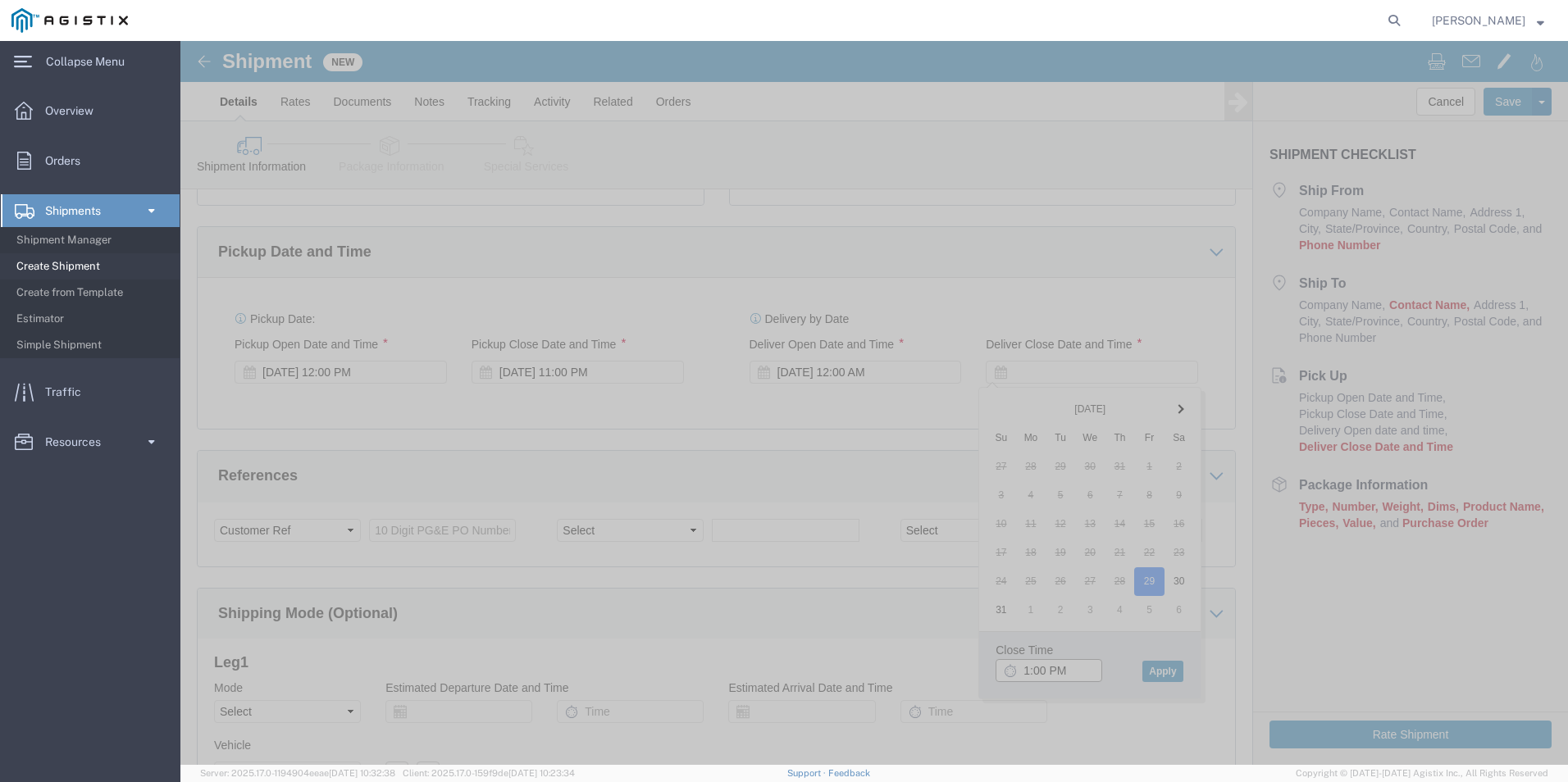
type input "11:00 PM"
click button "Apply"
click input "text"
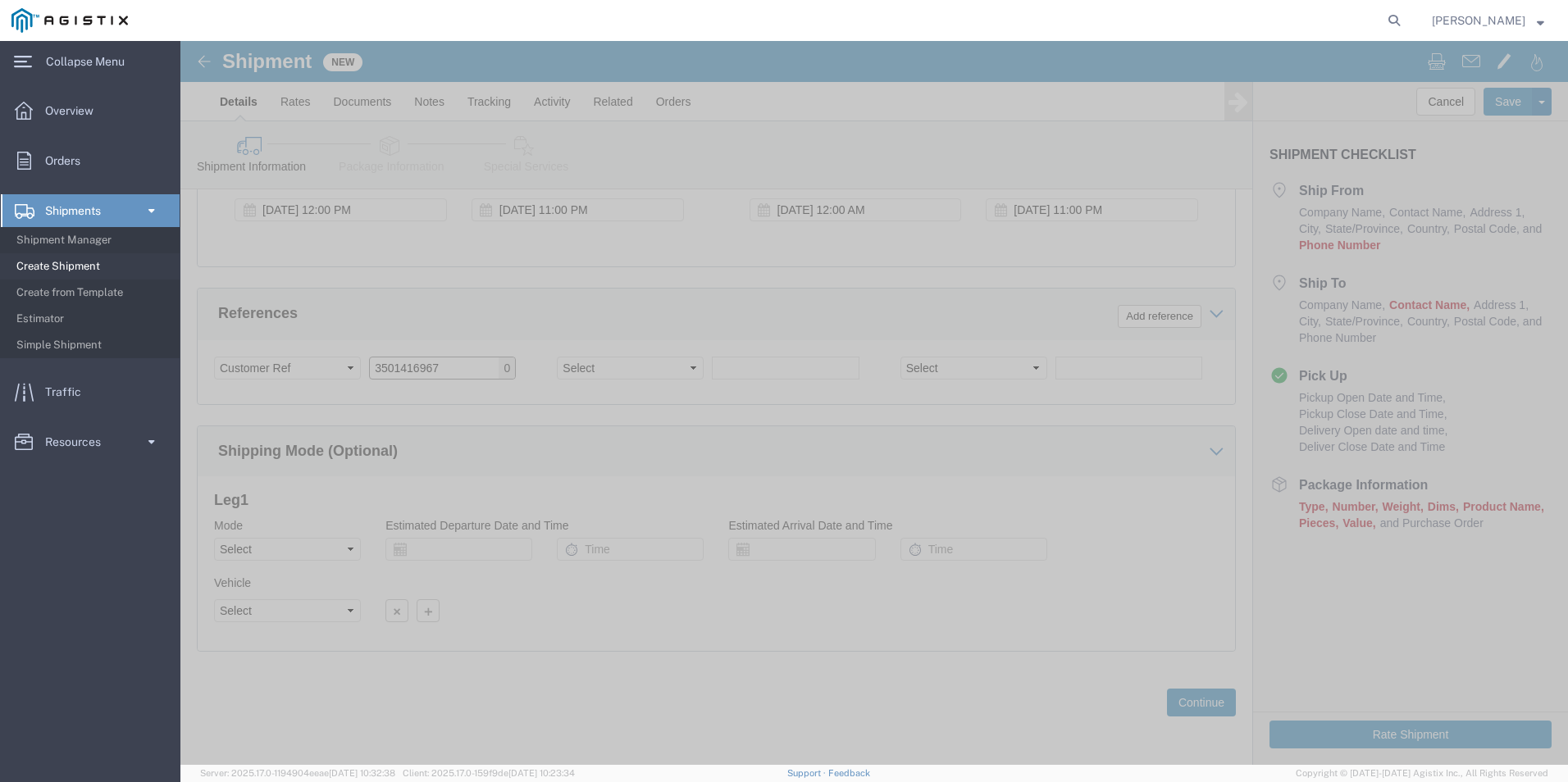
scroll to position [818, 0]
type input "3501416967"
click button "Continue"
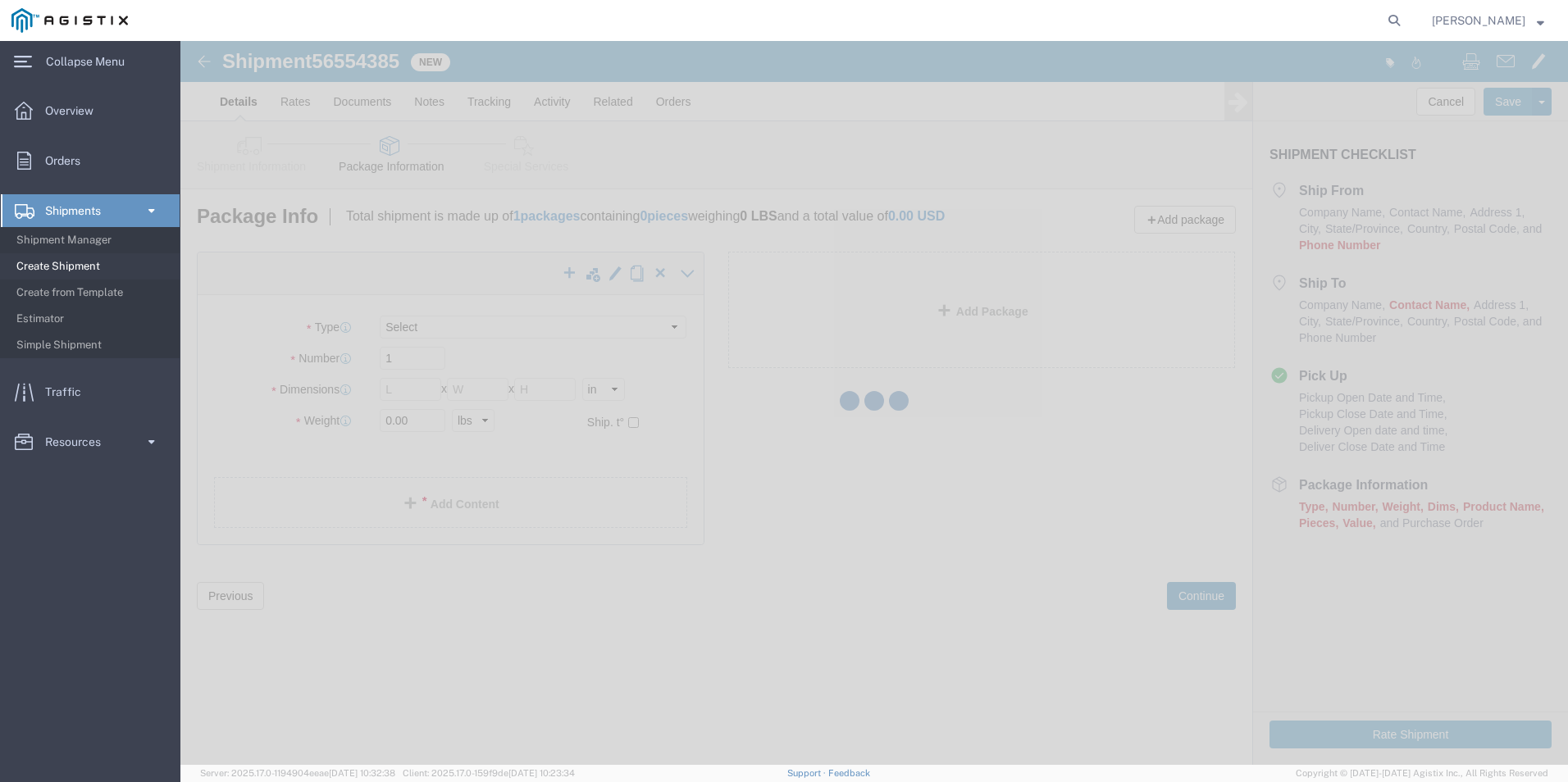
select select "CBOX"
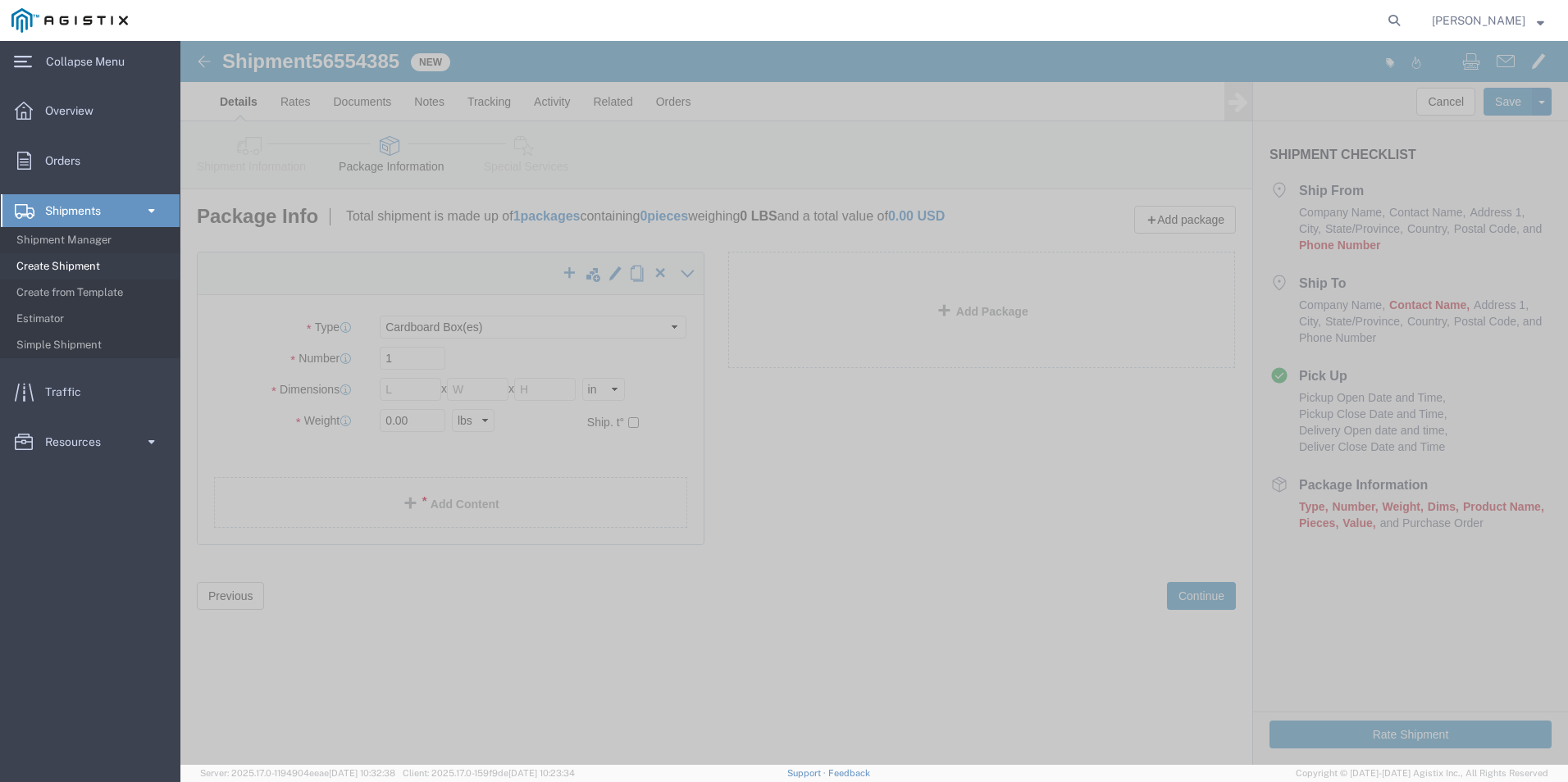
click span "Phone Number"
click link "Shipment Information"
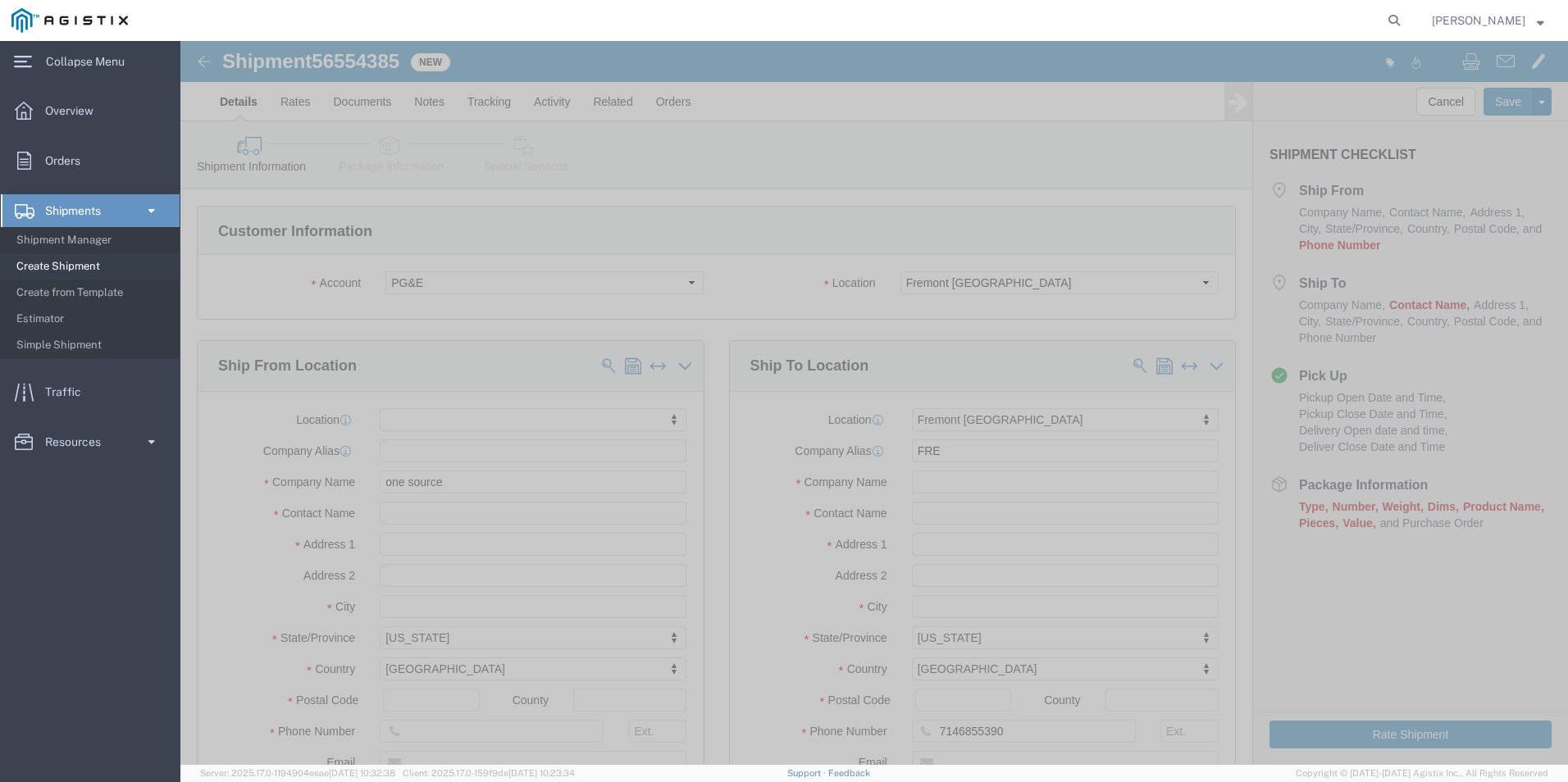
scroll to position [164, 0]
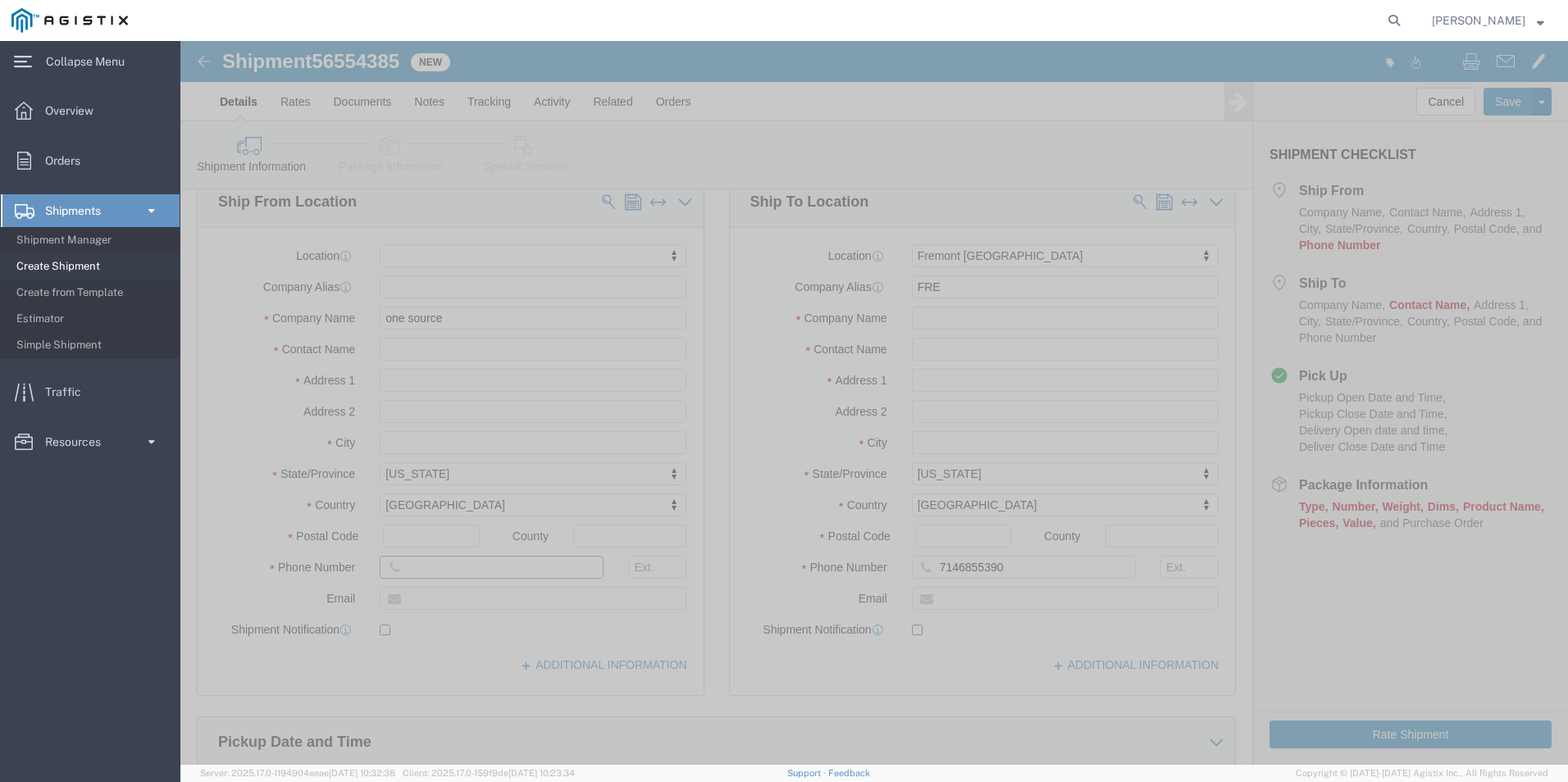
click input "text"
type input "6577498511"
click input "text"
type input "[PERSON_NAME]"
click label
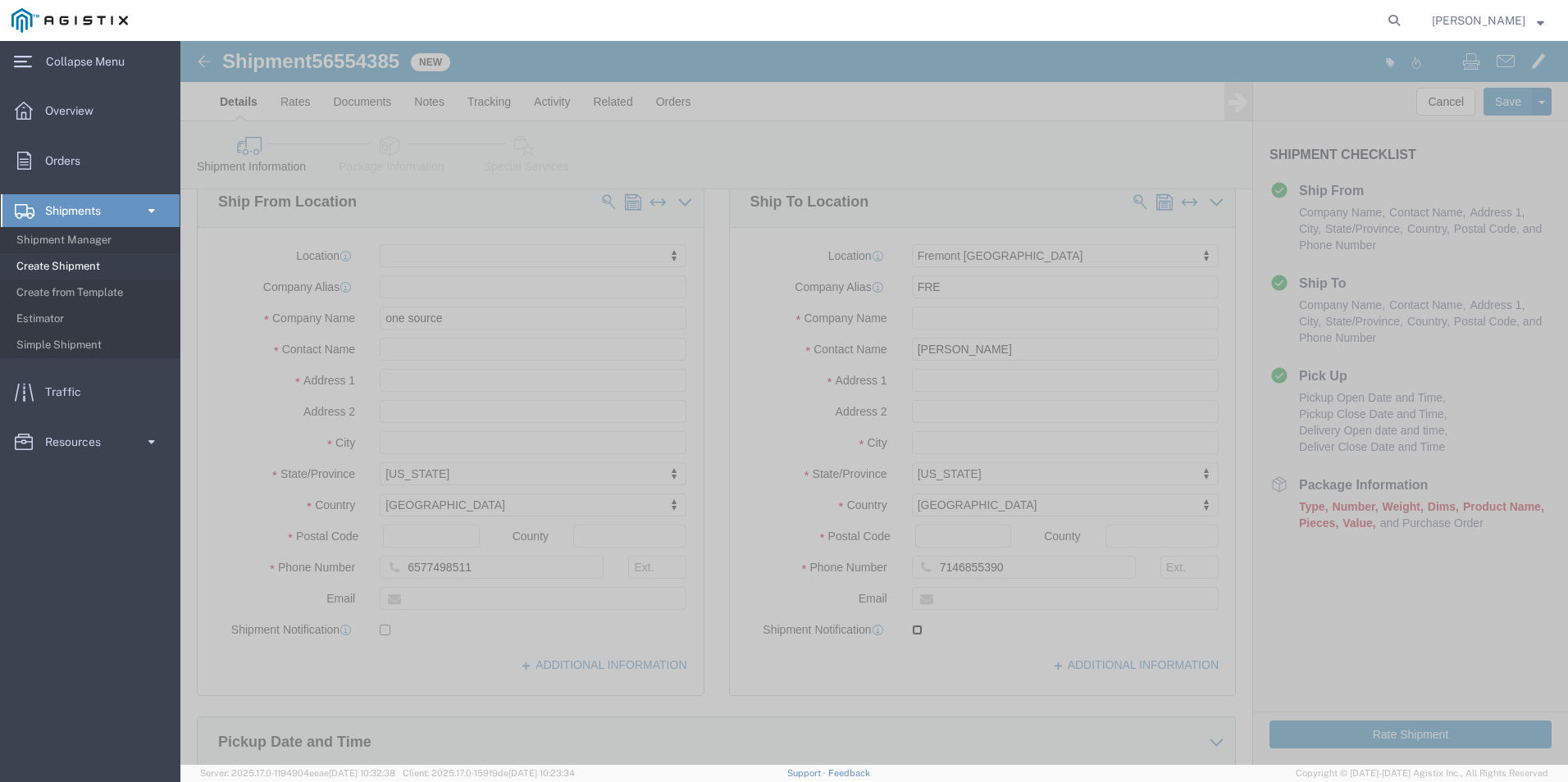
click input "checkbox"
checkbox input "true"
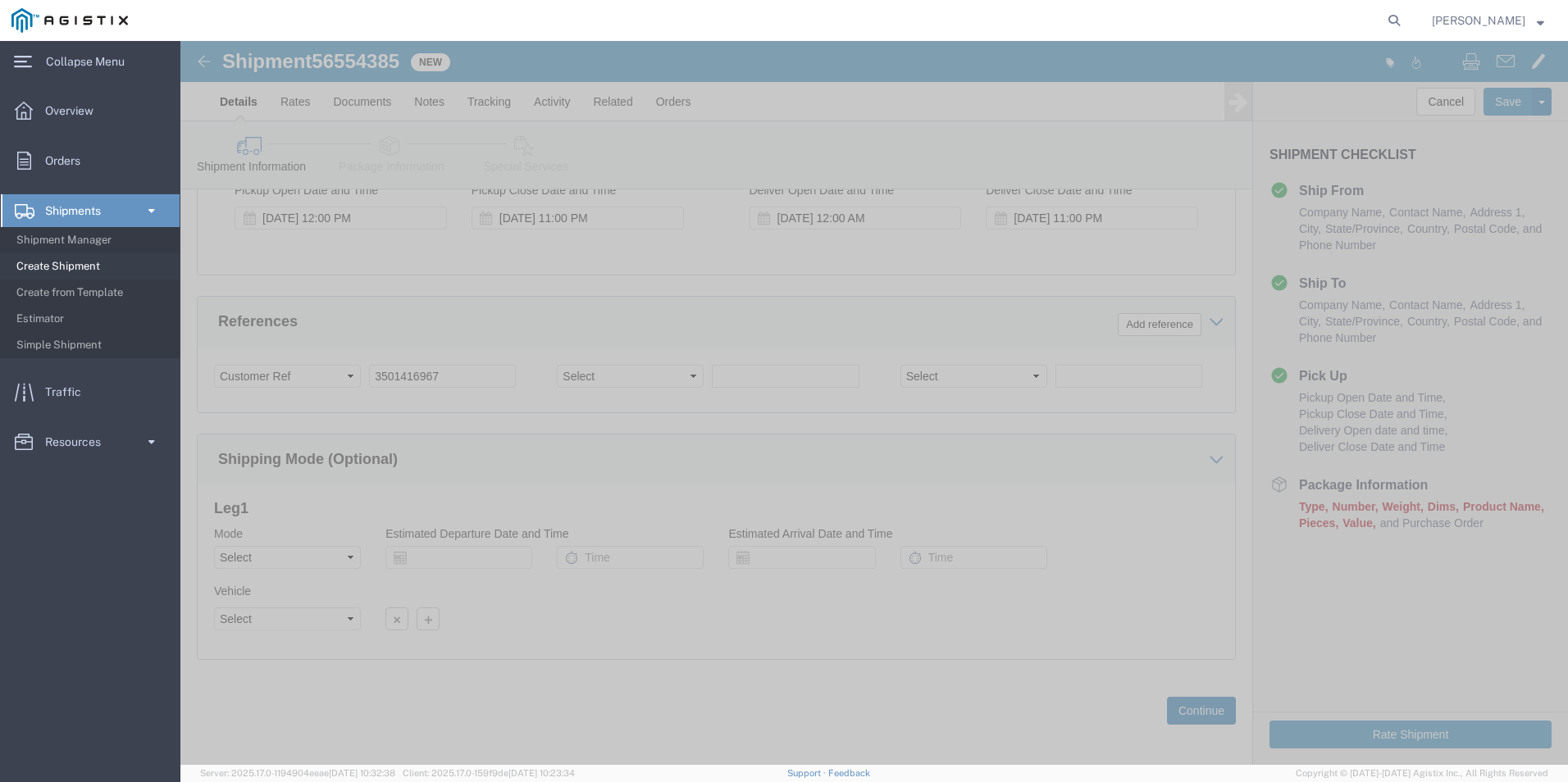
scroll to position [818, 0]
click button "Continue"
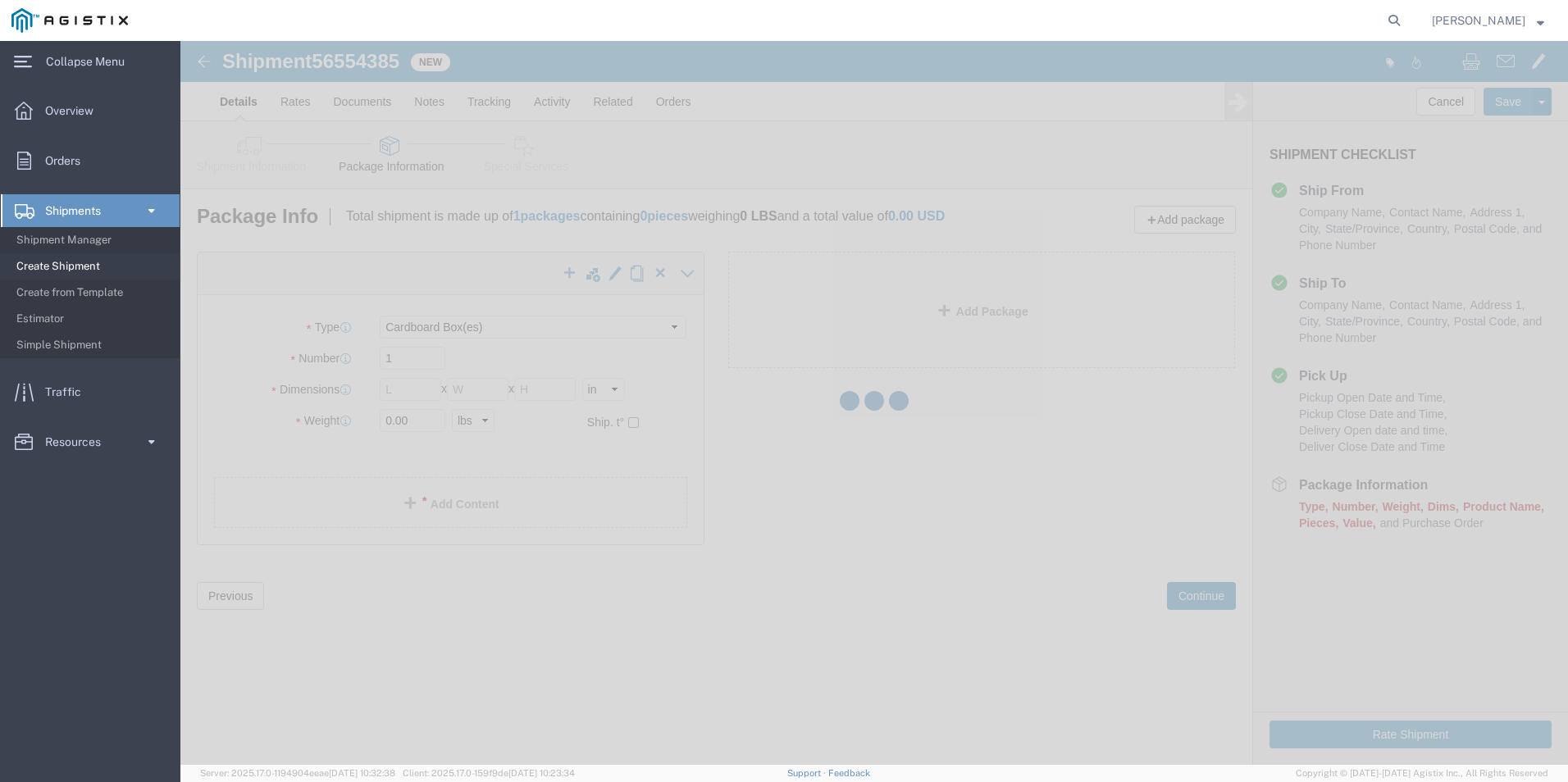
scroll to position [0, 0]
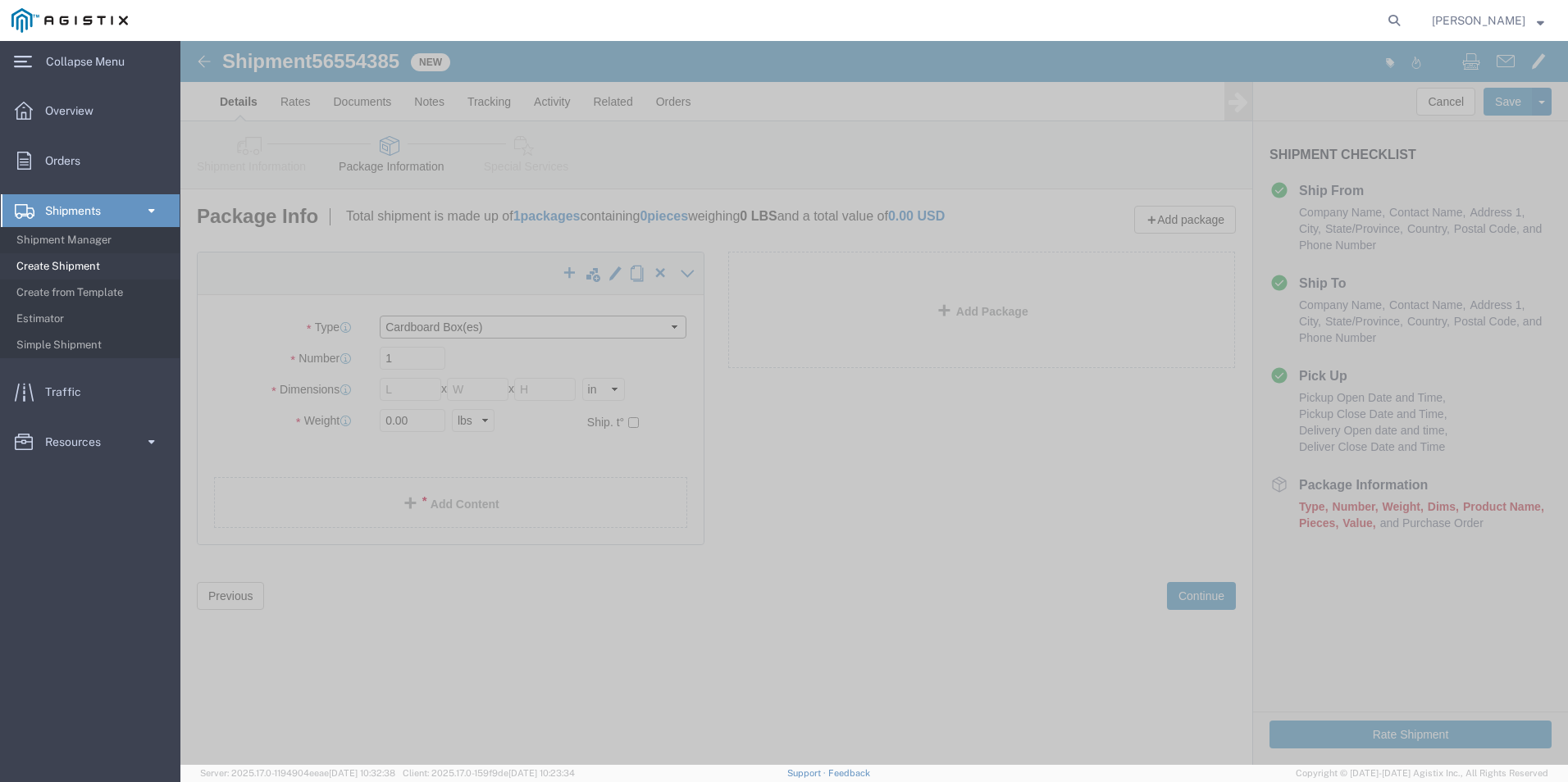
click select "Select Bulk Bundle(s) Cardboard Box(es) Carton(s) Crate(s) Drum(s) (Fiberboard)…"
select select "PSNS"
click select "Select Bulk Bundle(s) Cardboard Box(es) Carton(s) Crate(s) Drum(s) (Fiberboard)…"
click input "text"
type input "48"
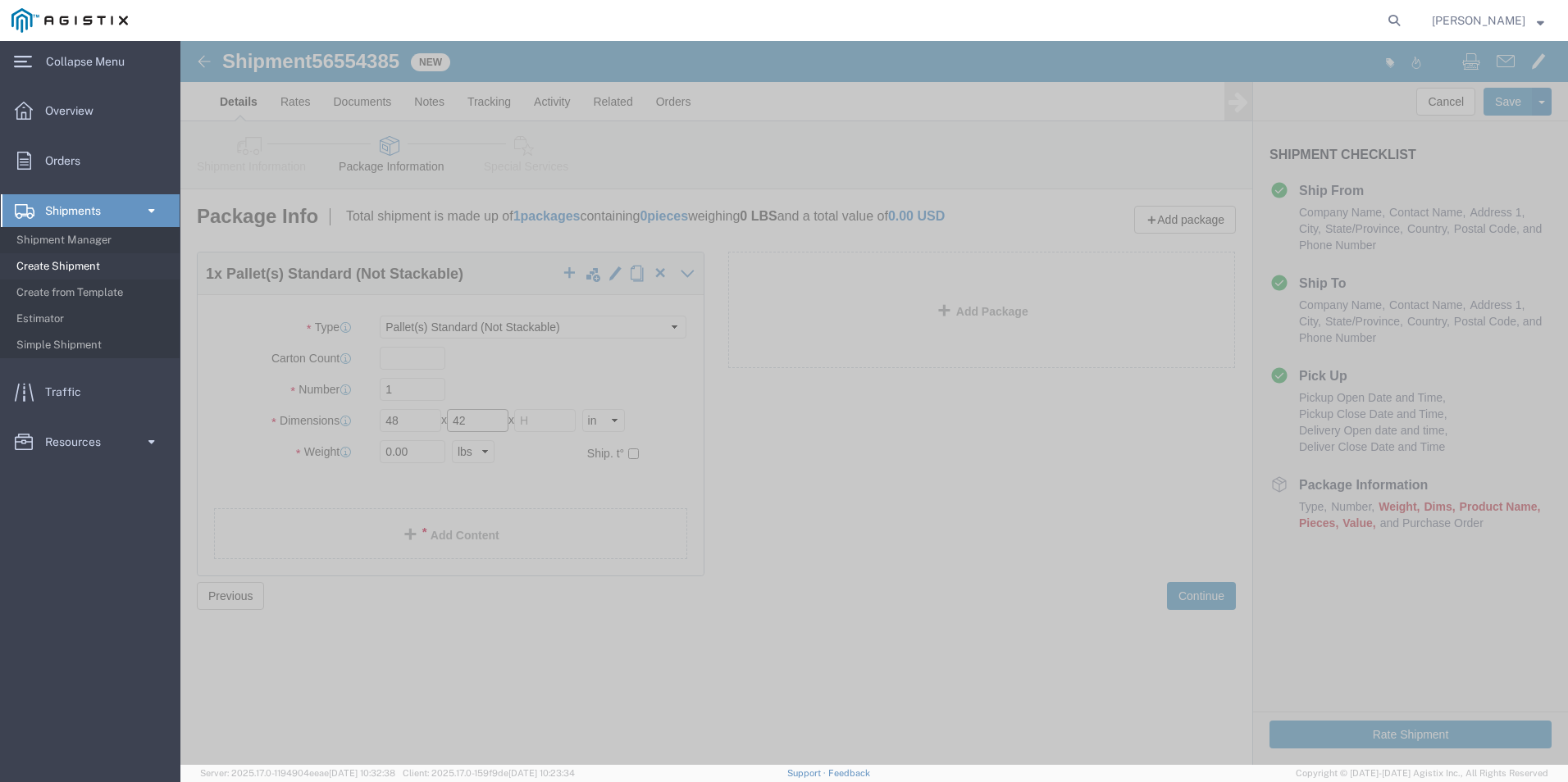
type input "42"
type input "35"
click input "0.00"
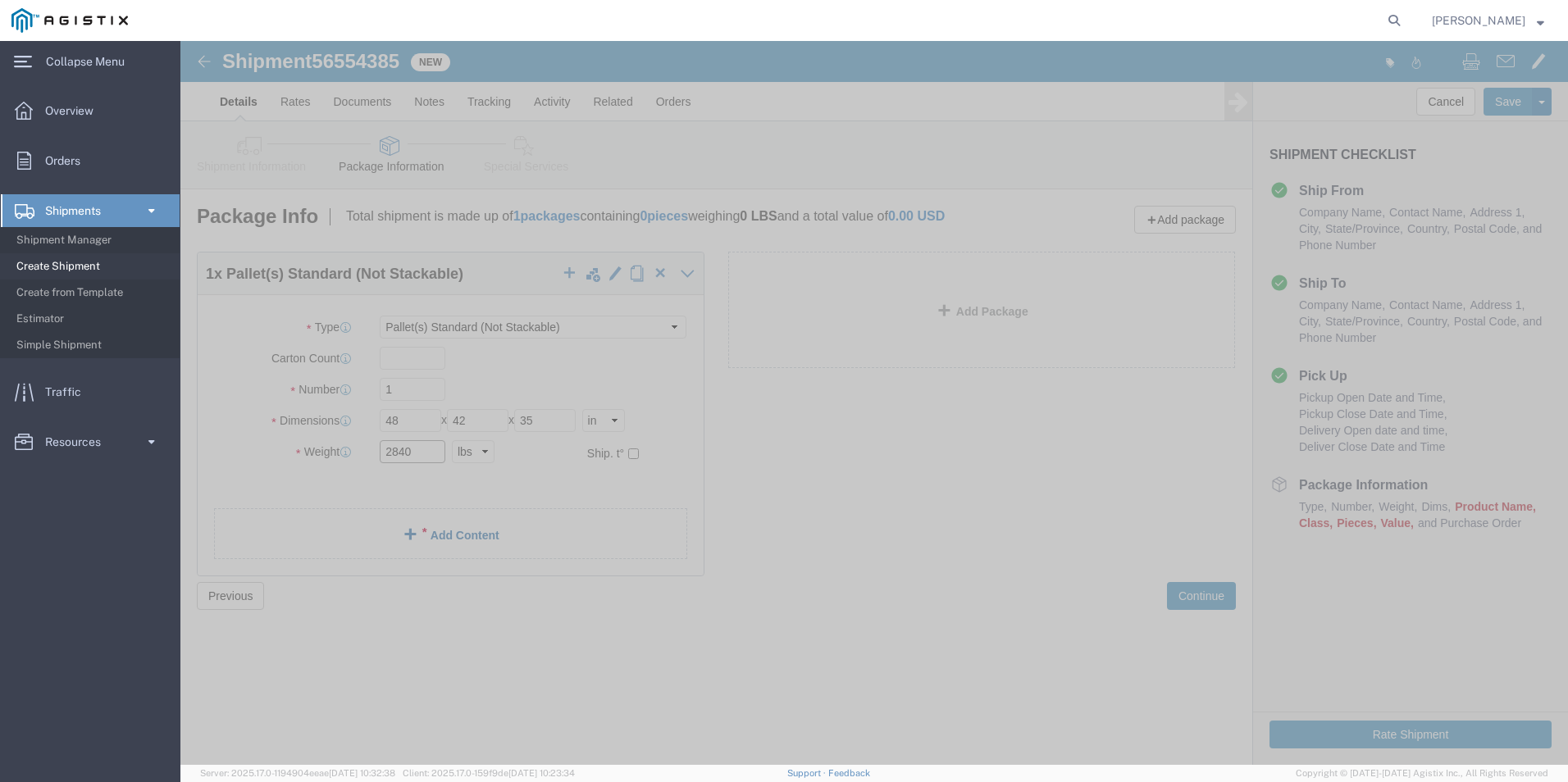
type input "2840"
click link "Add Content"
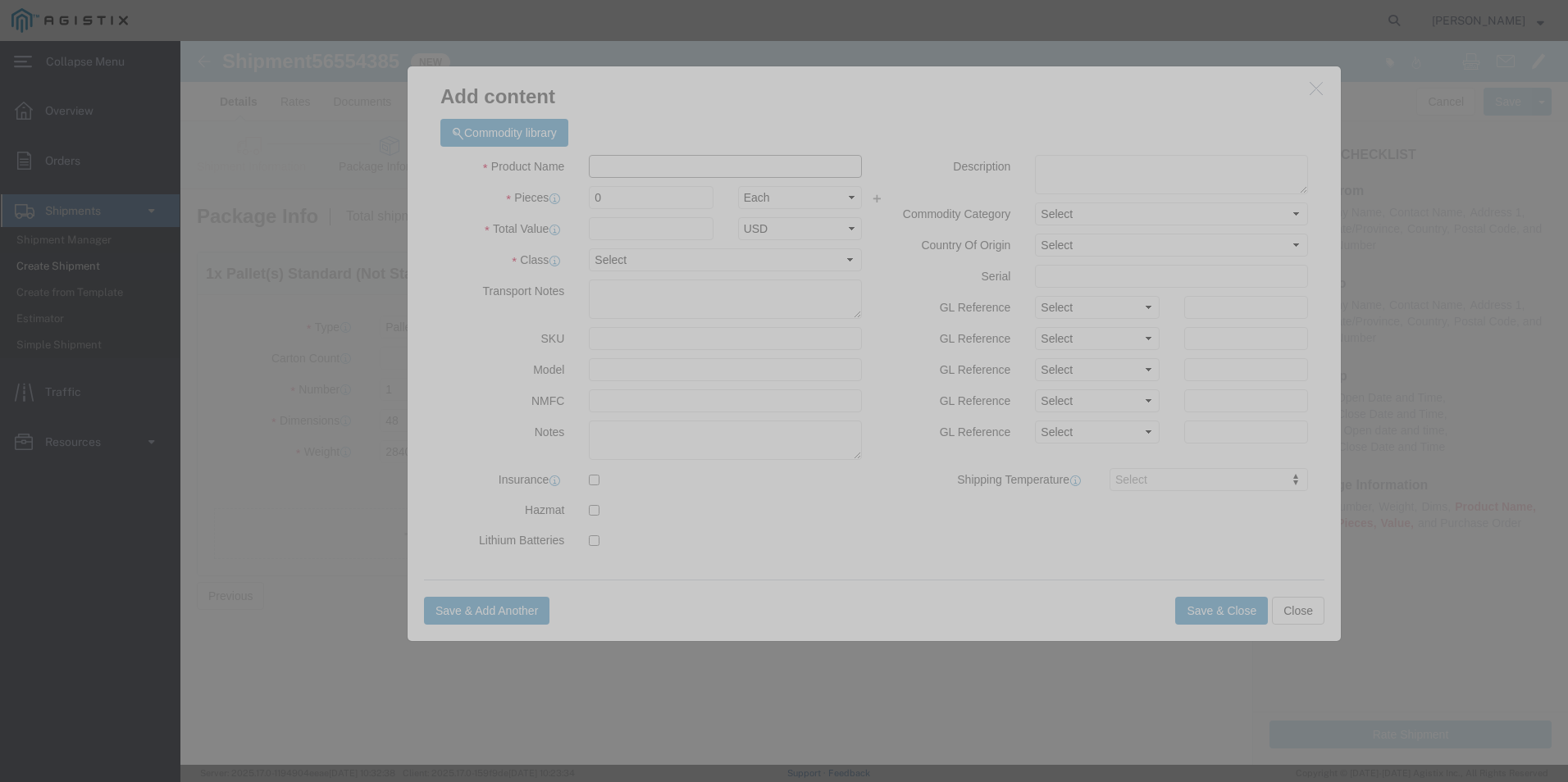
click input "text"
type input "M120079"
click input "M120079"
click td "Name: ASPHALT EZSTREET 13090"
select select
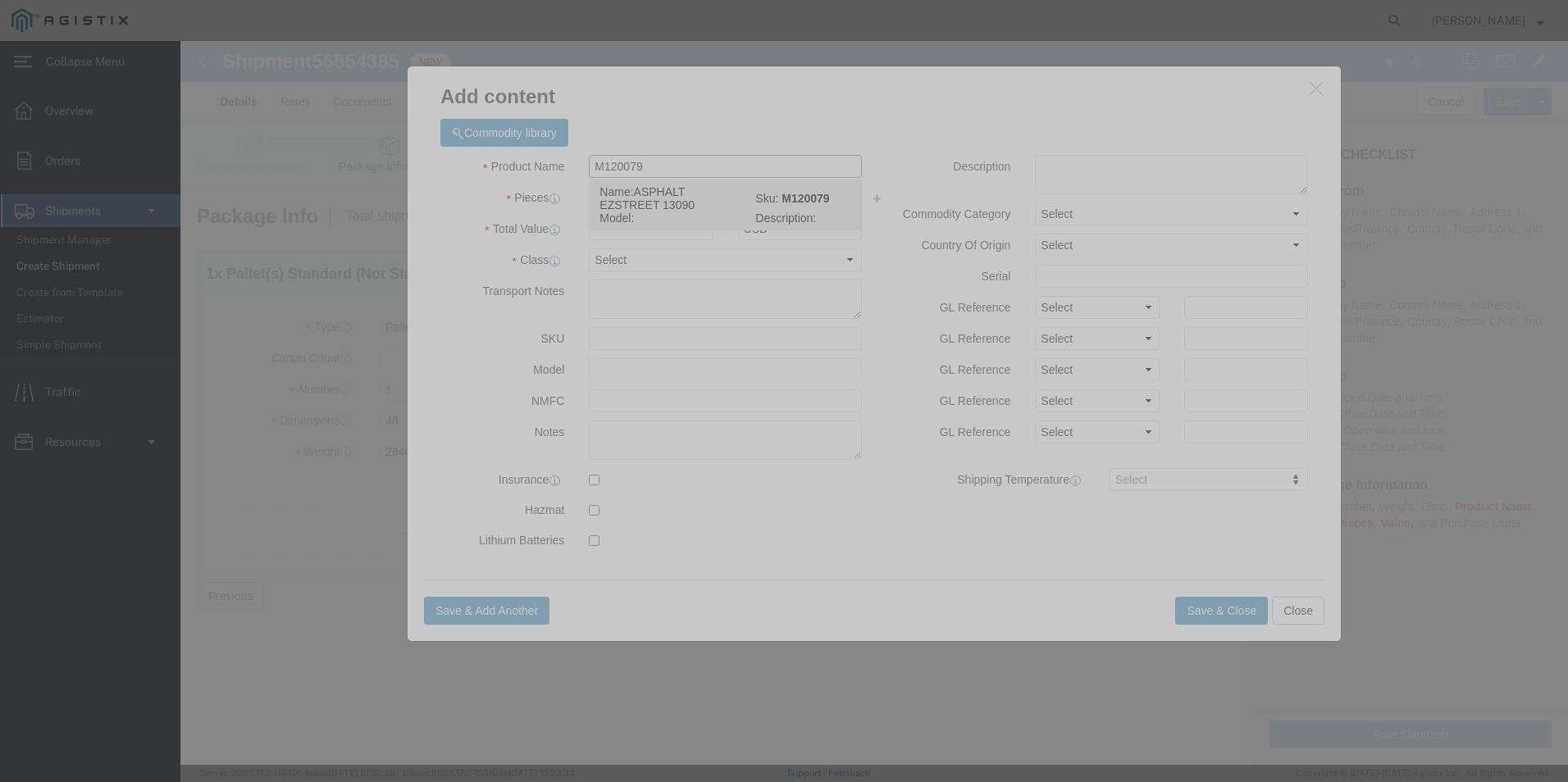
select select "USD"
type input "ASPHALT EZSTREET 13090"
type input "M120079"
type input "ASPHALT EZSTREET 13090"
click input "text"
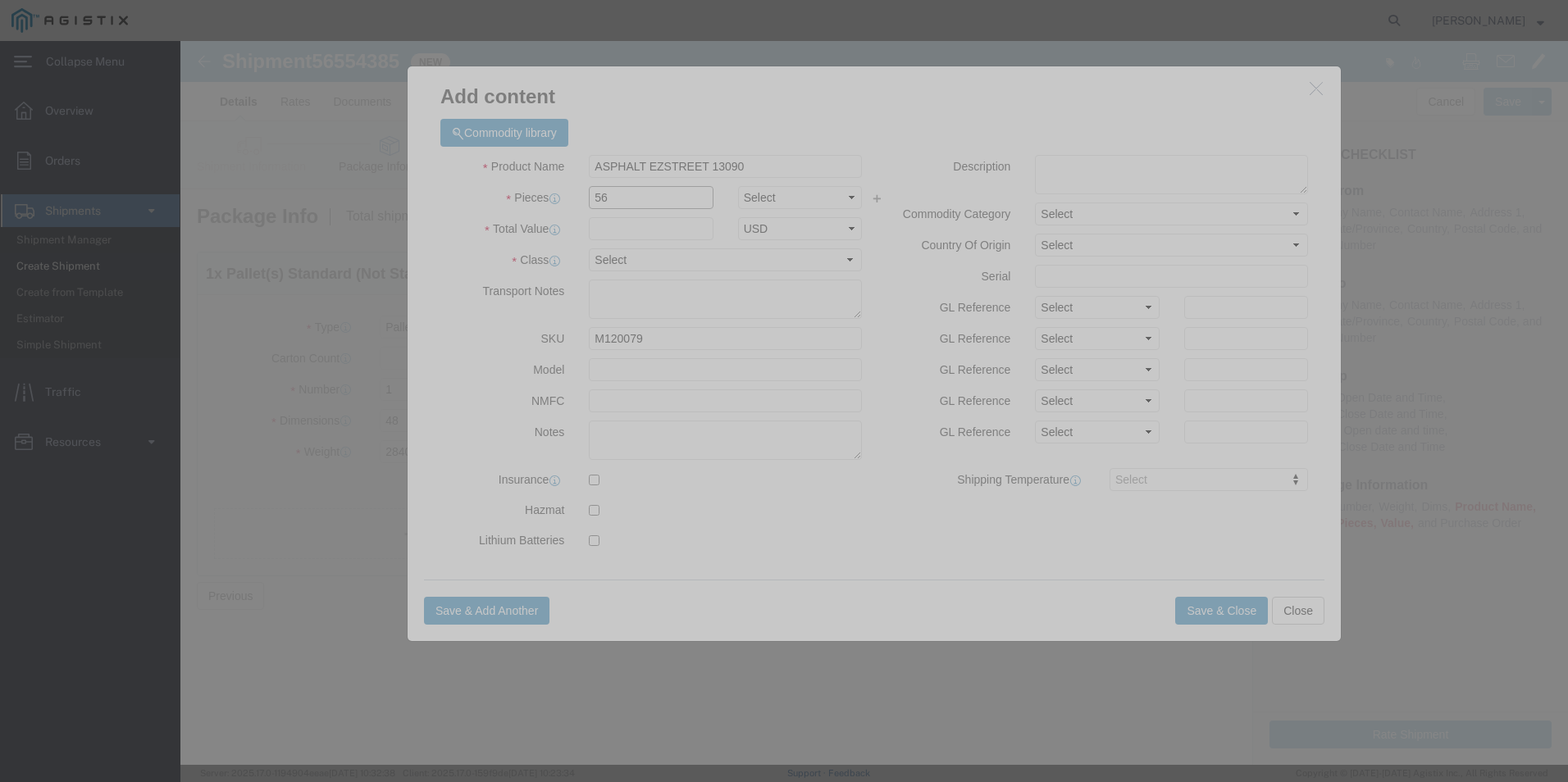
type input "56"
click input "text"
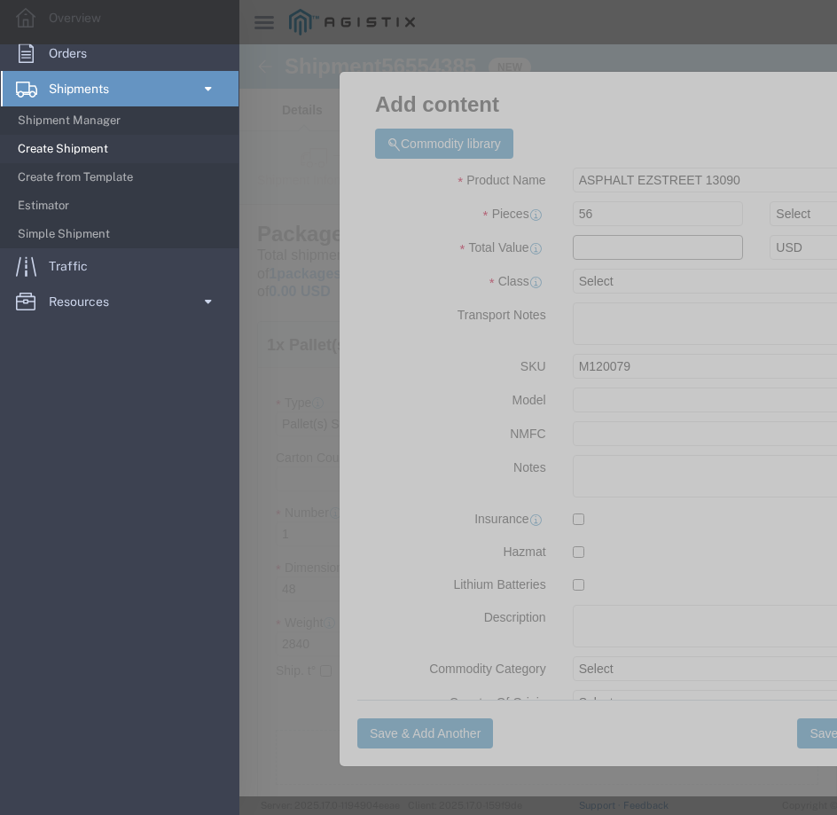
click input "text"
type input "1663.76"
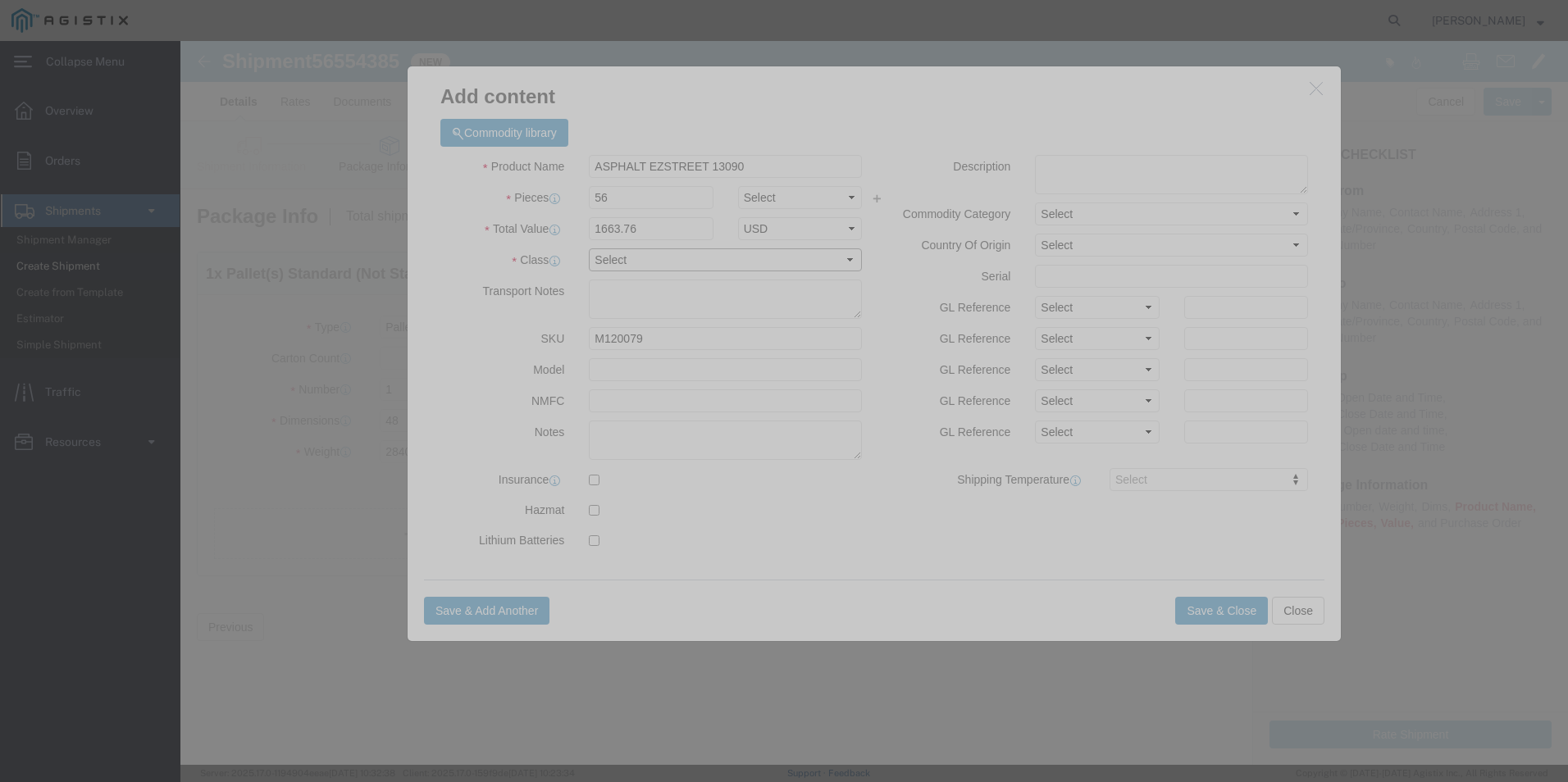
click select "Select 50 55 60 65 70 85 92.5 100 125 175 250 300 400"
select select "60"
click select "Select 50 55 60 65 70 85 92.5 100 125 175 250 300 400"
click button "Save & Close"
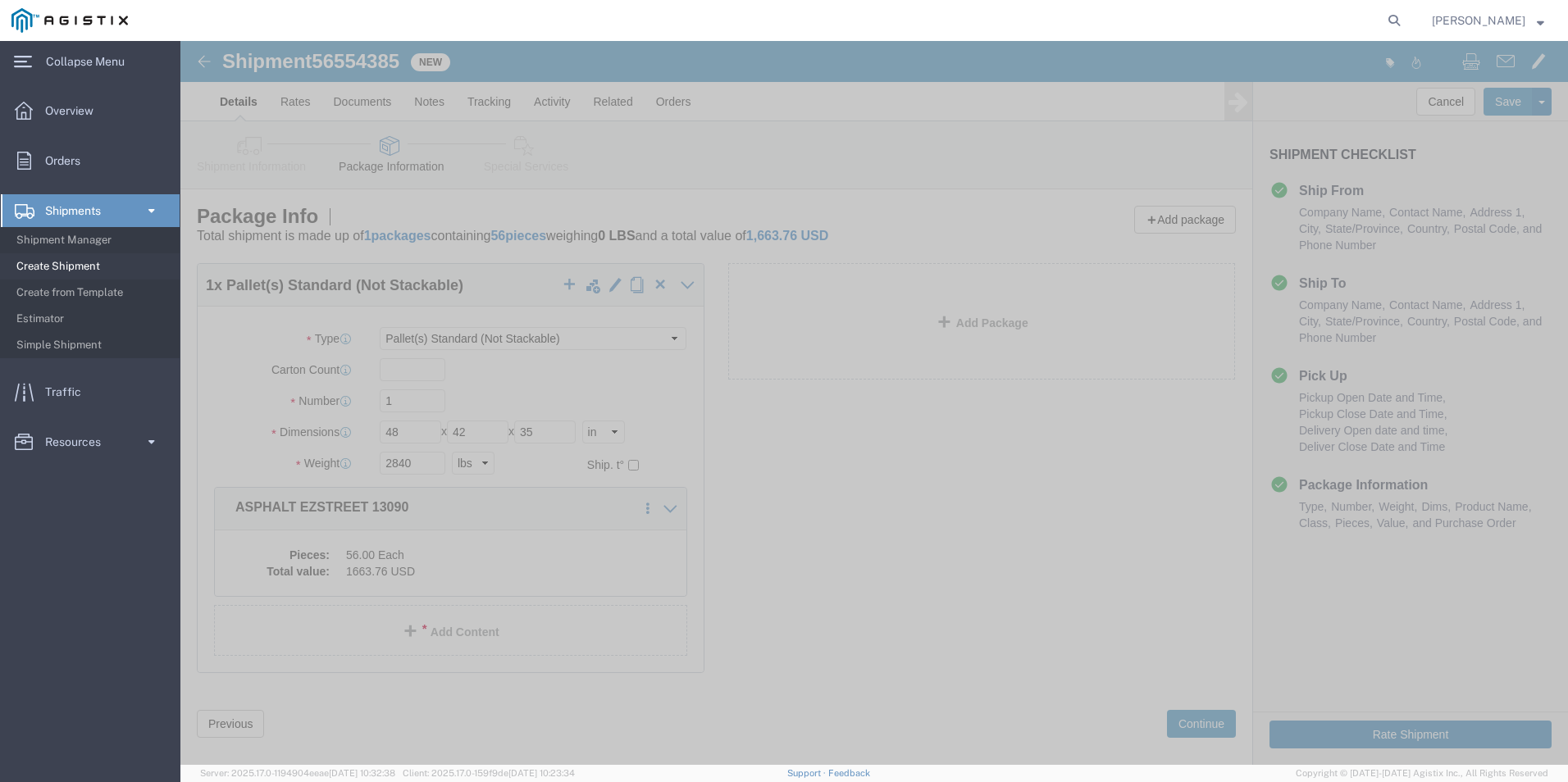
click button "Rate Shipment"
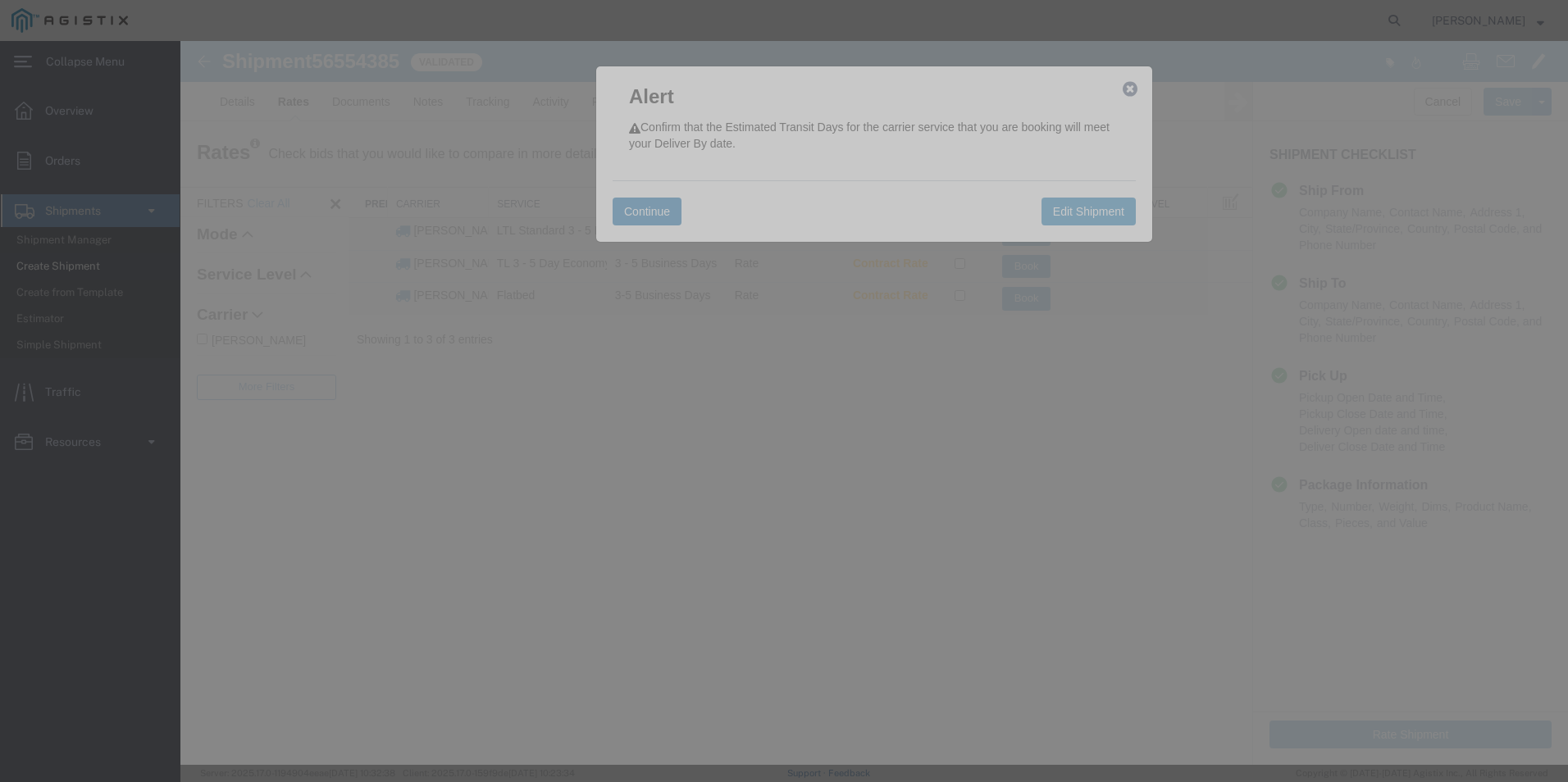
click at [661, 214] on button "Continue" at bounding box center [647, 212] width 69 height 28
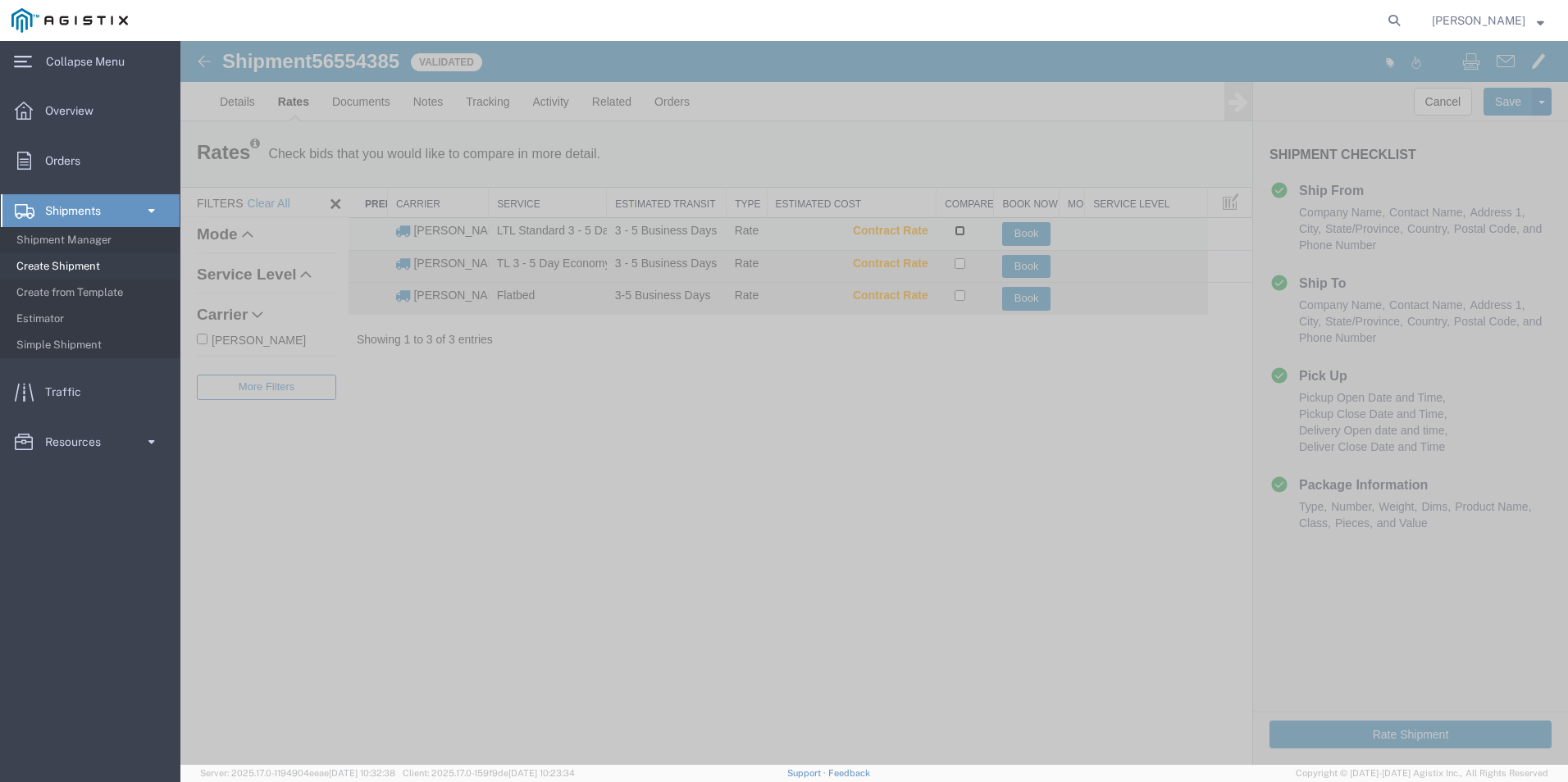
click at [961, 233] on input "checkbox" at bounding box center [960, 231] width 11 height 11
checkbox input "true"
click at [1010, 235] on button "Book" at bounding box center [1026, 234] width 49 height 24
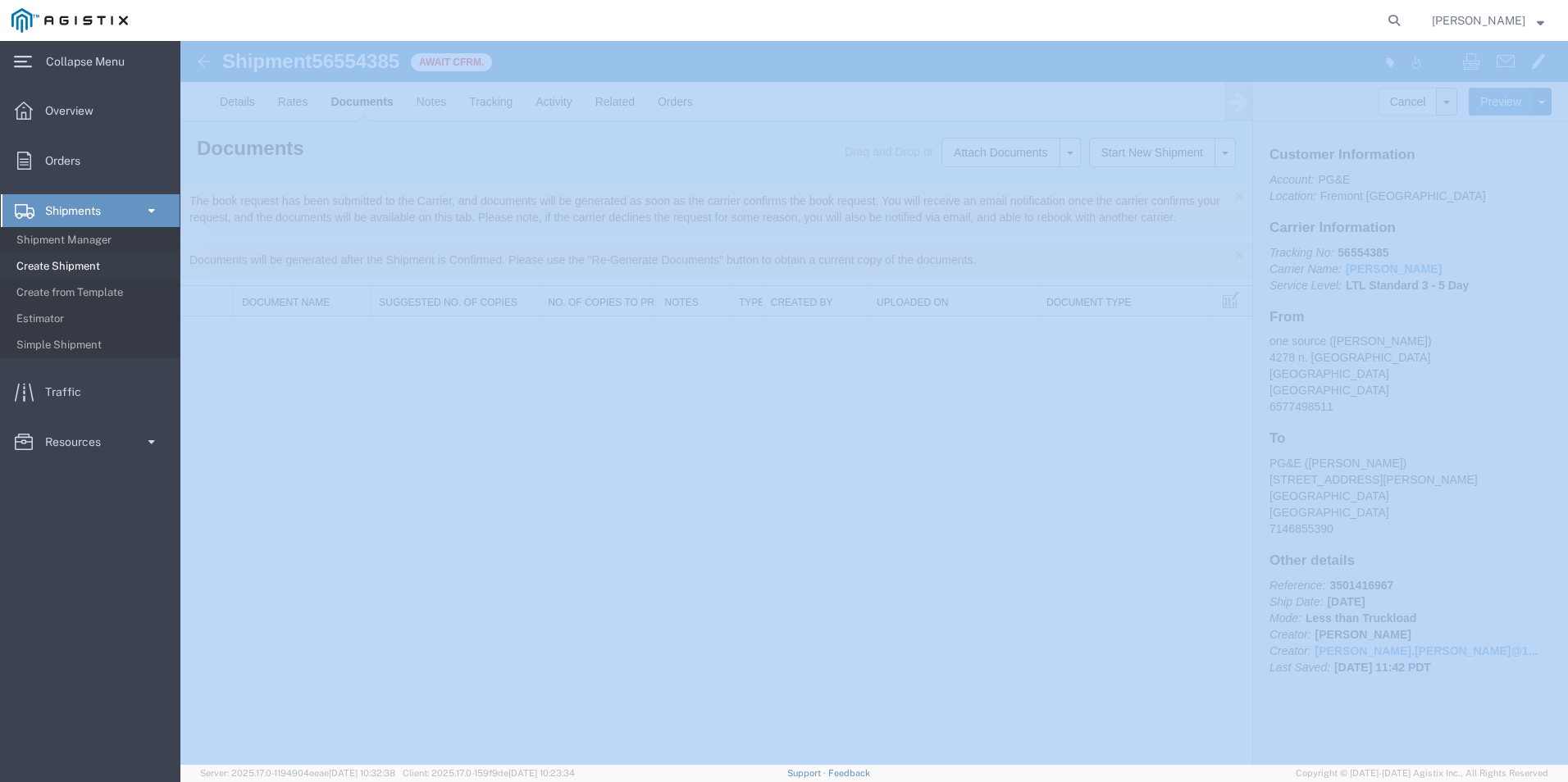
click at [81, 255] on span "Create Shipment" at bounding box center [92, 266] width 152 height 32
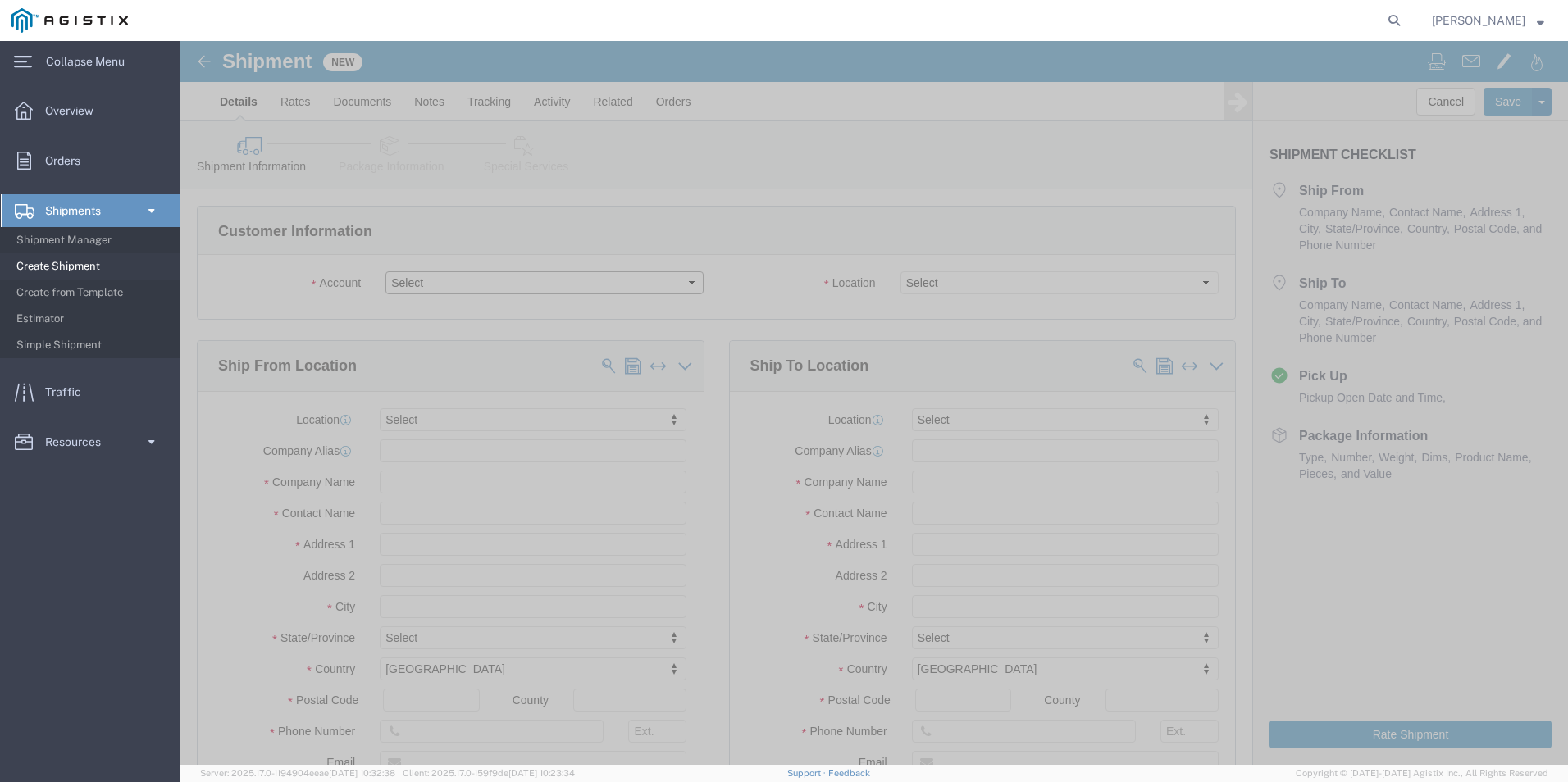
click select "Select OneSource Supply Solutions LLC PG&E"
select select "9596"
click select "Select OneSource Supply Solutions LLC PG&E"
select select
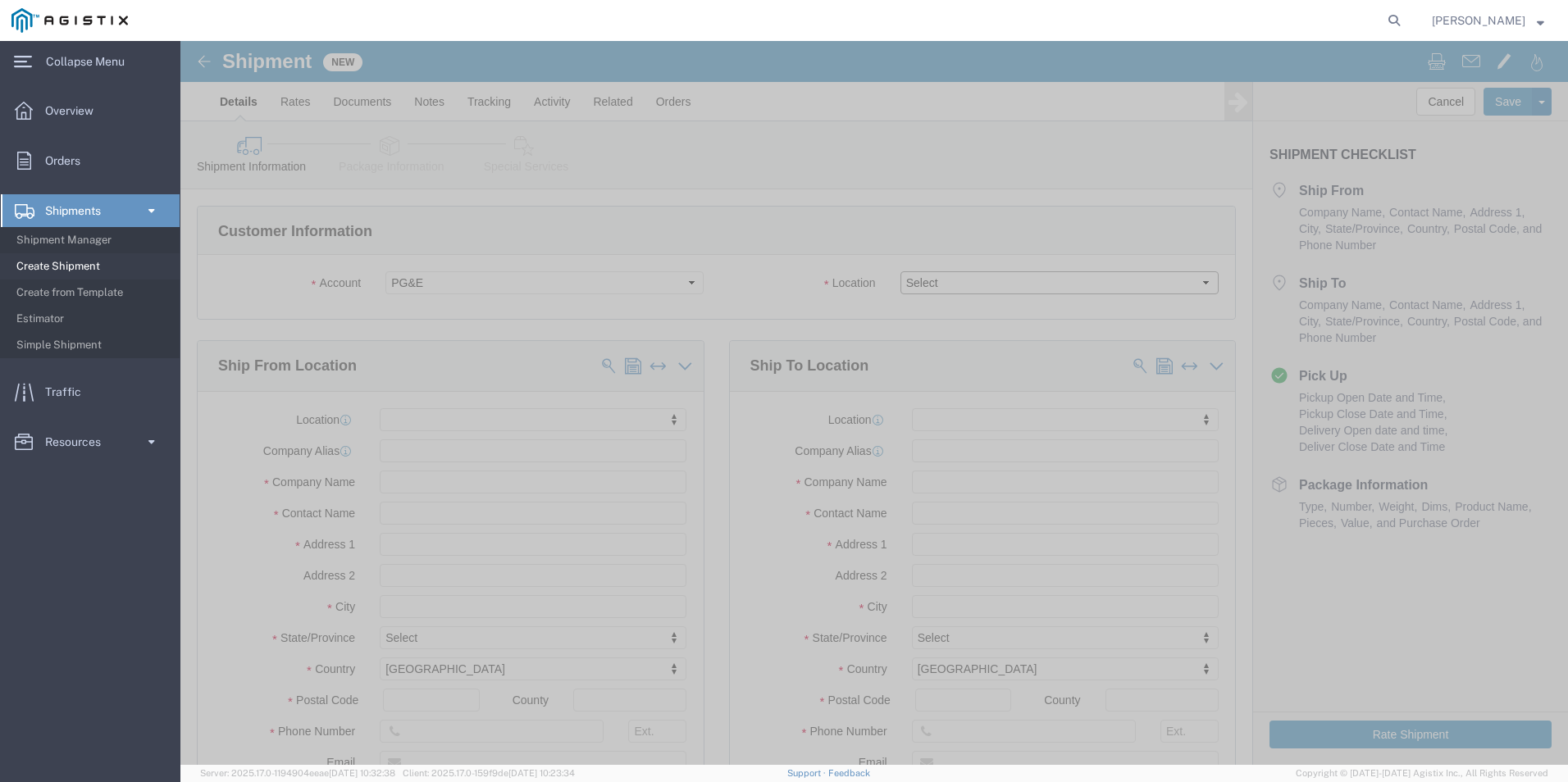
click select "Select"
select select "19996"
click select "Select All Others [GEOGRAPHIC_DATA] [GEOGRAPHIC_DATA] [GEOGRAPHIC_DATA] [GEOGRA…"
click input "text"
type input "ON"
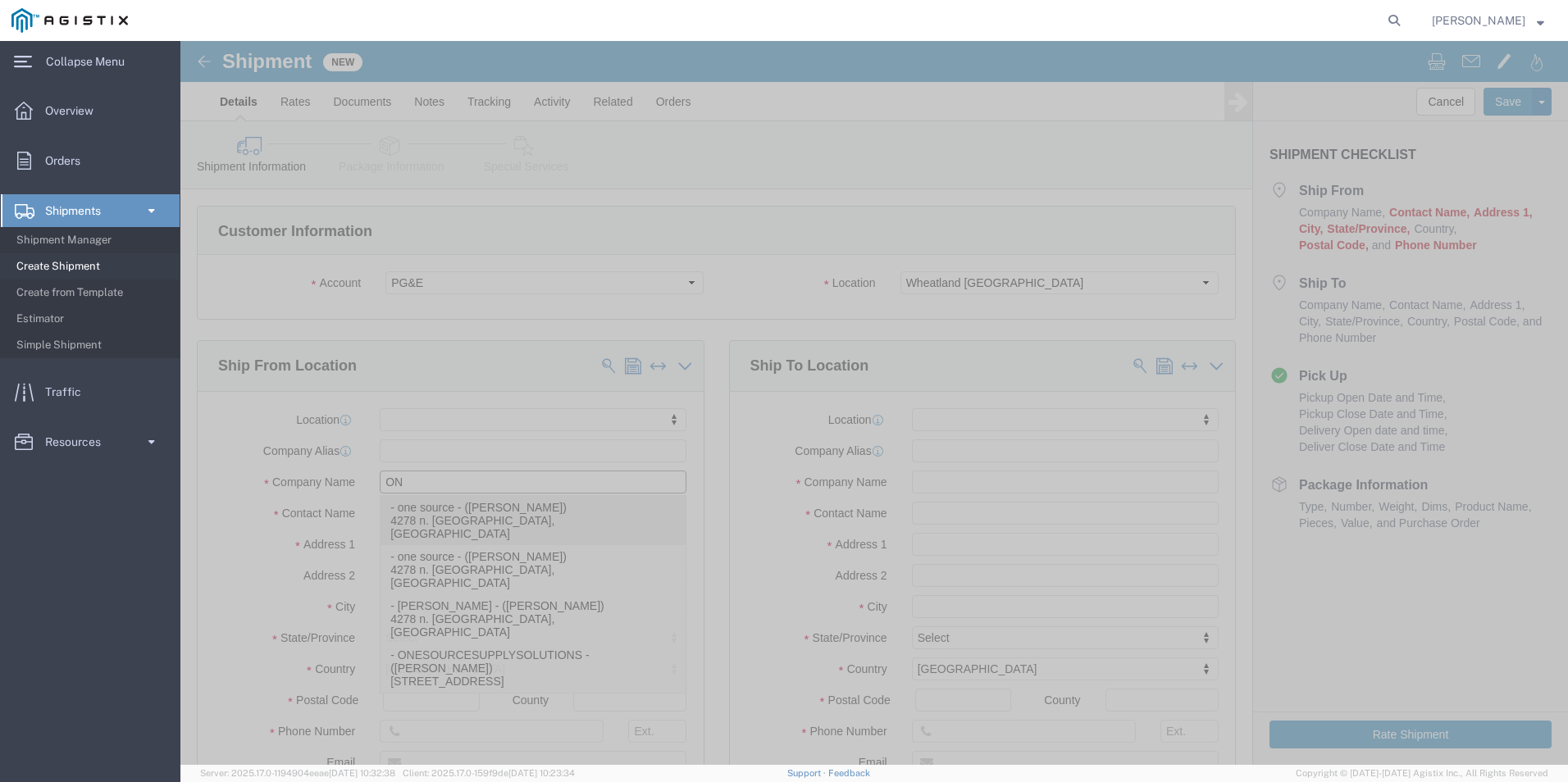
click p "- one source - ([PERSON_NAME]) 4278 n. [GEOGRAPHIC_DATA], [GEOGRAPHIC_DATA]"
select select "CA"
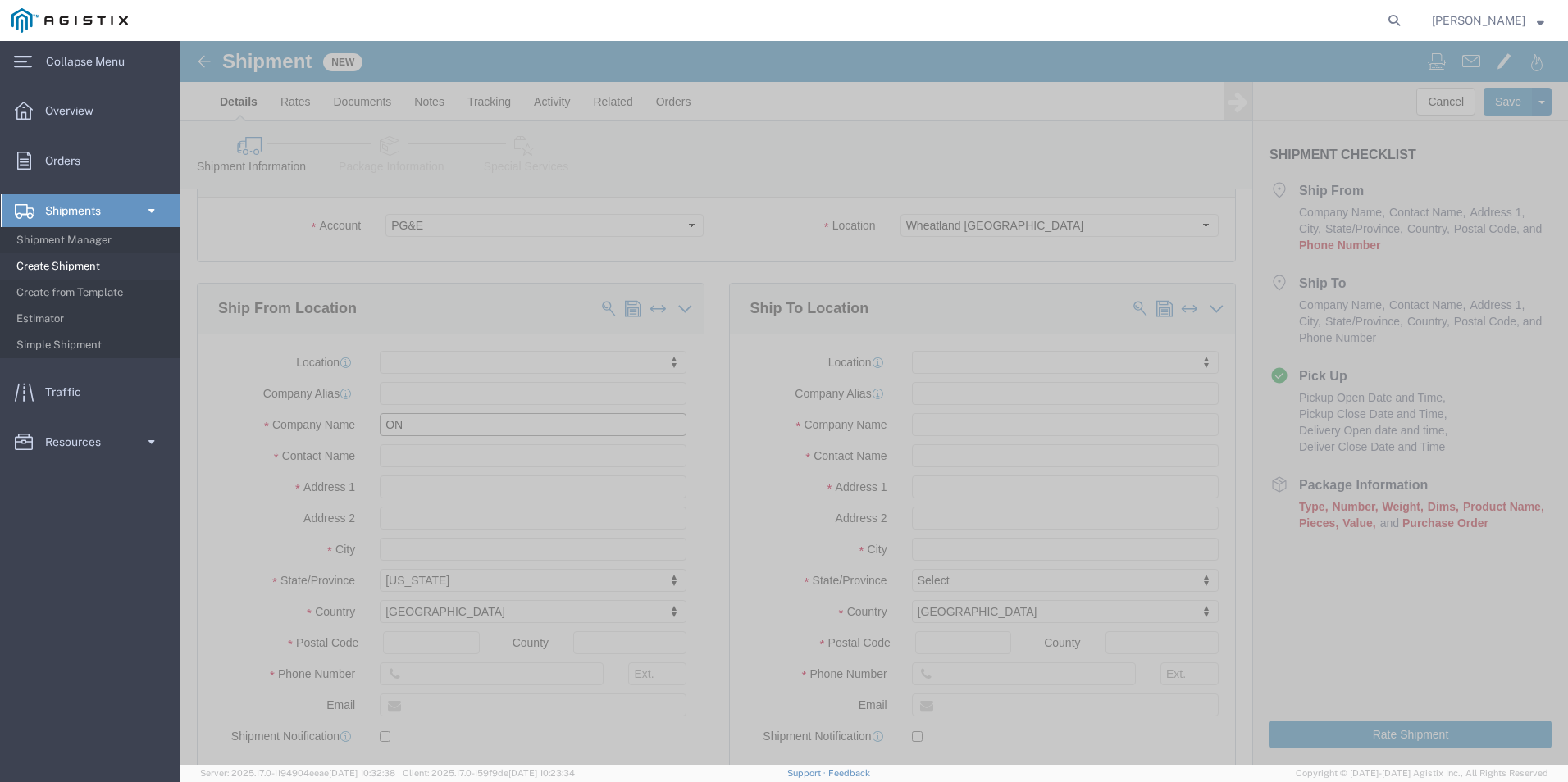
scroll to position [82, 0]
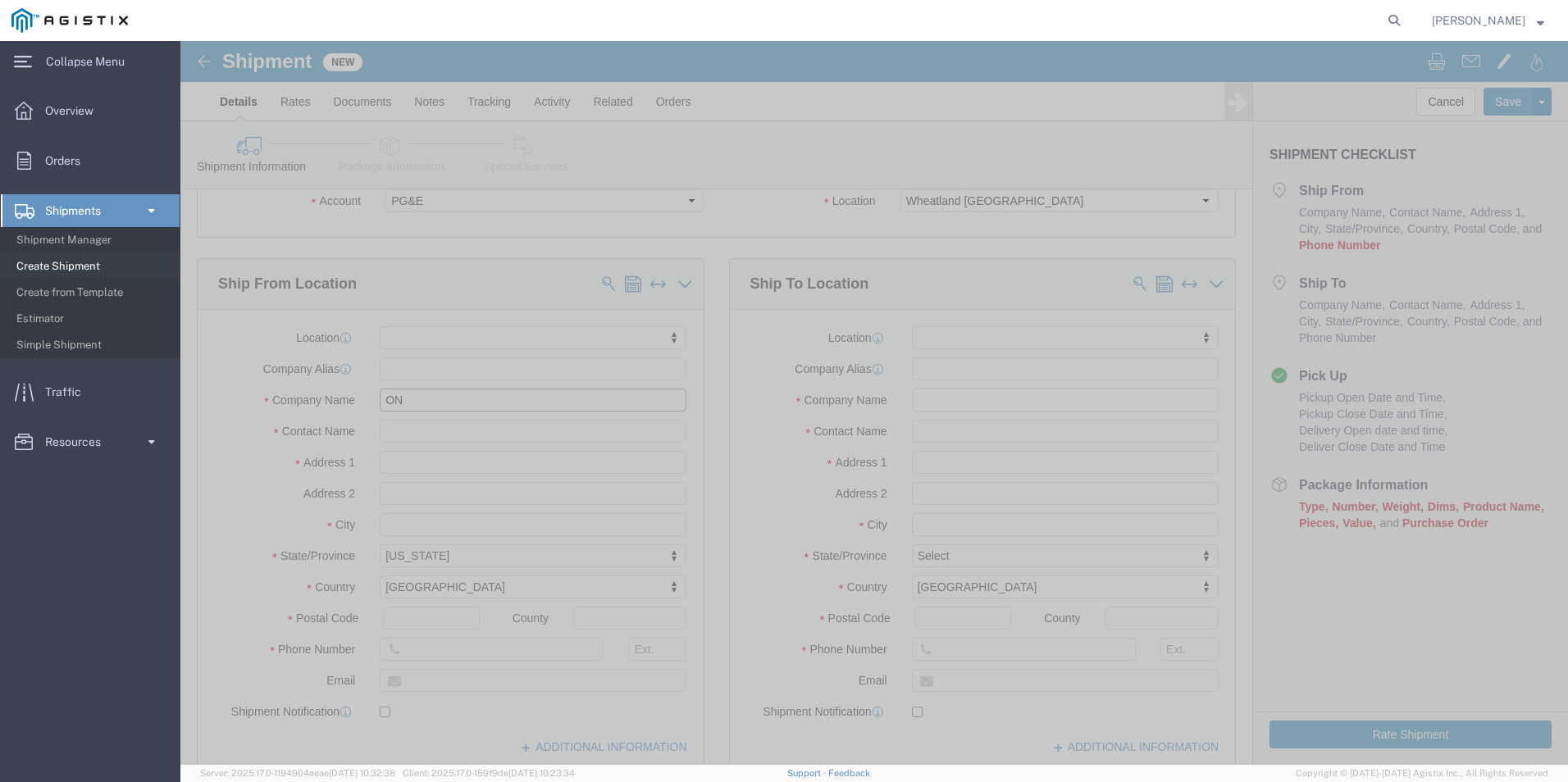
type input "one source"
click input "text"
type input "6577498511"
click input "text"
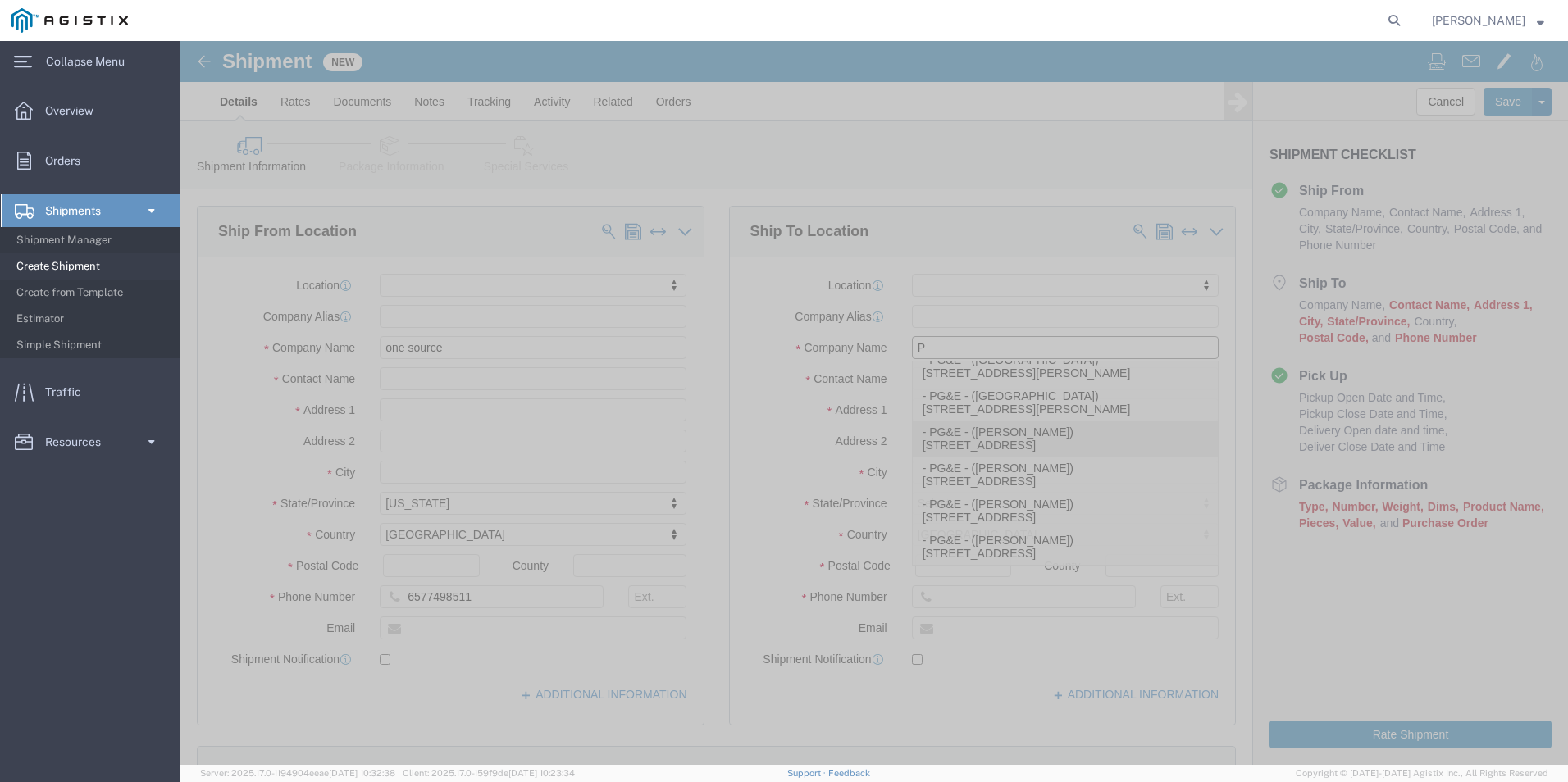
scroll to position [164, 0]
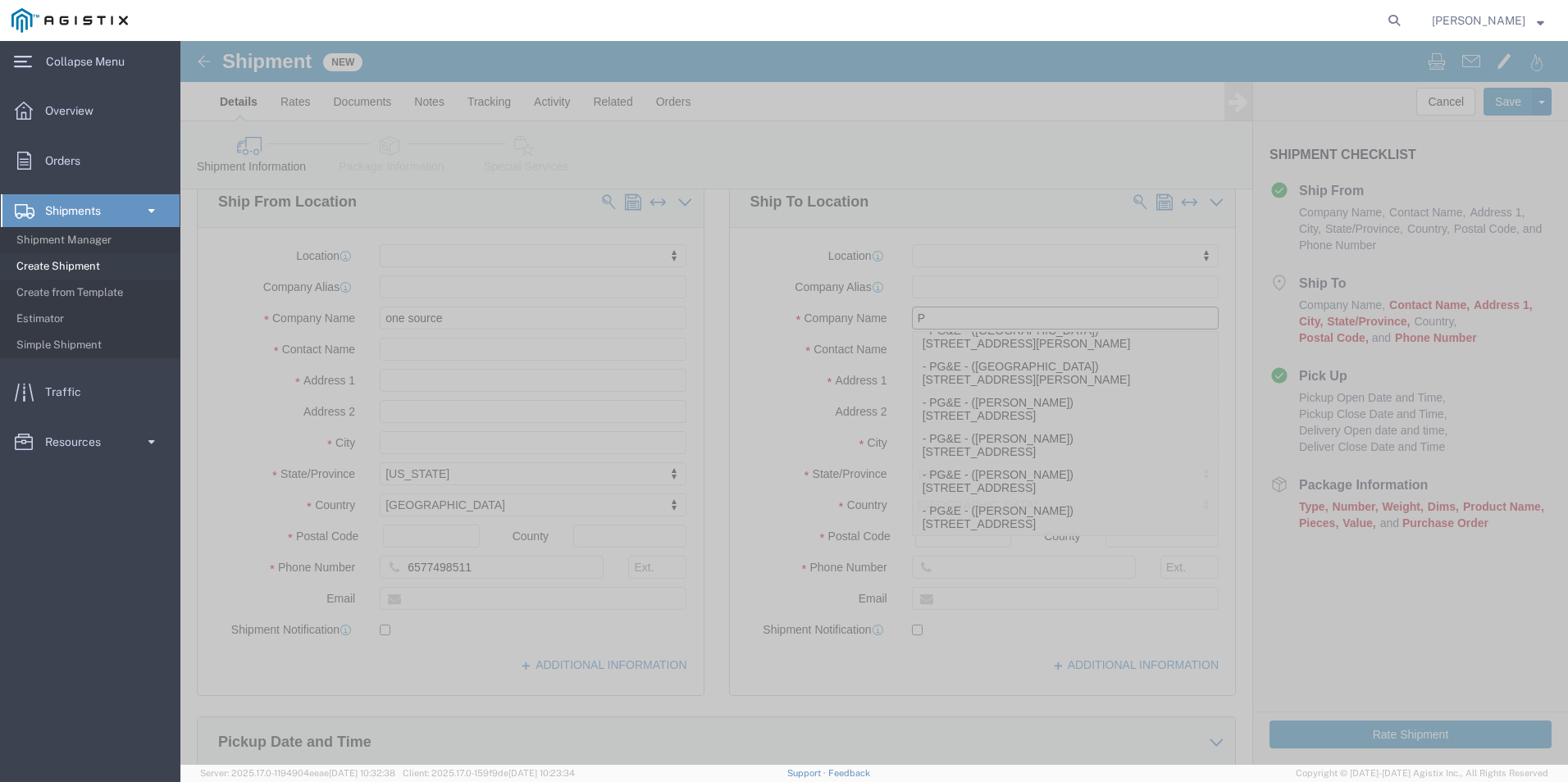
type input "P"
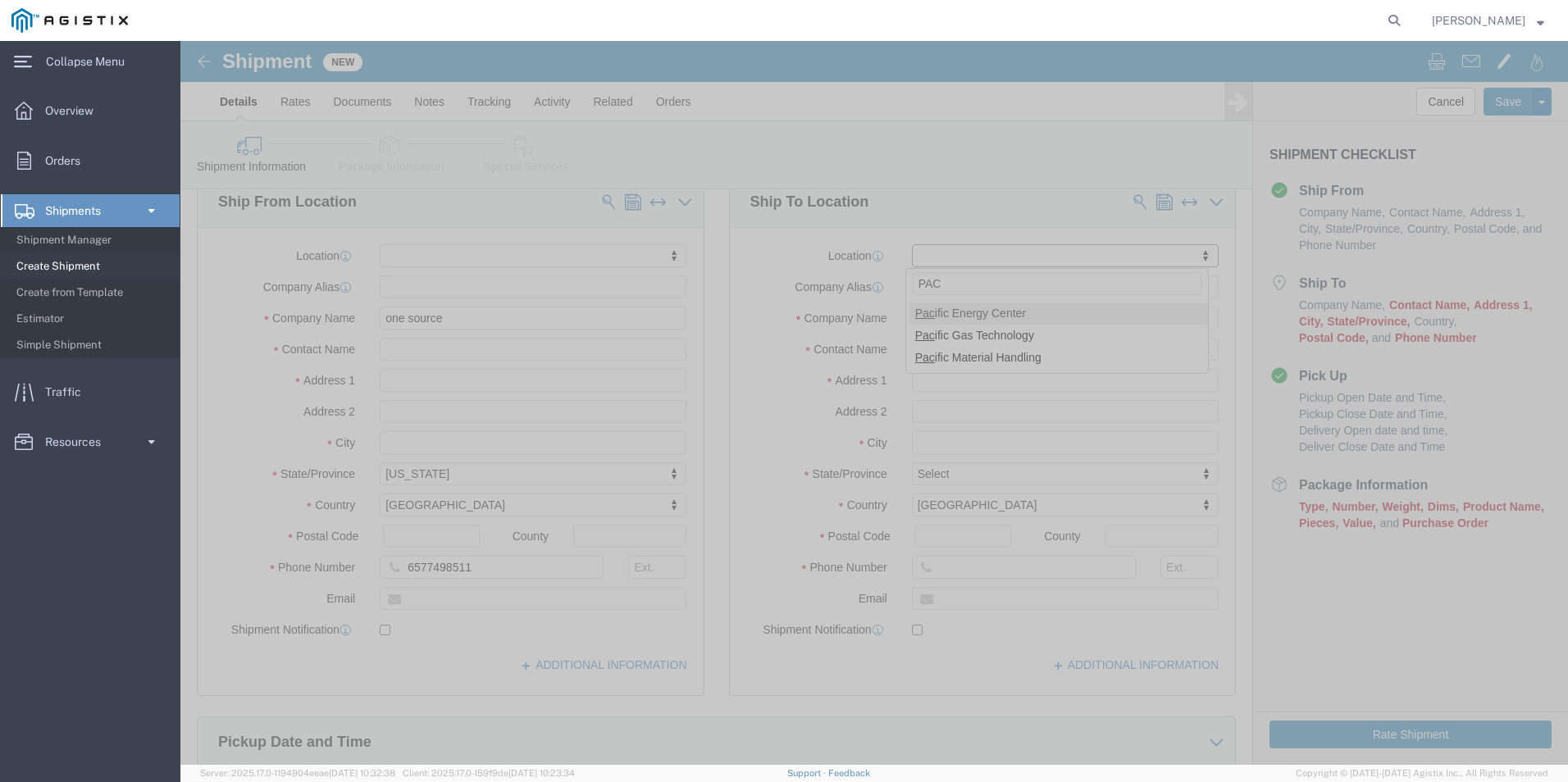
type input "PACI"
click input "P"
type input "PACIFIC GAS & ELECTRIC"
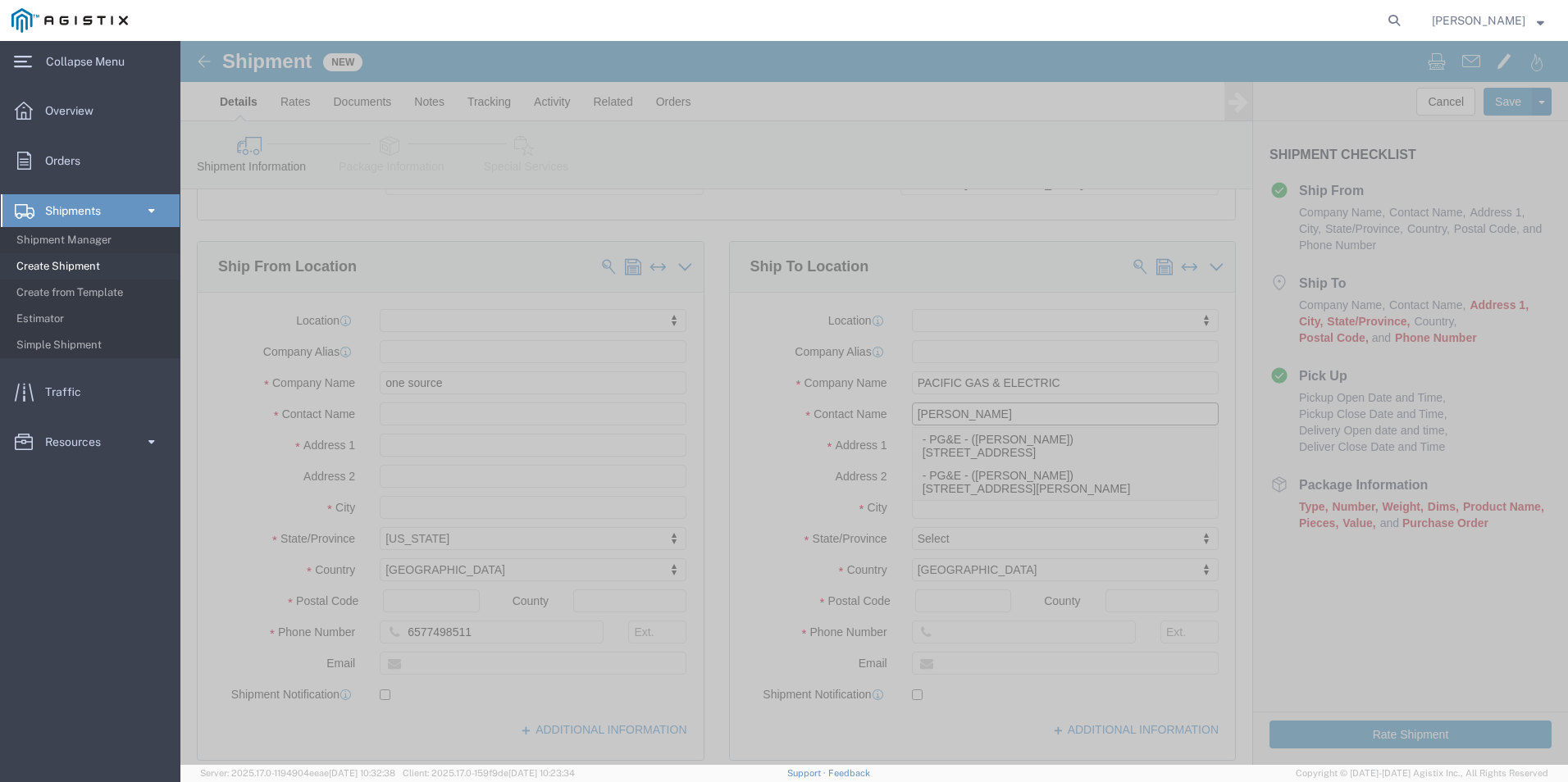
scroll to position [82, 0]
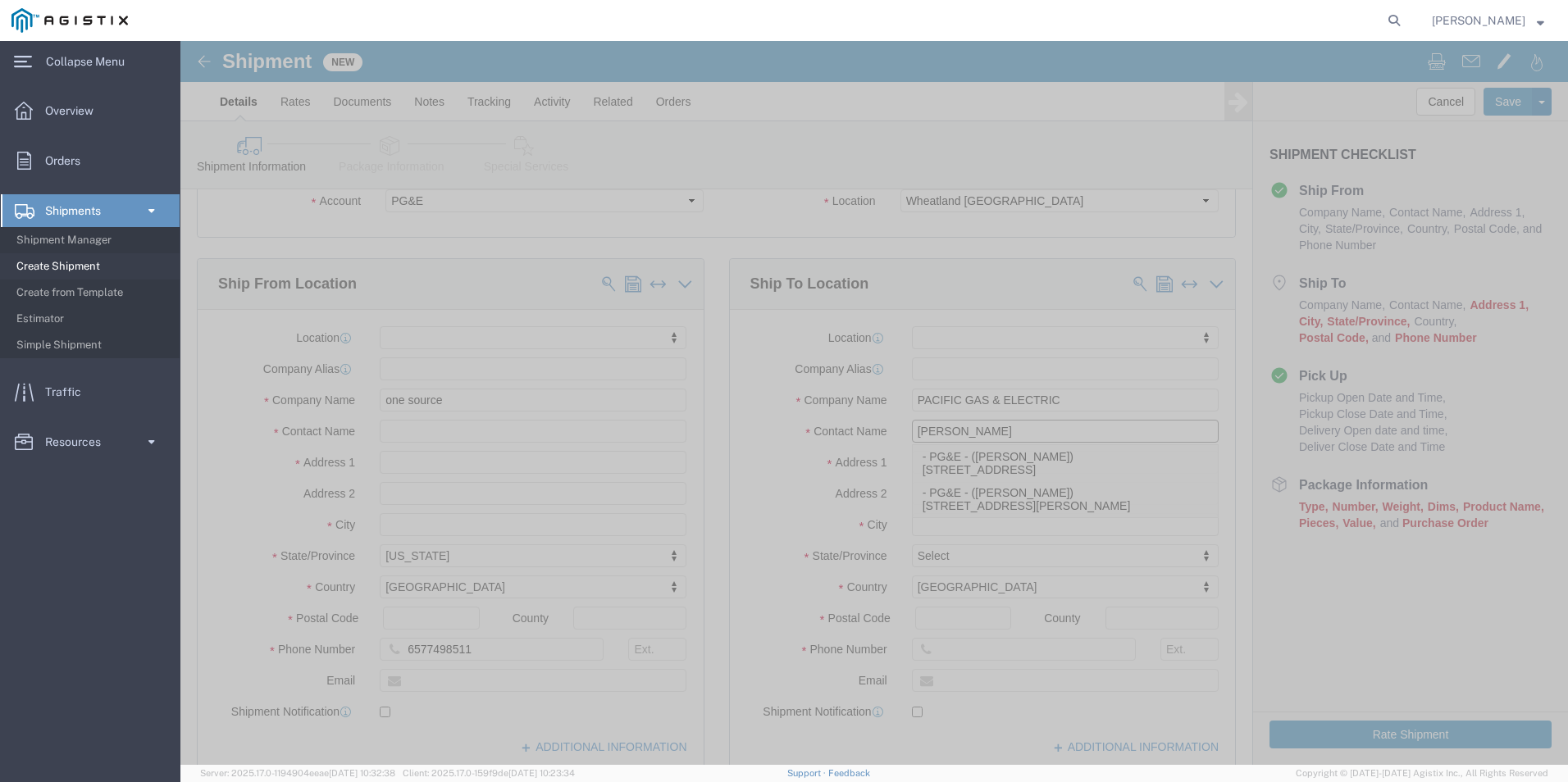
type input "[PERSON_NAME]"
type input "[STREET_ADDRESS]"
type input "[GEOGRAPHIC_DATA]"
click p "- PG&E - ([PERSON_NAME]) [STREET_ADDRESS]"
select select "CA"
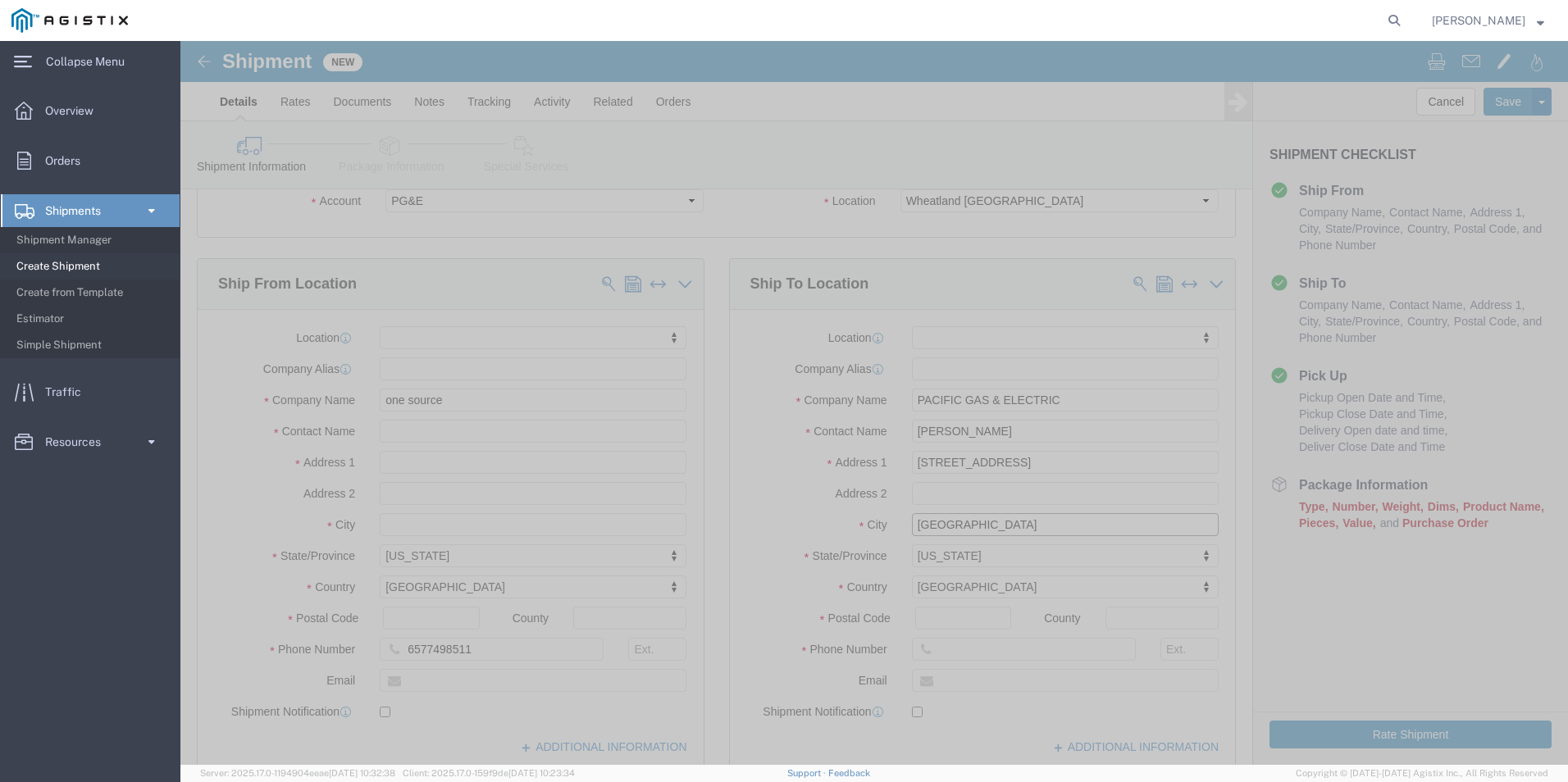
type input "Wheatland"
drag, startPoint x: 781, startPoint y: 388, endPoint x: 729, endPoint y: 390, distance: 52.0
click input "[PERSON_NAME]"
type input "[PERSON_NAME]"
click label "Address 1"
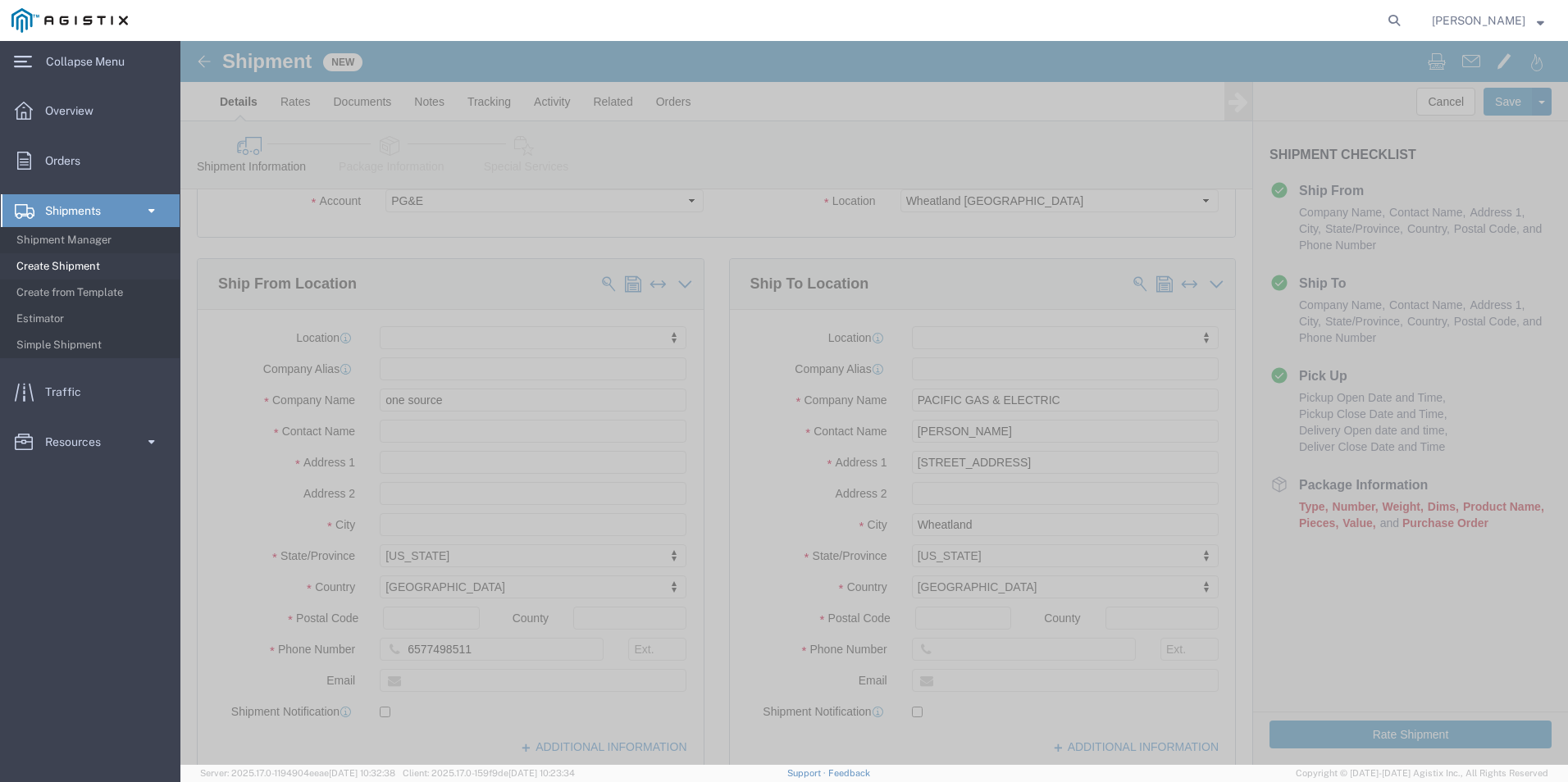
scroll to position [164, 0]
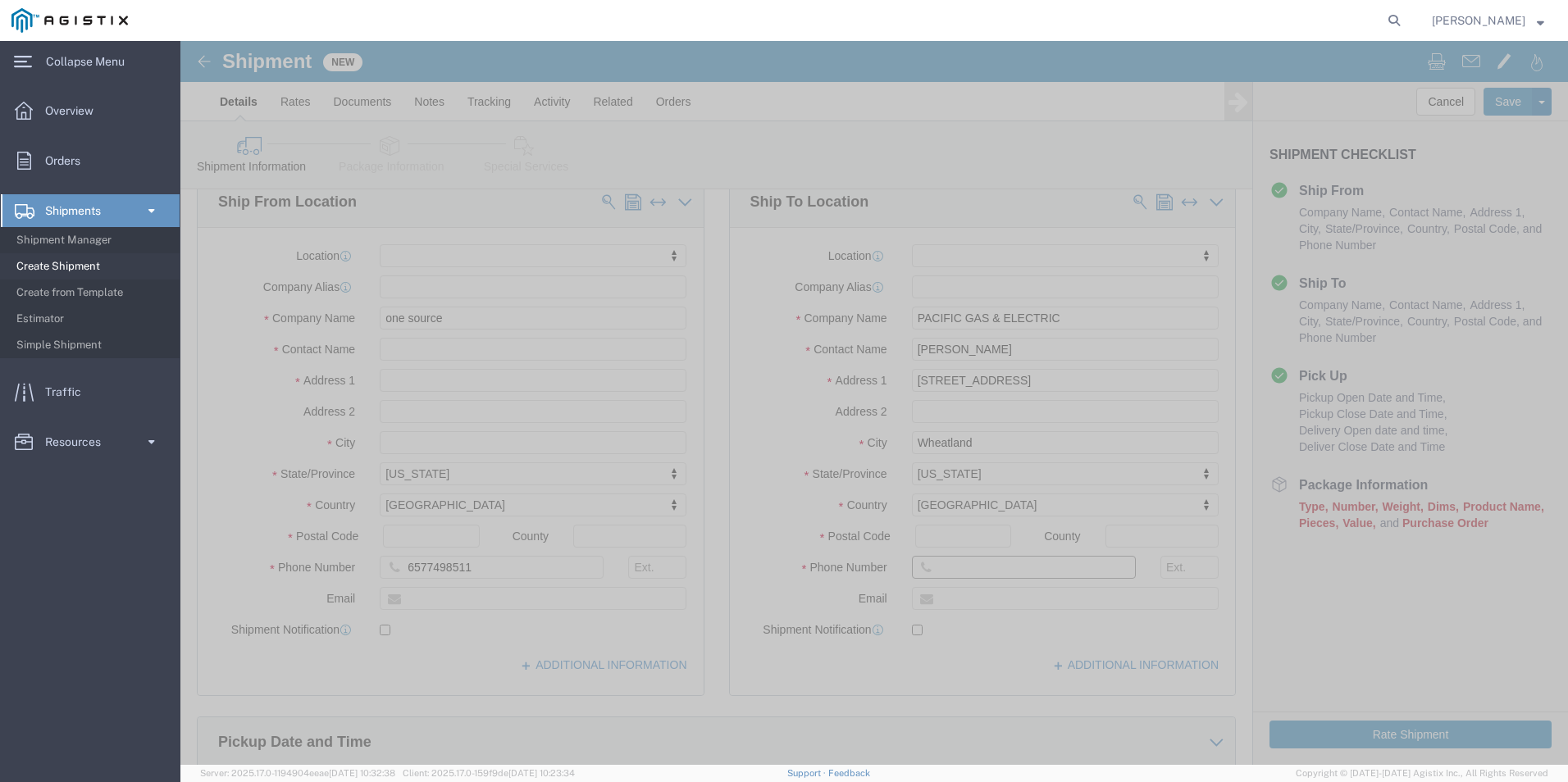
drag, startPoint x: 845, startPoint y: 531, endPoint x: 728, endPoint y: 526, distance: 117.1
click input "text"
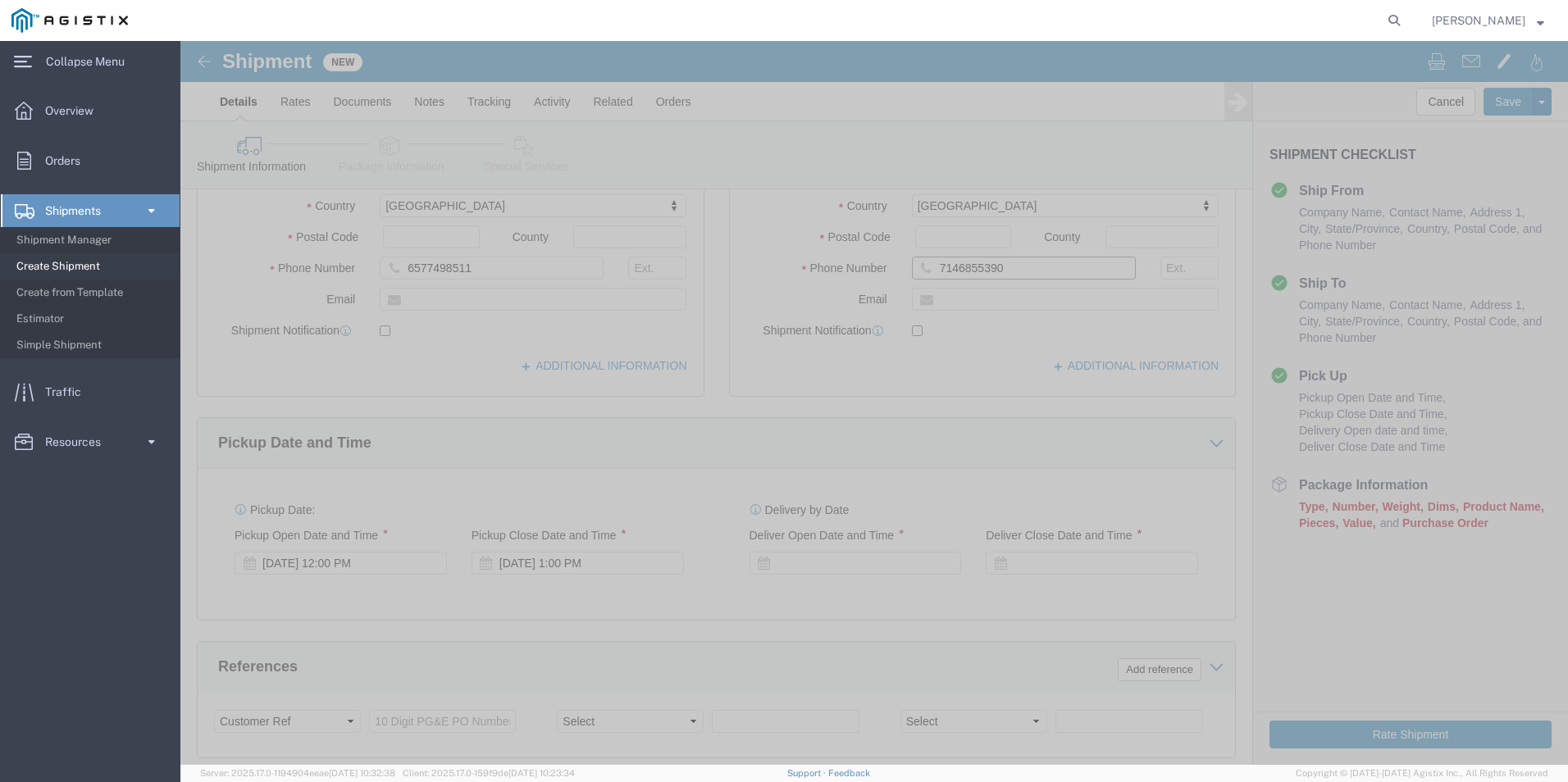
scroll to position [492, 0]
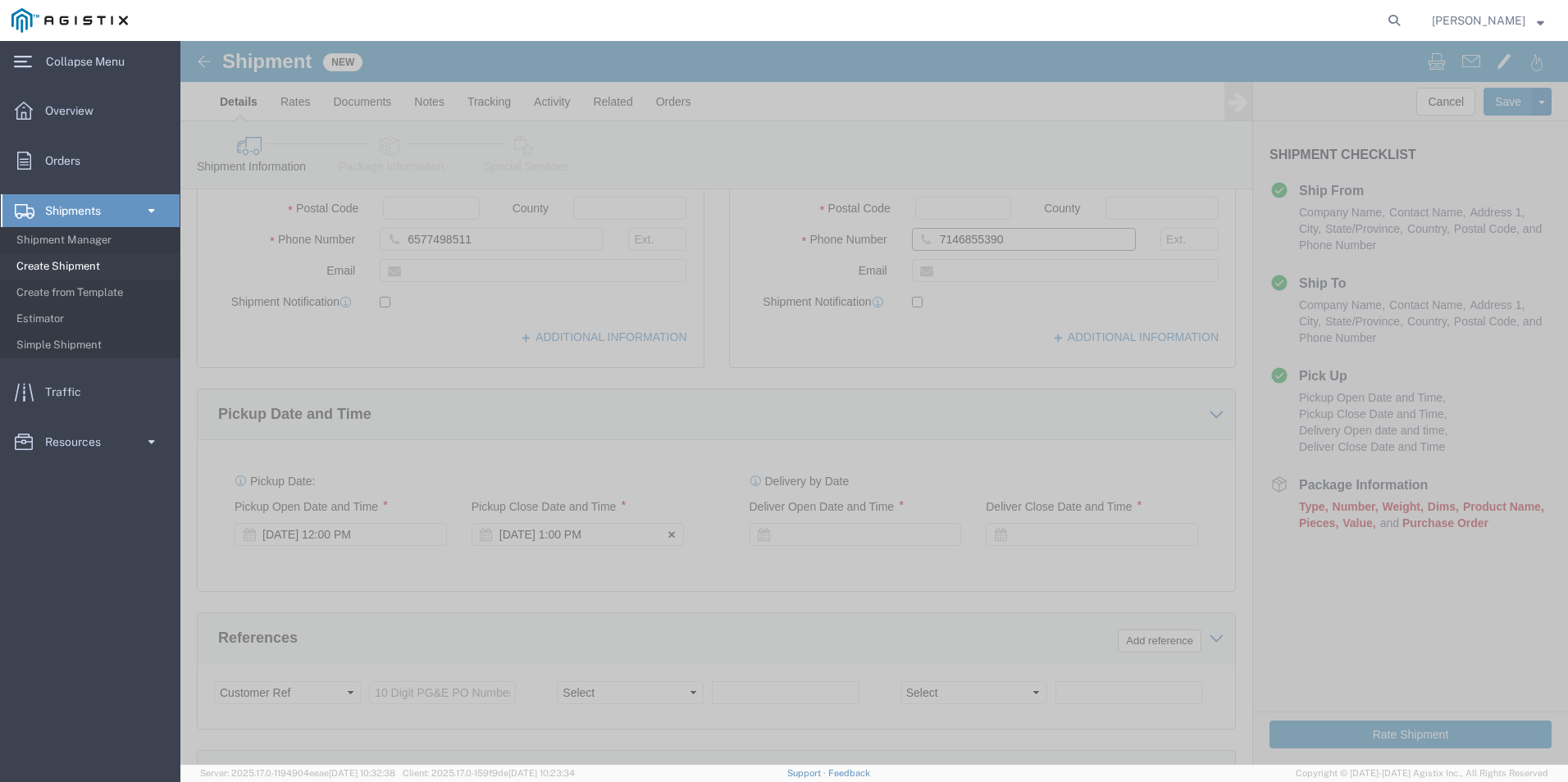
type input "7146855390"
click div "[DATE] 1:00 PM"
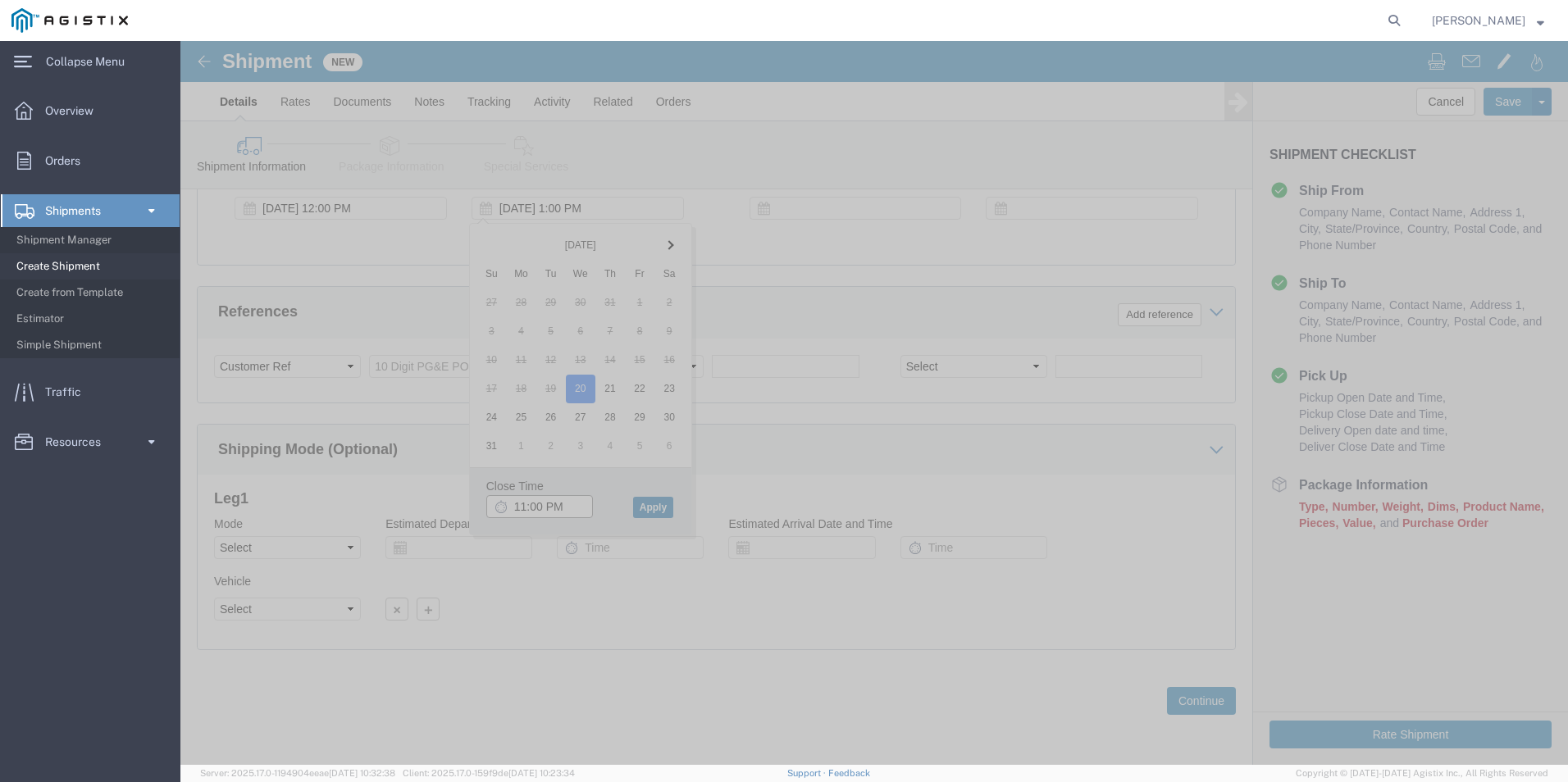
type input "11:00 PM"
click button "Apply"
click input "text"
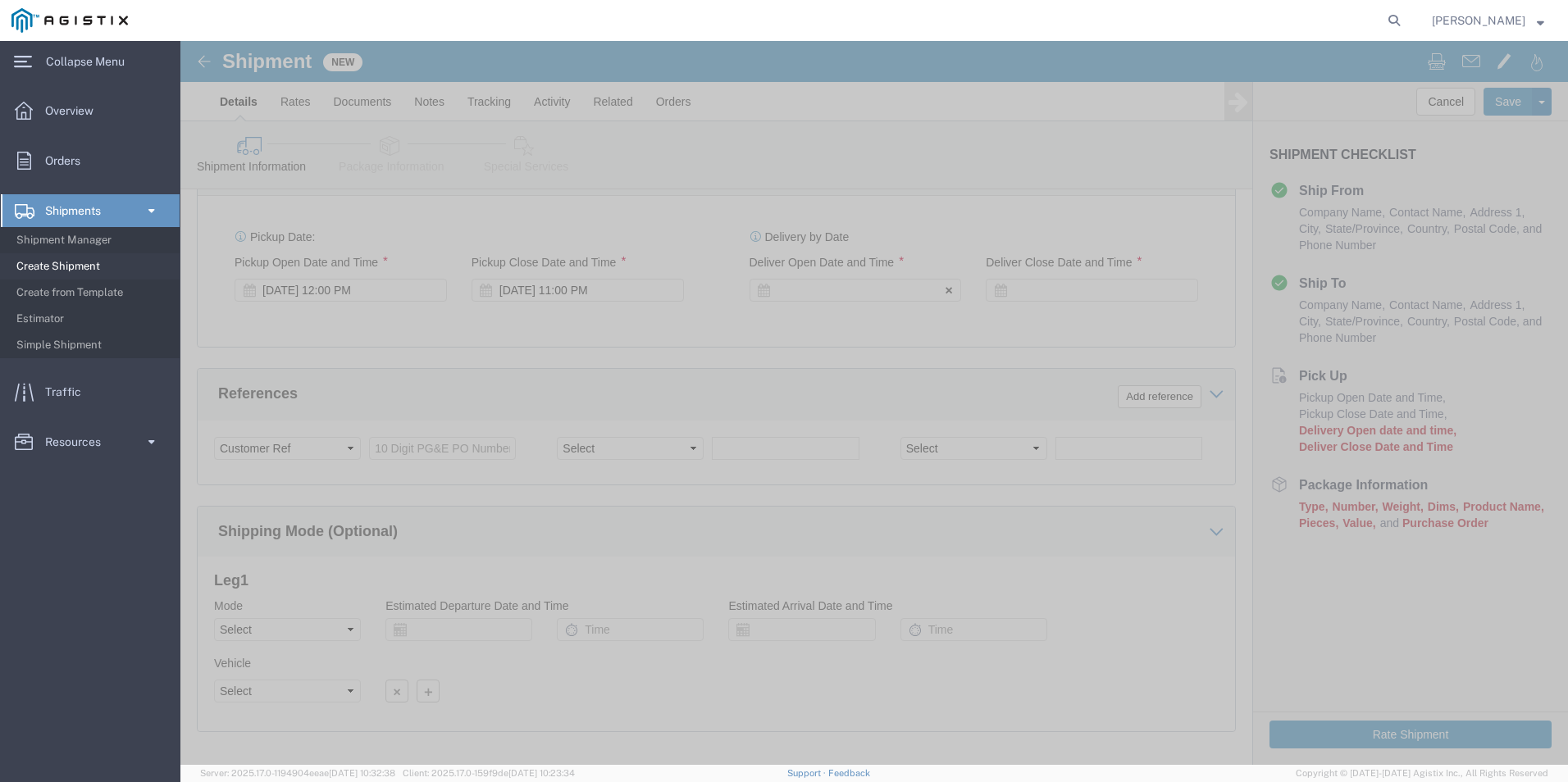
click div
click button "Apply"
click div
click input "1:00 AM"
click input "6:00 AM"
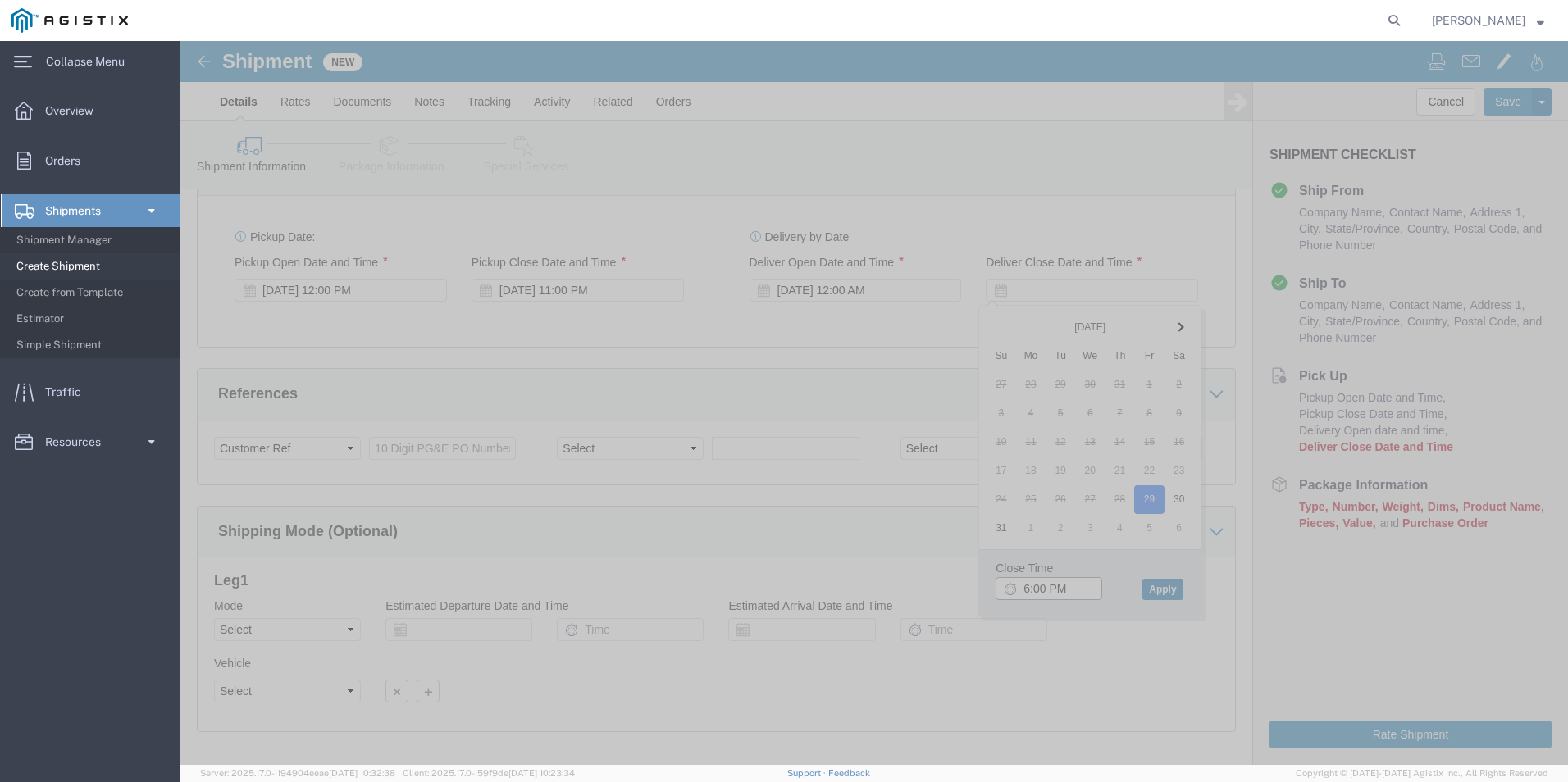
type input "6:00 PM"
click button "Apply"
click input "text"
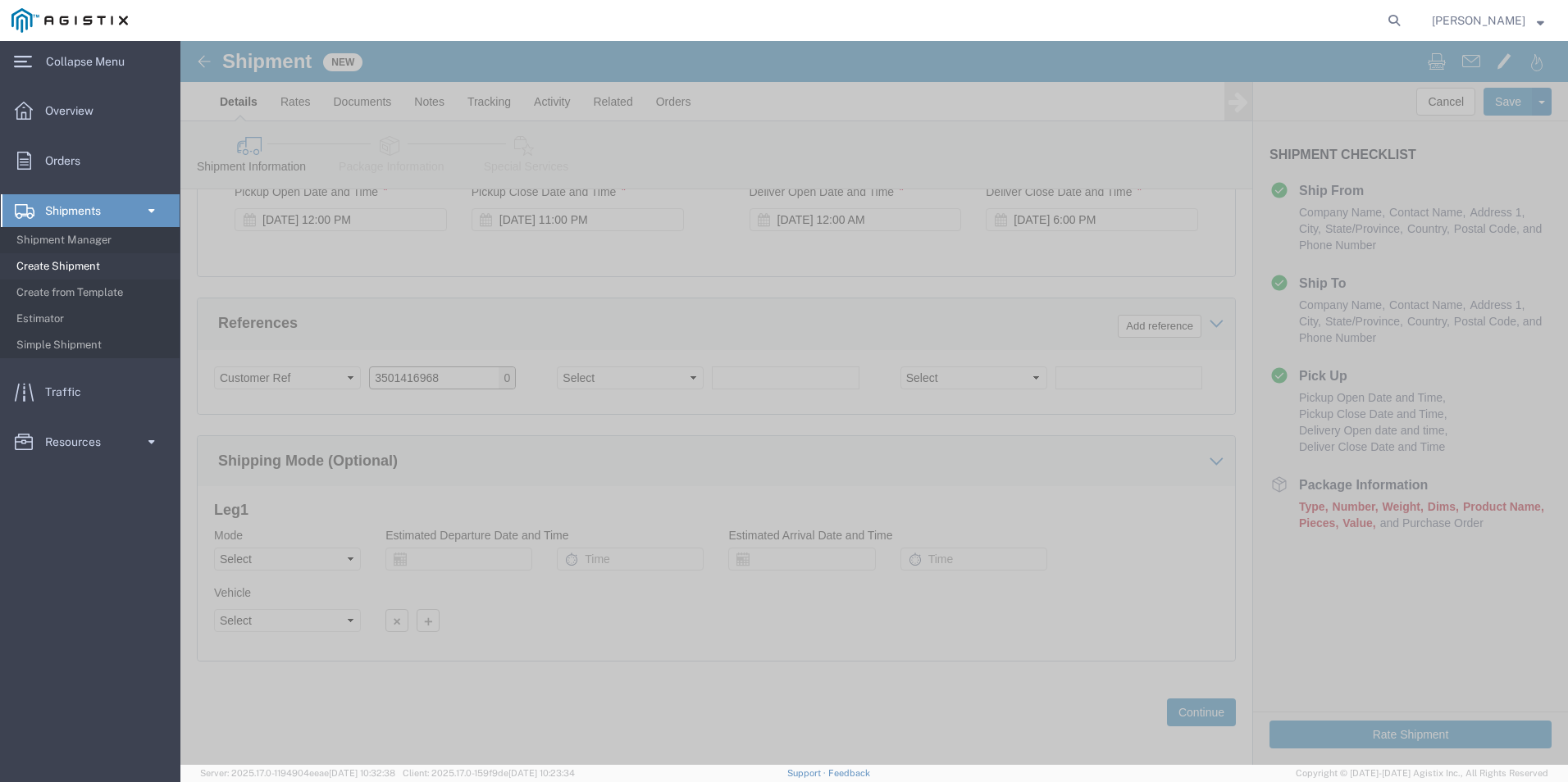
scroll to position [818, 0]
type input "3501416968"
click button "Continue"
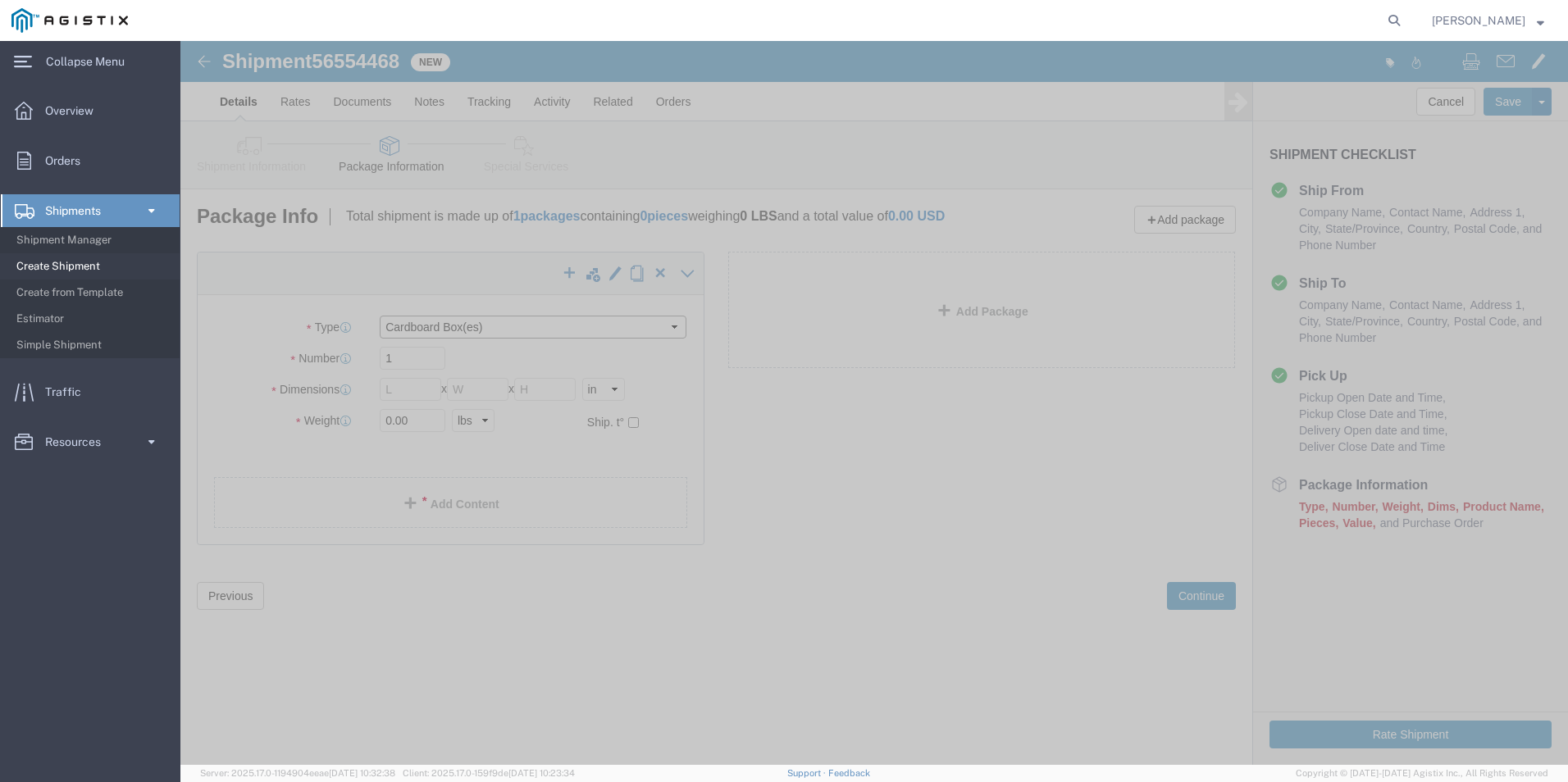
click select "Select Bulk Bundle(s) Cardboard Box(es) Carton(s) Crate(s) Drum(s) (Fiberboard)…"
select select "PSNS"
click select "Select Bulk Bundle(s) Cardboard Box(es) Carton(s) Crate(s) Drum(s) (Fiberboard)…"
click input "text"
type input "48"
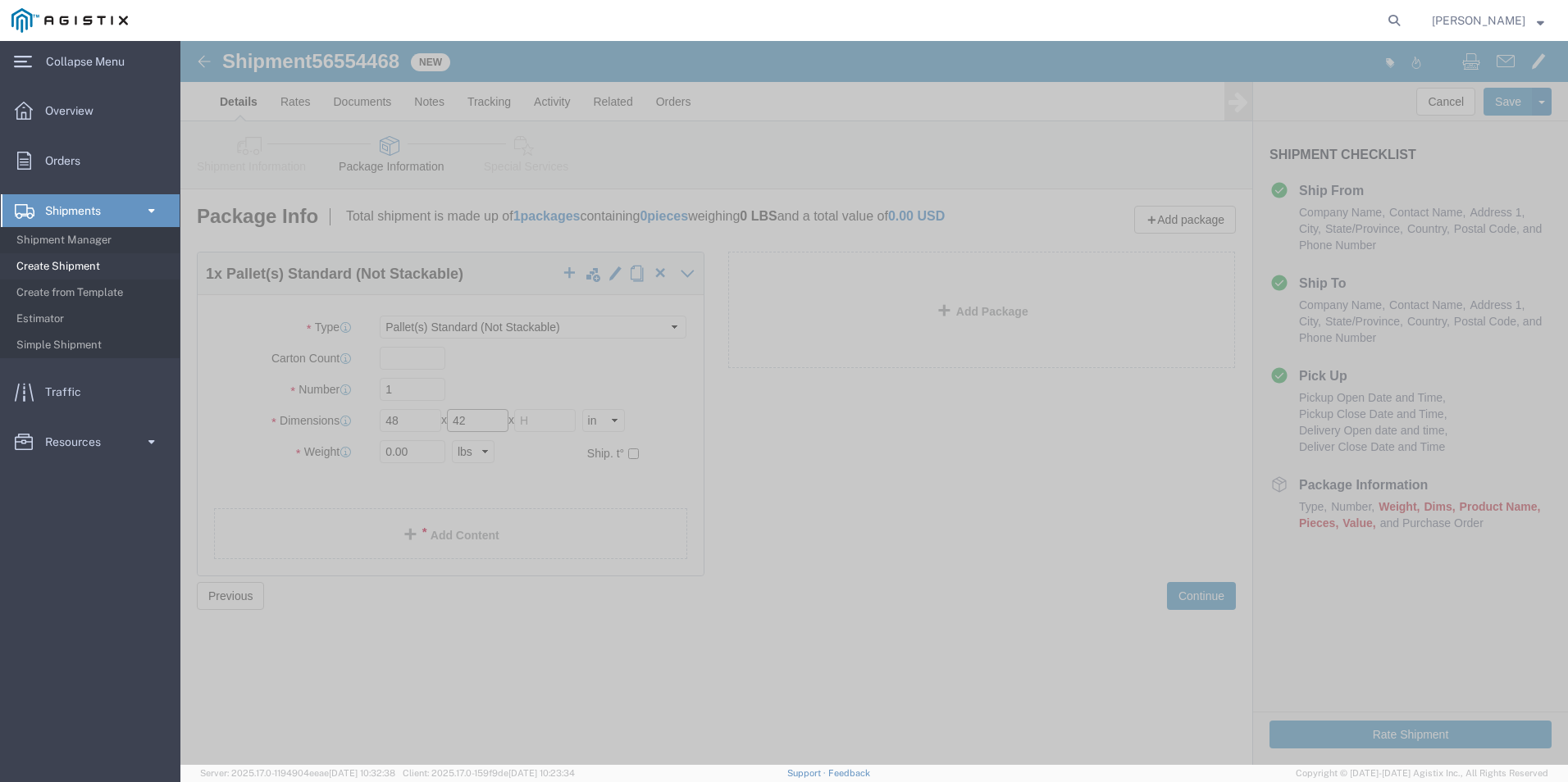
type input "42"
type input "35"
click input "0.00"
type input "0"
type input "2840"
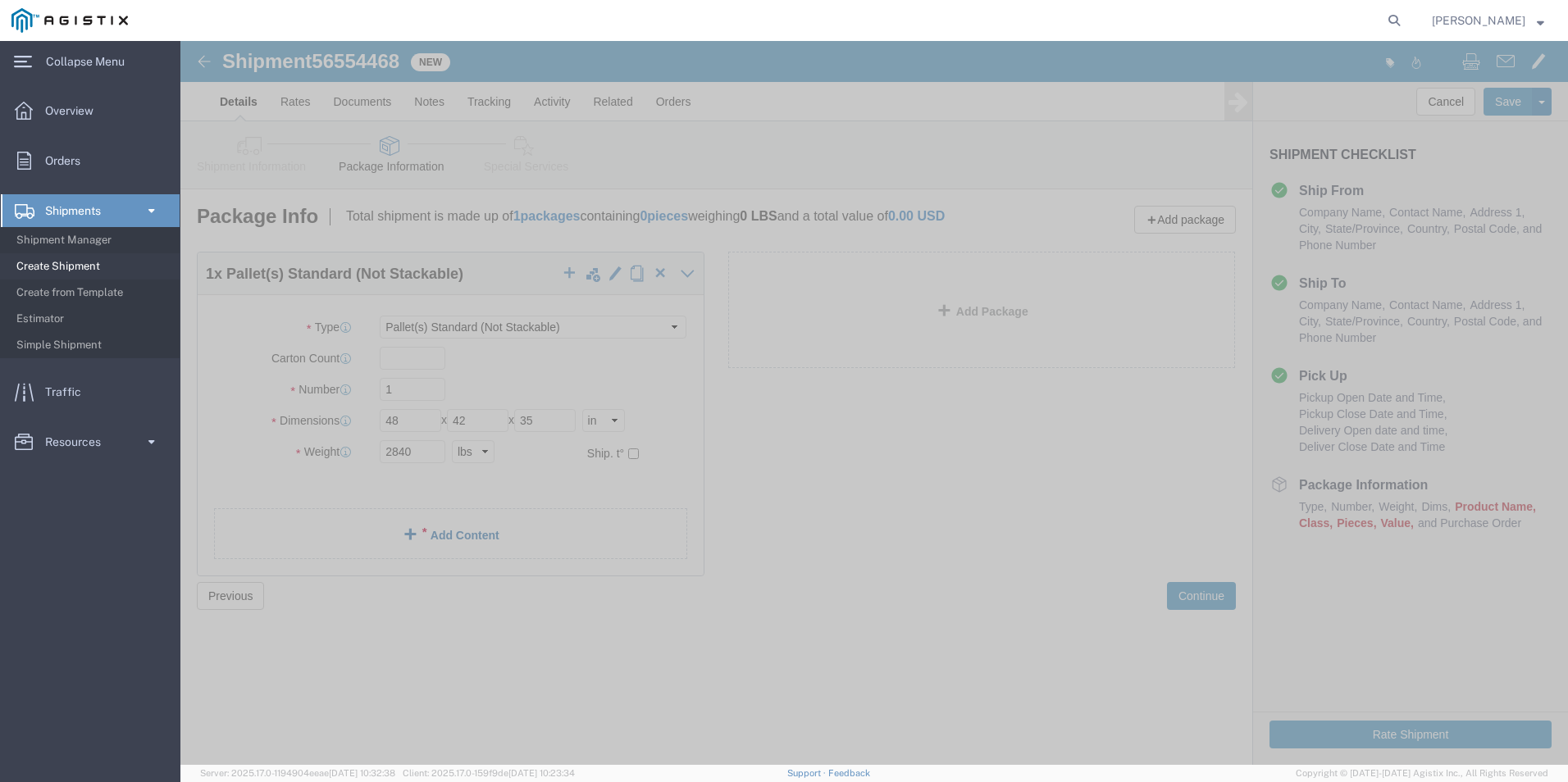
click span
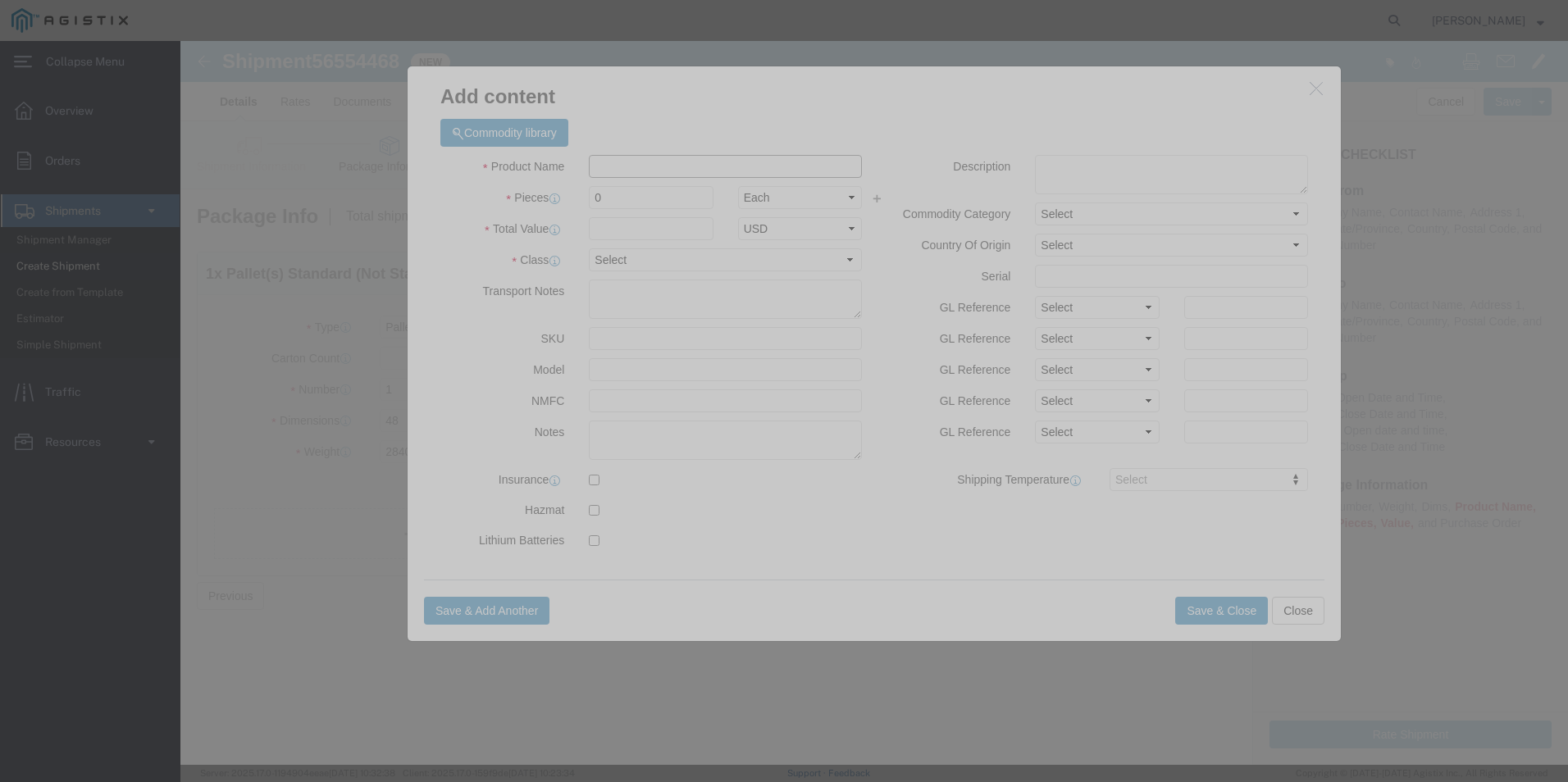
click input "text"
type input "ASPHALT EZSTREET 13090"
type input "1663.76"
type input "M120079"
click input "0"
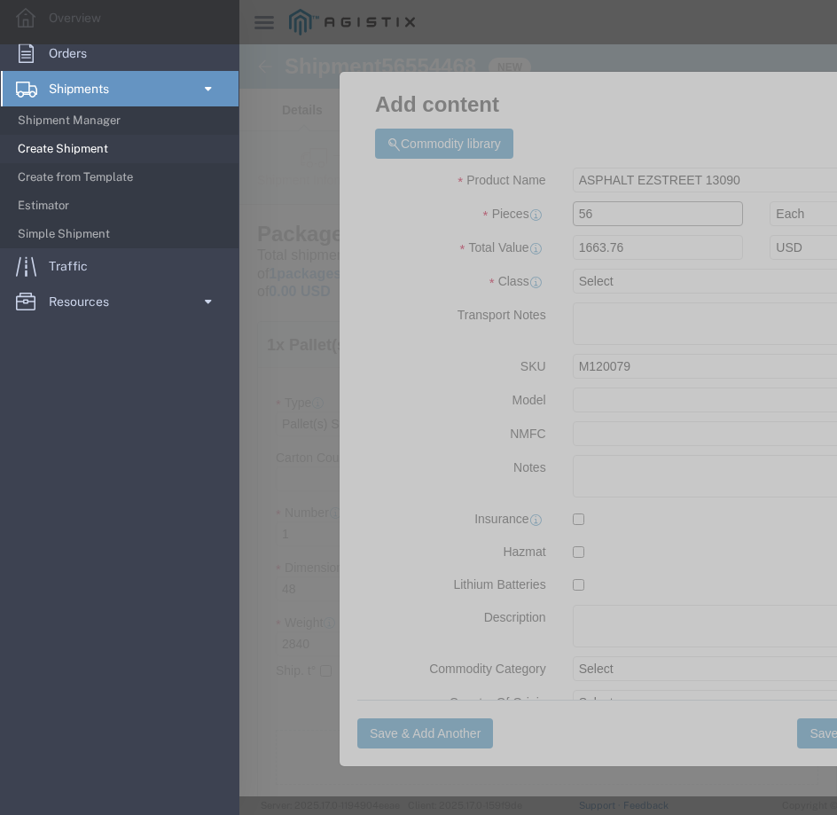
type input "56"
click input "93170.56"
drag, startPoint x: 400, startPoint y: 201, endPoint x: 326, endPoint y: 207, distance: 73.8
click input "93170.56"
type input "1663.76"
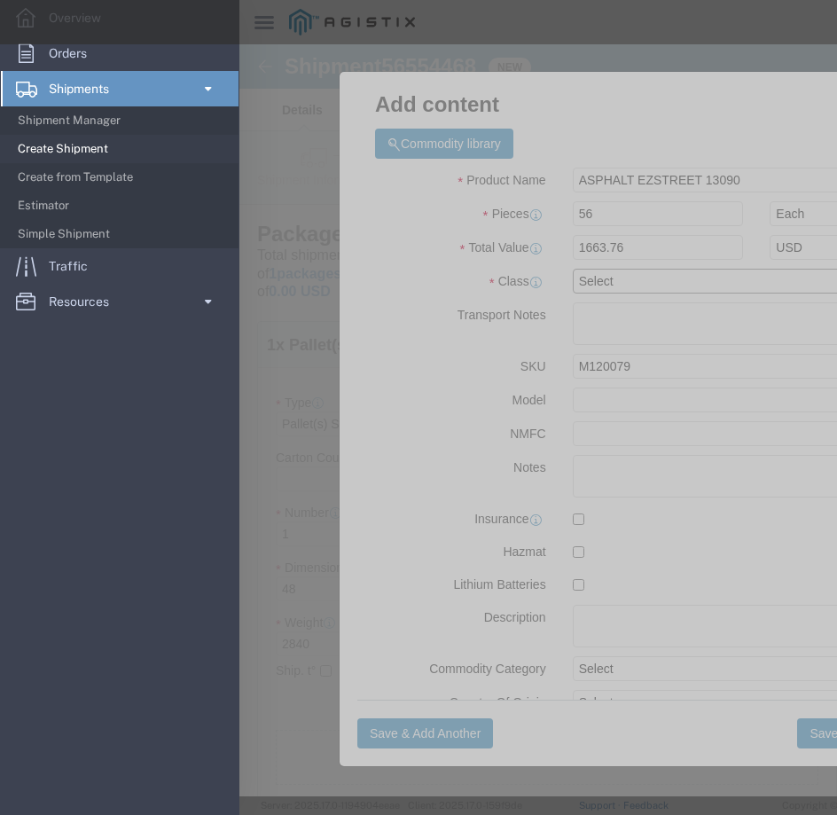
click select "Select 50 55 60 65 70 85 92.5 100 125 175 250 300 400"
select select "60"
click select "Select 50 55 60 65 70 85 92.5 100 125 175 250 300 400"
click button "Save & Close"
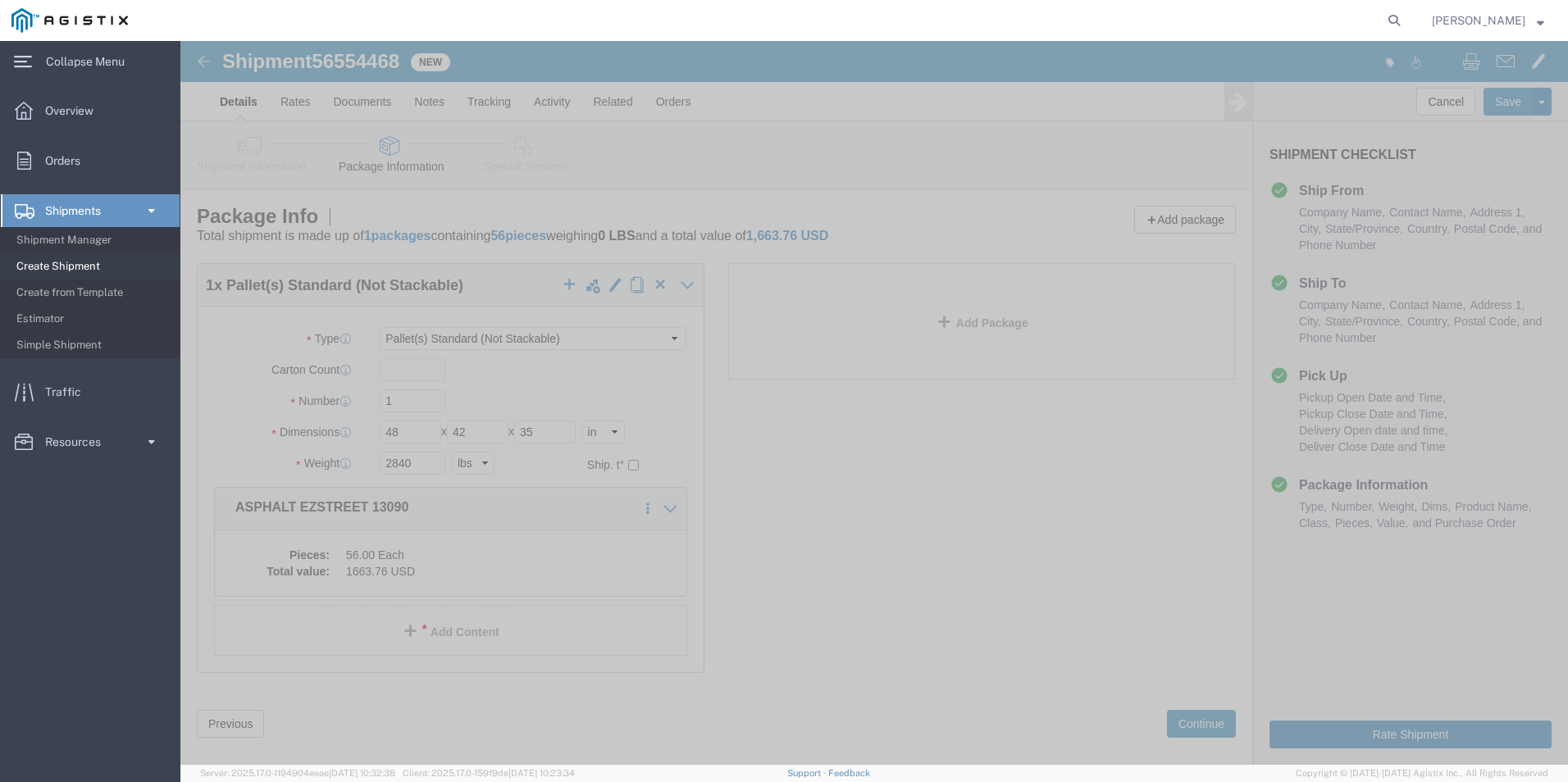
click button "Rate Shipment"
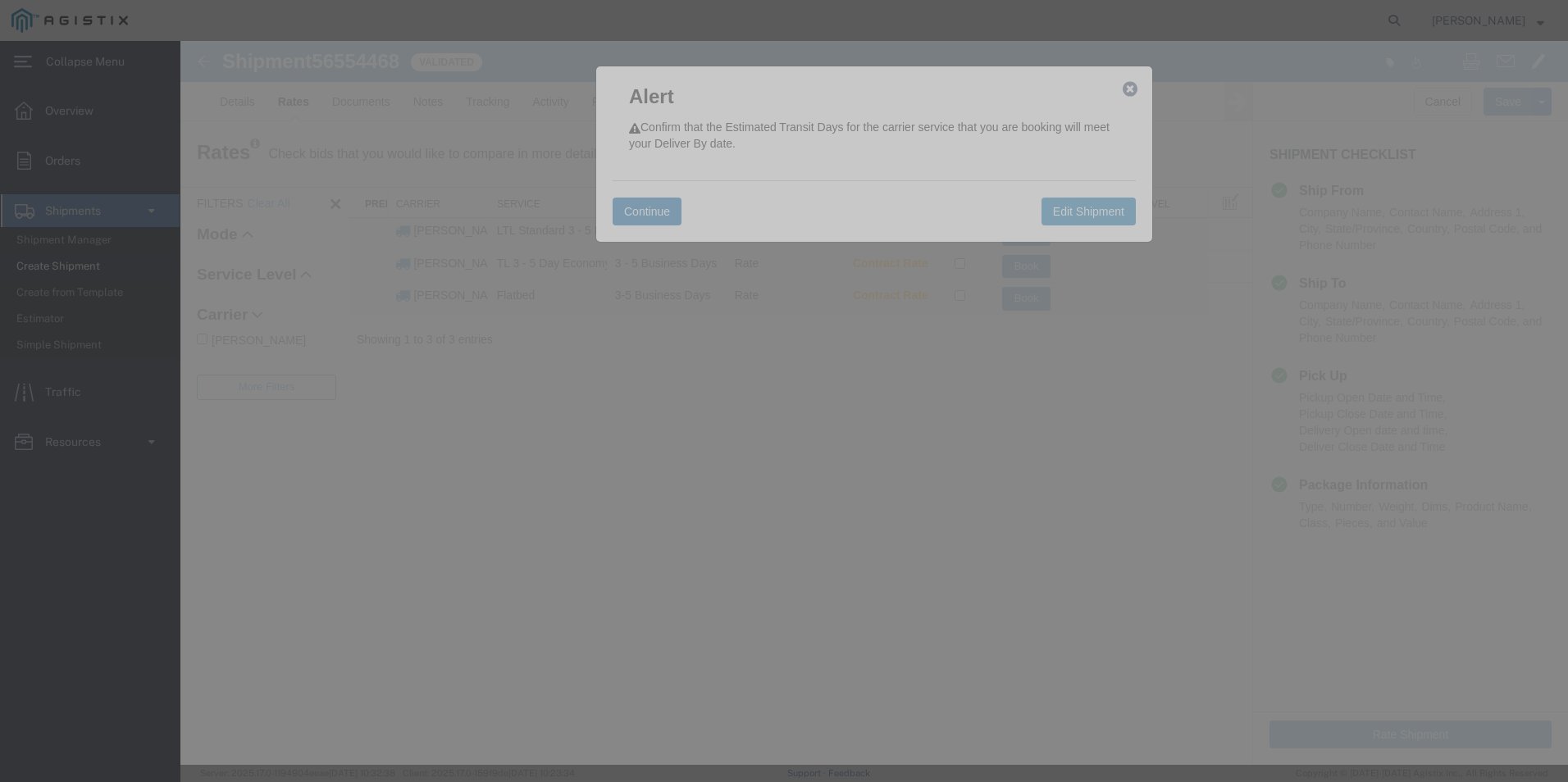
click at [652, 210] on button "Continue" at bounding box center [647, 212] width 69 height 28
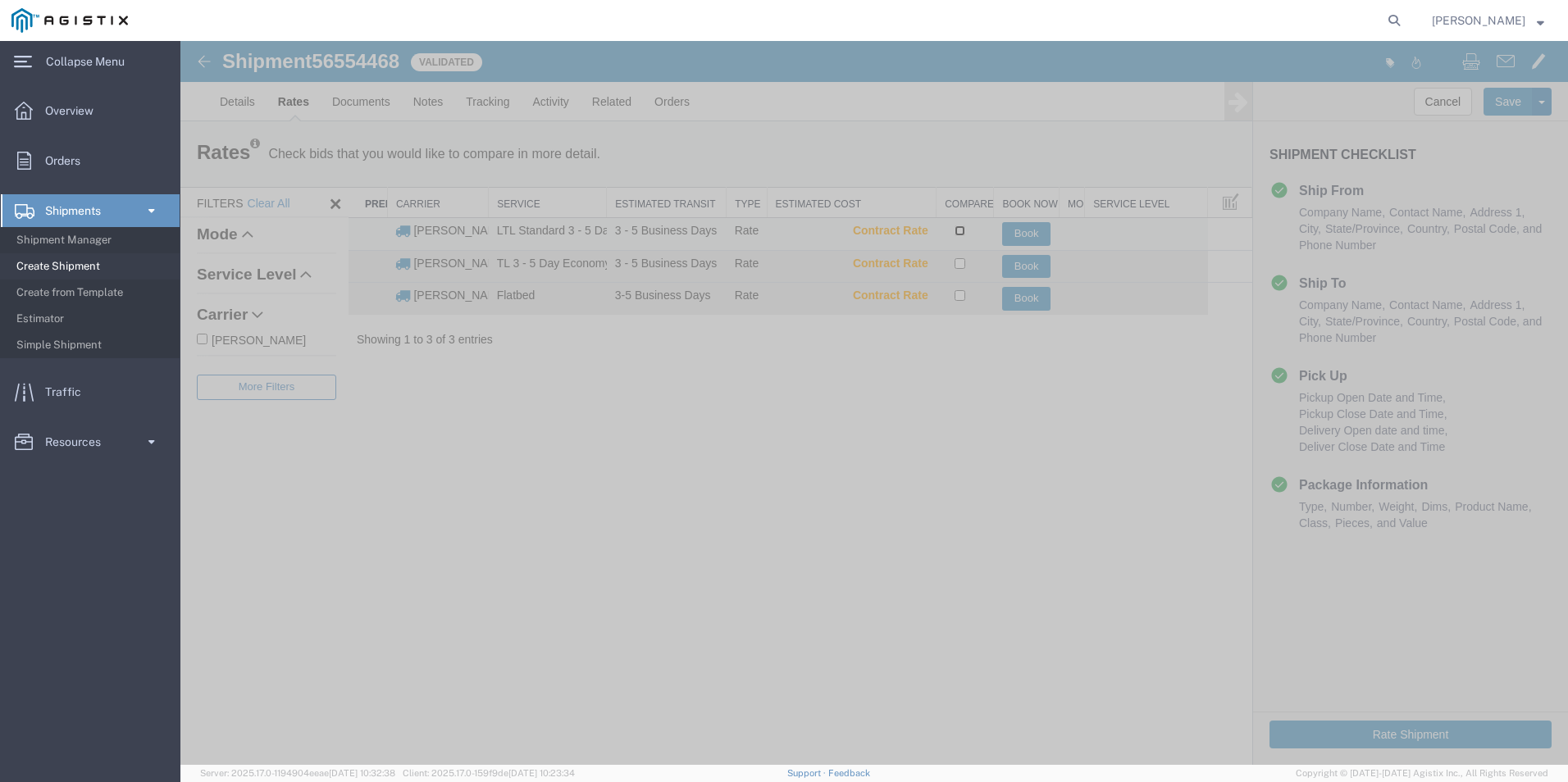
click at [959, 233] on input "checkbox" at bounding box center [960, 231] width 11 height 11
checkbox input "true"
click at [1021, 238] on button "Book" at bounding box center [1026, 234] width 49 height 24
